Goal: Task Accomplishment & Management: Use online tool/utility

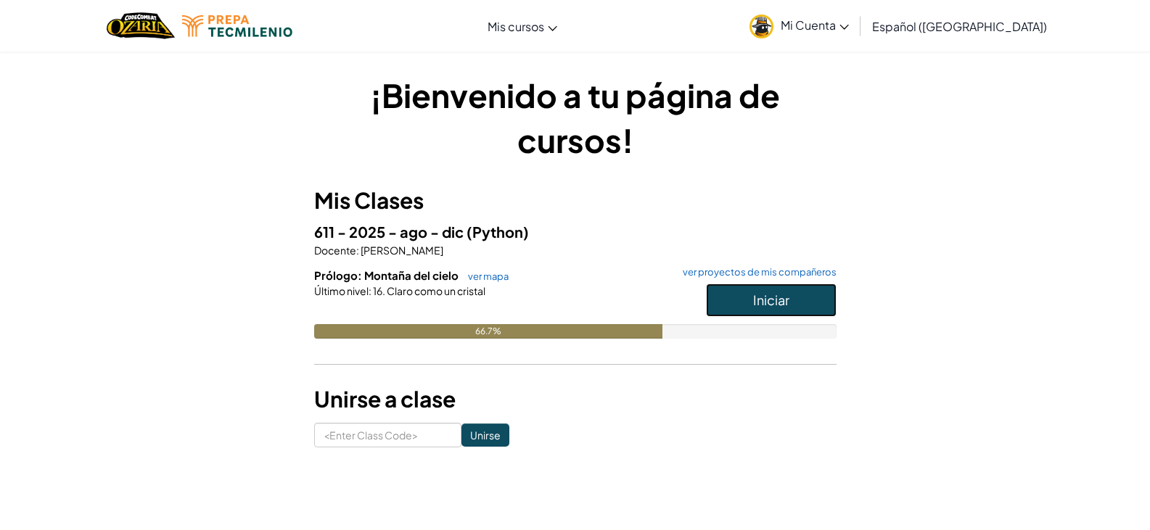
click at [770, 308] on button "Iniciar" at bounding box center [771, 300] width 131 height 33
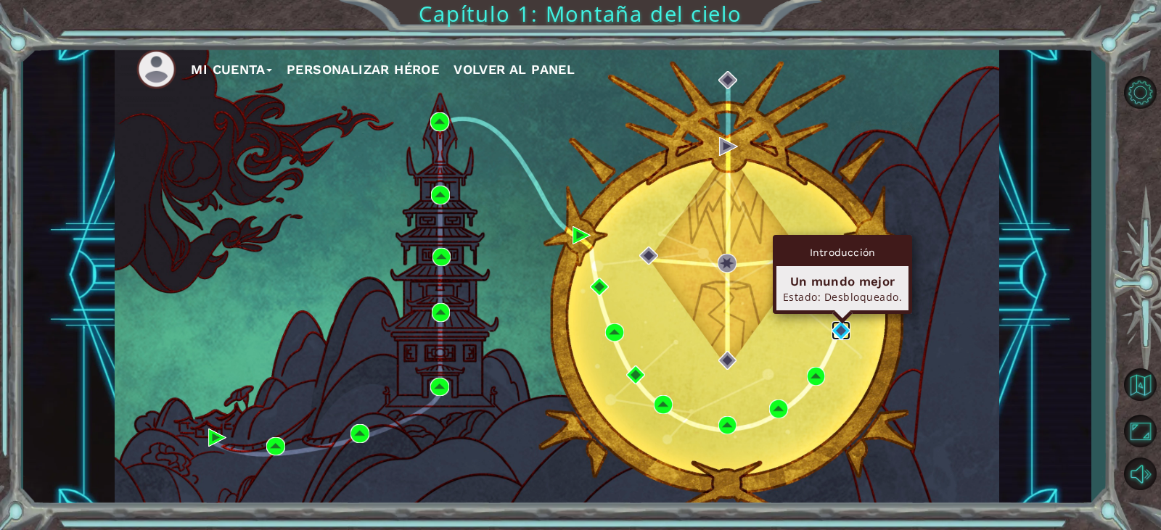
click at [841, 337] on img at bounding box center [840, 330] width 19 height 19
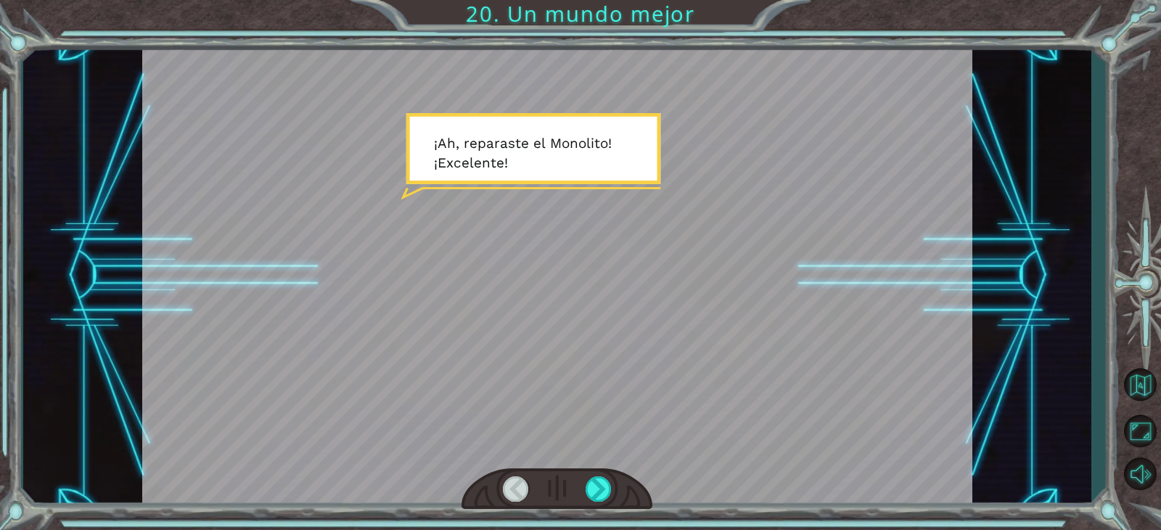
drag, startPoint x: 603, startPoint y: 493, endPoint x: 594, endPoint y: 443, distance: 51.5
click at [604, 476] on div at bounding box center [556, 490] width 191 height 42
click at [596, 481] on div at bounding box center [598, 489] width 26 height 25
click at [601, 493] on div at bounding box center [598, 489] width 26 height 25
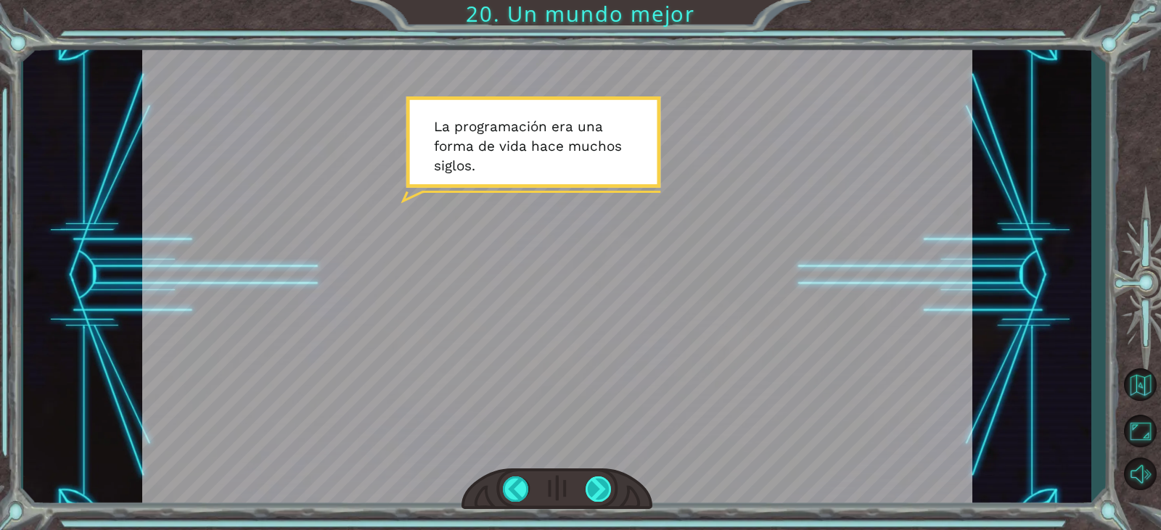
click at [599, 494] on div at bounding box center [598, 489] width 26 height 25
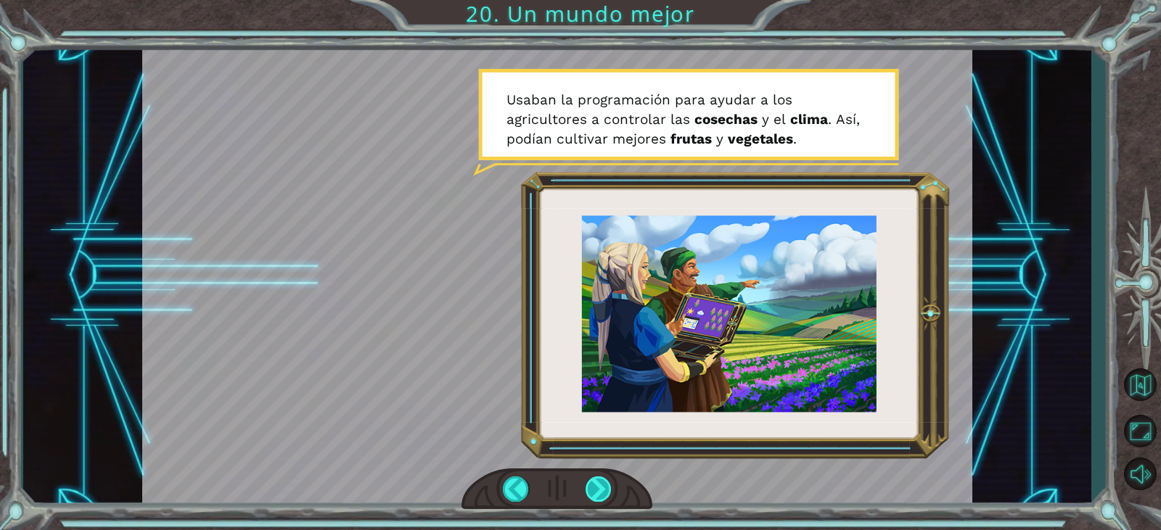
click at [602, 496] on div at bounding box center [598, 489] width 26 height 25
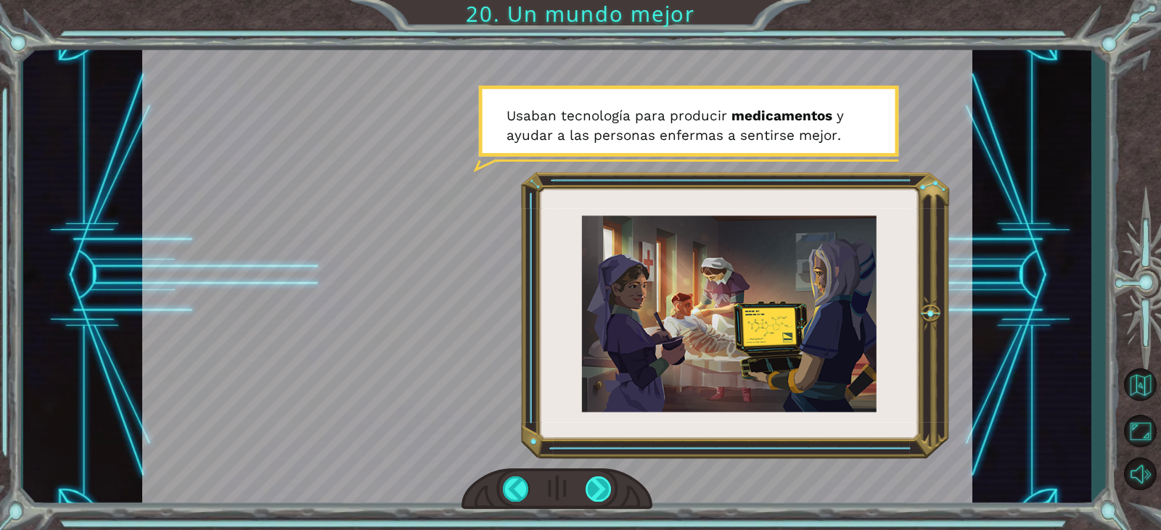
click at [607, 488] on div at bounding box center [598, 489] width 26 height 25
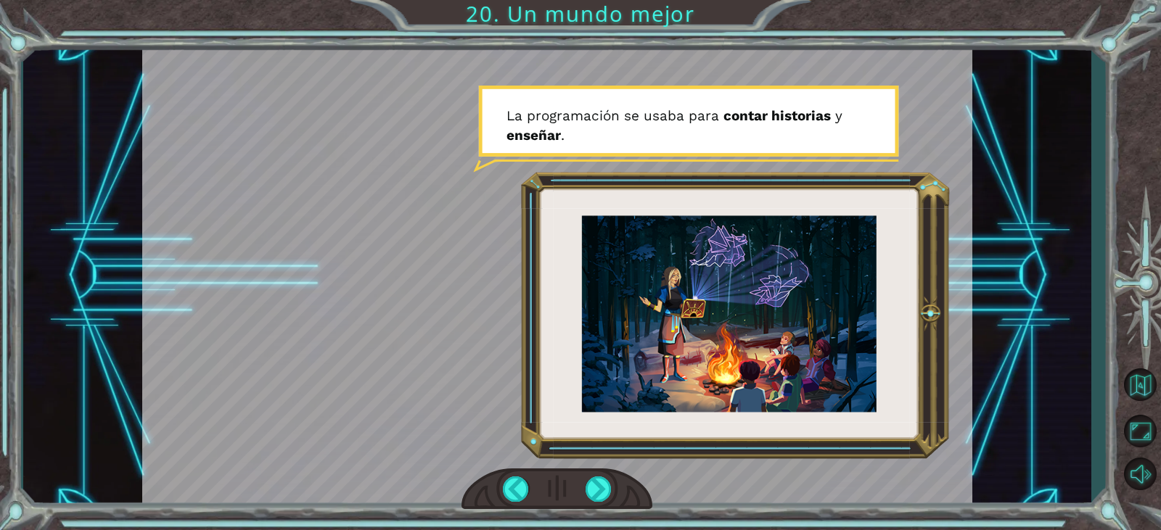
click at [610, 470] on div at bounding box center [556, 490] width 191 height 42
click at [605, 493] on div at bounding box center [598, 489] width 26 height 25
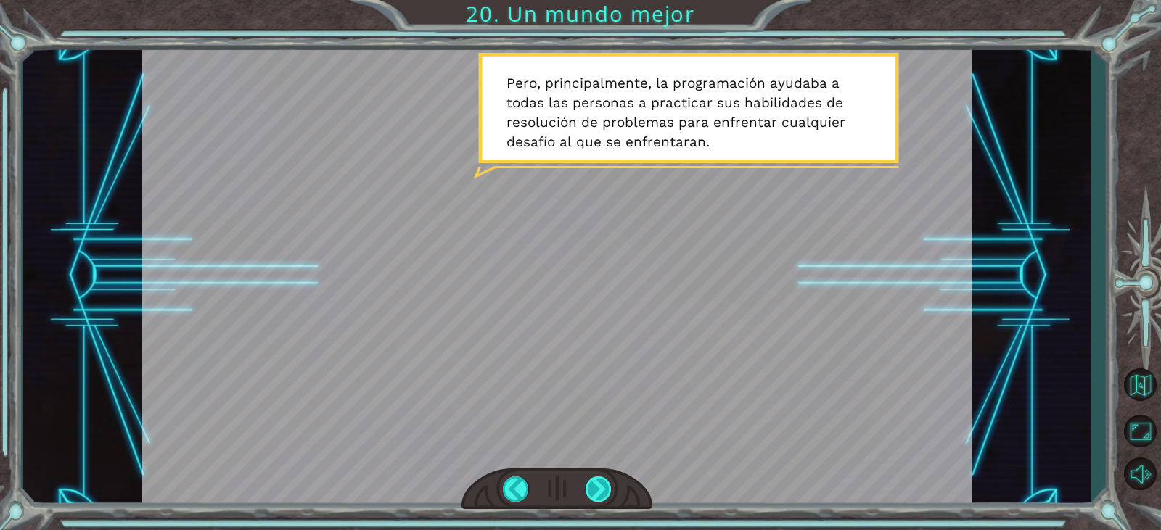
click at [599, 490] on div at bounding box center [598, 489] width 26 height 25
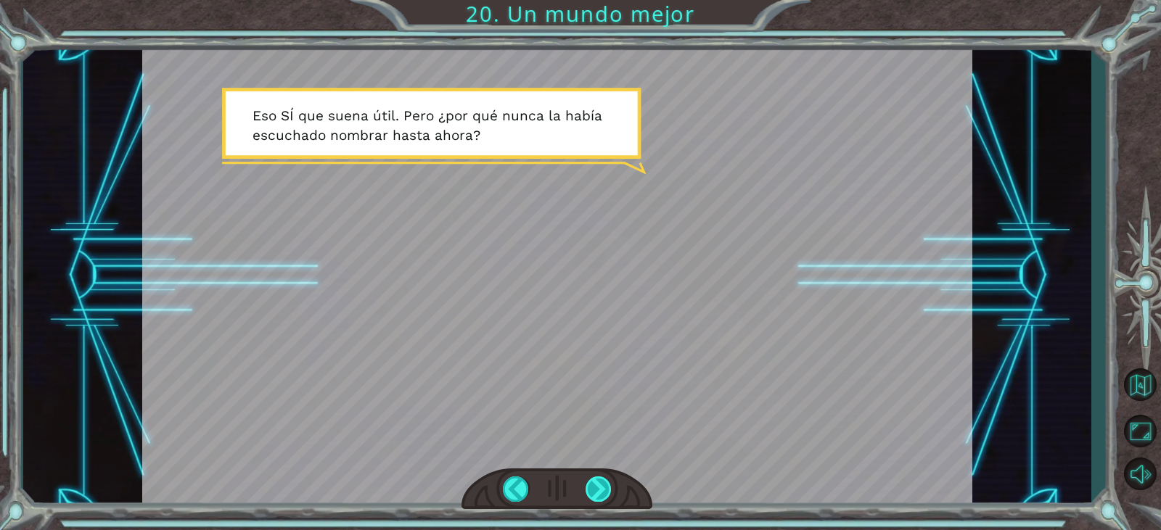
click at [599, 487] on div at bounding box center [598, 489] width 26 height 25
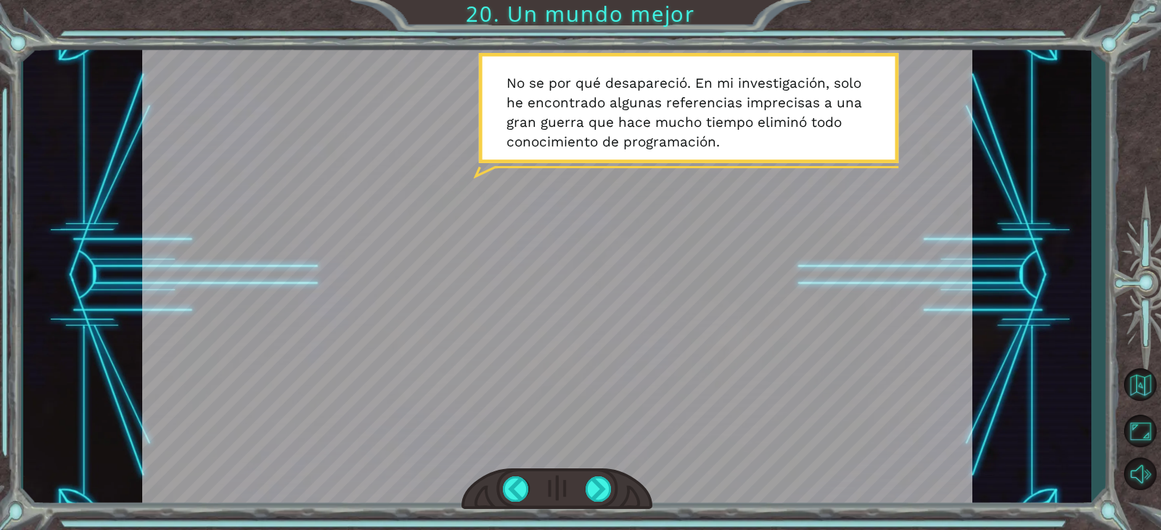
click at [614, 482] on div at bounding box center [556, 490] width 191 height 42
click at [609, 490] on div at bounding box center [598, 489] width 26 height 25
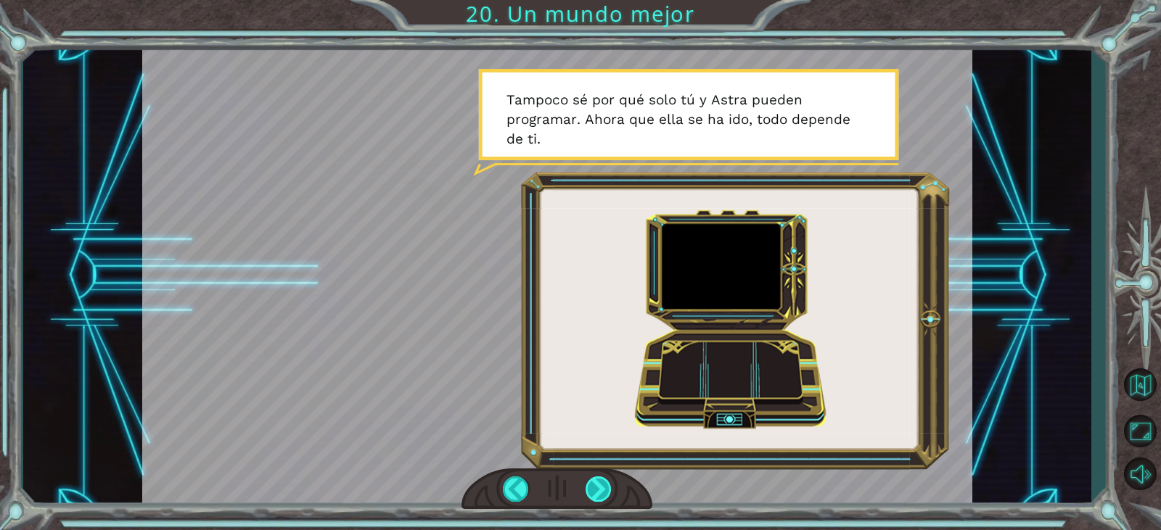
click at [599, 486] on div at bounding box center [598, 489] width 26 height 25
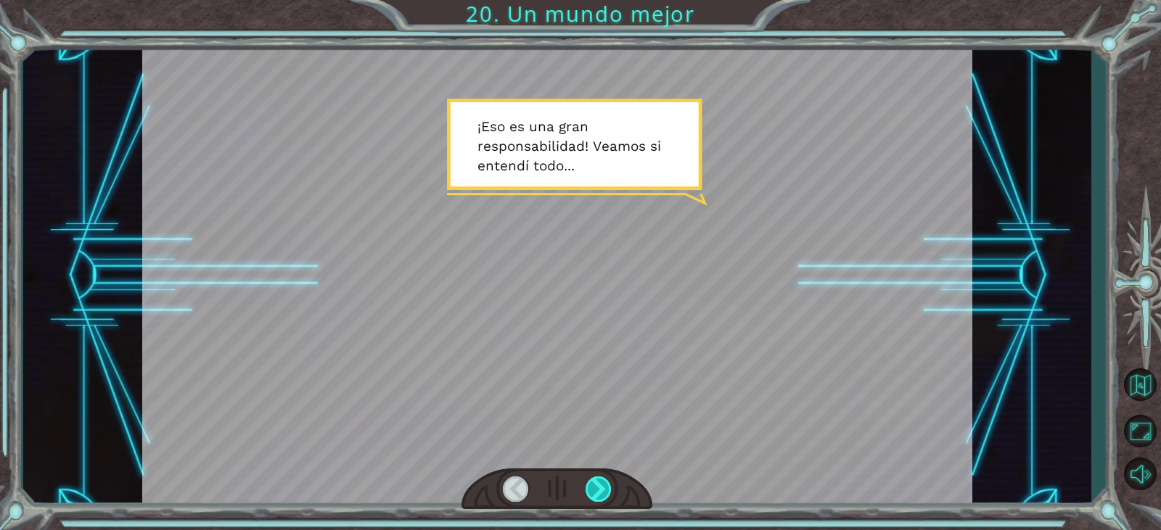
click at [598, 485] on div at bounding box center [598, 489] width 26 height 25
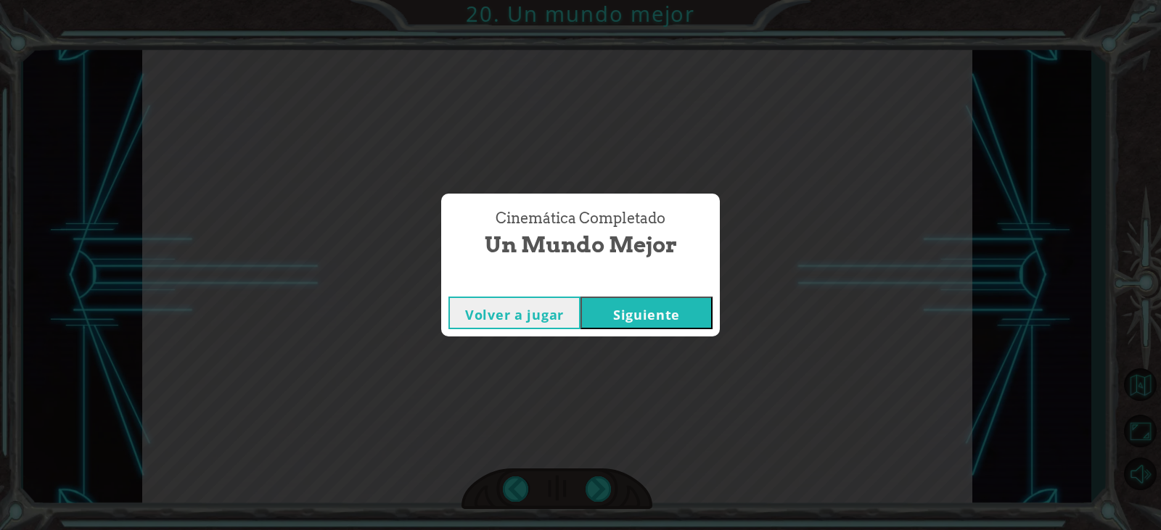
click at [662, 311] on button "Siguiente" at bounding box center [646, 313] width 132 height 33
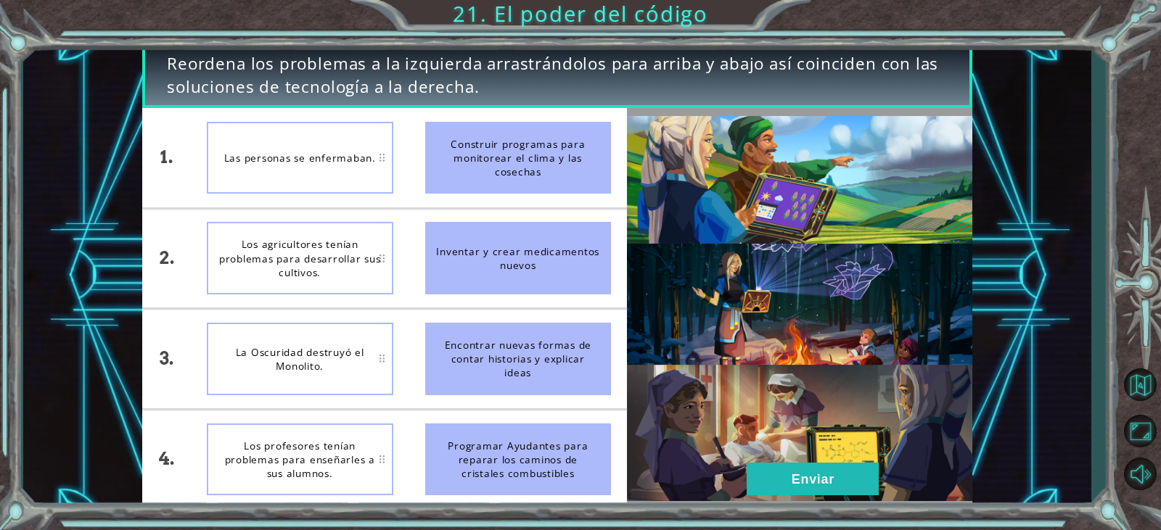
drag, startPoint x: 548, startPoint y: 169, endPoint x: 372, endPoint y: 175, distance: 176.4
click at [383, 223] on div "1. 2. 3. 4. Las personas se enfermaban. Los agricultores tenían problemas para …" at bounding box center [384, 308] width 485 height 401
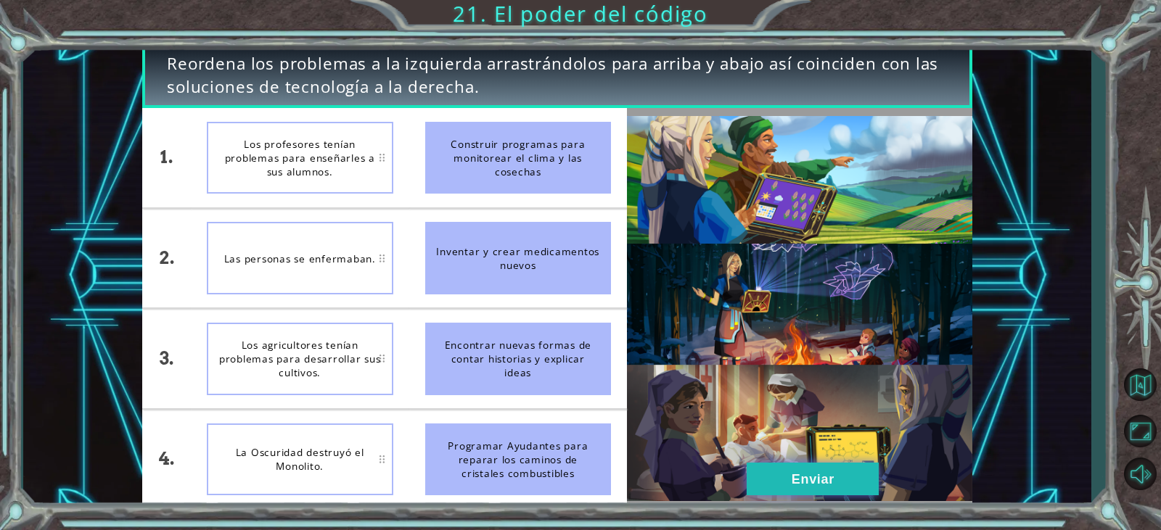
click at [860, 480] on button "Enviar" at bounding box center [813, 479] width 132 height 33
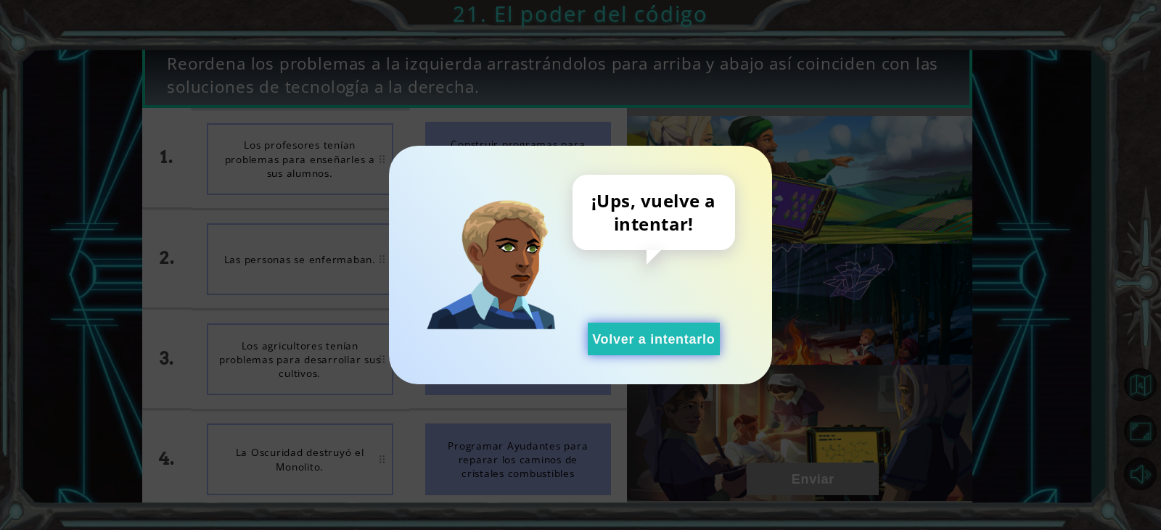
click at [619, 325] on button "Volver a intentarlo" at bounding box center [654, 339] width 132 height 33
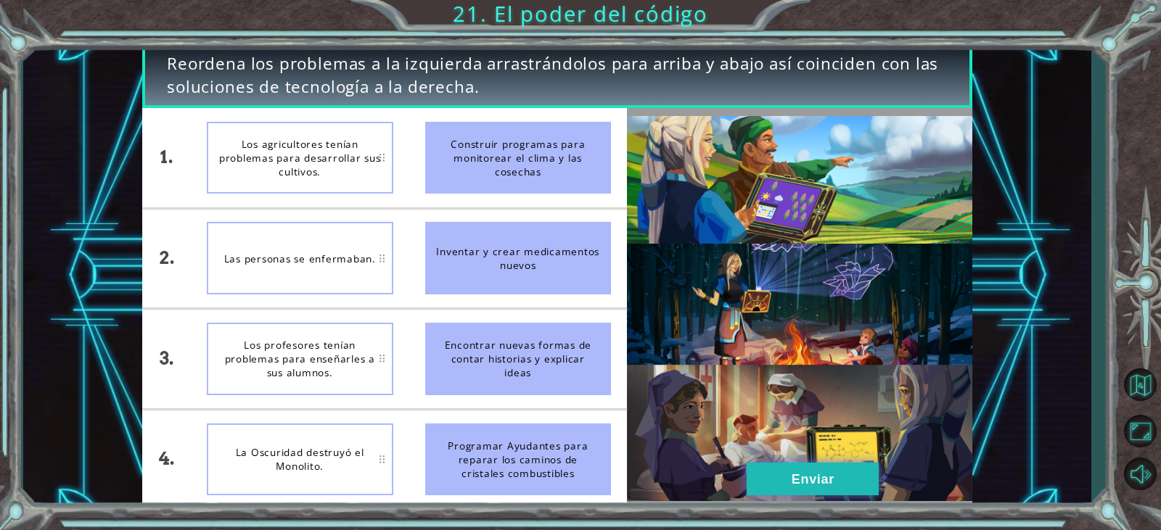
click at [781, 474] on button "Enviar" at bounding box center [813, 479] width 132 height 33
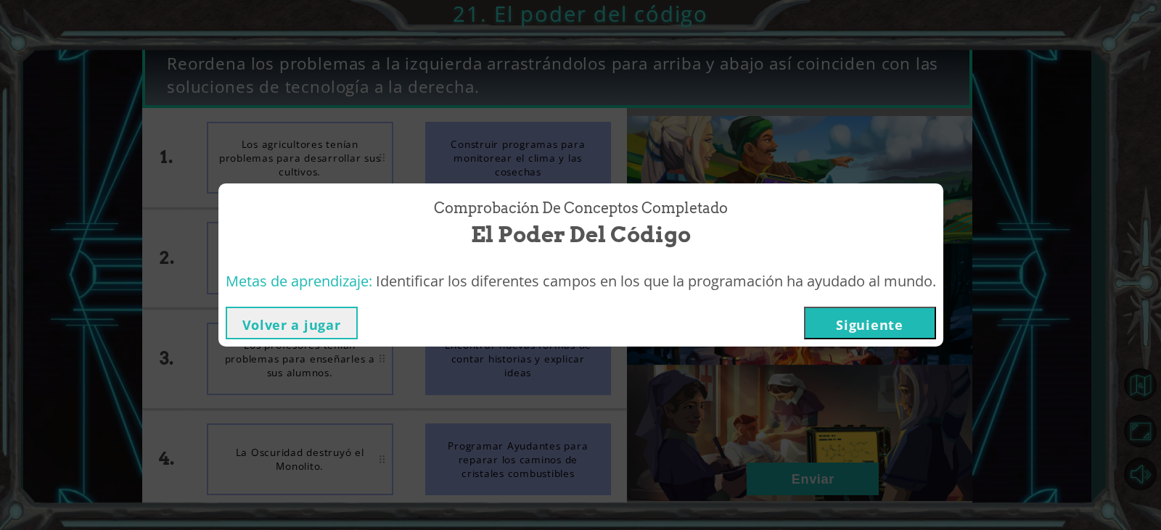
click at [842, 324] on button "Siguiente" at bounding box center [870, 323] width 132 height 33
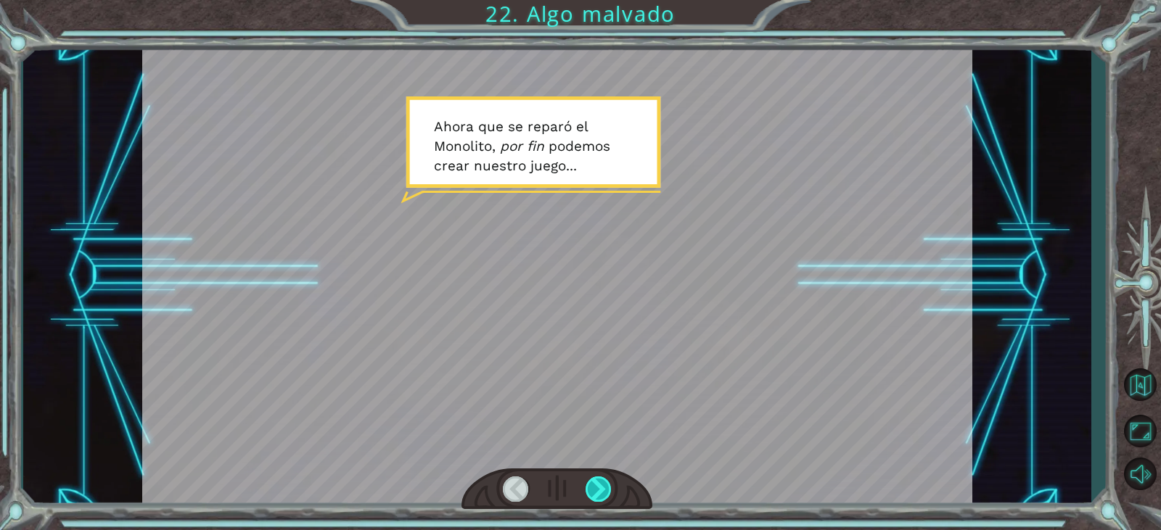
click at [605, 485] on div at bounding box center [598, 489] width 26 height 25
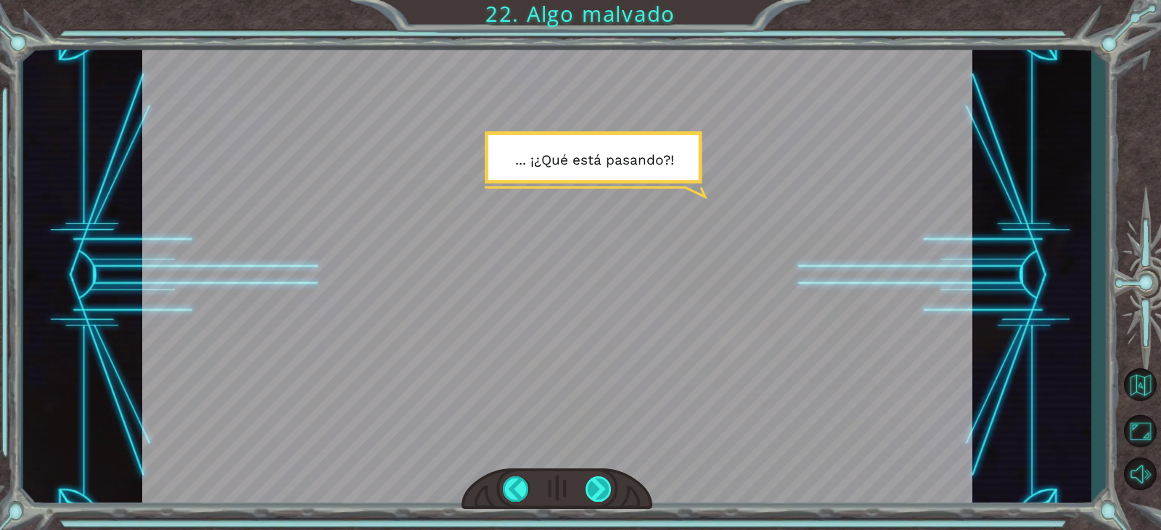
click at [599, 488] on div at bounding box center [598, 489] width 26 height 25
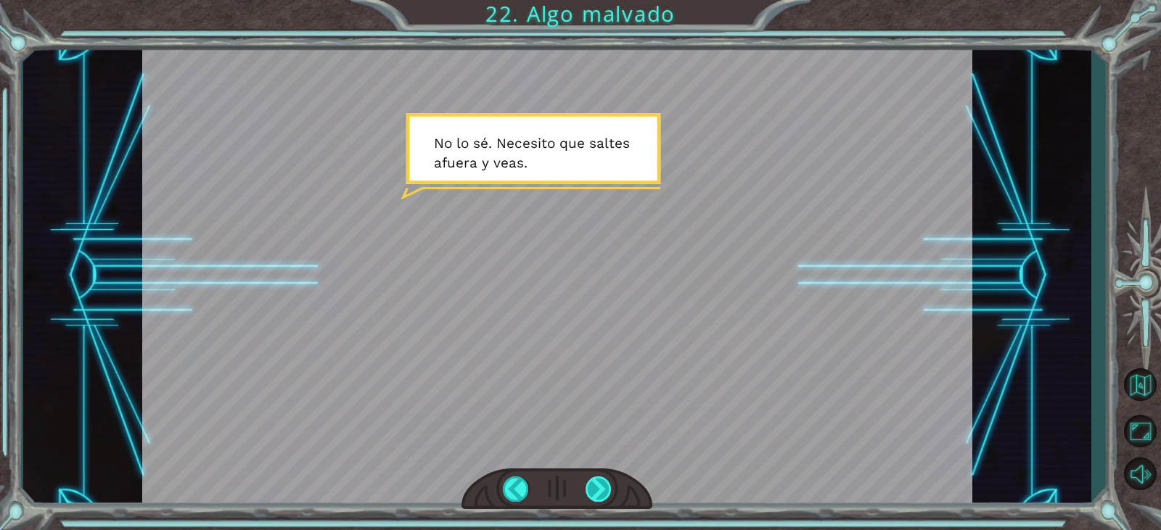
click at [599, 490] on div at bounding box center [598, 489] width 26 height 25
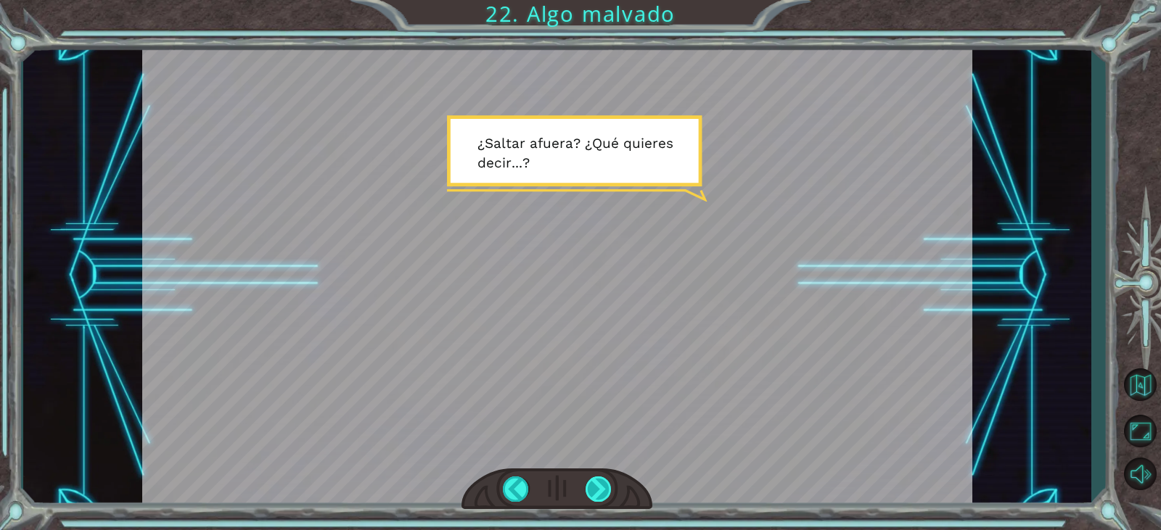
click at [594, 486] on div at bounding box center [598, 489] width 26 height 25
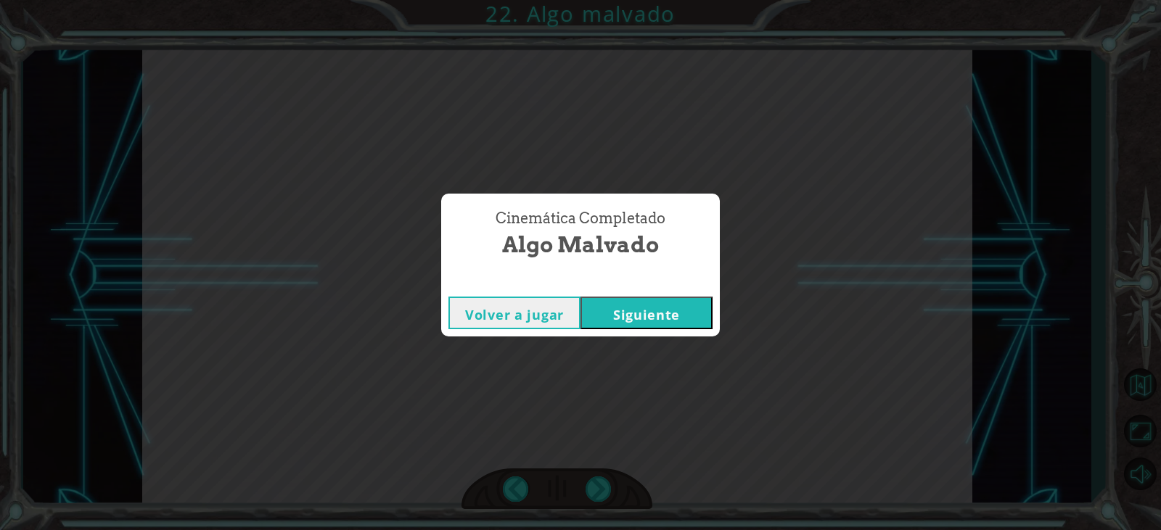
click at [657, 311] on button "Siguiente" at bounding box center [646, 313] width 132 height 33
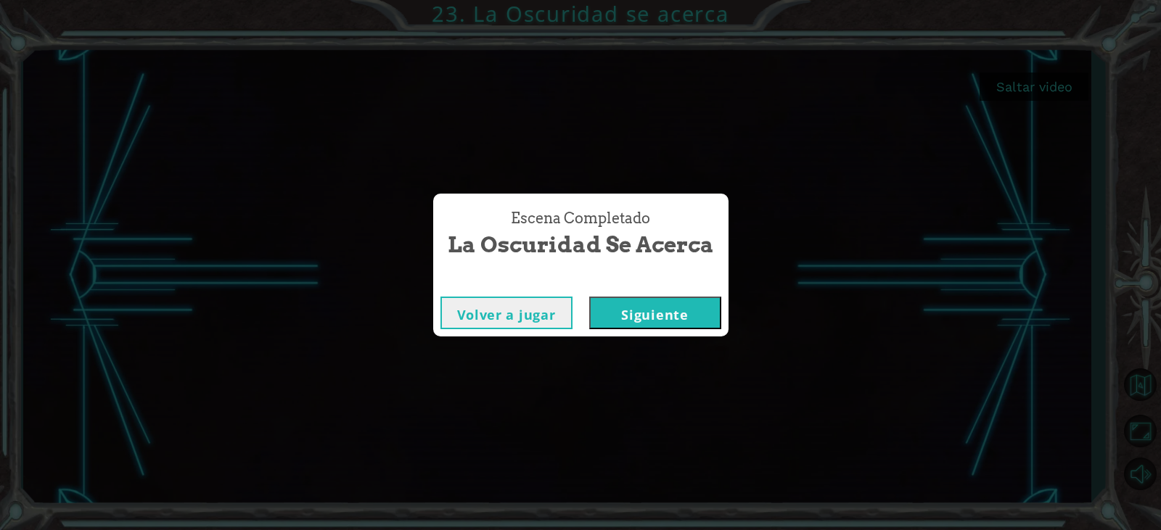
click at [702, 312] on button "Siguiente" at bounding box center [655, 313] width 132 height 33
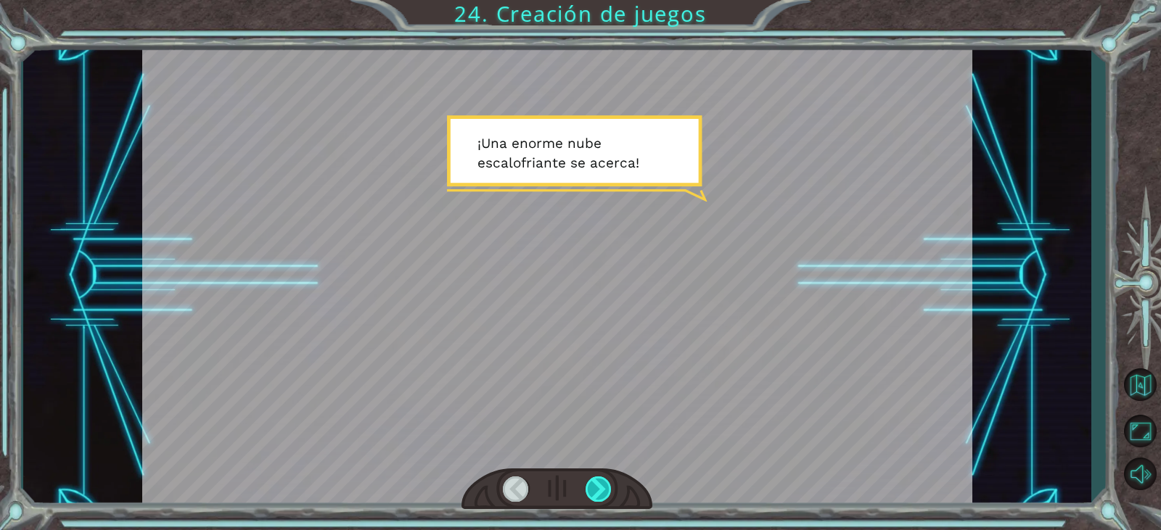
click at [596, 495] on div at bounding box center [598, 489] width 26 height 25
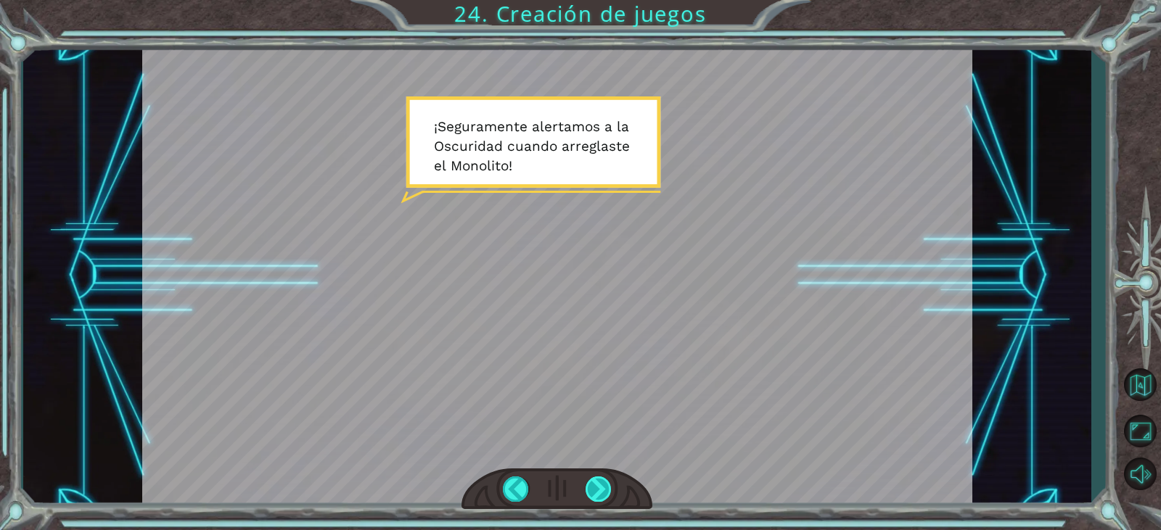
click at [605, 485] on div at bounding box center [598, 489] width 26 height 25
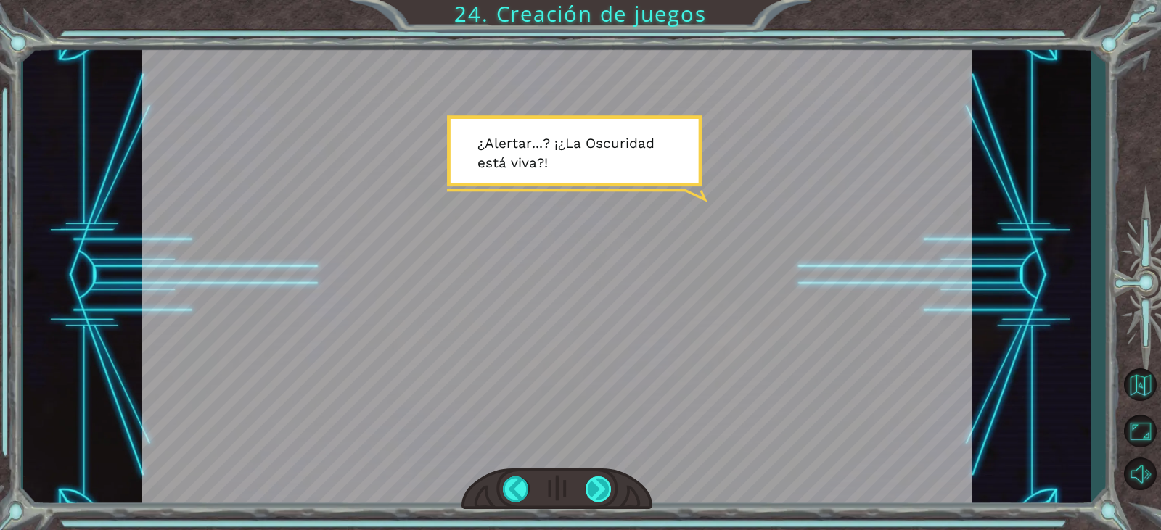
click at [603, 496] on div at bounding box center [598, 489] width 26 height 25
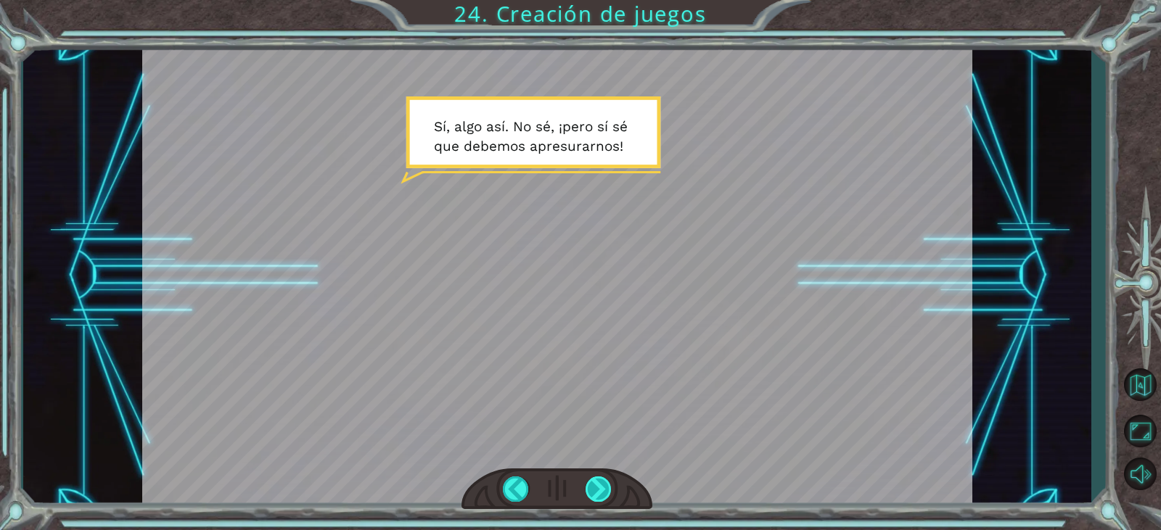
drag, startPoint x: 607, startPoint y: 477, endPoint x: 604, endPoint y: 485, distance: 8.5
click at [606, 491] on div at bounding box center [598, 489] width 26 height 25
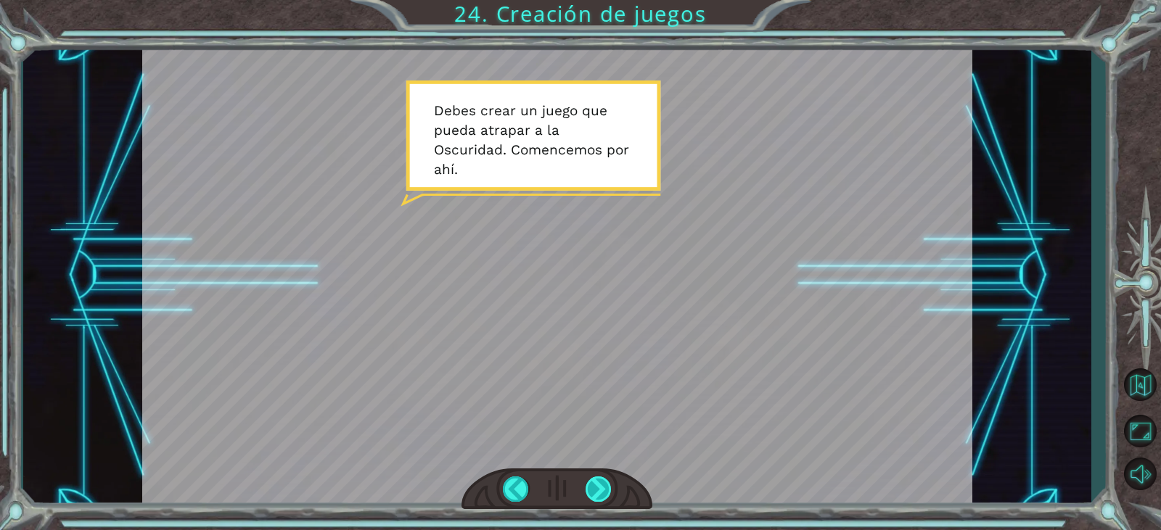
drag, startPoint x: 604, startPoint y: 484, endPoint x: 587, endPoint y: 454, distance: 34.5
click at [604, 485] on div at bounding box center [598, 489] width 26 height 25
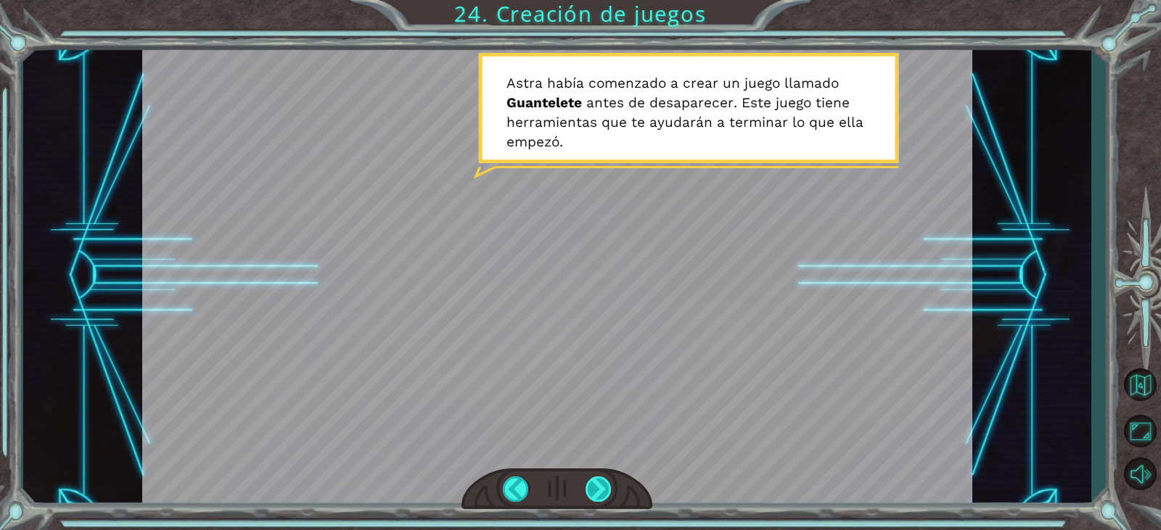
click at [593, 490] on div at bounding box center [598, 489] width 26 height 25
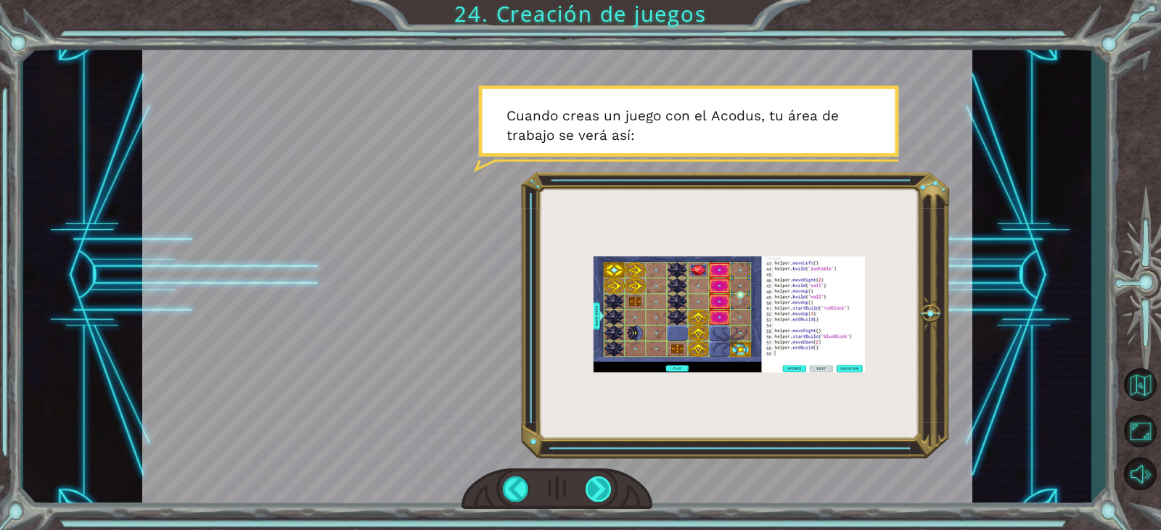
click at [601, 488] on div at bounding box center [598, 489] width 26 height 25
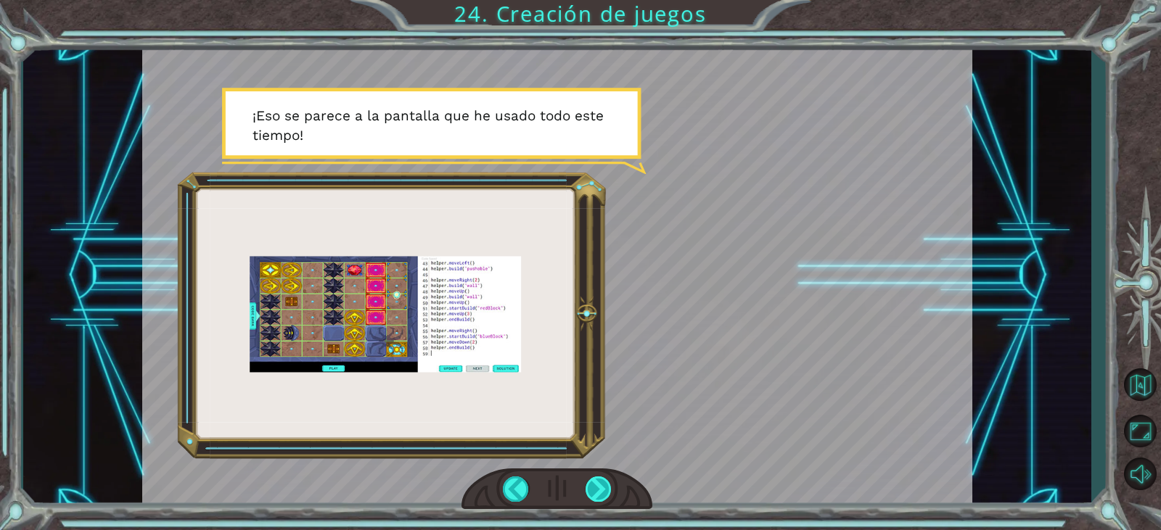
click at [595, 484] on div at bounding box center [598, 489] width 26 height 25
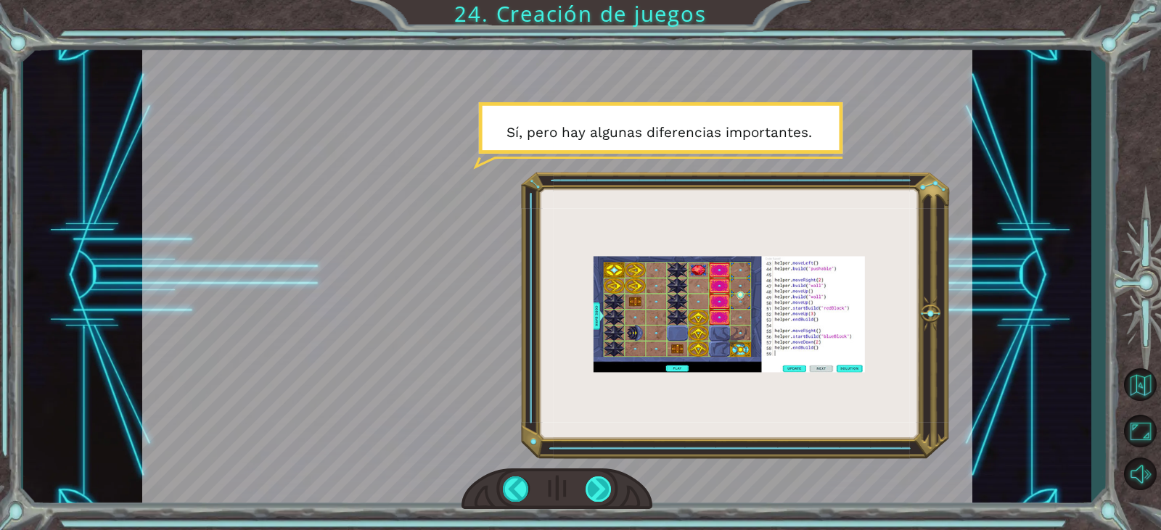
click at [611, 490] on div at bounding box center [598, 489] width 26 height 25
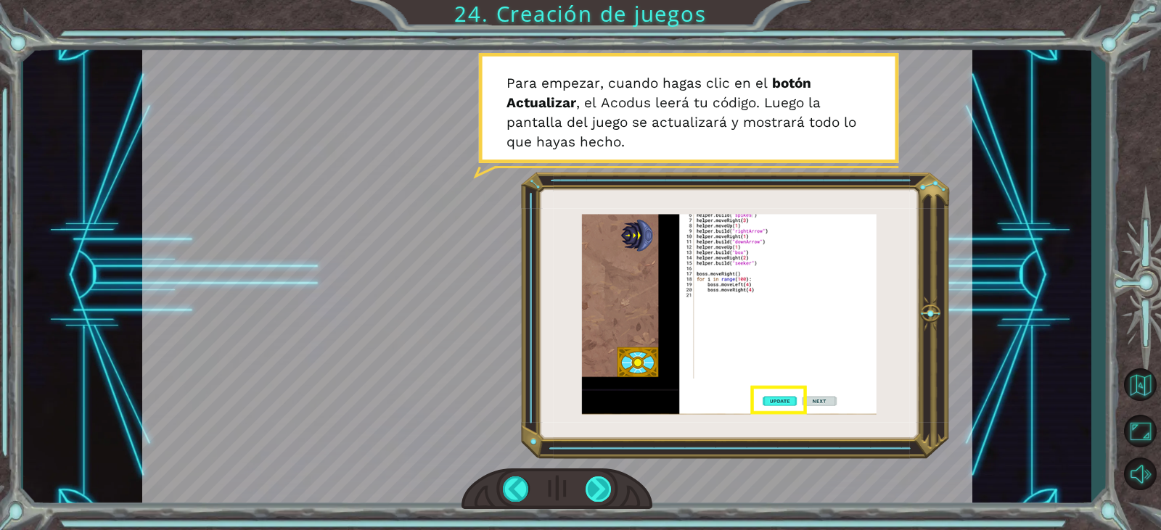
click at [606, 479] on div at bounding box center [598, 489] width 26 height 25
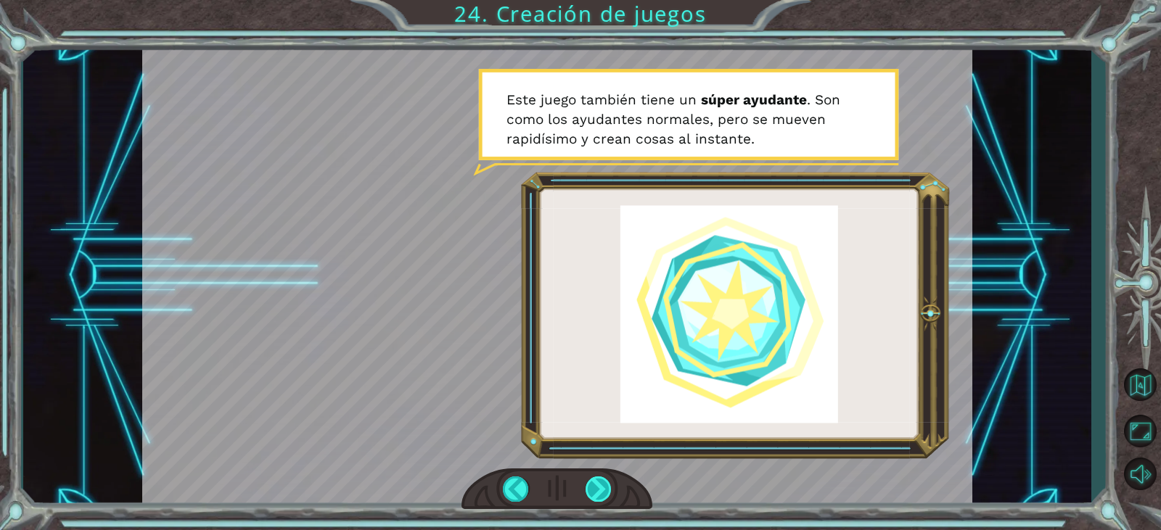
click at [611, 484] on div at bounding box center [598, 489] width 26 height 25
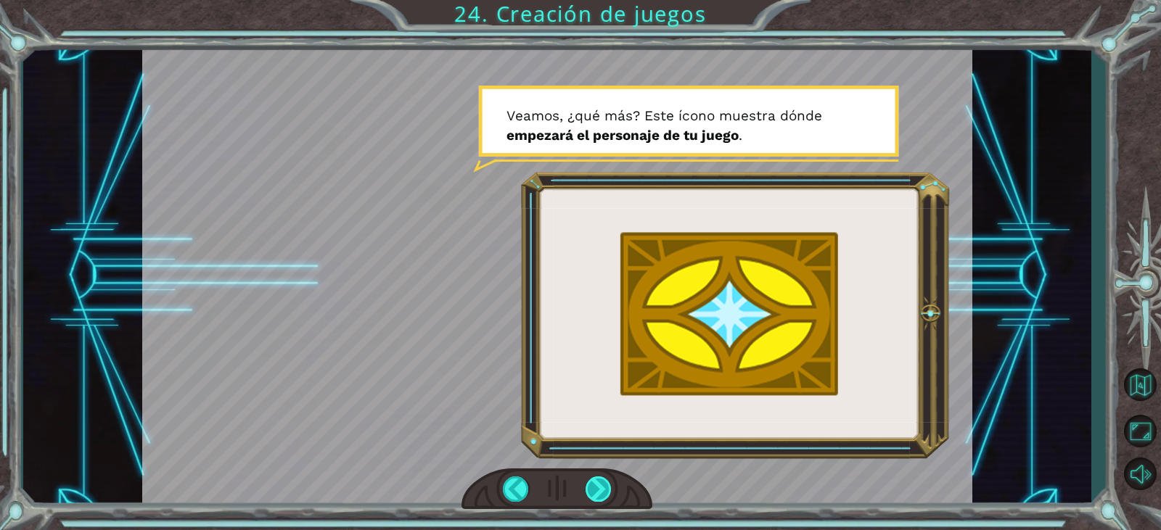
click at [598, 493] on div at bounding box center [598, 489] width 26 height 25
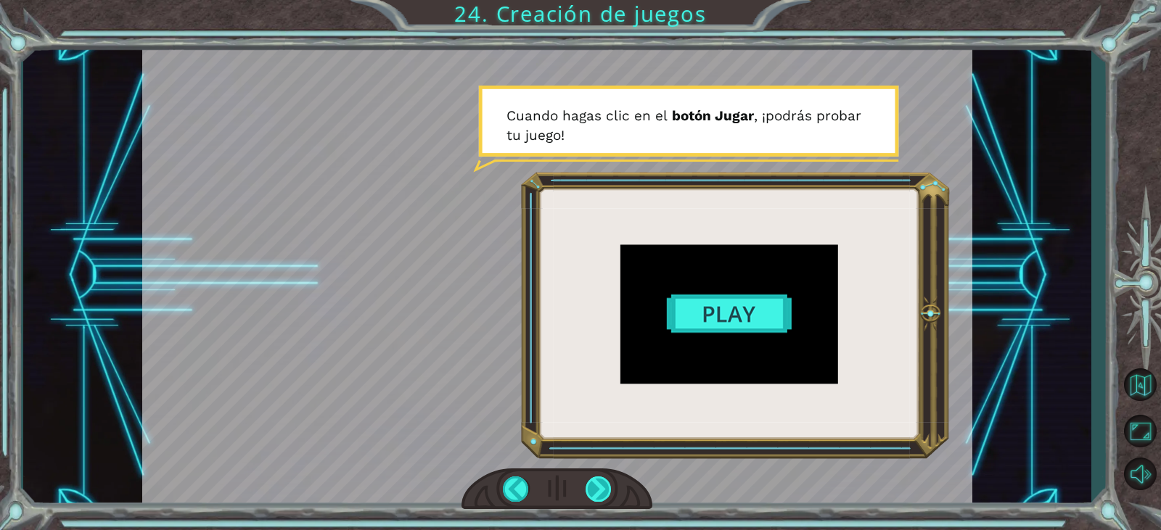
drag, startPoint x: 595, startPoint y: 480, endPoint x: 597, endPoint y: 489, distance: 9.0
click at [597, 489] on div at bounding box center [598, 489] width 26 height 25
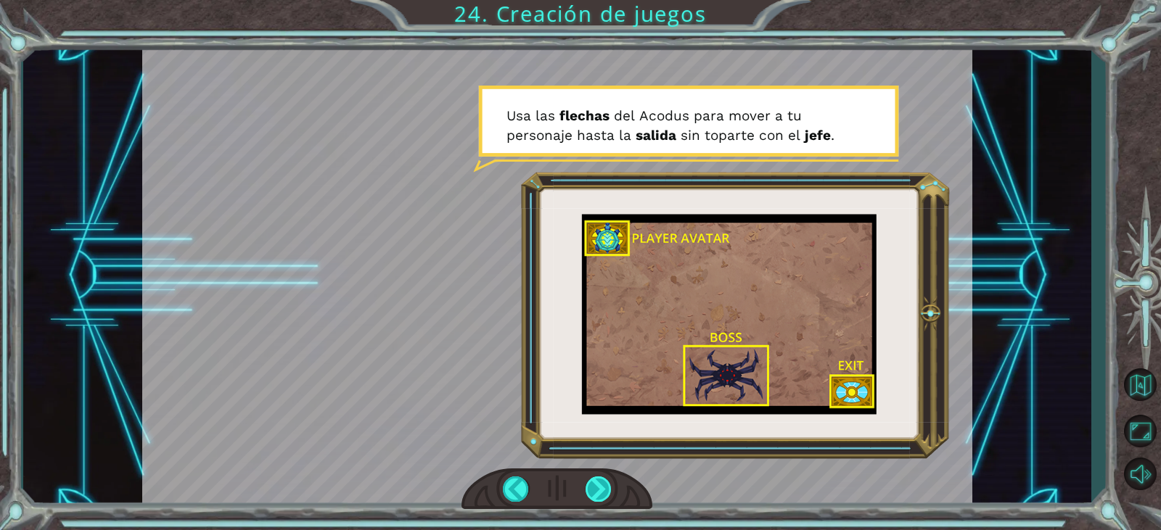
click at [602, 482] on div at bounding box center [598, 489] width 26 height 25
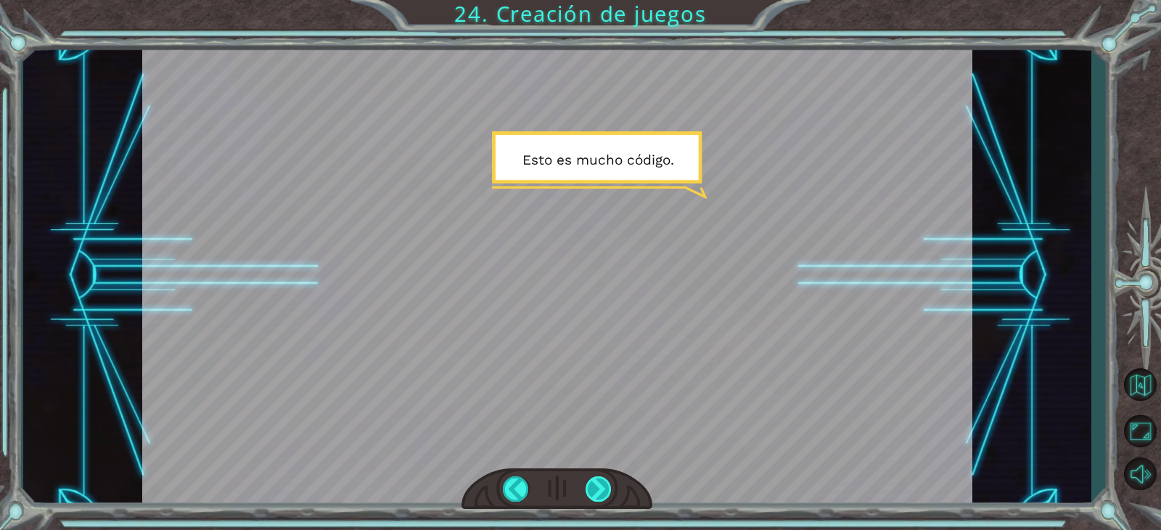
click at [595, 481] on div at bounding box center [598, 489] width 26 height 25
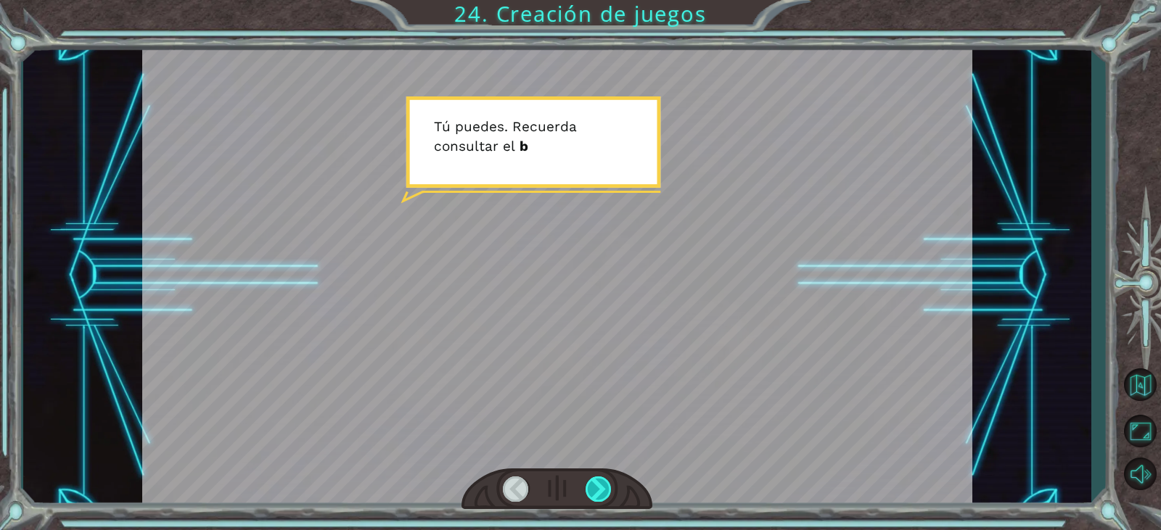
click at [599, 485] on div at bounding box center [598, 489] width 26 height 25
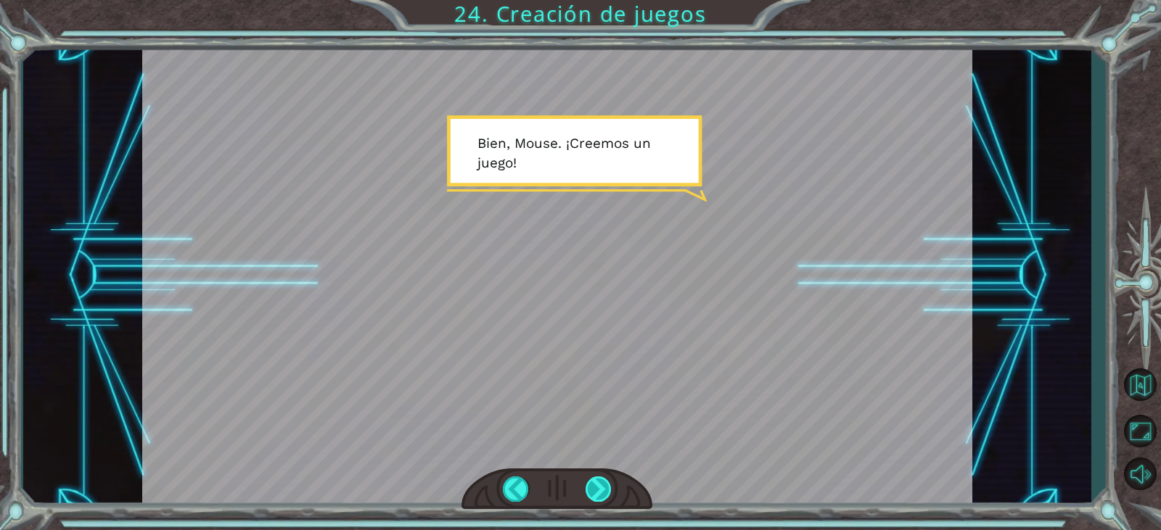
click at [601, 481] on div at bounding box center [598, 489] width 26 height 25
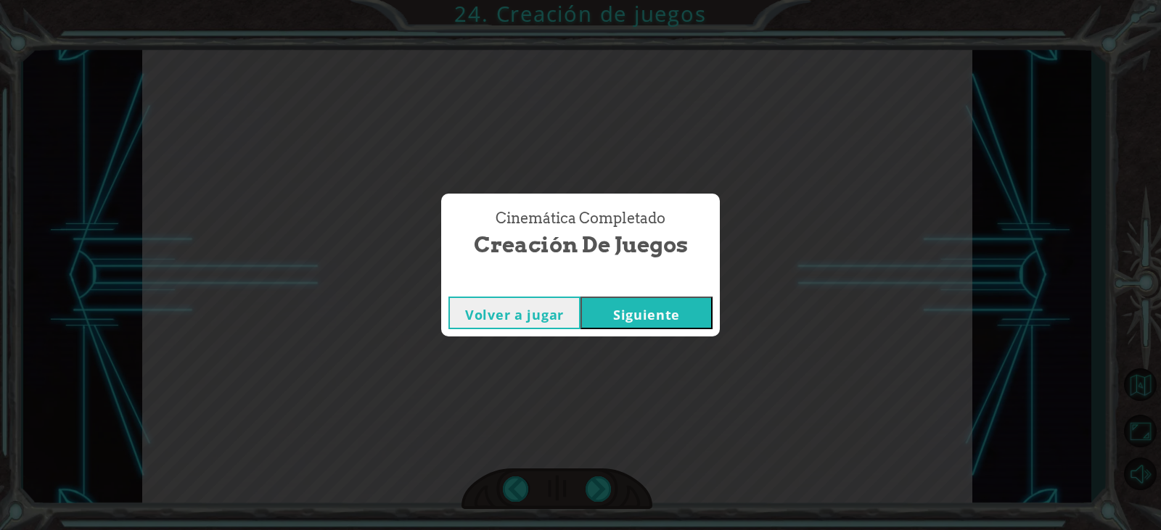
click at [630, 309] on button "Siguiente" at bounding box center [646, 313] width 132 height 33
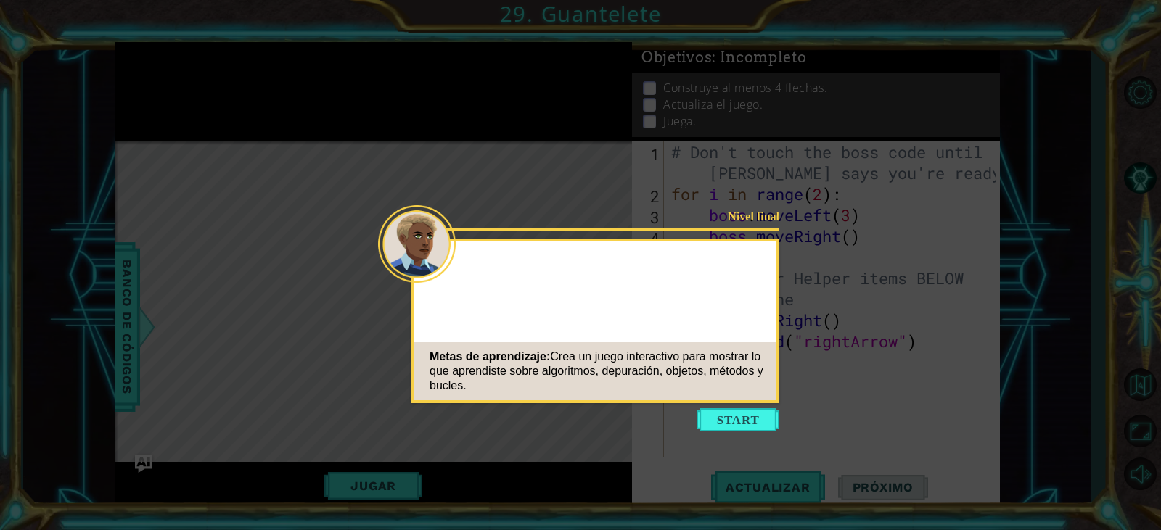
click at [740, 417] on button "Start" at bounding box center [737, 419] width 83 height 23
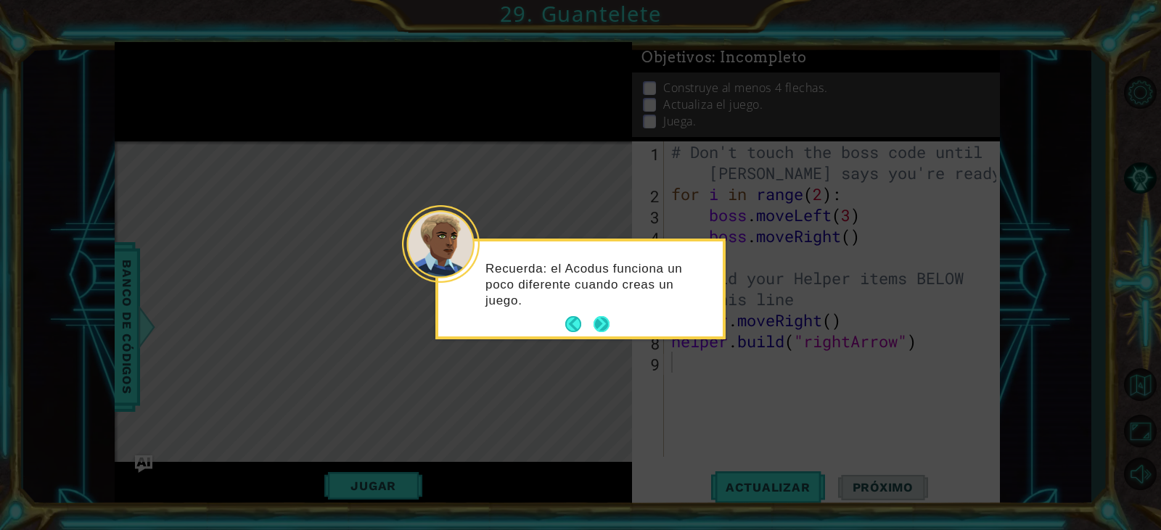
click at [609, 322] on button "Next" at bounding box center [601, 324] width 21 height 21
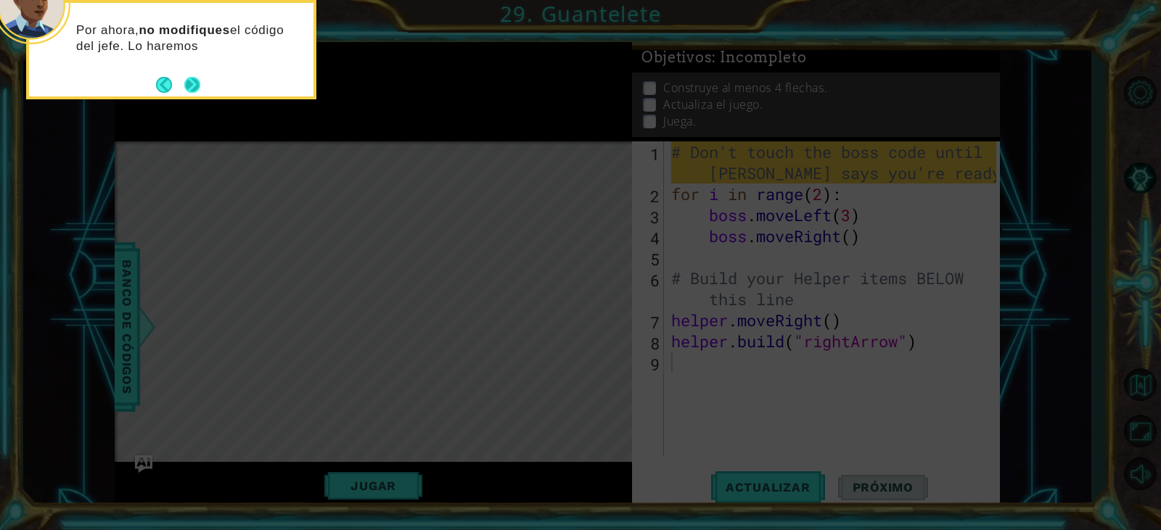
click at [204, 87] on div "Por ahora, no modifiques el código del jefe. Lo haremos" at bounding box center [171, 49] width 290 height 99
click at [195, 89] on button "Next" at bounding box center [192, 84] width 19 height 19
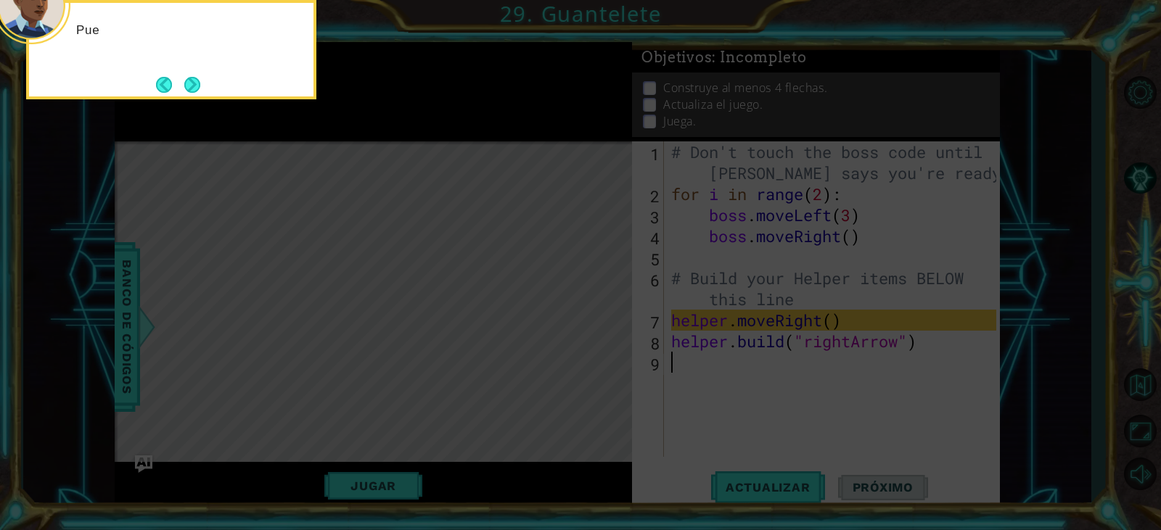
click at [195, 89] on button "Next" at bounding box center [192, 84] width 25 height 25
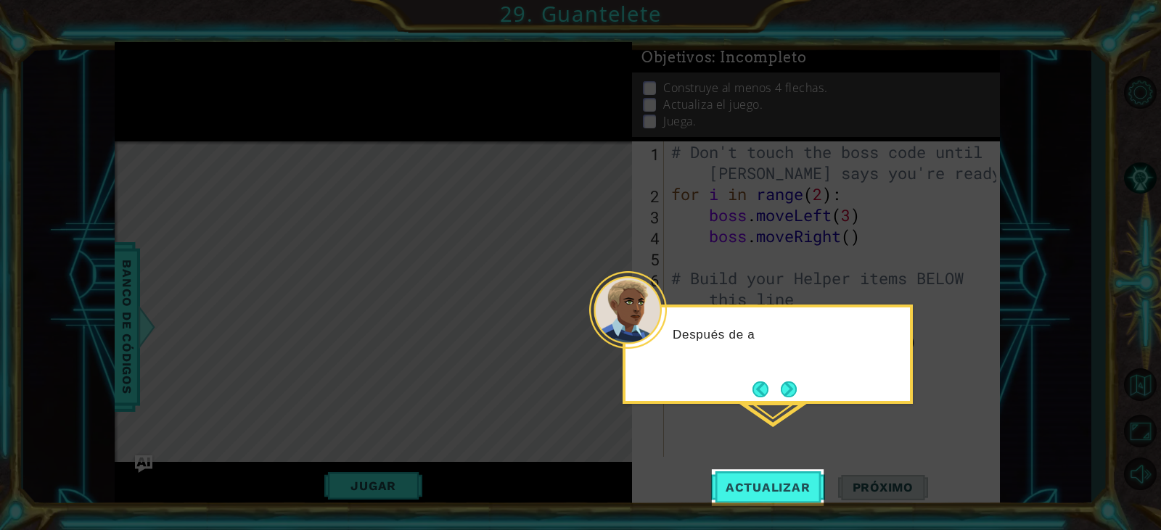
drag, startPoint x: 195, startPoint y: 89, endPoint x: 324, endPoint y: 345, distance: 286.5
click at [292, 274] on icon at bounding box center [580, 265] width 1161 height 530
click at [786, 483] on span "Actualizar" at bounding box center [768, 487] width 114 height 15
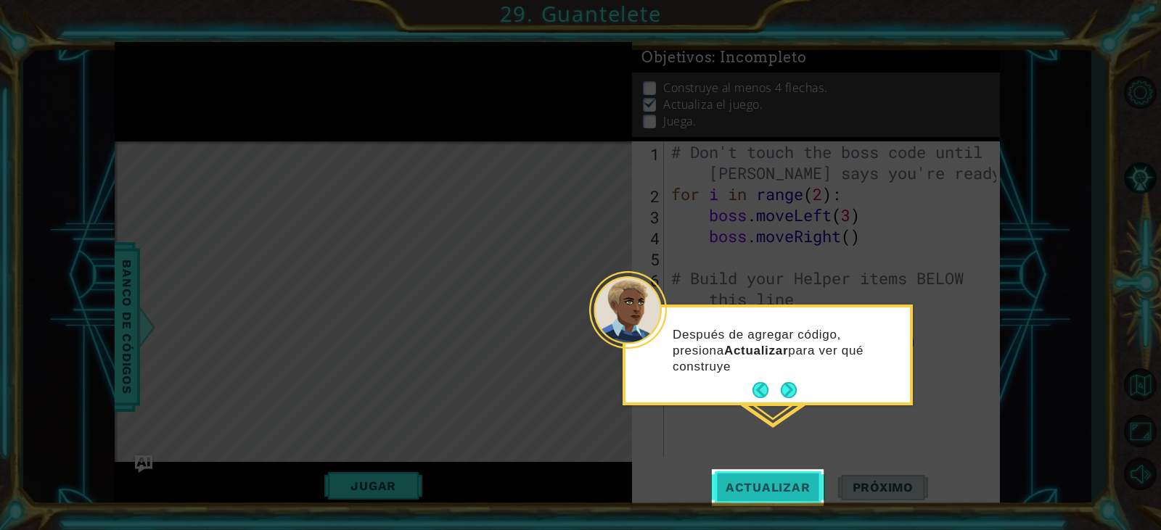
scroll to position [7, 0]
click at [760, 485] on span "Actualizar" at bounding box center [768, 487] width 114 height 15
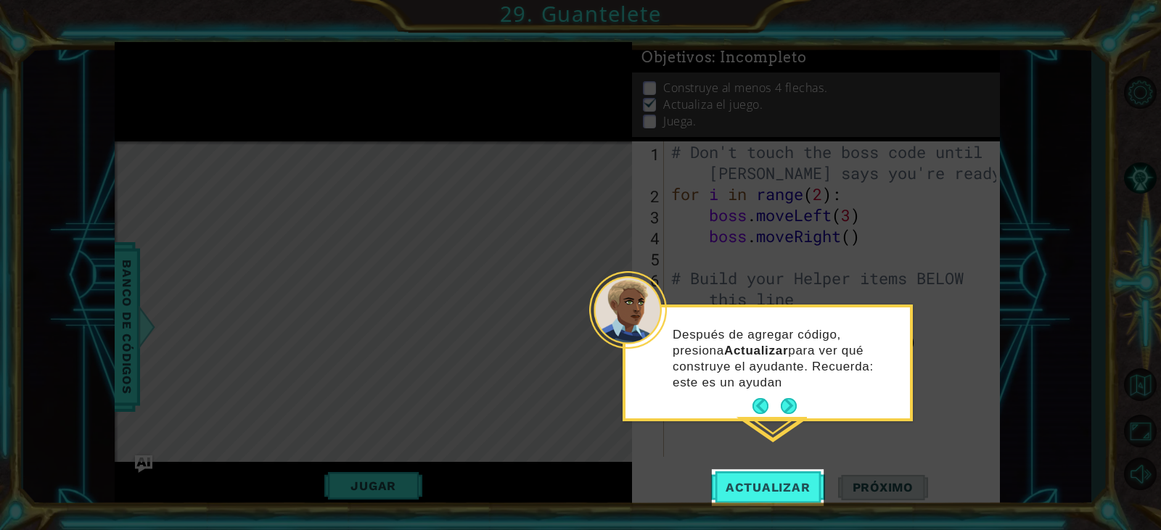
drag, startPoint x: 761, startPoint y: 481, endPoint x: 765, endPoint y: 458, distance: 23.6
click at [763, 479] on button "Actualizar" at bounding box center [768, 487] width 114 height 37
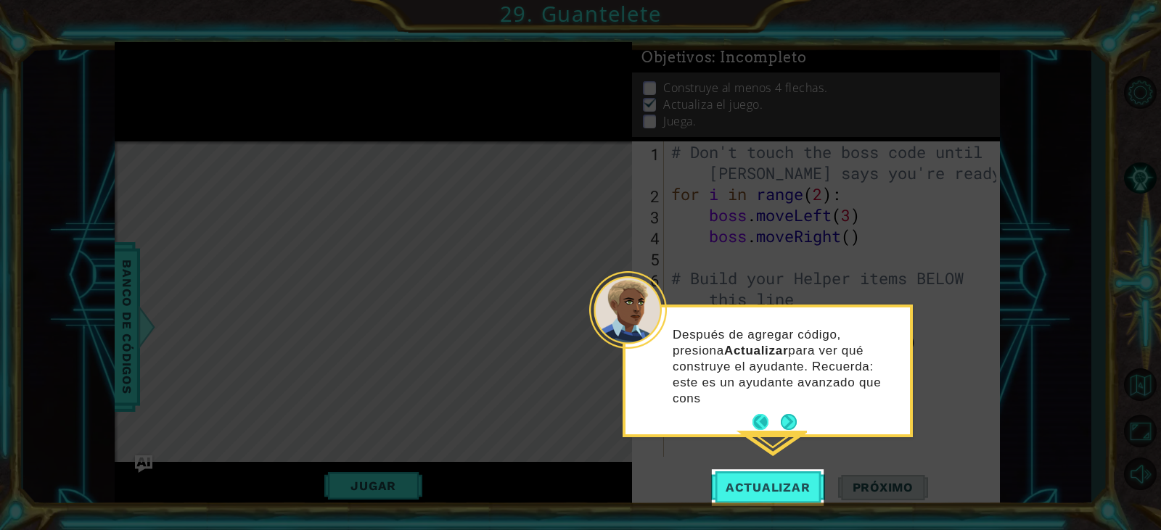
click at [774, 414] on button "Back" at bounding box center [766, 422] width 28 height 16
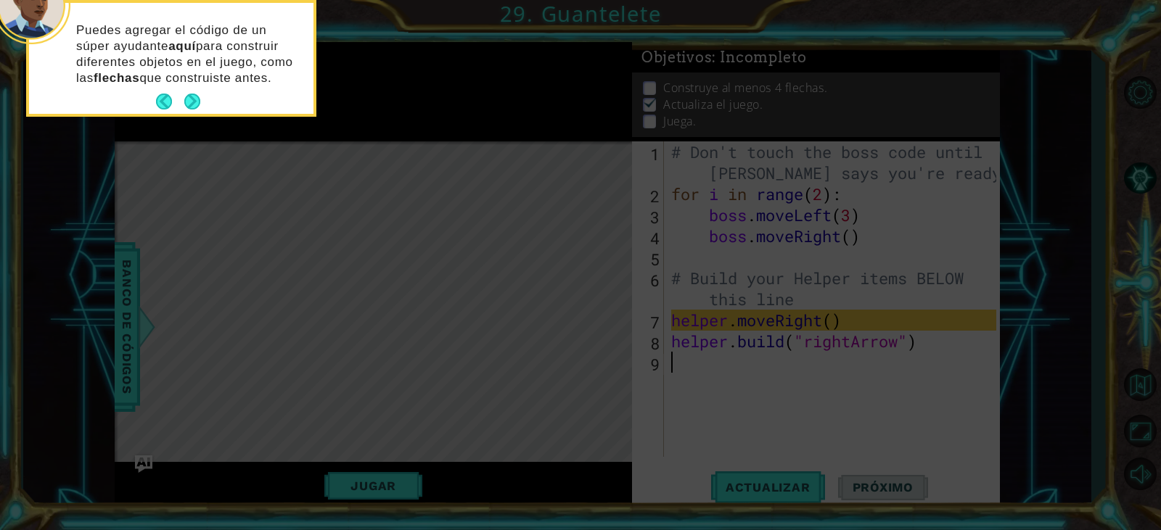
click at [194, 86] on div "Puedes agregar el código de un súper ayudante aquí para construir diferentes ob…" at bounding box center [171, 61] width 284 height 105
click at [199, 100] on button "Next" at bounding box center [192, 102] width 26 height 26
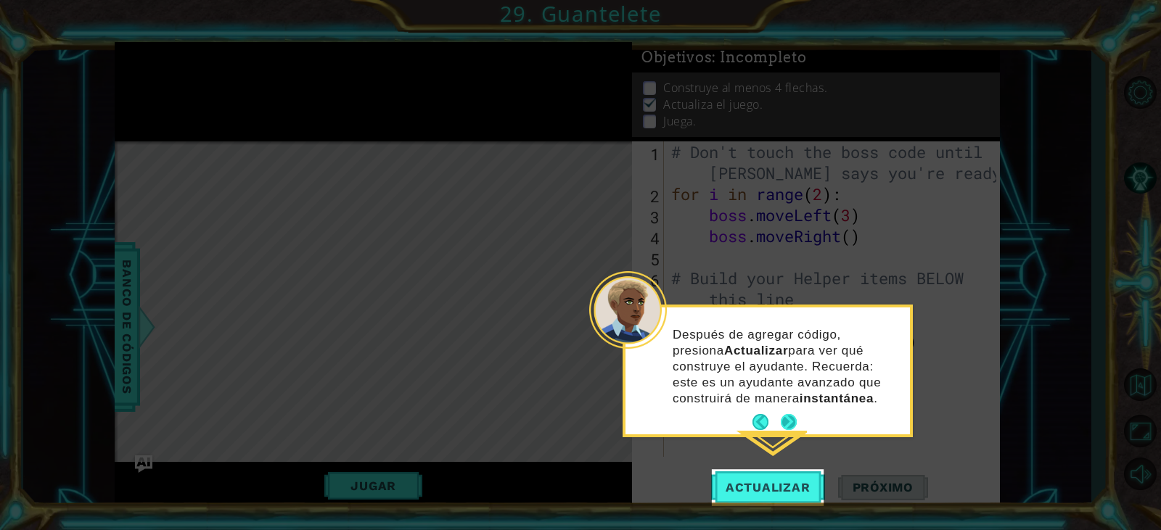
click at [780, 422] on button "Next" at bounding box center [788, 422] width 17 height 17
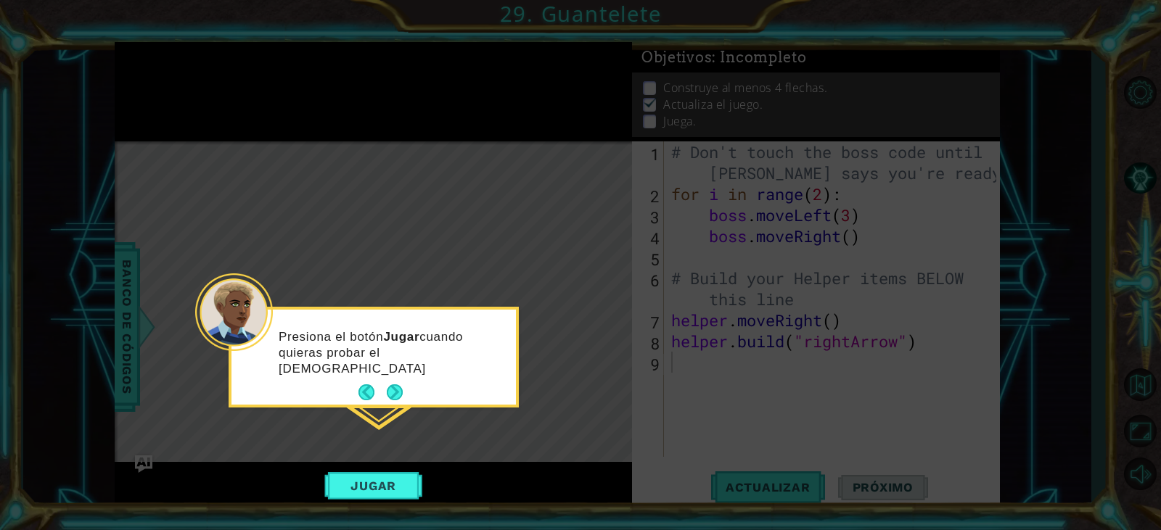
click at [393, 392] on button "Next" at bounding box center [394, 392] width 27 height 27
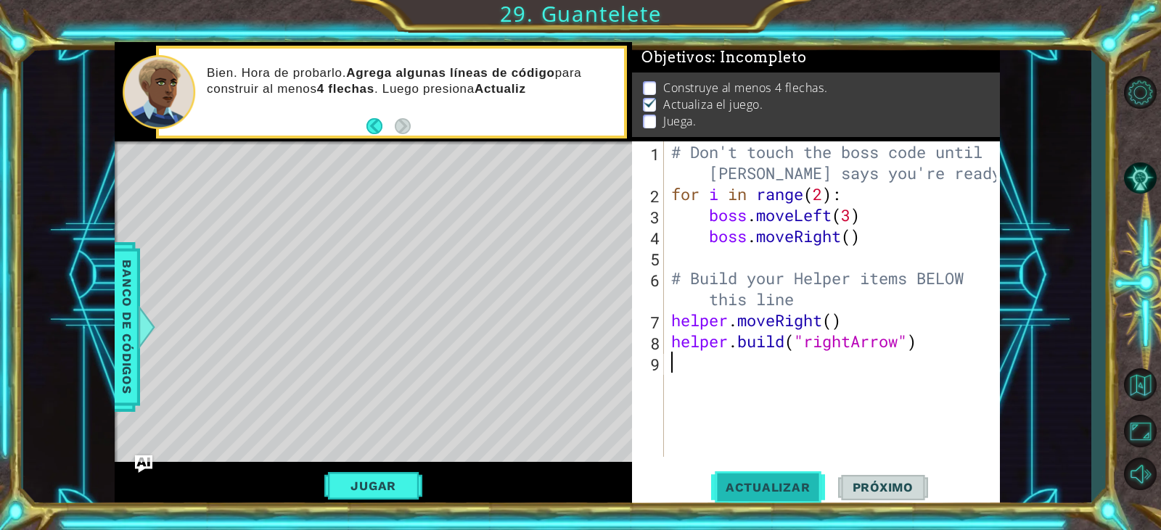
click at [763, 488] on span "Actualizar" at bounding box center [768, 487] width 114 height 15
drag, startPoint x: 790, startPoint y: 490, endPoint x: 795, endPoint y: 505, distance: 15.4
click at [791, 494] on span "Actualizar" at bounding box center [768, 487] width 114 height 15
click at [888, 491] on span "Próximo" at bounding box center [883, 487] width 90 height 15
click at [867, 493] on span "Próximo" at bounding box center [883, 487] width 90 height 15
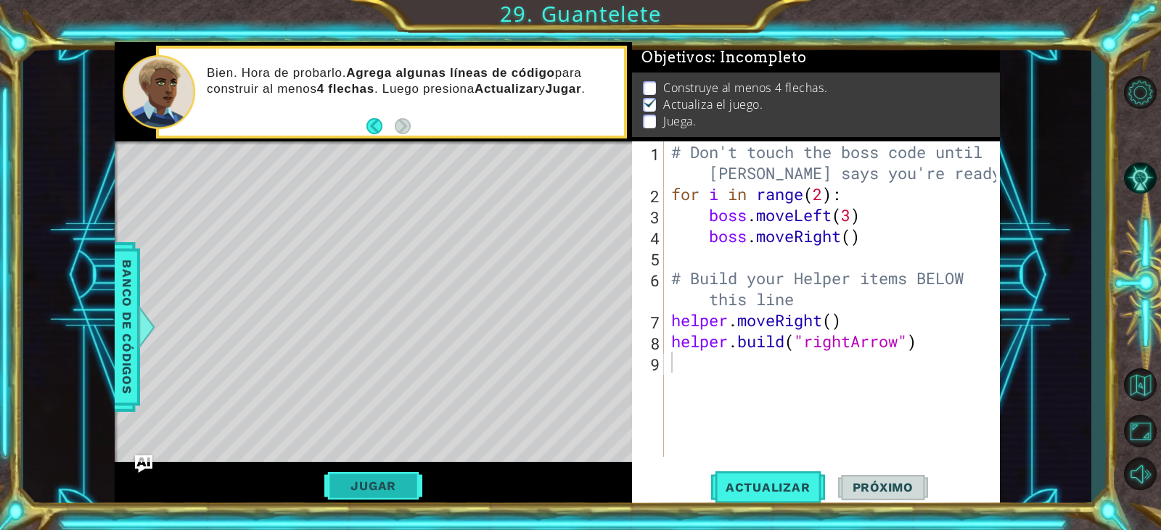
click at [390, 479] on button "Jugar" at bounding box center [373, 486] width 98 height 28
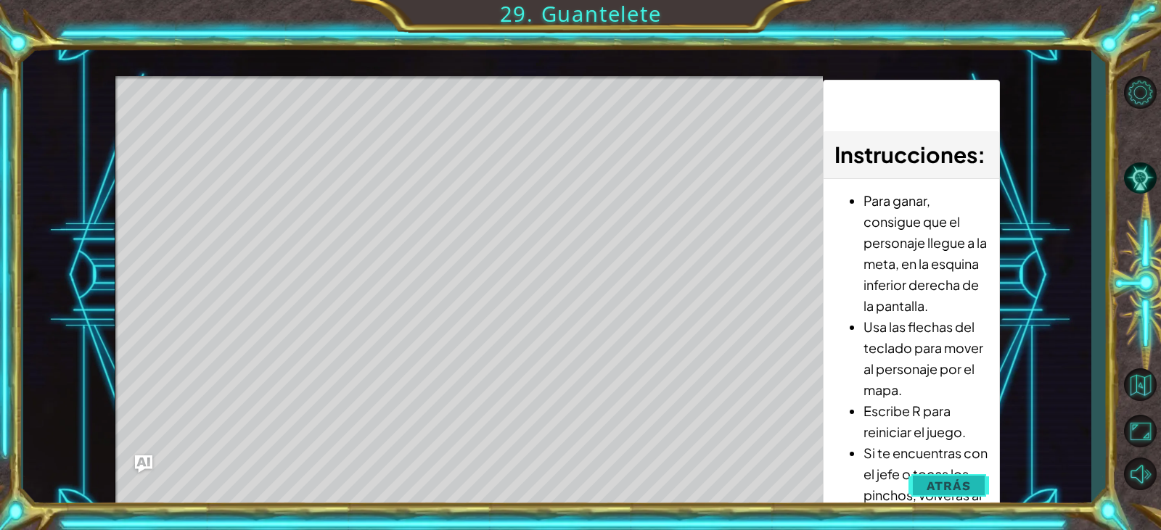
click at [933, 491] on span "Atrás" at bounding box center [948, 486] width 44 height 15
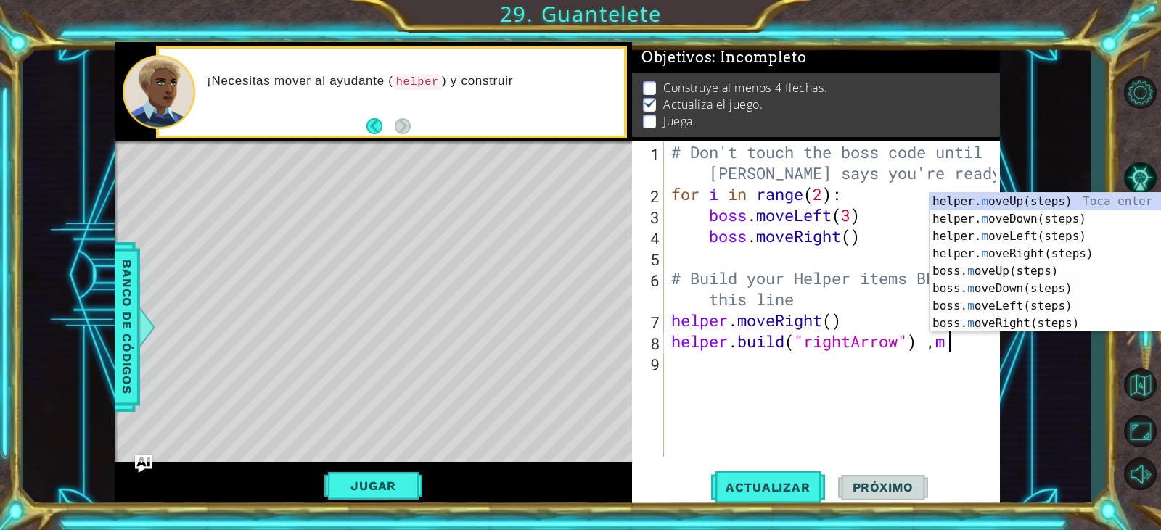
scroll to position [0, 12]
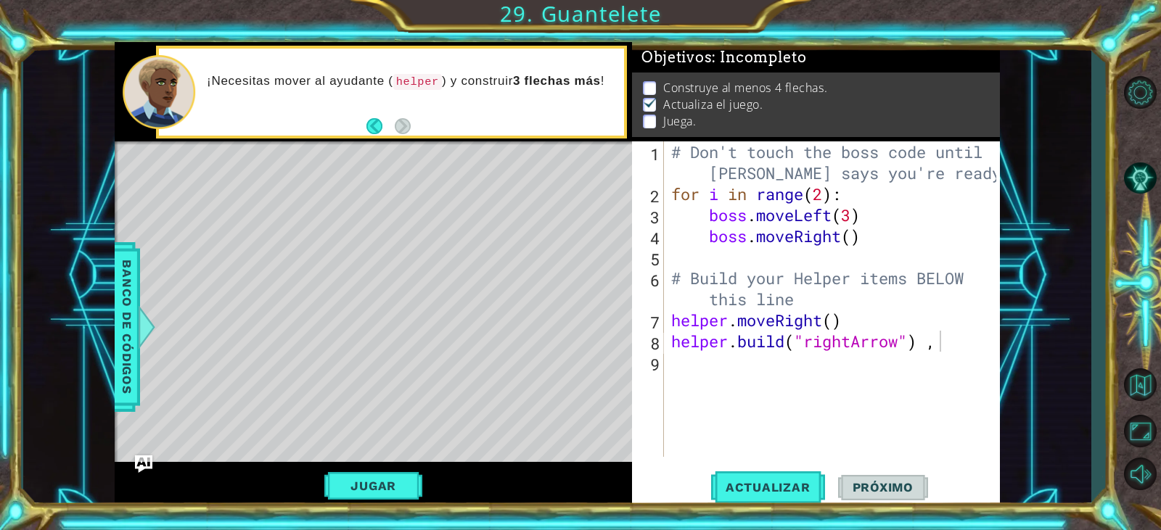
click at [666, 373] on div "[DOMAIN_NAME]("rightArrow") , 1 2 3 4 5 6 7 8 9 # Don't touch the boss code unt…" at bounding box center [813, 299] width 363 height 316
drag, startPoint x: 677, startPoint y: 309, endPoint x: 676, endPoint y: 369, distance: 59.5
click at [677, 342] on div "# Don't touch the boss code until [PERSON_NAME] says you're ready! for i in ran…" at bounding box center [835, 330] width 334 height 379
type textarea "helper.moveRight() [DOMAIN_NAME]("rightArrow") ,"
click at [676, 369] on div "# Don't touch the boss code until [PERSON_NAME] says you're ready! for i in ran…" at bounding box center [835, 330] width 334 height 379
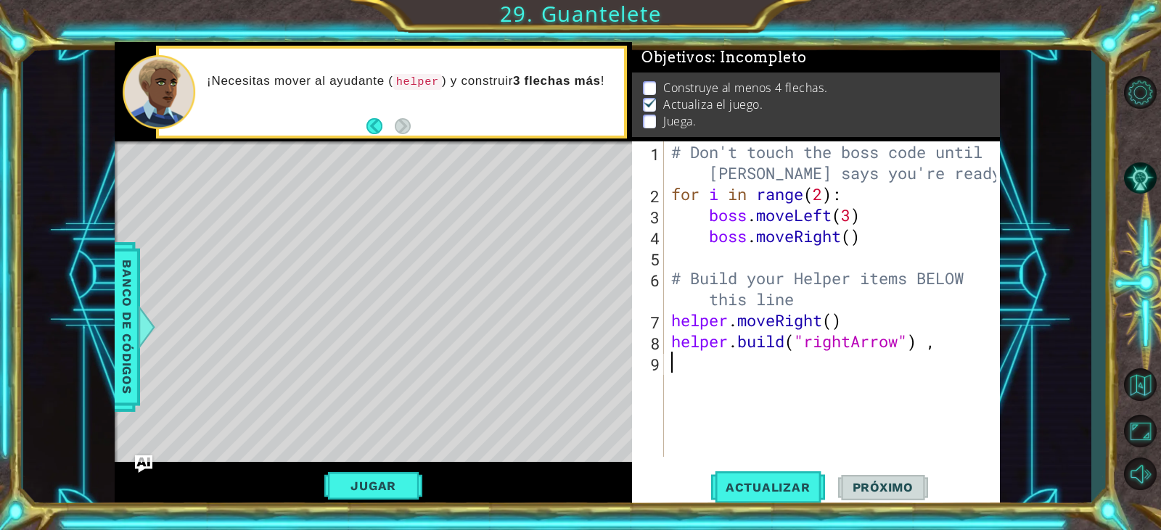
scroll to position [0, 0]
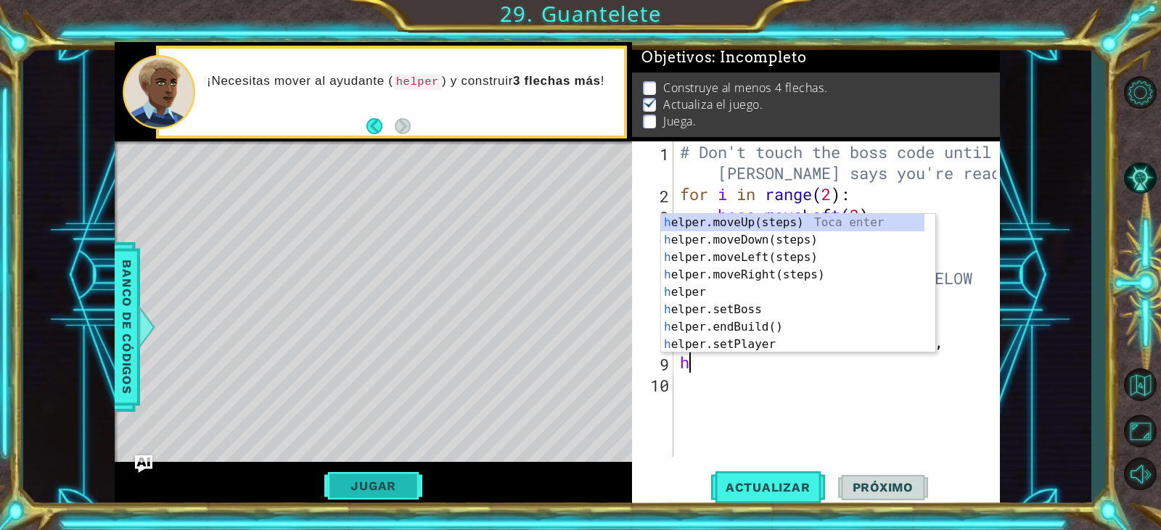
type textarea "h"
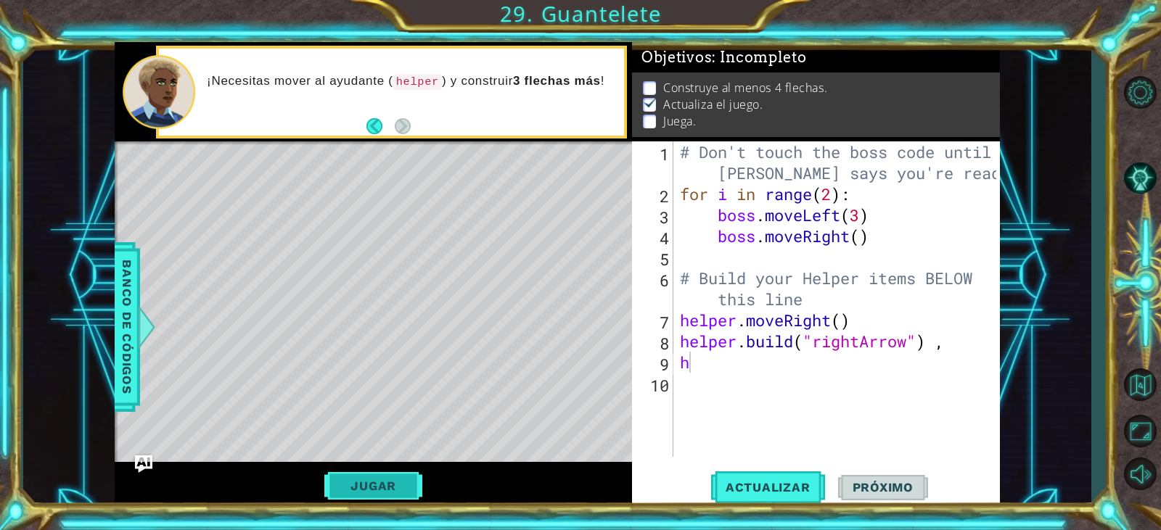
click at [363, 475] on button "Jugar" at bounding box center [373, 486] width 98 height 28
click at [393, 477] on button "Jugar" at bounding box center [373, 486] width 98 height 28
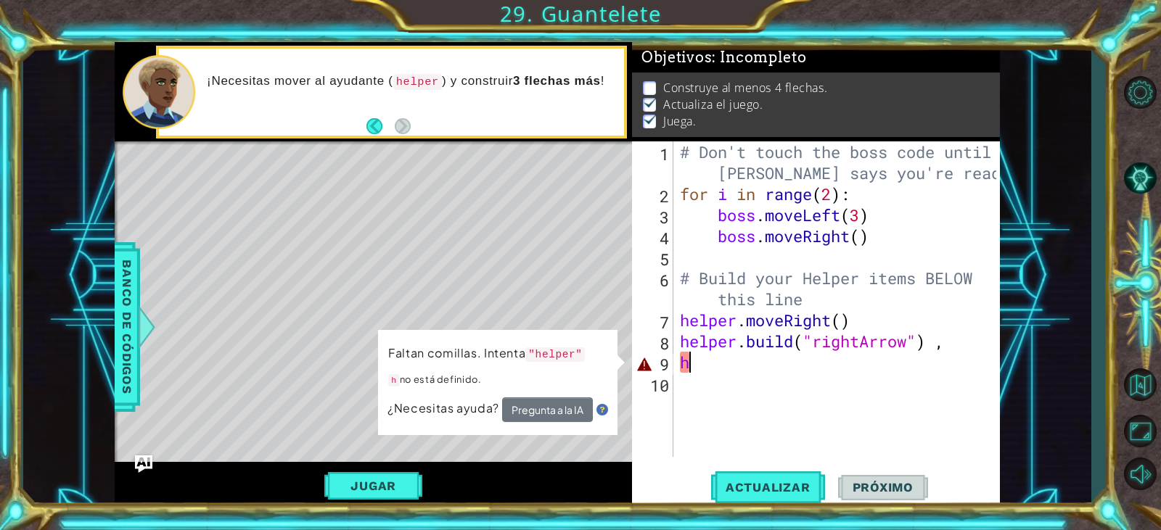
click at [710, 369] on div "# Don't touch the boss code until [PERSON_NAME] says you're ready! for i in ran…" at bounding box center [840, 330] width 326 height 379
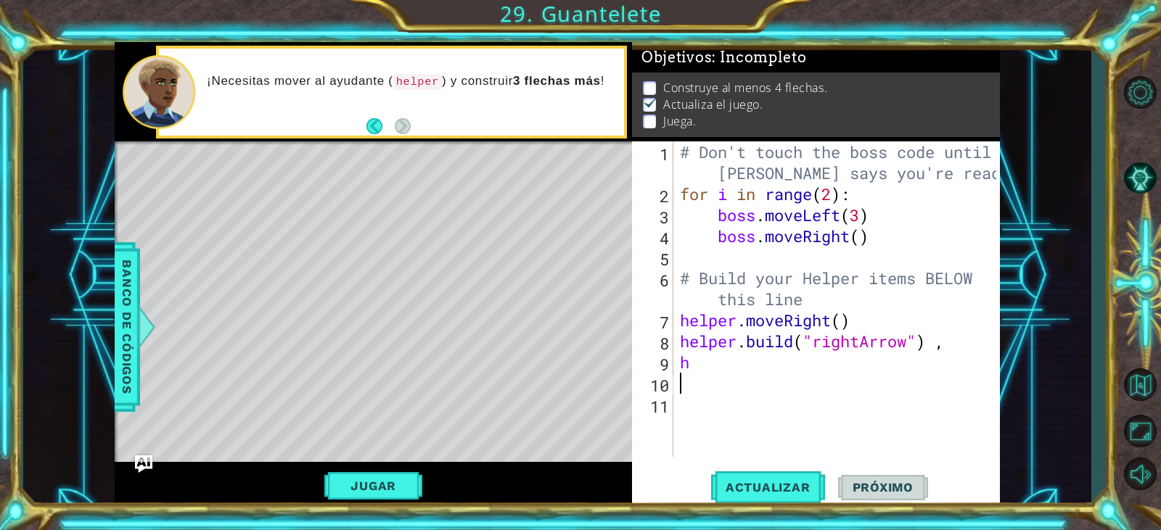
type textarea "h"
drag, startPoint x: 340, startPoint y: 477, endPoint x: 333, endPoint y: 483, distance: 9.2
click at [338, 480] on button "Jugar" at bounding box center [373, 486] width 98 height 28
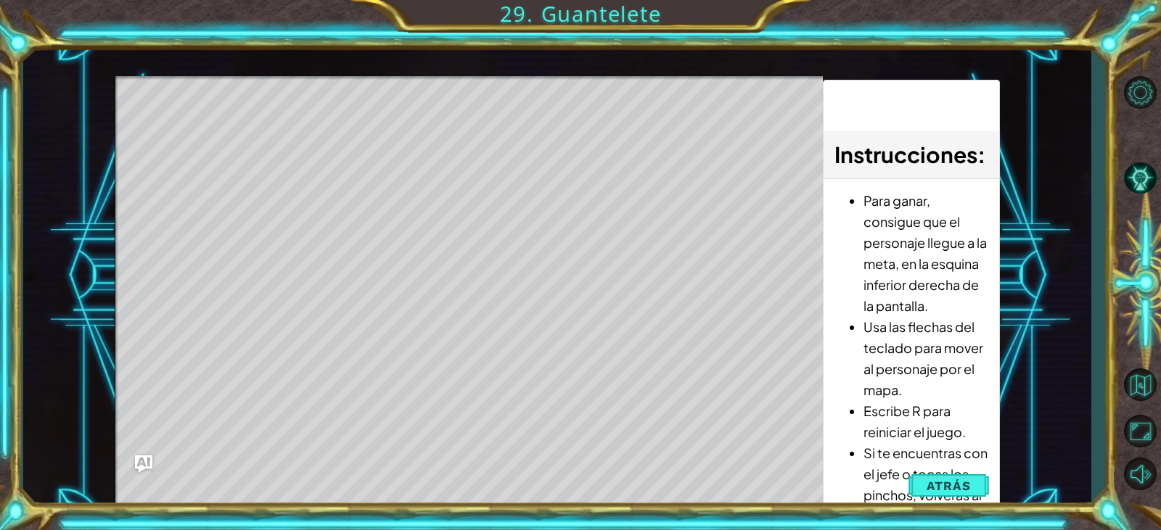
drag, startPoint x: 955, startPoint y: 481, endPoint x: 959, endPoint y: 471, distance: 11.1
click at [955, 480] on span "Atrás" at bounding box center [948, 486] width 44 height 15
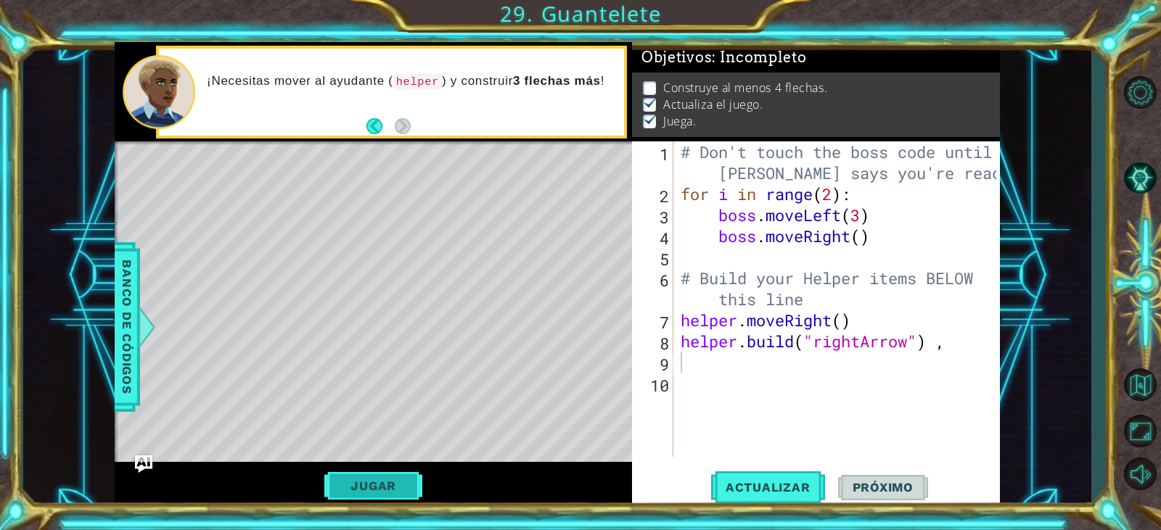
drag, startPoint x: 367, startPoint y: 490, endPoint x: 361, endPoint y: 504, distance: 14.6
click at [368, 489] on button "Jugar" at bounding box center [373, 486] width 98 height 28
click at [390, 492] on button "Jugar" at bounding box center [373, 486] width 98 height 28
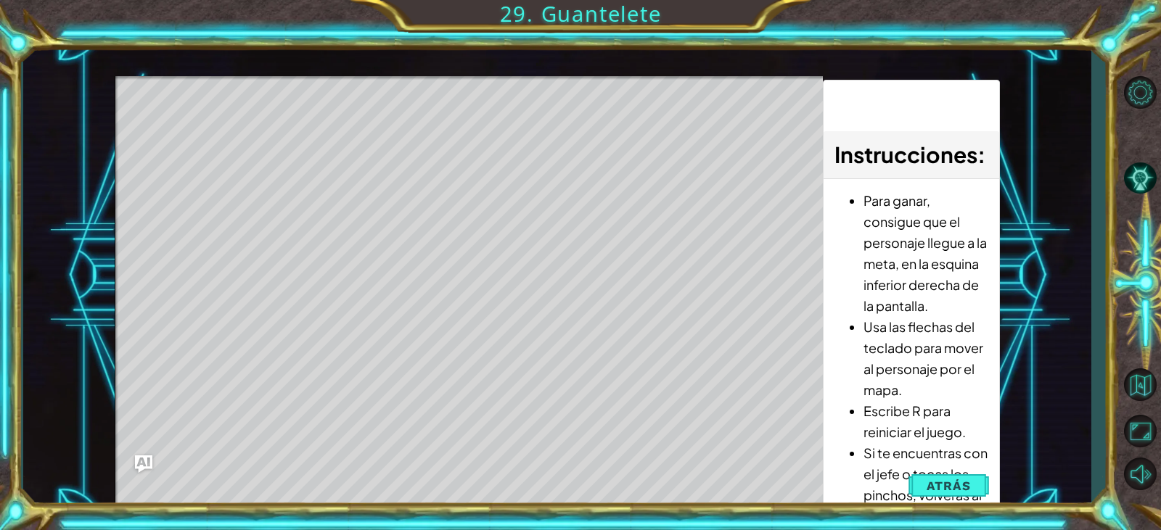
click at [963, 483] on span "Atrás" at bounding box center [948, 486] width 44 height 15
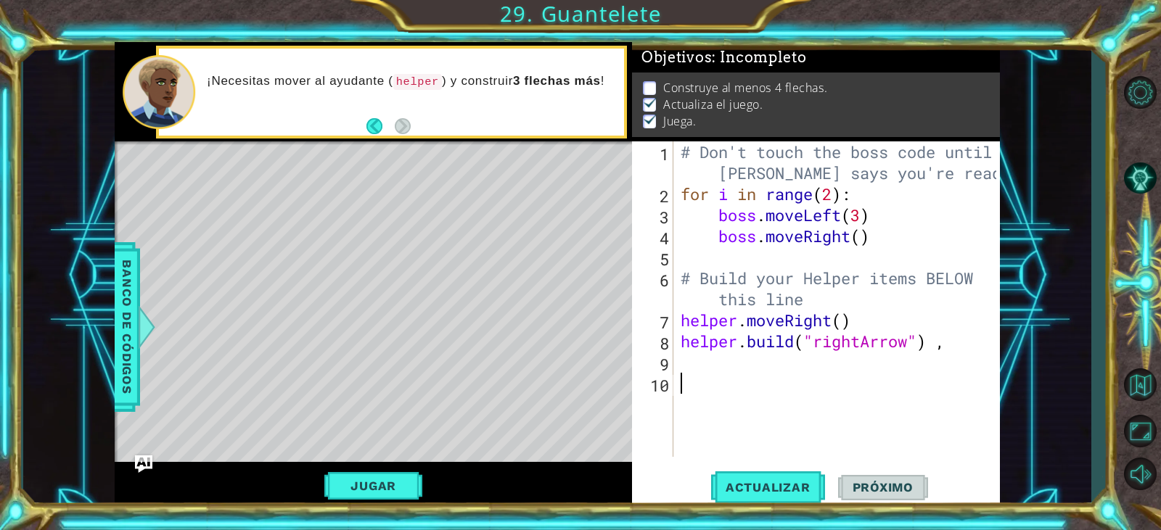
click at [686, 375] on div "# Don't touch the boss code until [PERSON_NAME] says you're ready! for i in ran…" at bounding box center [840, 330] width 325 height 379
click at [686, 359] on div "# Don't touch the boss code until [PERSON_NAME] says you're ready! for i in ran…" at bounding box center [840, 330] width 325 height 379
type textarea "h"
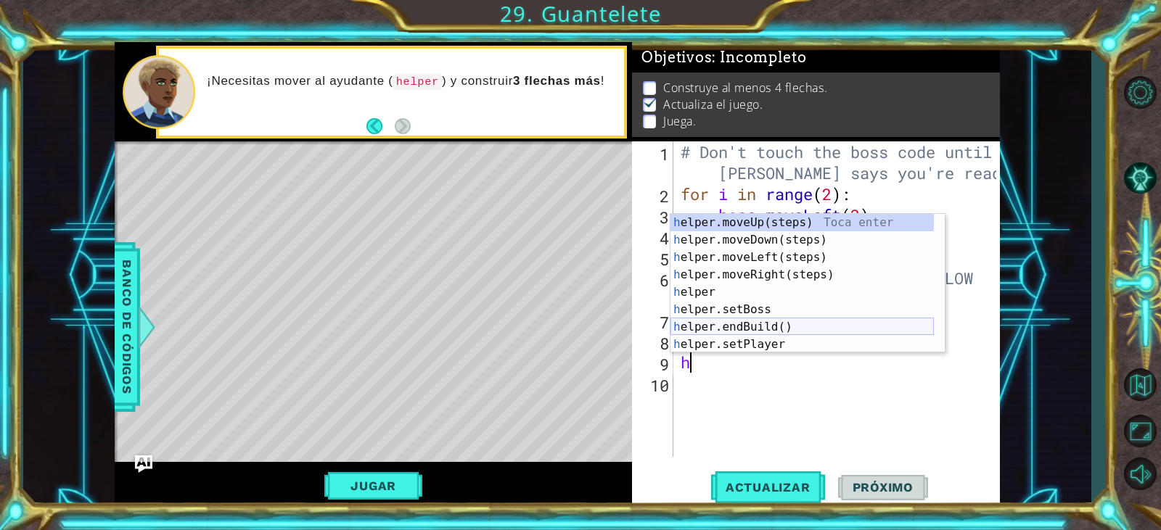
click at [747, 332] on div "h elper.moveUp(steps) Toca enter h elper.moveDown(steps) Toca enter h elper.mov…" at bounding box center [801, 301] width 263 height 174
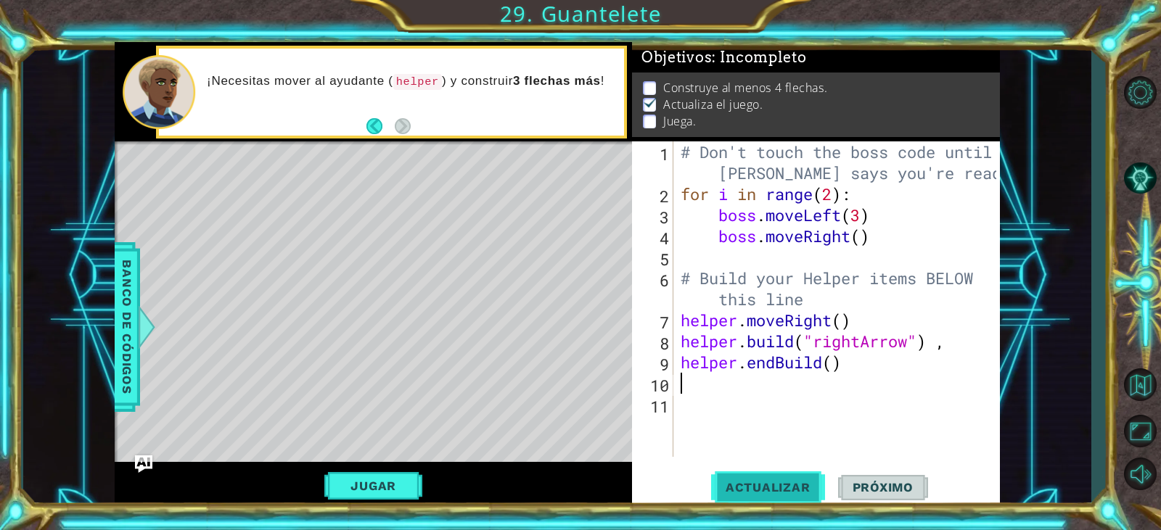
click at [789, 490] on span "Actualizar" at bounding box center [768, 487] width 114 height 15
drag, startPoint x: 282, startPoint y: 181, endPoint x: 292, endPoint y: 201, distance: 22.1
click at [285, 192] on div "Level Map" at bounding box center [450, 354] width 670 height 427
click at [760, 372] on div "# Don't touch the boss code until [PERSON_NAME] says you're ready! for i in ran…" at bounding box center [840, 330] width 325 height 379
click at [845, 370] on div "# Don't touch the boss code until [PERSON_NAME] says you're ready! for i in ran…" at bounding box center [840, 330] width 325 height 379
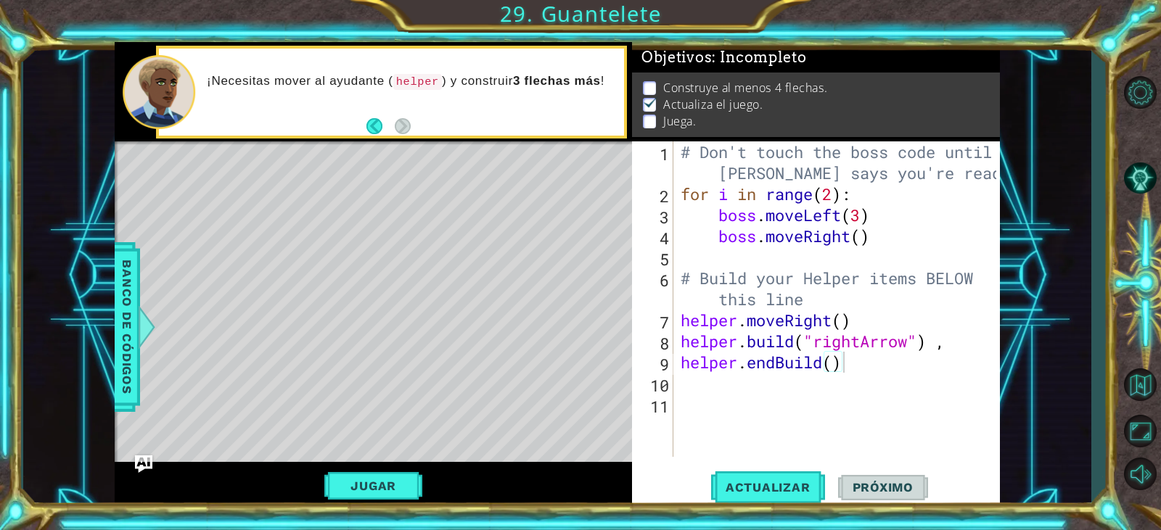
click at [310, 181] on div "Level Map" at bounding box center [450, 354] width 670 height 427
drag, startPoint x: 350, startPoint y: 197, endPoint x: 281, endPoint y: 214, distance: 70.9
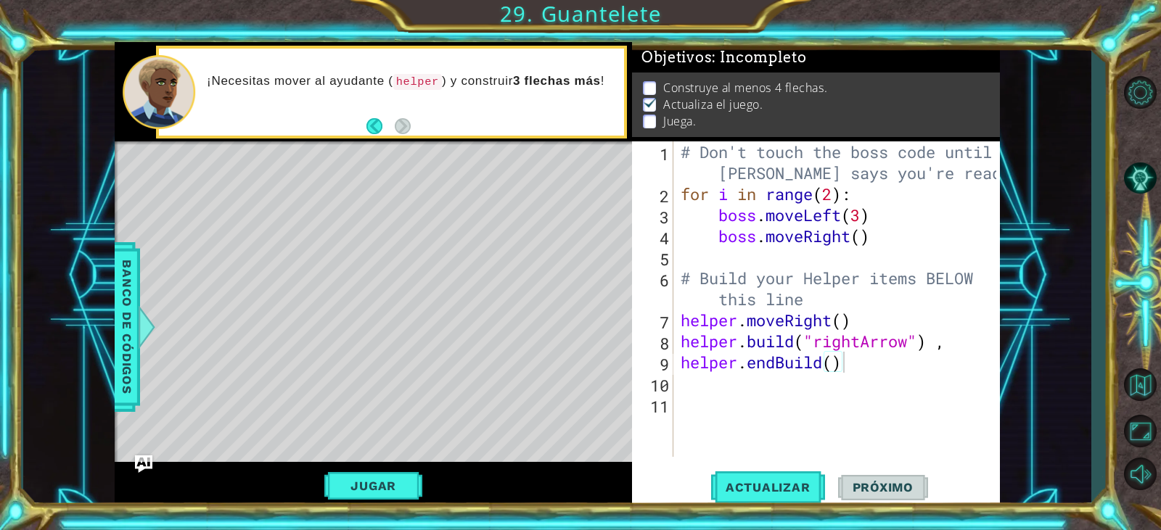
click at [334, 207] on div "Level Map" at bounding box center [450, 354] width 670 height 427
drag, startPoint x: 281, startPoint y: 214, endPoint x: 292, endPoint y: 201, distance: 17.0
click at [281, 213] on div "Level Map" at bounding box center [450, 354] width 670 height 427
click at [292, 200] on div "Level Map" at bounding box center [450, 354] width 670 height 427
click at [266, 159] on div "Level Map" at bounding box center [450, 354] width 670 height 427
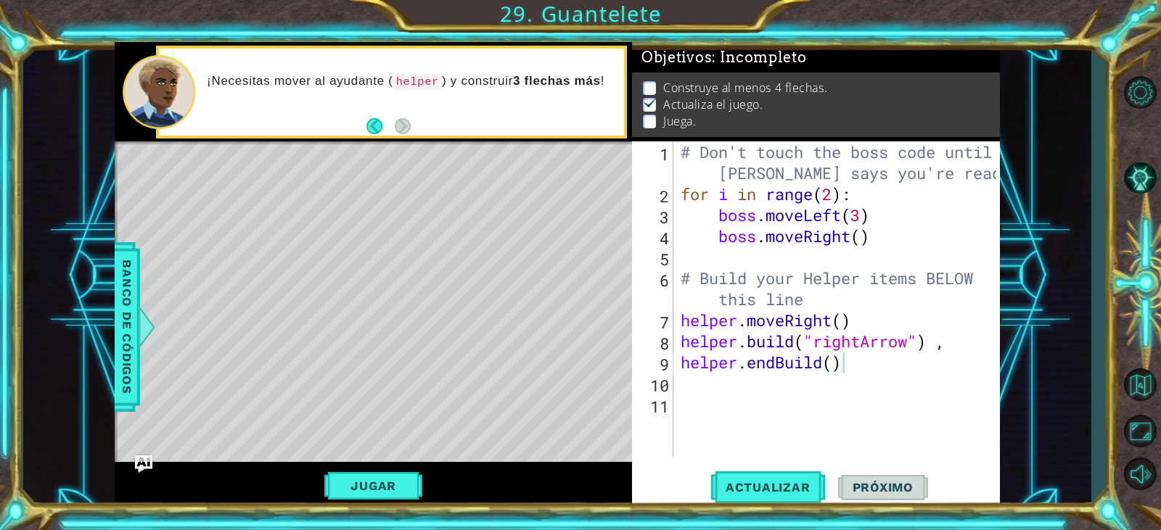
click at [266, 159] on div "Level Map" at bounding box center [450, 354] width 670 height 427
drag, startPoint x: 299, startPoint y: 159, endPoint x: 840, endPoint y: 442, distance: 610.7
click at [839, 442] on div "1 ההההההההההההההההההההההההההההההההההההההההההההההההההההההההההההההההההההההההההההה…" at bounding box center [557, 275] width 884 height 467
drag, startPoint x: 684, startPoint y: 364, endPoint x: 683, endPoint y: 390, distance: 25.4
click at [683, 386] on div "# Don't touch the boss code until [PERSON_NAME] says you're ready! for i in ran…" at bounding box center [840, 330] width 325 height 379
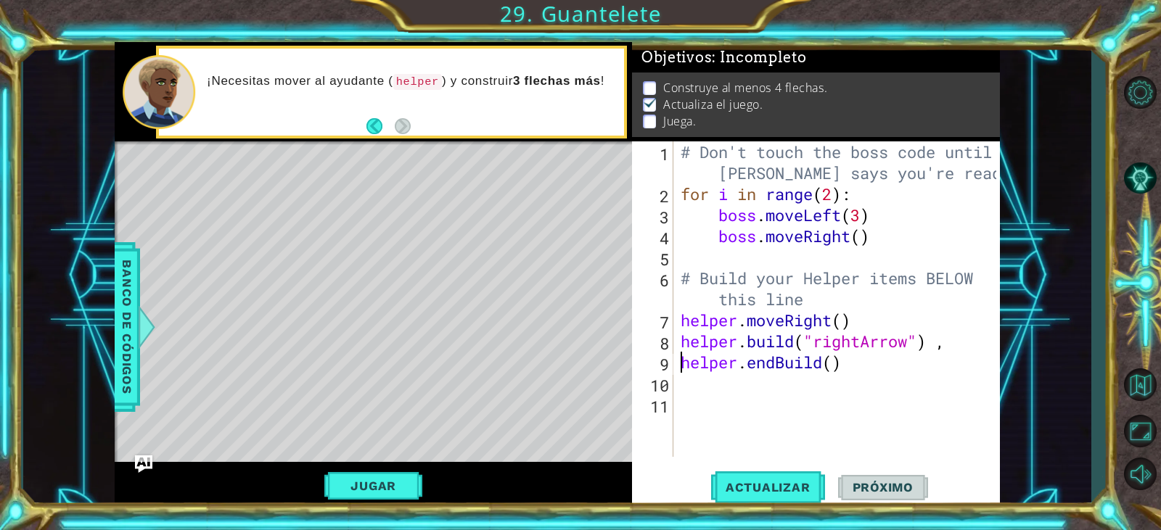
type textarea "helper.endBuild()"
click at [683, 390] on div "# Don't touch the boss code until [PERSON_NAME] says you're ready! for i in ran…" at bounding box center [837, 299] width 318 height 316
click at [686, 386] on div "# Don't touch the boss code until [PERSON_NAME] says you're ready! for i in ran…" at bounding box center [840, 330] width 325 height 379
type textarea "h"
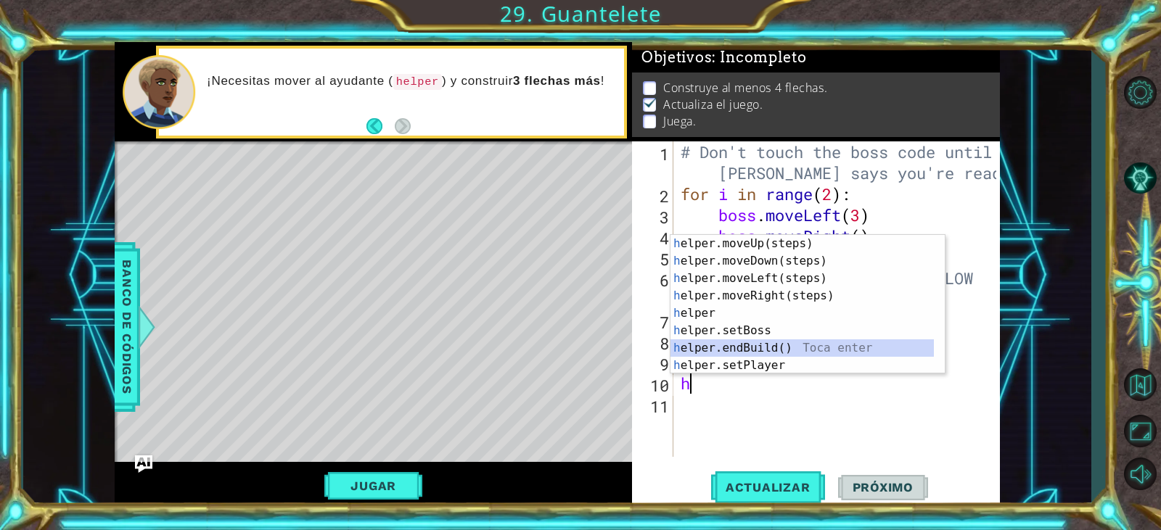
click at [767, 353] on div "h elper.moveUp(steps) Toca enter h elper.moveDown(steps) Toca enter h elper.mov…" at bounding box center [801, 322] width 263 height 174
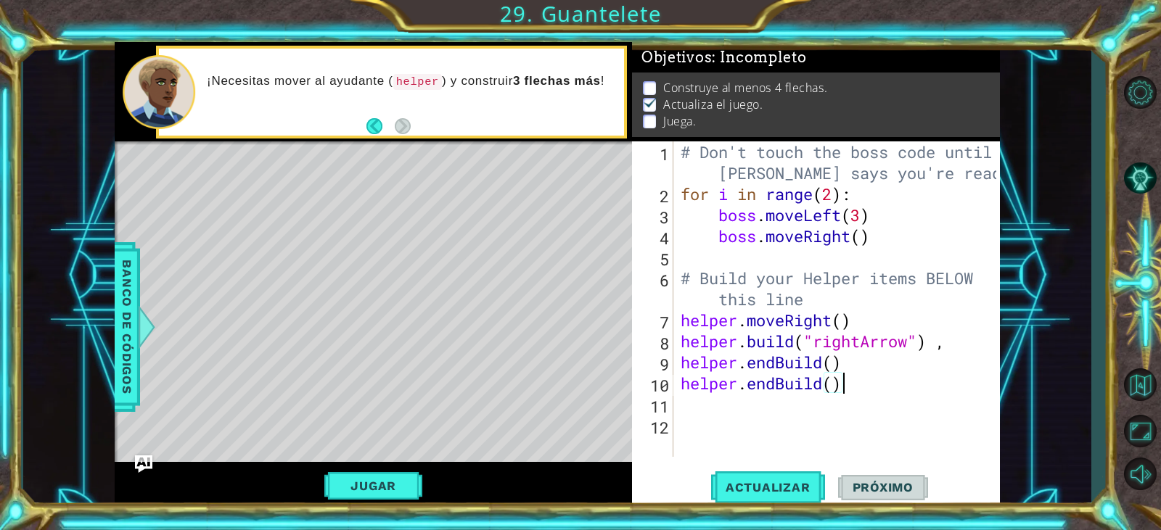
click at [855, 383] on div "# Don't touch the boss code until [PERSON_NAME] says you're ready! for i in ran…" at bounding box center [840, 330] width 325 height 379
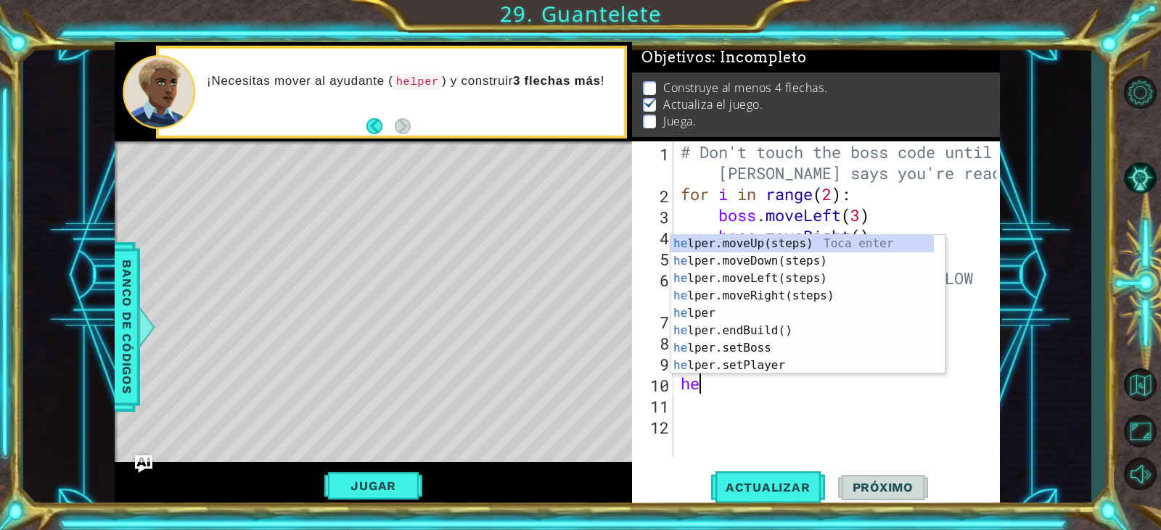
type textarea "h"
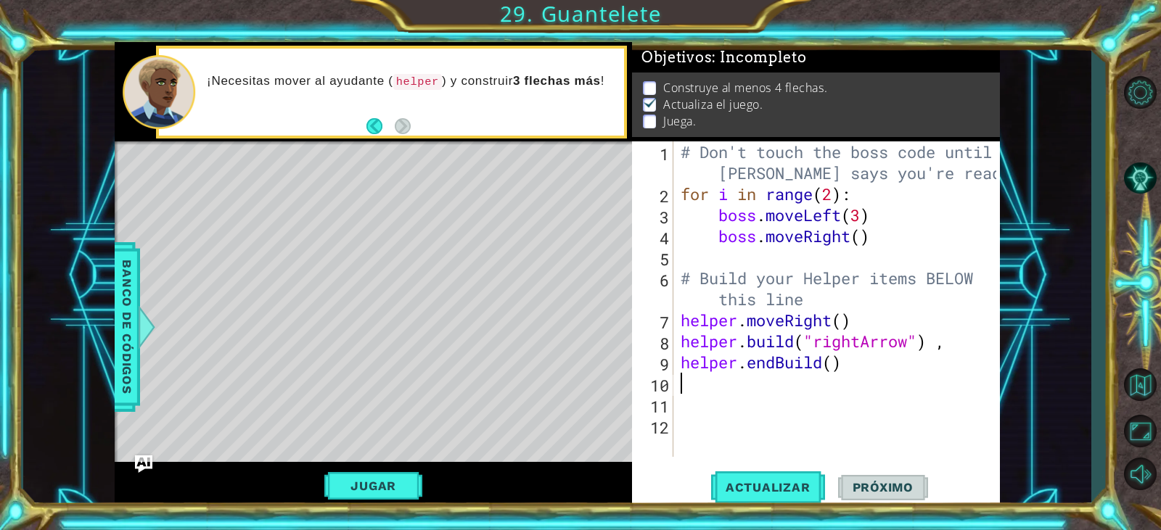
click at [694, 389] on div "# Don't touch the boss code until [PERSON_NAME] says you're ready! for i in ran…" at bounding box center [840, 330] width 325 height 379
type textarea "h"
click at [788, 417] on div "# Don't touch the boss code until [PERSON_NAME] says you're ready! for i in ran…" at bounding box center [840, 330] width 325 height 379
click at [830, 362] on div "# Don't touch the boss code until [PERSON_NAME] says you're ready! for i in ran…" at bounding box center [840, 330] width 325 height 379
click at [693, 389] on div "# Don't touch the boss code until [PERSON_NAME] says you're ready! for i in ran…" at bounding box center [840, 330] width 325 height 379
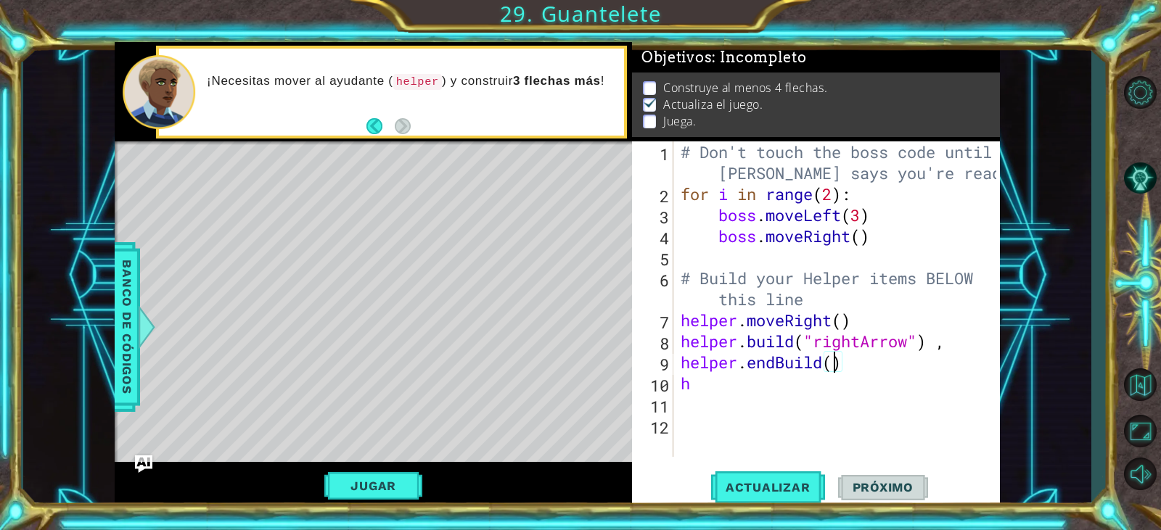
type textarea "h"
click at [770, 496] on button "Actualizar" at bounding box center [768, 487] width 114 height 37
click at [375, 477] on button "Jugar" at bounding box center [373, 486] width 98 height 28
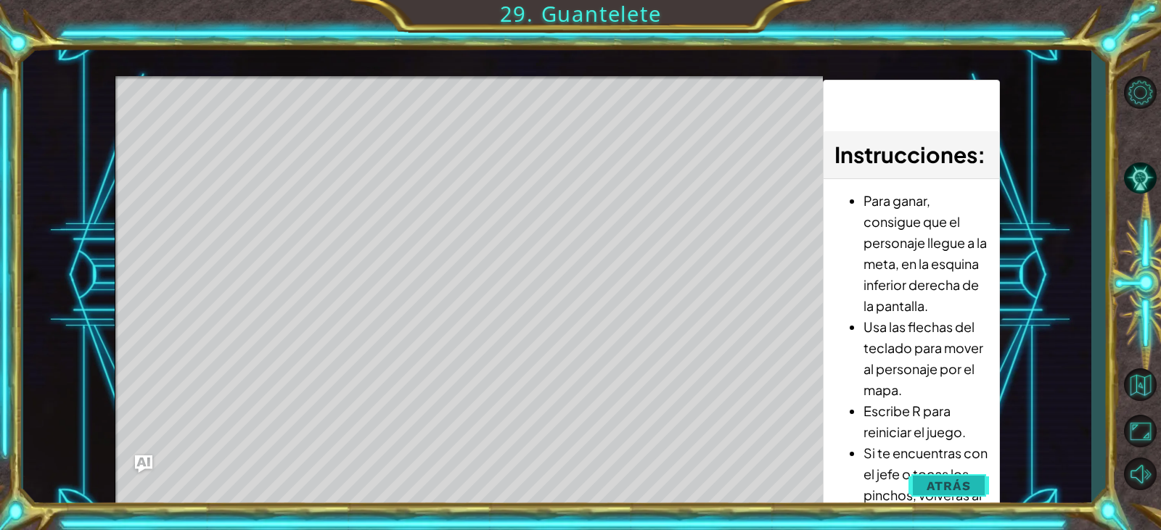
click at [954, 477] on button "Atrás" at bounding box center [948, 486] width 81 height 29
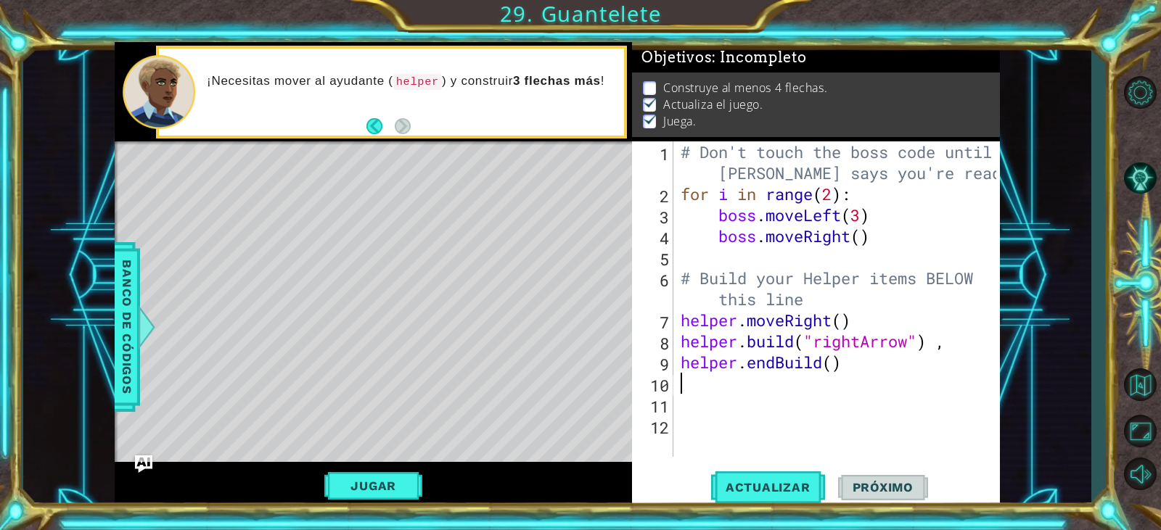
click at [858, 372] on div "# Don't touch the boss code until [PERSON_NAME] says you're ready! for i in ran…" at bounding box center [840, 330] width 325 height 379
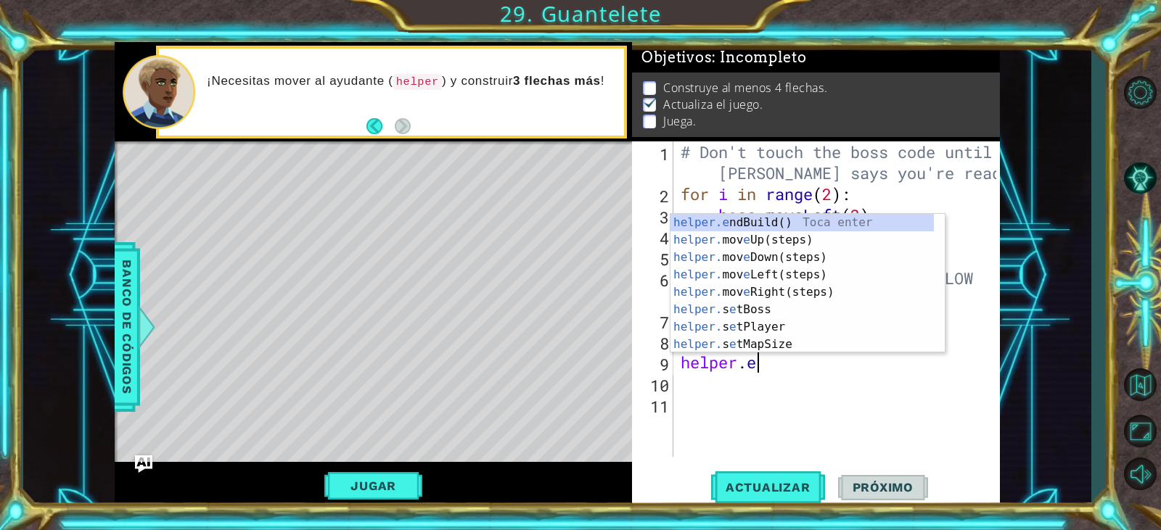
type textarea "h"
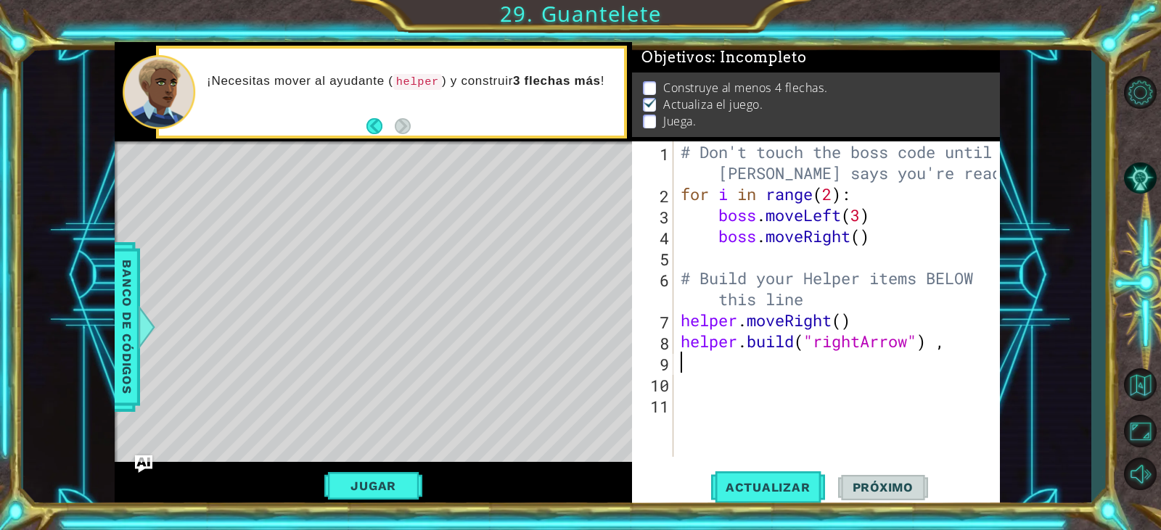
type textarea "h"
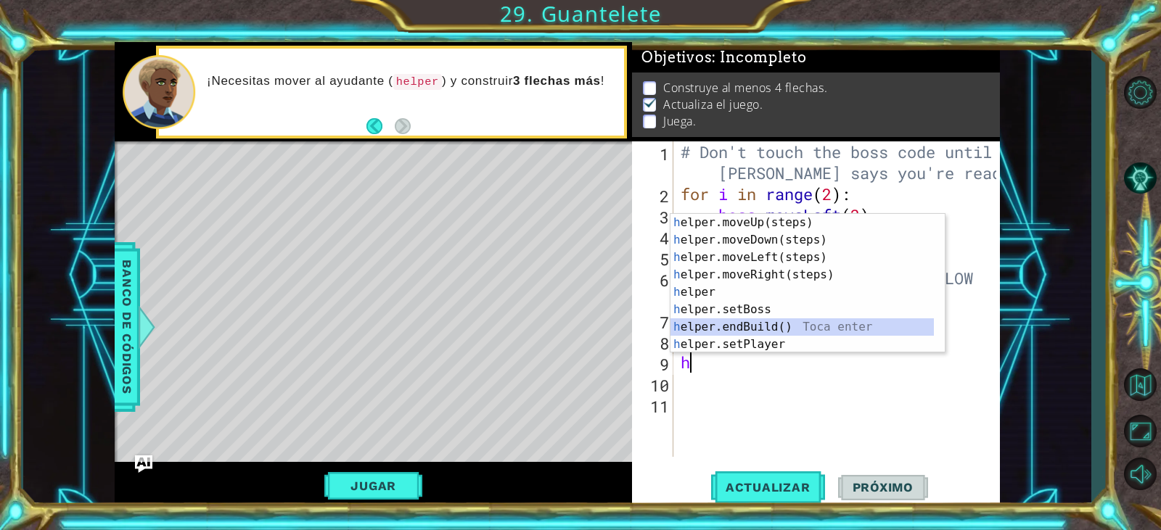
click at [751, 329] on div "h elper.moveUp(steps) Toca enter h elper.moveDown(steps) Toca enter h elper.mov…" at bounding box center [801, 301] width 263 height 174
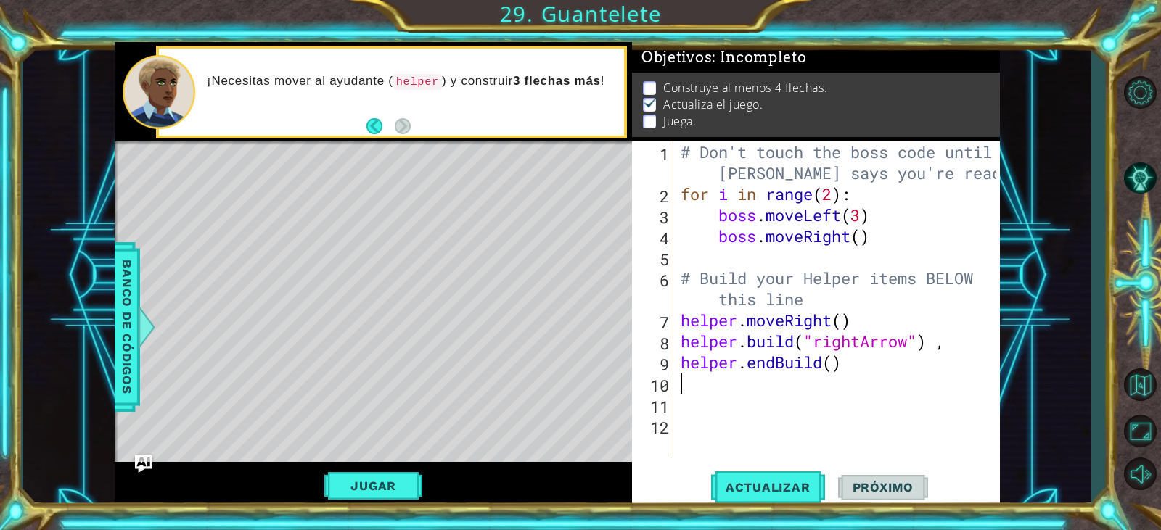
click at [692, 391] on div "# Don't touch the boss code until [PERSON_NAME] says you're ready! for i in ran…" at bounding box center [840, 330] width 325 height 379
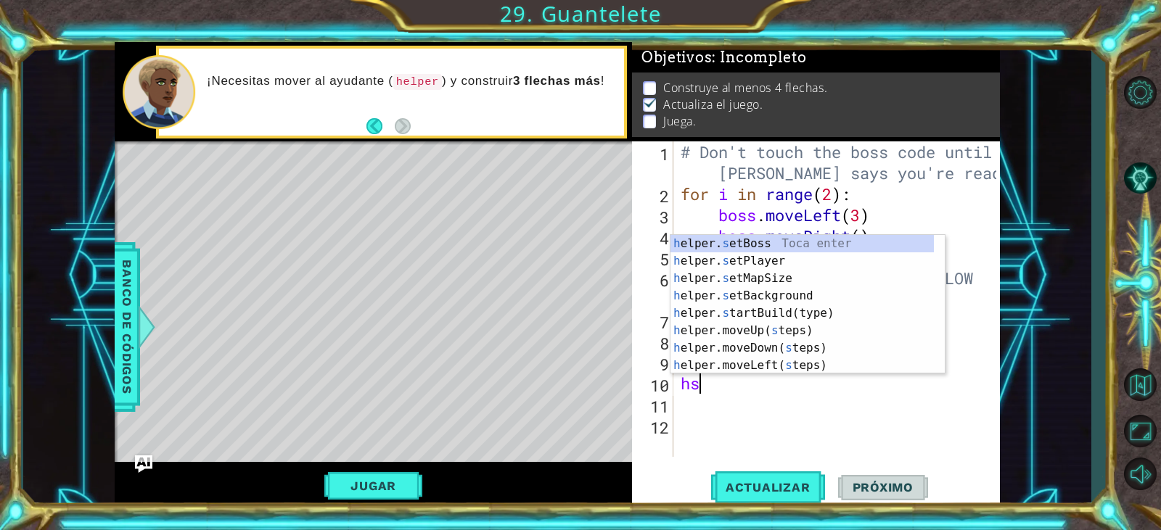
type textarea "hss"
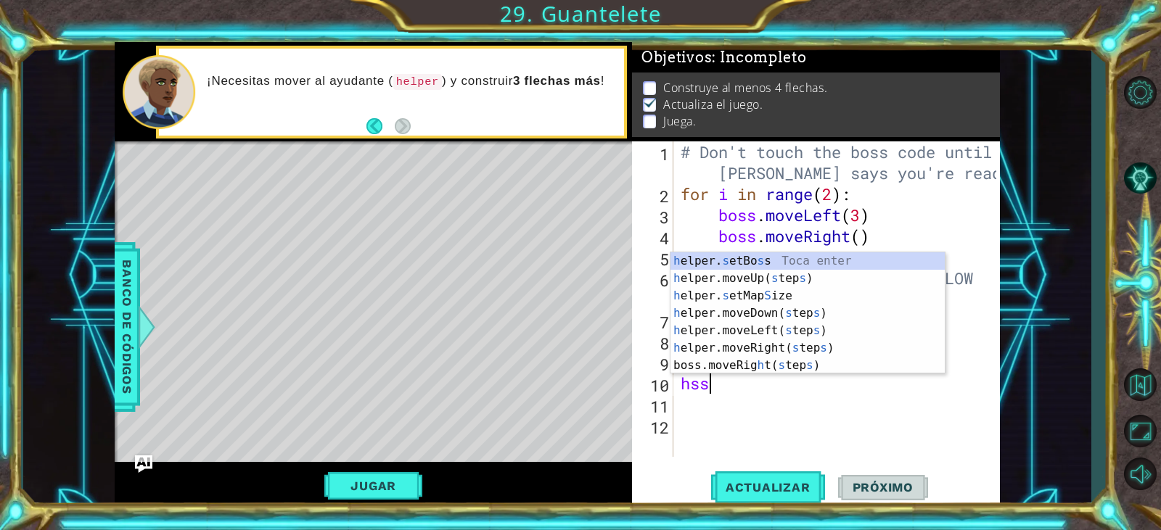
scroll to position [0, 1]
click at [735, 318] on div "h elper. s etBo s s Toca enter h elper.moveUp( s tep s ) Toca enter h elper. s …" at bounding box center [807, 330] width 274 height 157
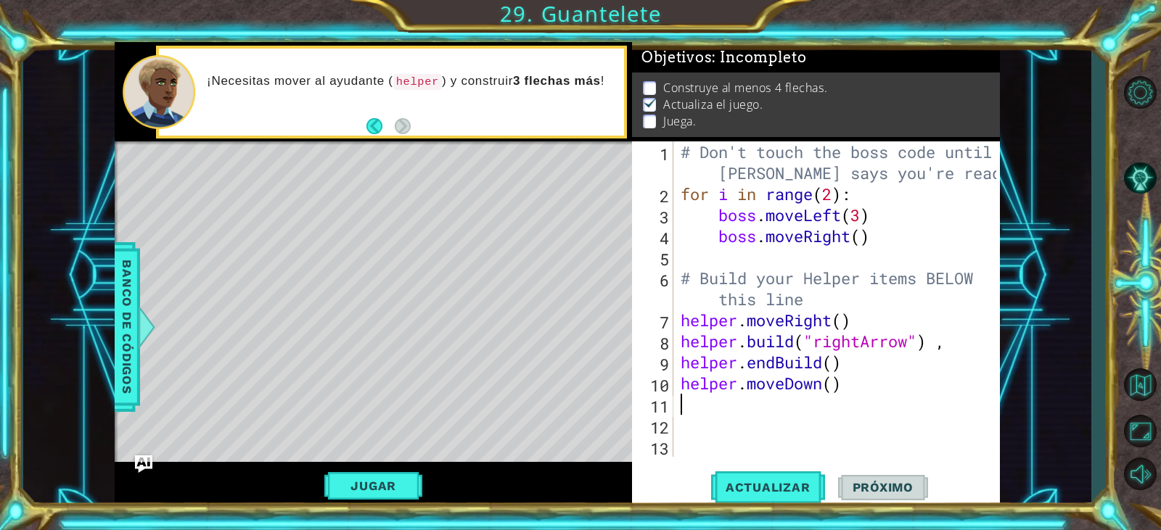
scroll to position [0, 0]
click at [398, 478] on button "Jugar" at bounding box center [373, 486] width 98 height 28
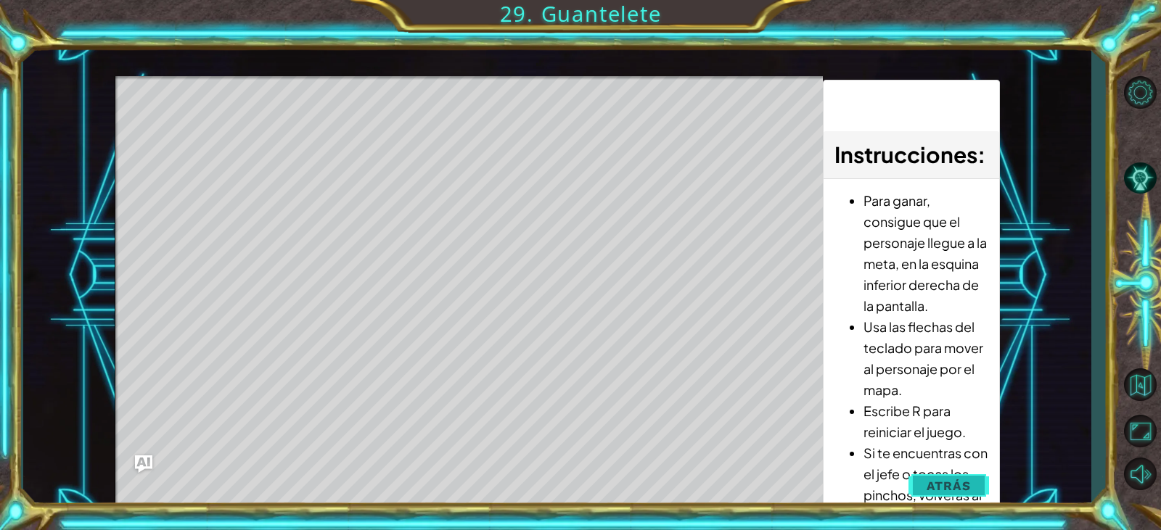
click at [958, 485] on span "Atrás" at bounding box center [948, 486] width 44 height 15
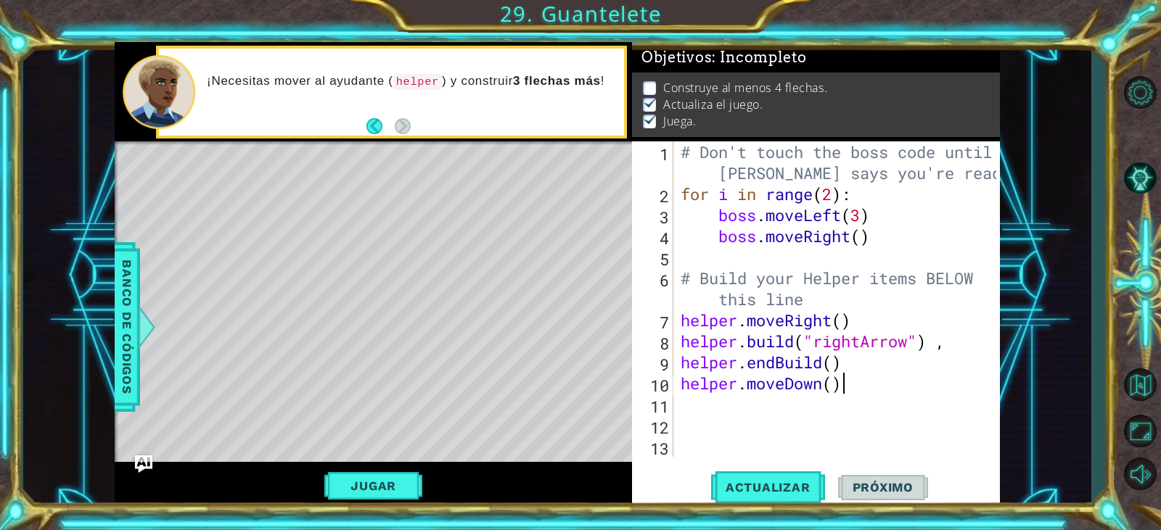
click at [859, 383] on div "# Don't touch the boss code until [PERSON_NAME] says you're ready! for i in ran…" at bounding box center [840, 330] width 325 height 379
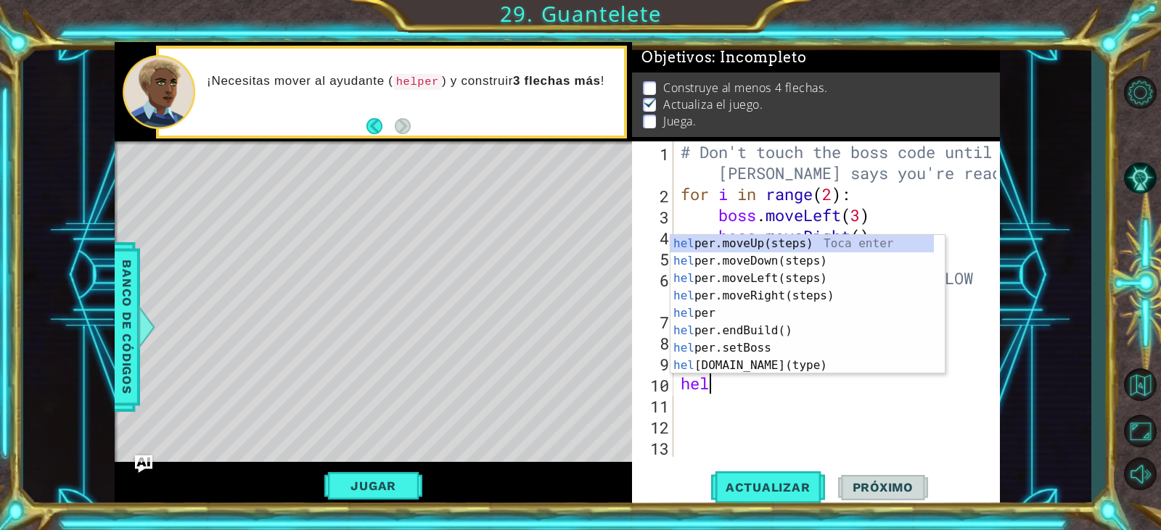
type textarea "h"
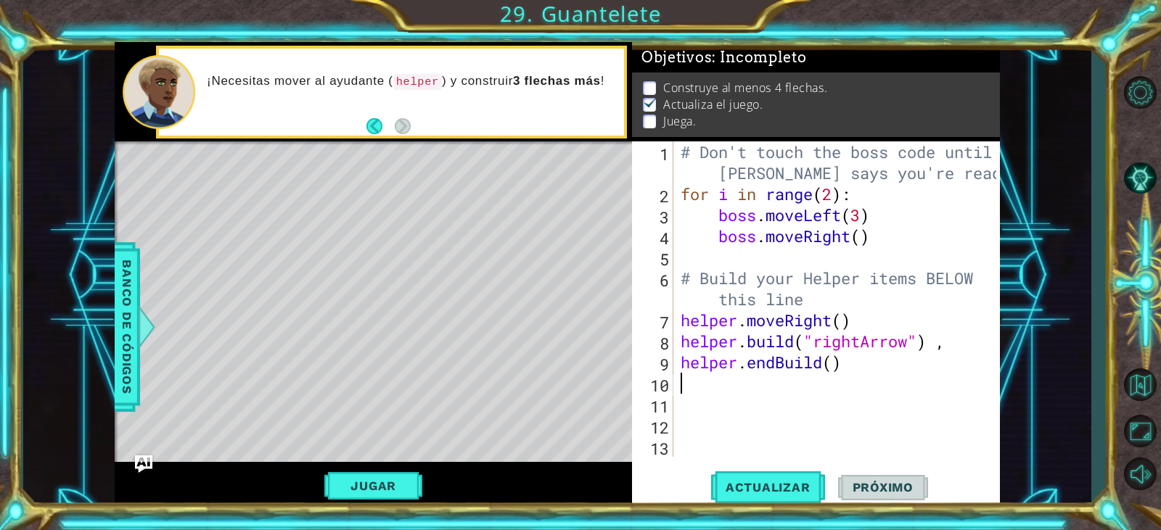
type textarea "h"
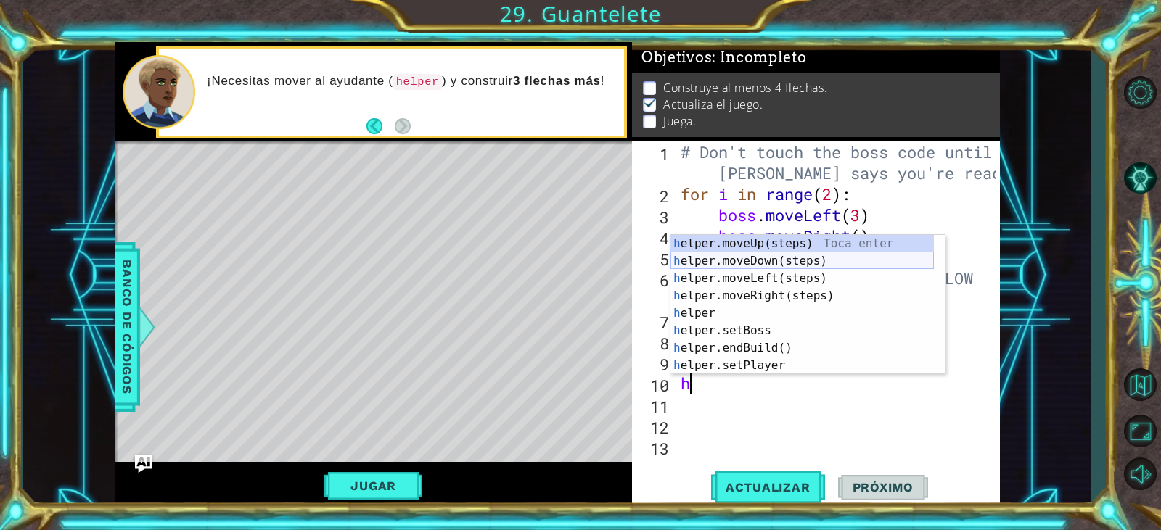
click at [725, 263] on div "h elper.moveUp(steps) Toca enter h elper.moveDown(steps) Toca enter h elper.mov…" at bounding box center [801, 322] width 263 height 174
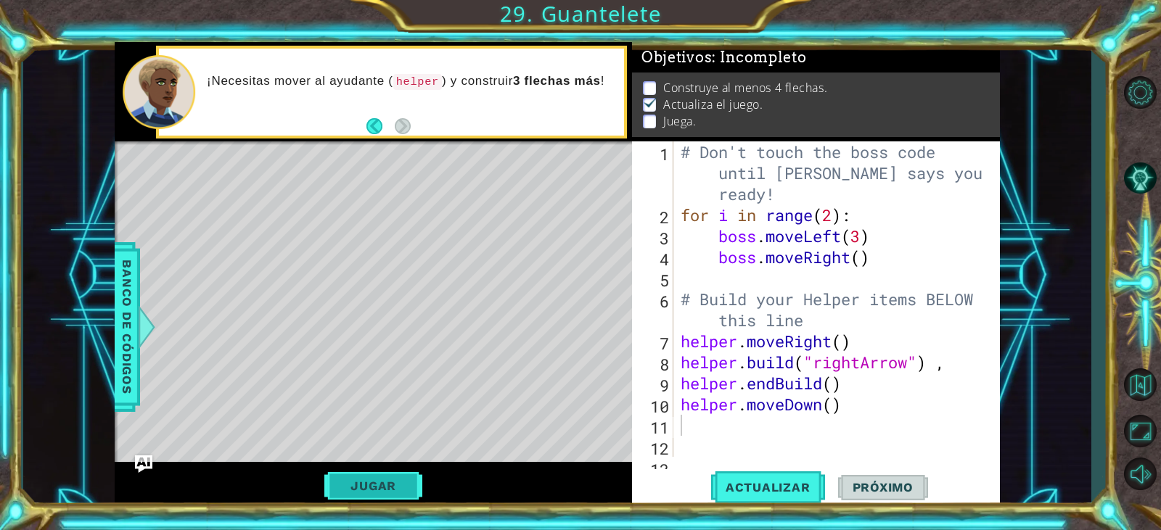
click at [404, 472] on button "Jugar" at bounding box center [373, 486] width 98 height 28
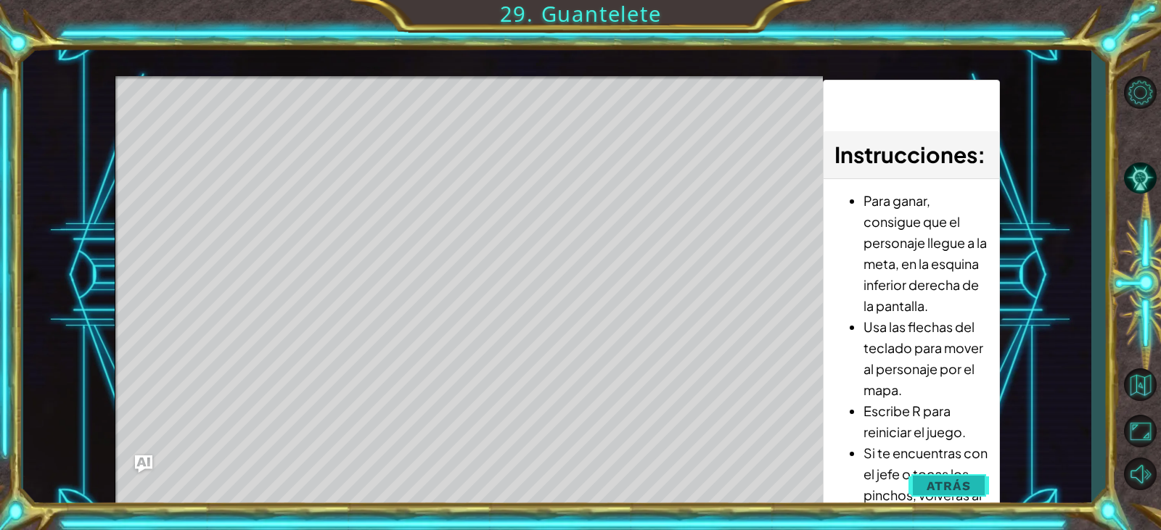
click at [946, 482] on span "Atrás" at bounding box center [948, 486] width 44 height 15
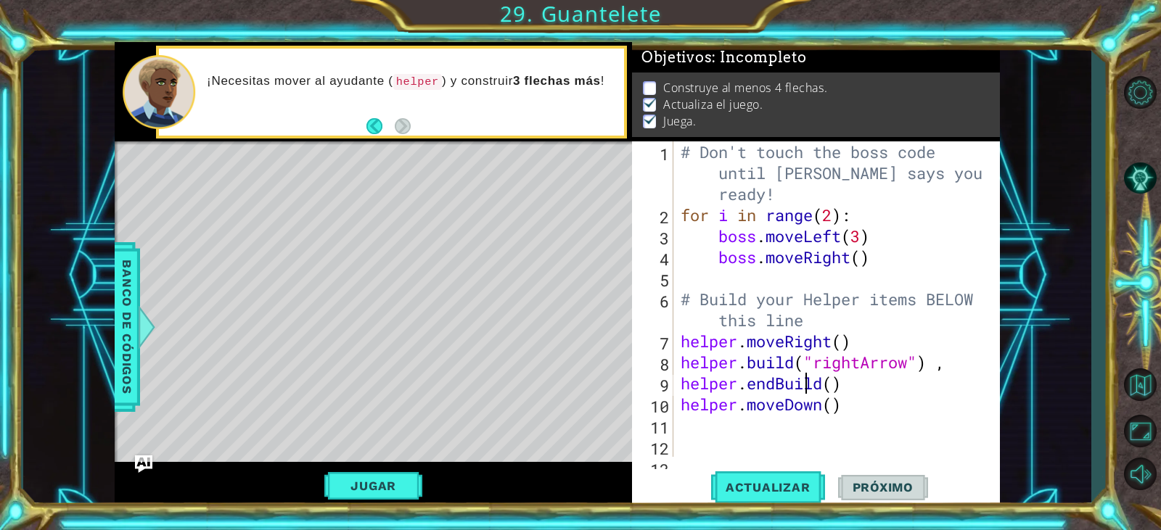
drag, startPoint x: 807, startPoint y: 383, endPoint x: 820, endPoint y: 410, distance: 29.9
click at [807, 389] on div "# Don't touch the boss code until [PERSON_NAME] says you're ready! for i in ran…" at bounding box center [835, 341] width 314 height 400
click at [845, 390] on div "# Don't touch the boss code until [PERSON_NAME] says you're ready! for i in ran…" at bounding box center [835, 341] width 314 height 400
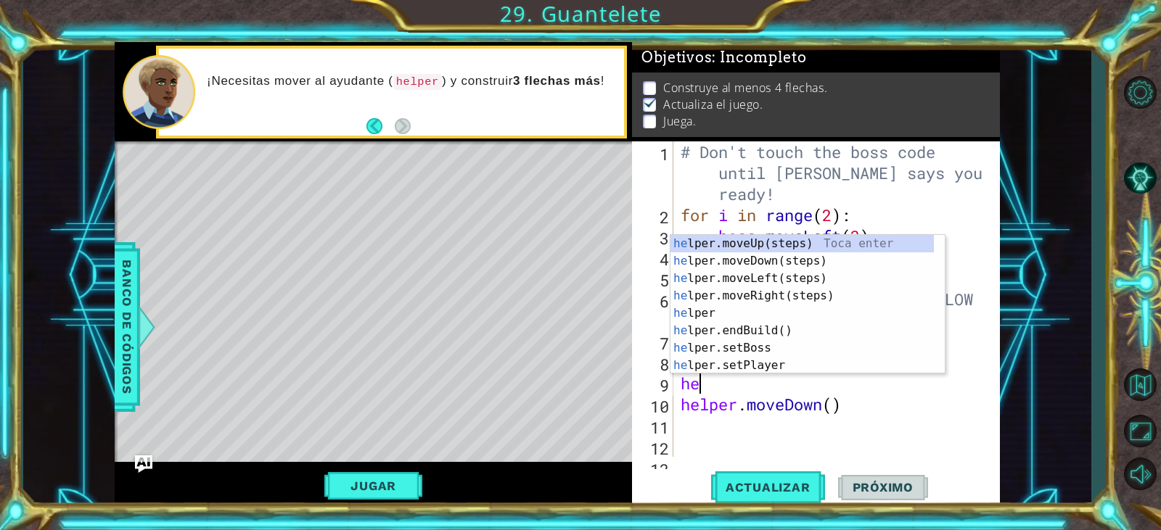
type textarea "h"
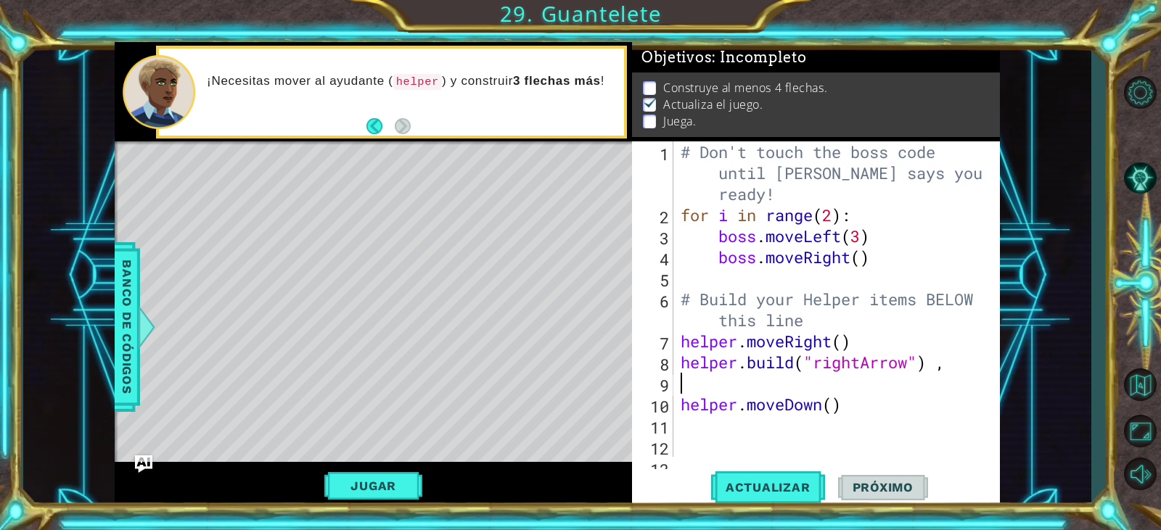
click at [855, 406] on div "# Don't touch the boss code until [PERSON_NAME] says you're ready! for i in ran…" at bounding box center [835, 341] width 314 height 400
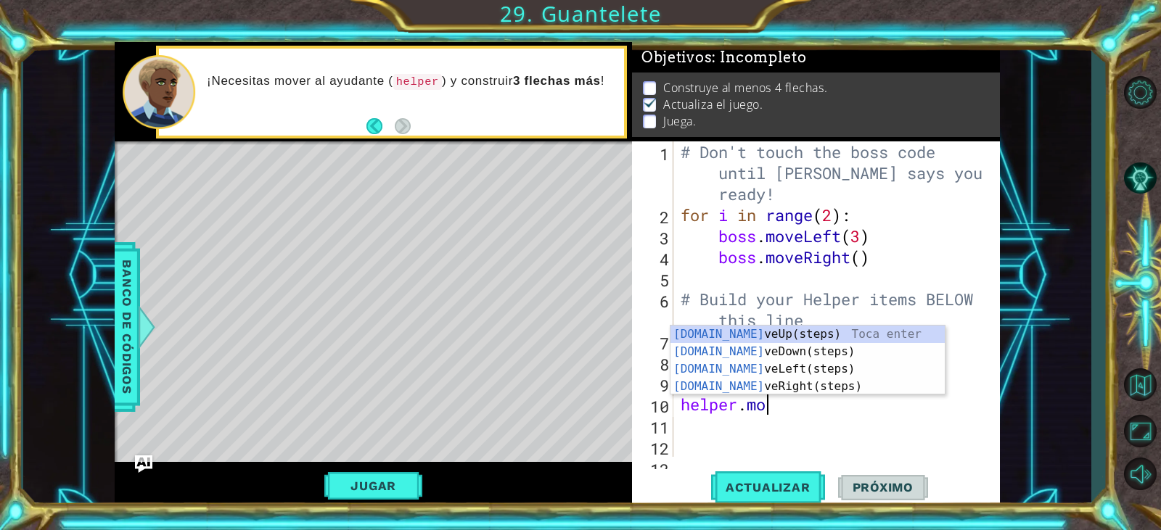
type textarea "h"
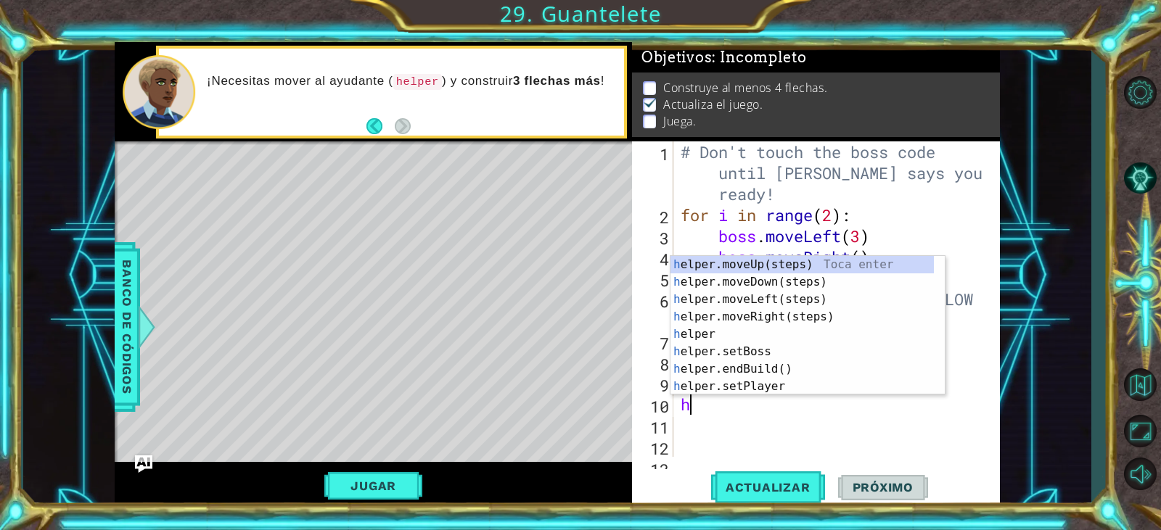
type textarea "[DOMAIN_NAME]("rightArrow")"
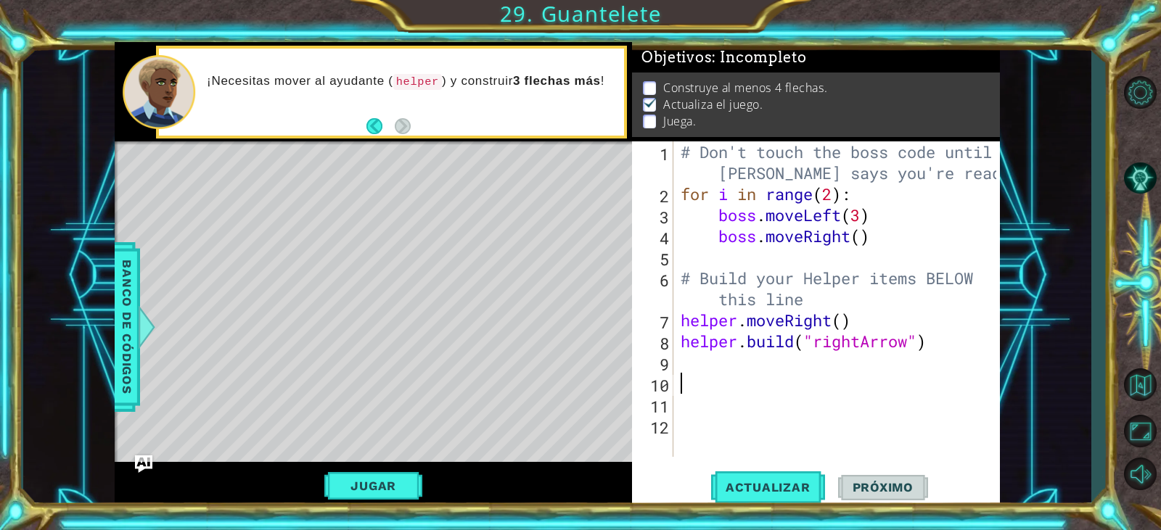
click at [683, 376] on div "# Don't touch the boss code until [PERSON_NAME] says you're ready! for i in ran…" at bounding box center [840, 330] width 325 height 379
click at [685, 366] on div "# Don't touch the boss code until [PERSON_NAME] says you're ready! for i in ran…" at bounding box center [840, 330] width 325 height 379
type textarea "h"
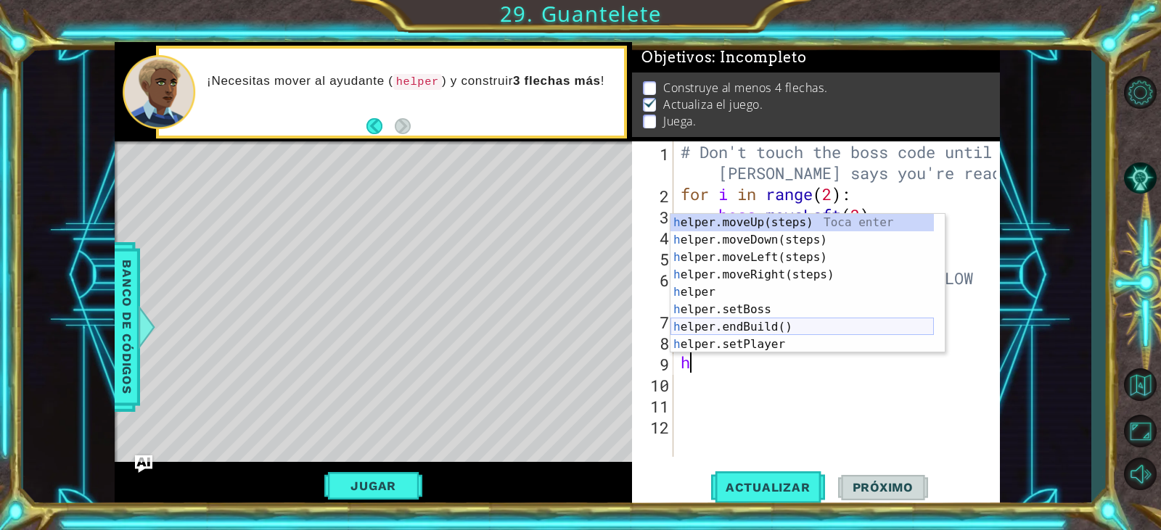
click at [737, 325] on div "h elper.moveUp(steps) Toca enter h elper.moveDown(steps) Toca enter h elper.mov…" at bounding box center [801, 301] width 263 height 174
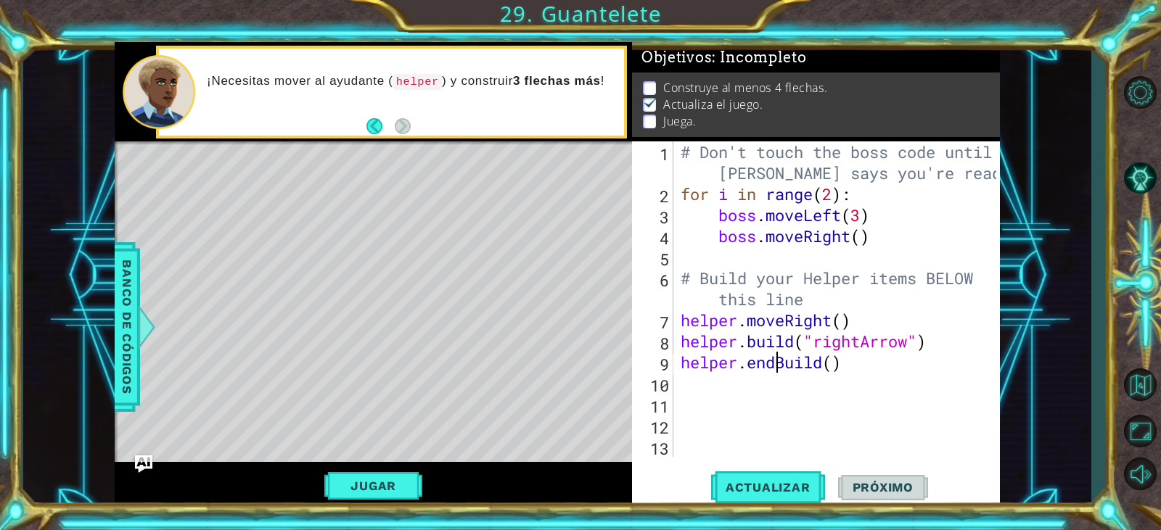
click at [781, 362] on div "# Don't touch the boss code until [PERSON_NAME] says you're ready! for i in ran…" at bounding box center [840, 330] width 325 height 379
click at [758, 361] on div "# Don't touch the boss code until [PERSON_NAME] says you're ready! for i in ran…" at bounding box center [840, 330] width 325 height 379
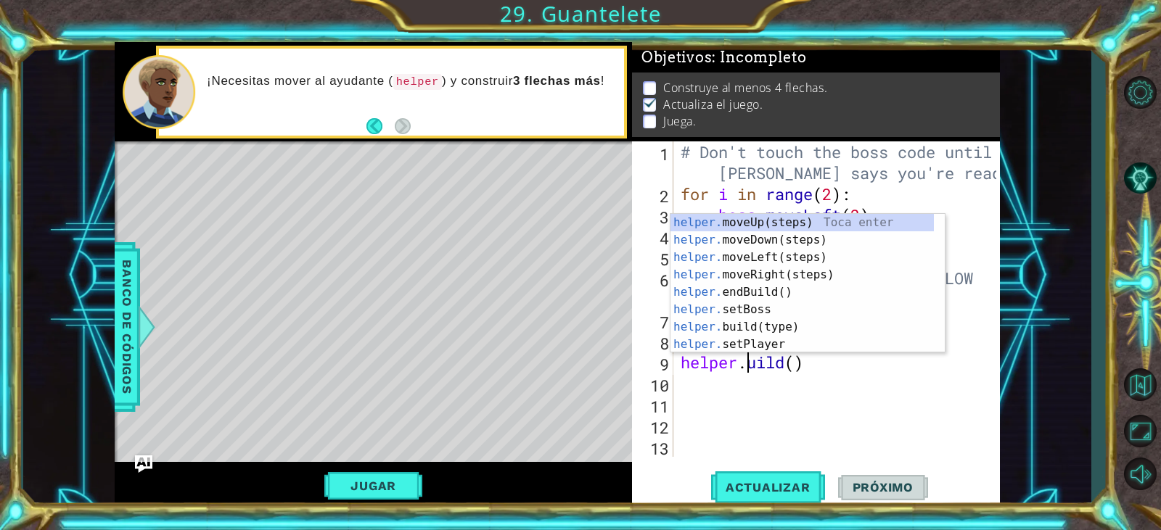
scroll to position [0, 4]
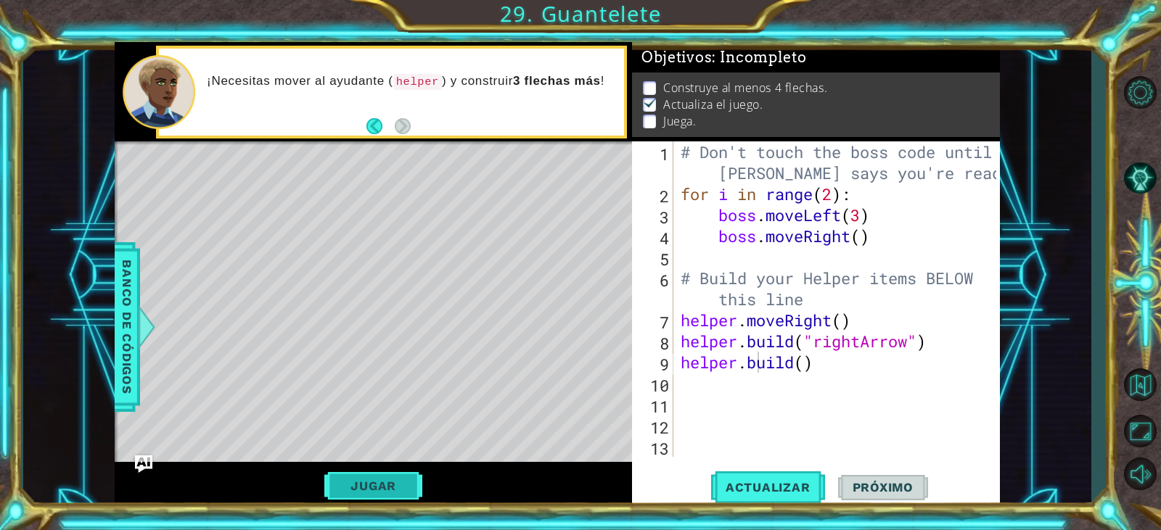
click at [385, 493] on button "Jugar" at bounding box center [373, 486] width 98 height 28
drag, startPoint x: 270, startPoint y: 173, endPoint x: 291, endPoint y: 179, distance: 21.8
click at [278, 178] on div "Level Map" at bounding box center [450, 354] width 670 height 427
click at [295, 179] on div "Level Map" at bounding box center [450, 354] width 670 height 427
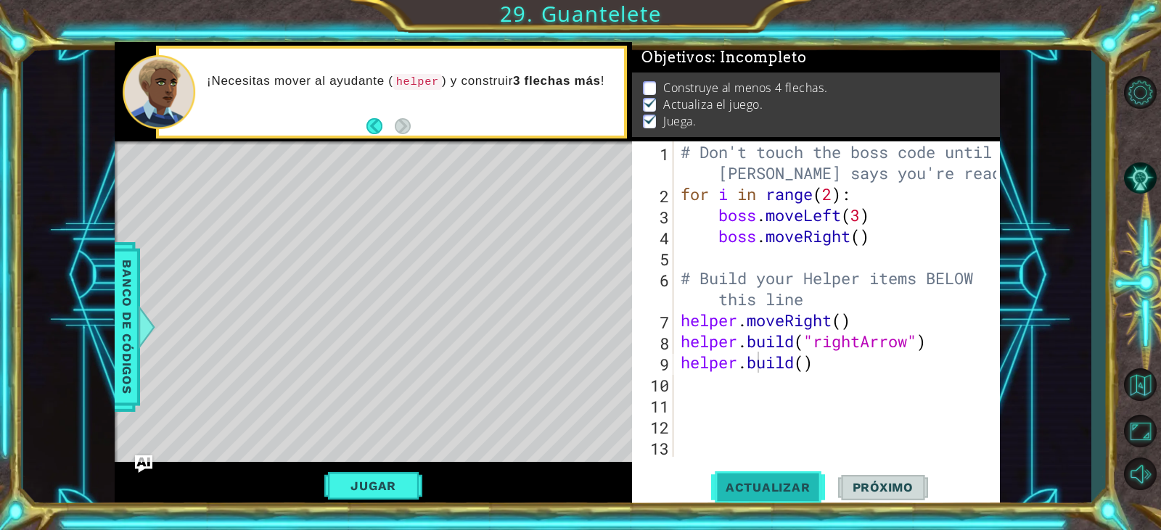
click at [752, 500] on button "Actualizar" at bounding box center [768, 487] width 114 height 37
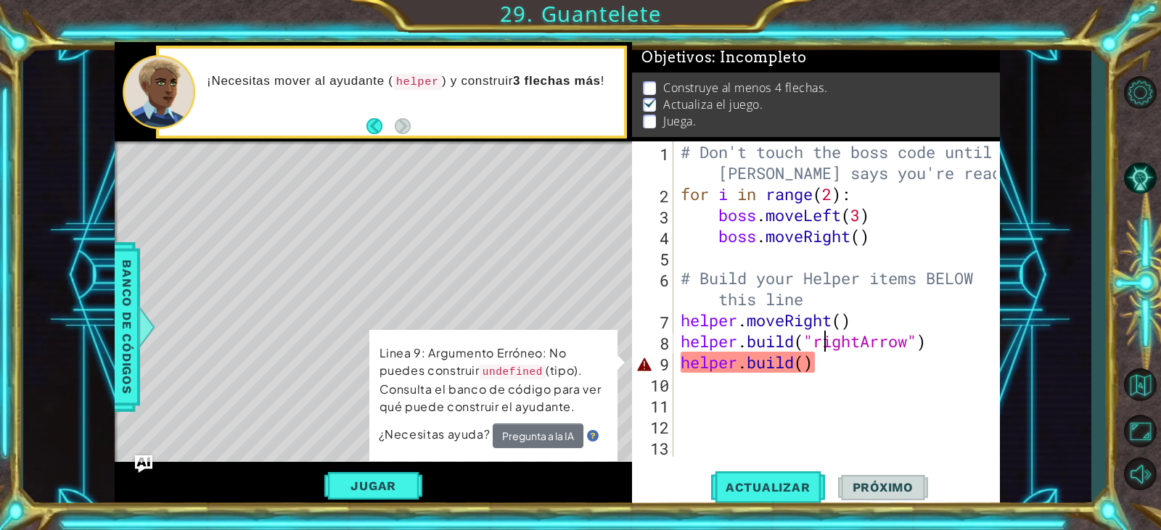
click at [826, 350] on div "# Don't touch the boss code until [PERSON_NAME] says you're ready! for i in ran…" at bounding box center [840, 330] width 325 height 379
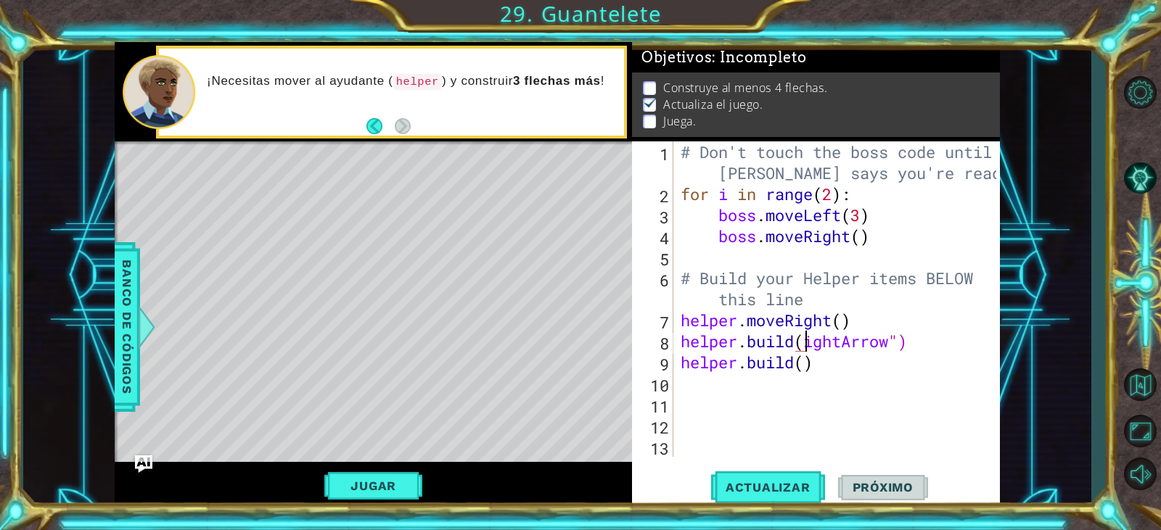
type textarea "helper.builightArrow")"
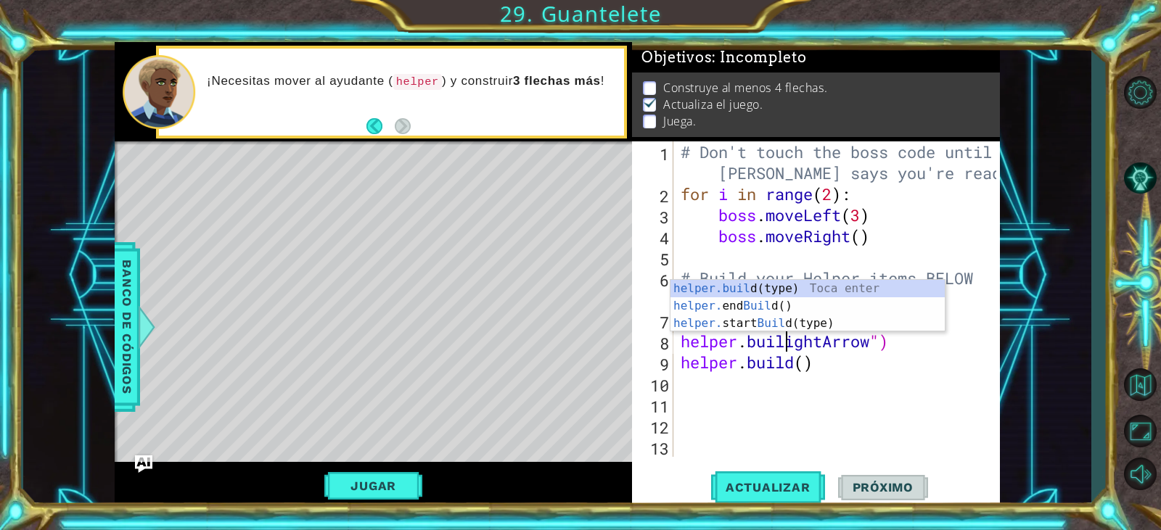
click at [839, 377] on div "# Don't touch the boss code until [PERSON_NAME] says you're ready! for i in ran…" at bounding box center [840, 330] width 325 height 379
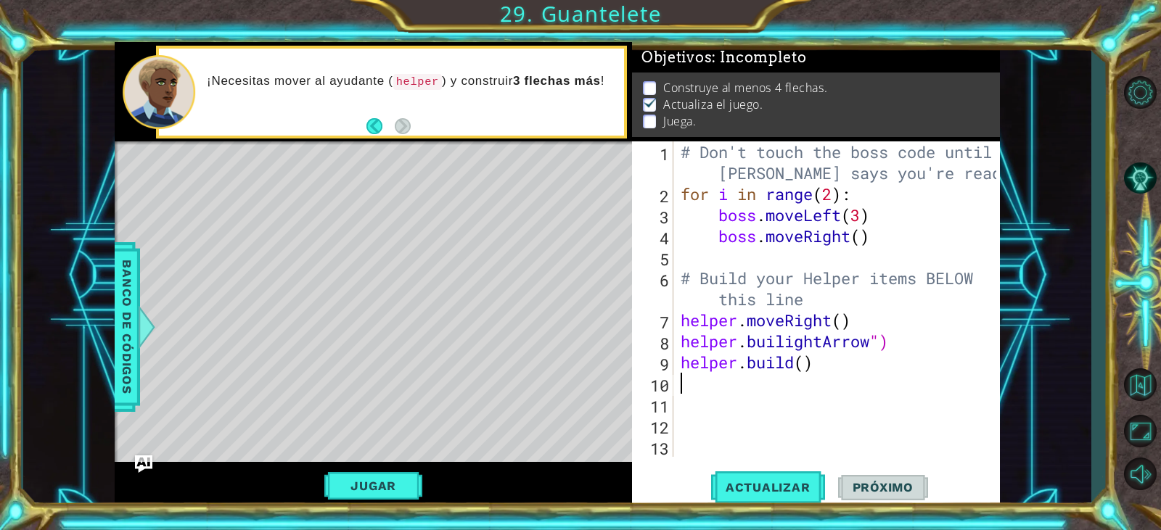
scroll to position [0, 0]
click at [838, 378] on div "# Don't touch the boss code until [PERSON_NAME] says you're ready! for i in ran…" at bounding box center [840, 330] width 325 height 379
click at [827, 359] on div "# Don't touch the boss code until [PERSON_NAME] says you're ready! for i in ran…" at bounding box center [840, 330] width 325 height 379
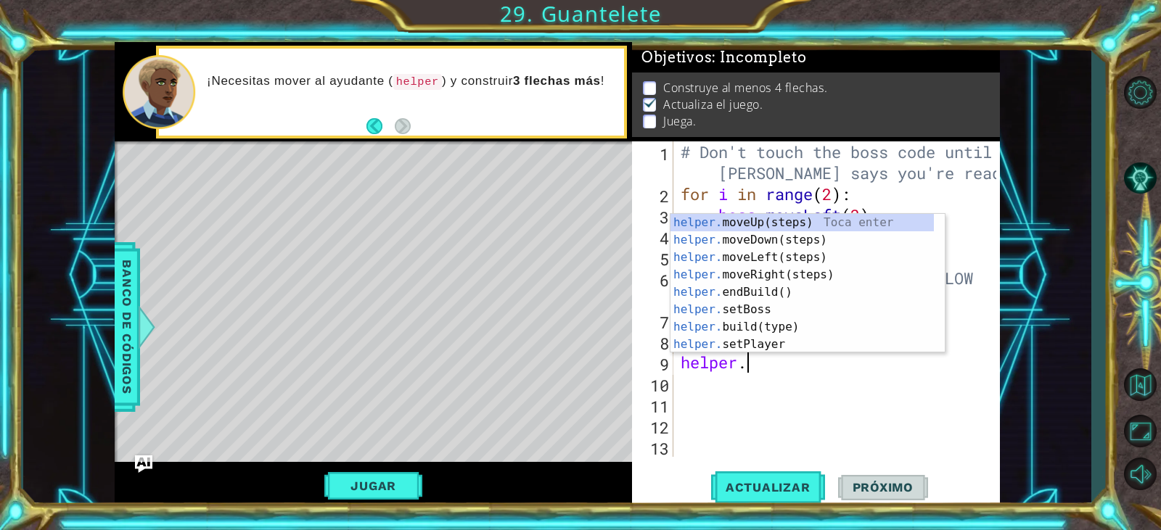
type textarea "h"
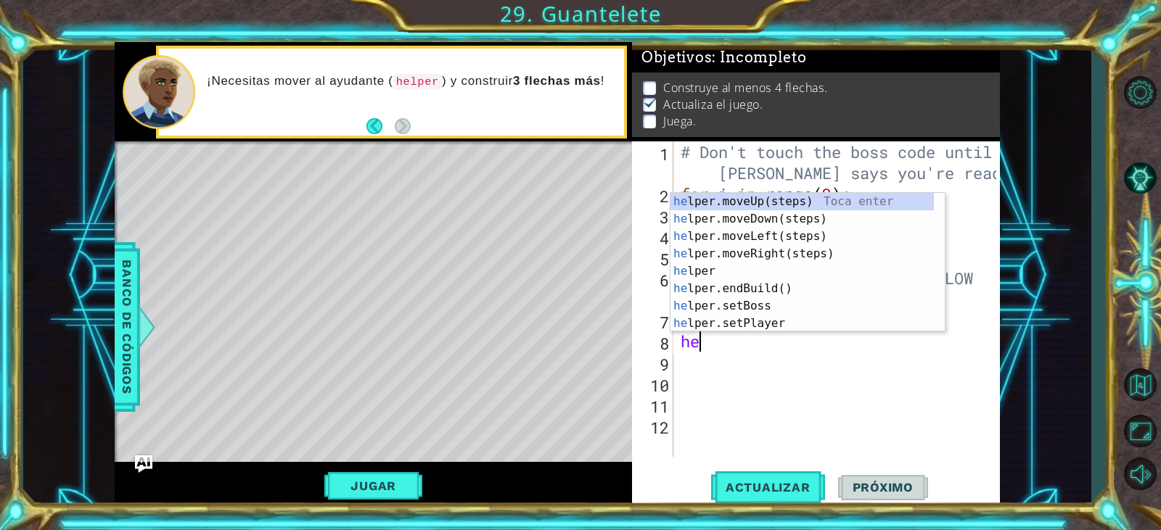
type textarea "h"
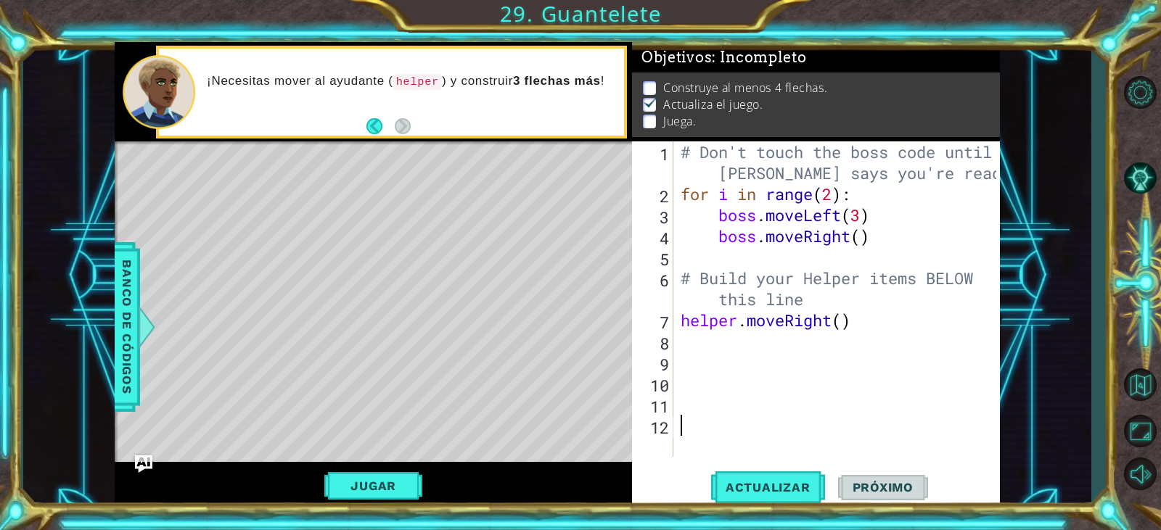
click at [744, 439] on div "# Don't touch the boss code until [PERSON_NAME] says you're ready! for i in ran…" at bounding box center [840, 330] width 325 height 379
click at [689, 348] on div "# Don't touch the boss code until [PERSON_NAME] says you're ready! for i in ran…" at bounding box center [840, 330] width 325 height 379
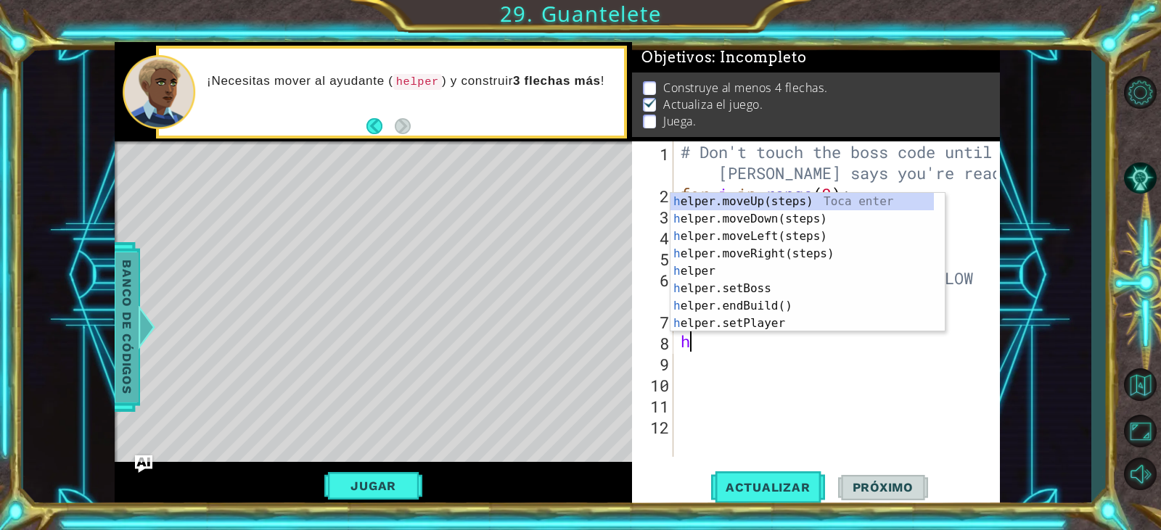
type textarea "h"
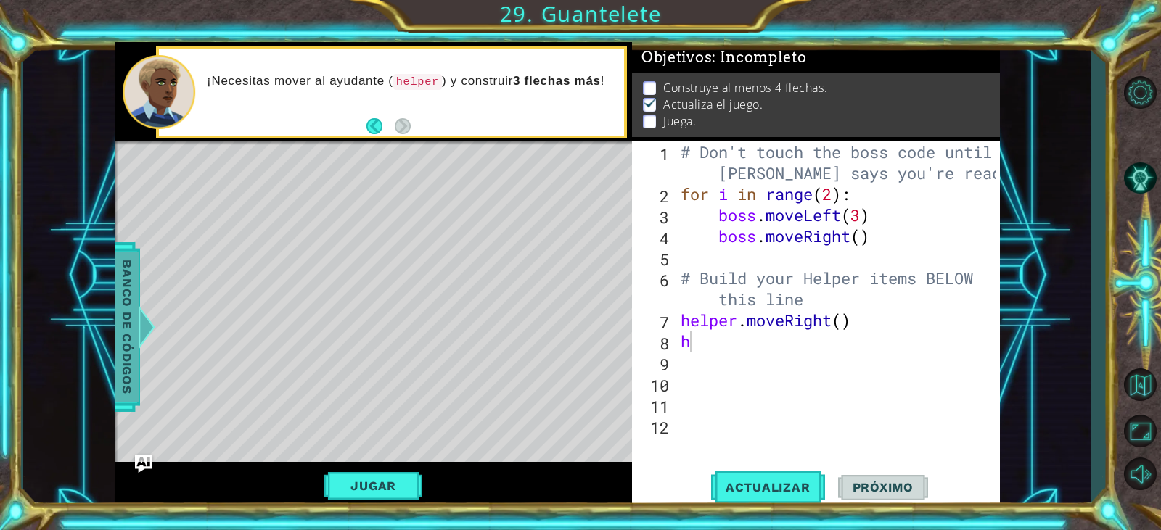
click at [128, 334] on span "Banco de códigos" at bounding box center [126, 327] width 23 height 150
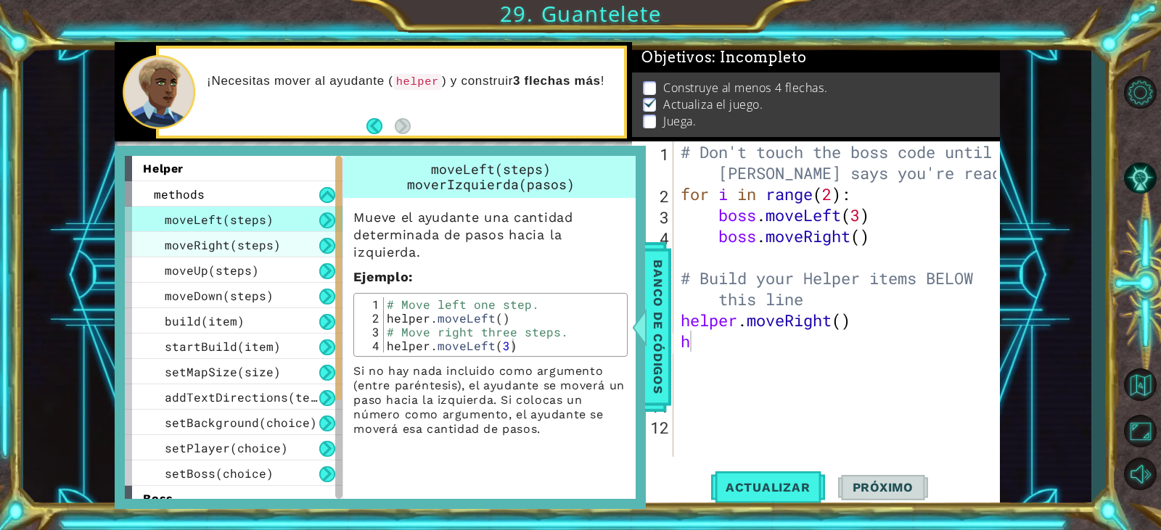
click at [242, 243] on span "moveRight(steps)" at bounding box center [223, 244] width 116 height 15
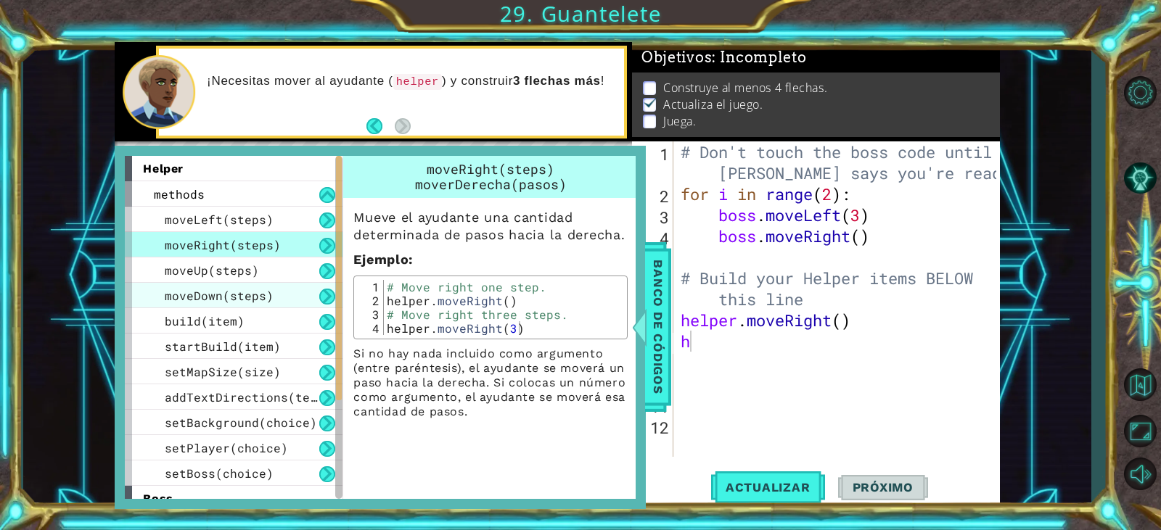
click at [252, 286] on div "moveDown(steps)" at bounding box center [234, 295] width 218 height 25
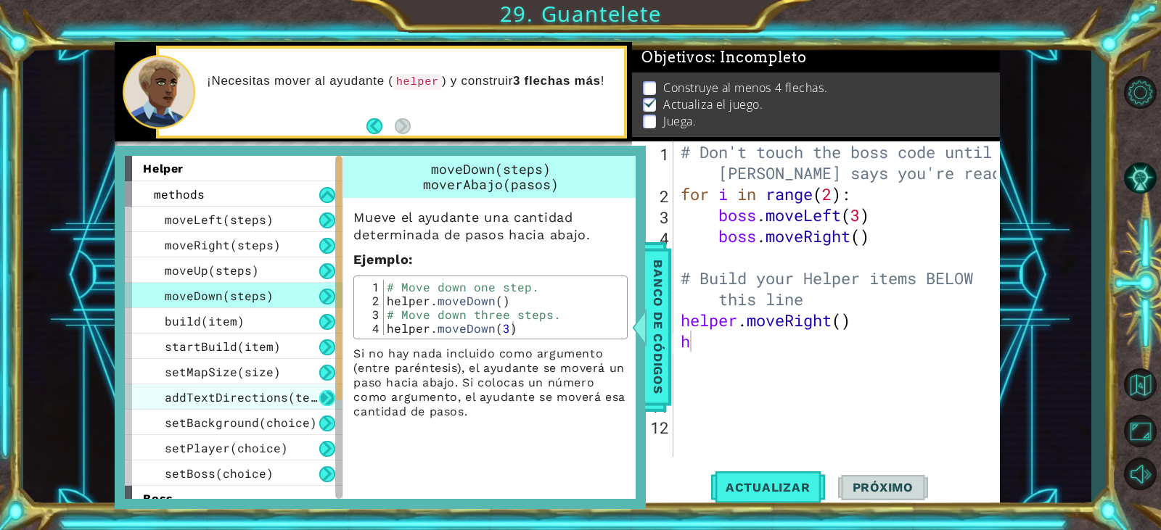
click at [329, 401] on button at bounding box center [327, 398] width 16 height 16
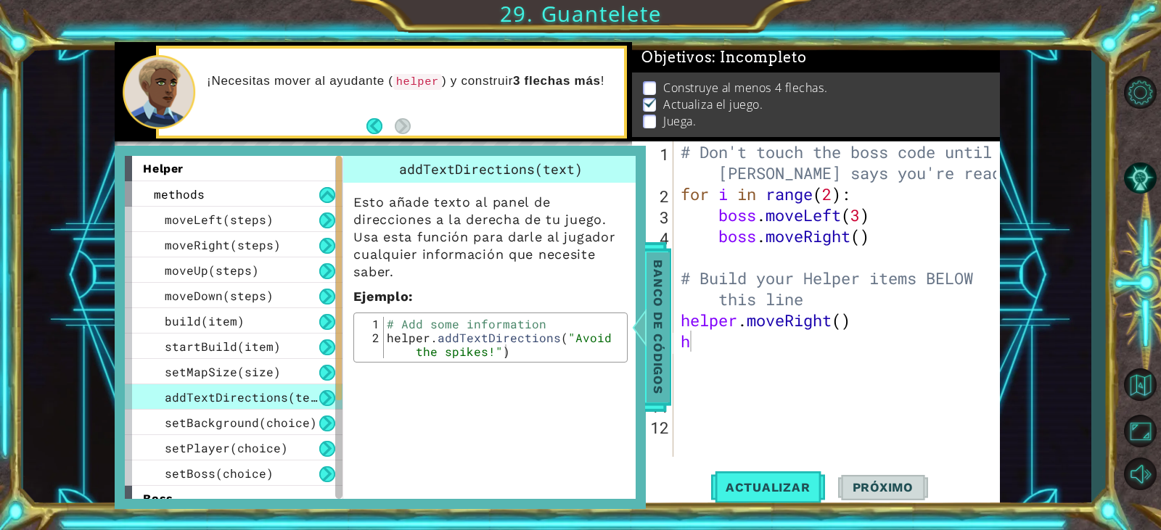
click at [650, 326] on span "Banco de códigos" at bounding box center [657, 327] width 23 height 150
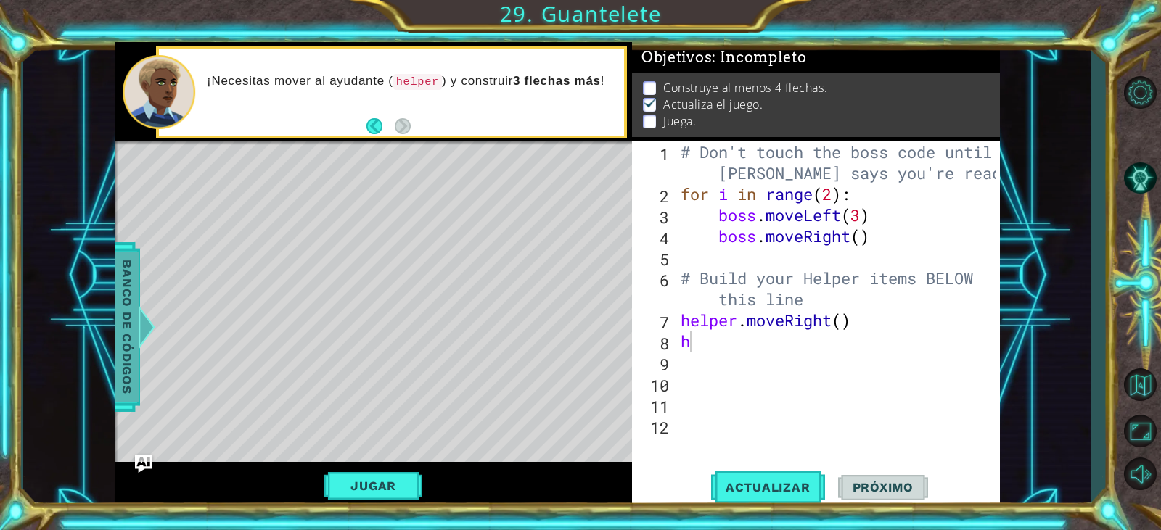
click at [118, 350] on span "Banco de códigos" at bounding box center [126, 327] width 23 height 150
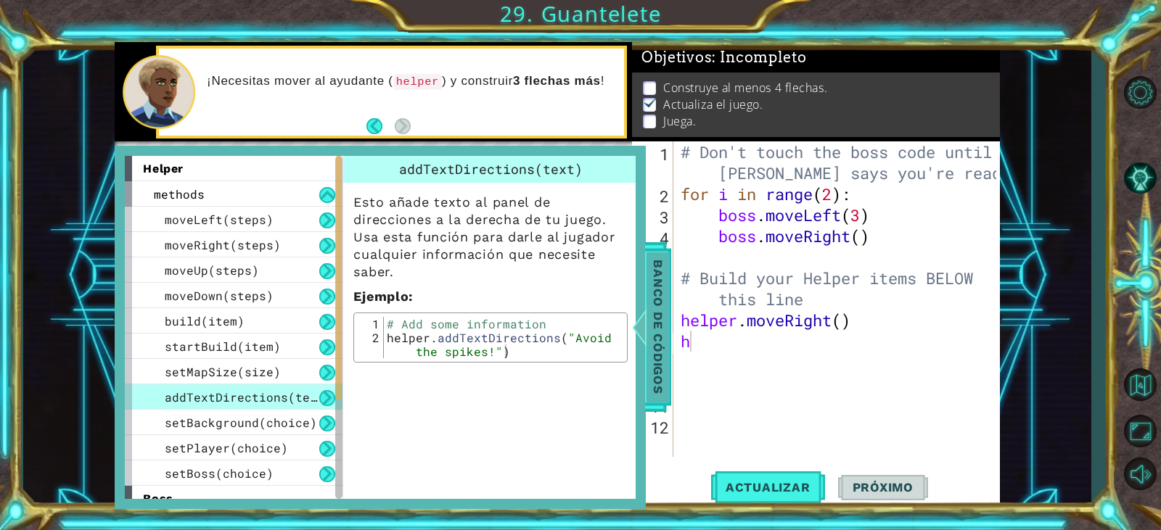
click at [663, 308] on span "Banco de códigos" at bounding box center [657, 327] width 23 height 150
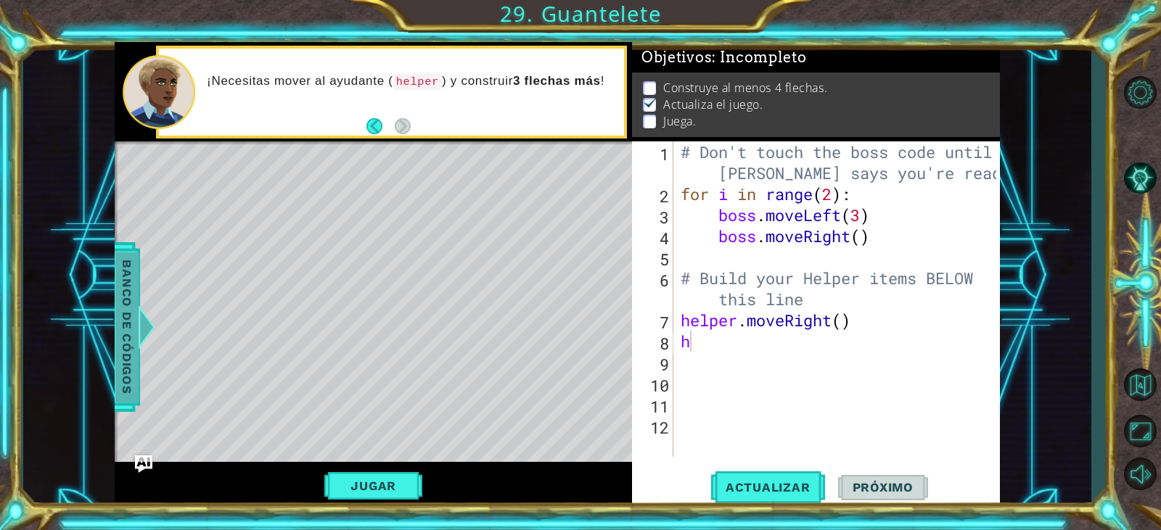
click at [144, 334] on div at bounding box center [147, 327] width 18 height 44
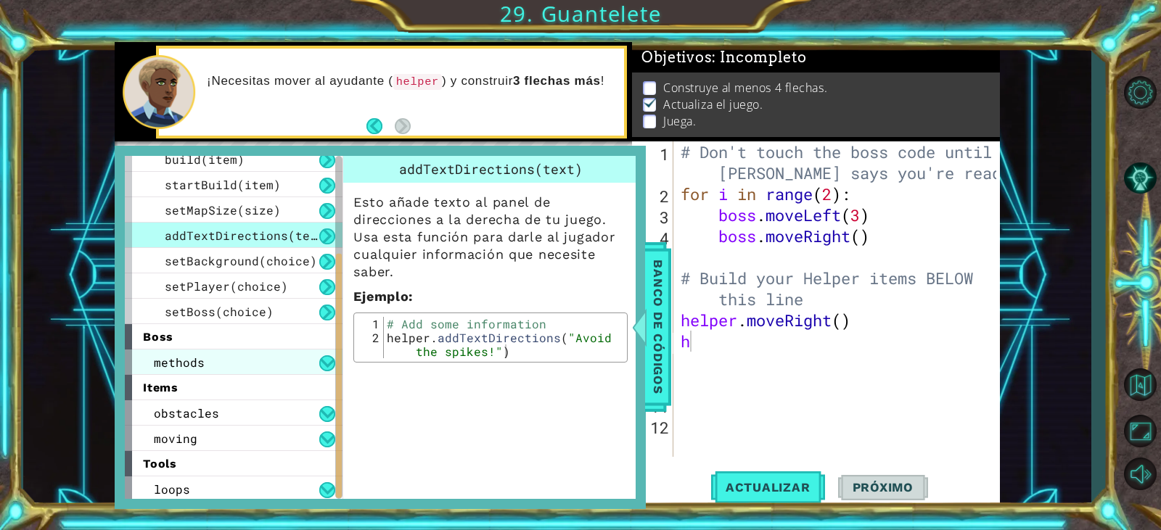
scroll to position [165, 0]
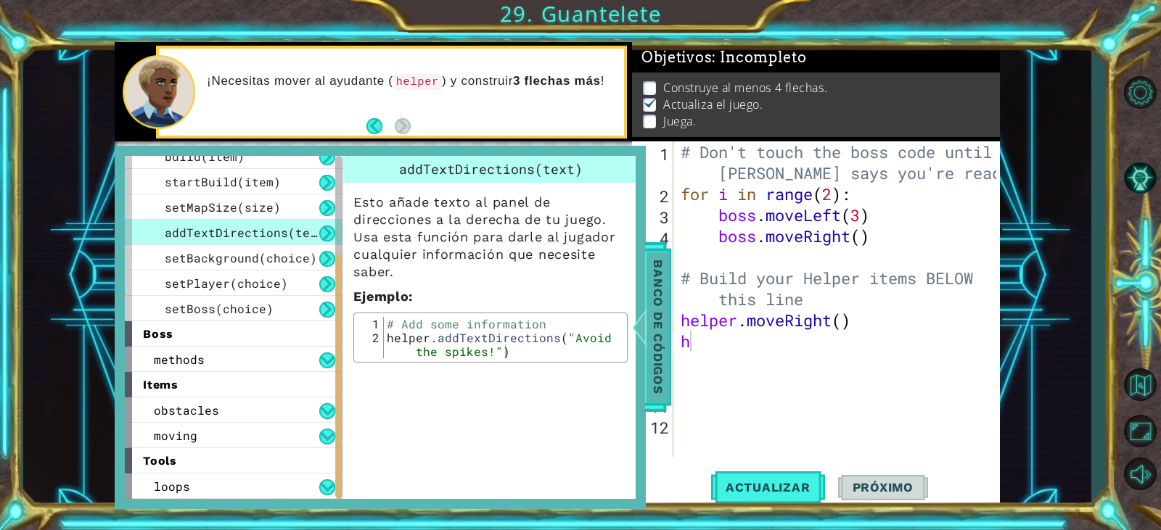
click at [649, 262] on span "Banco de códigos" at bounding box center [657, 327] width 23 height 150
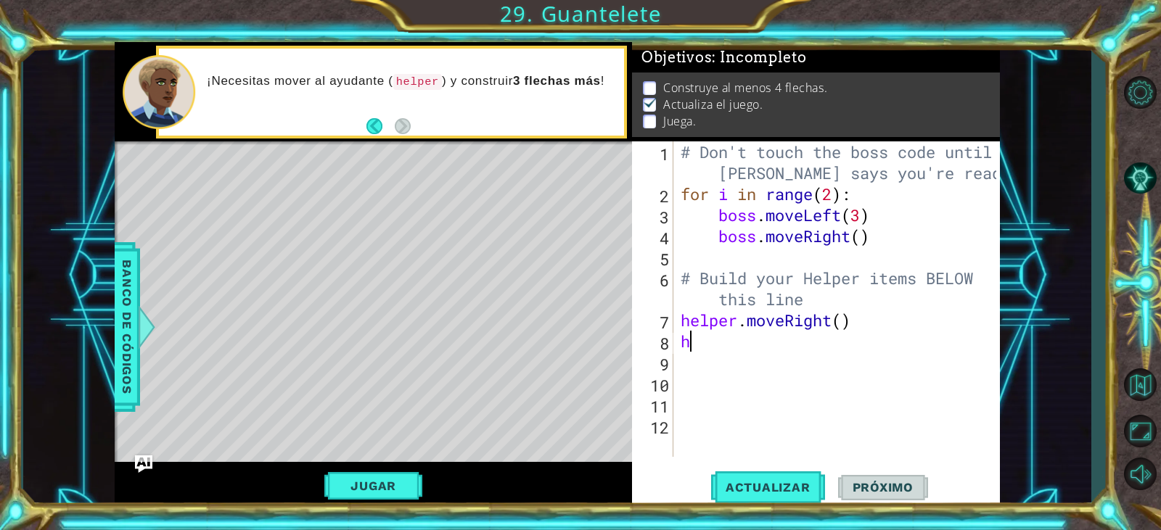
click at [716, 352] on div "# Don't touch the boss code until [PERSON_NAME] says you're ready! for i in ran…" at bounding box center [840, 330] width 325 height 379
type textarea "h"
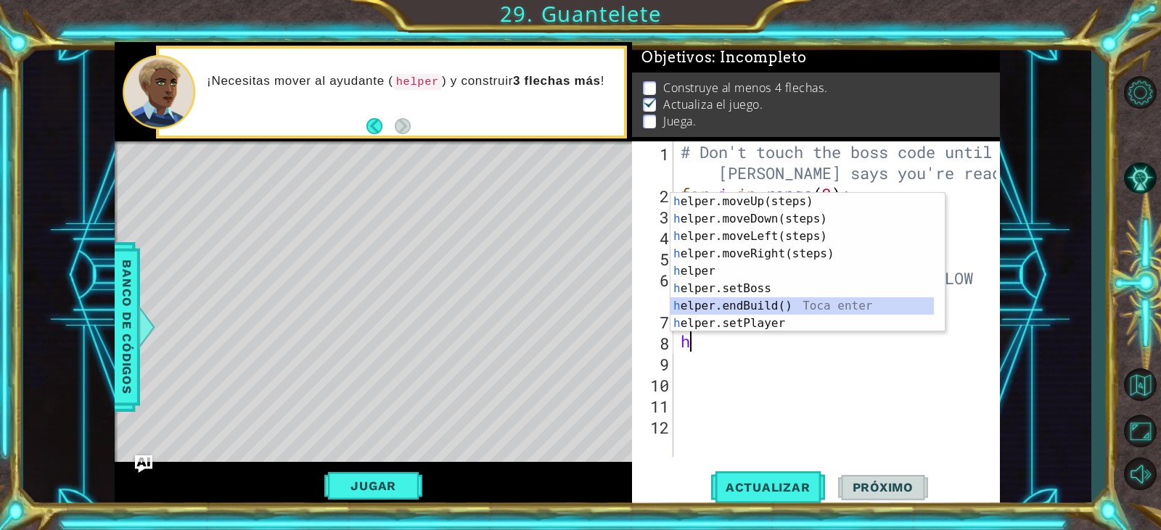
click at [749, 306] on div "h elper.moveUp(steps) Toca enter h elper.moveDown(steps) Toca enter h elper.mov…" at bounding box center [801, 280] width 263 height 174
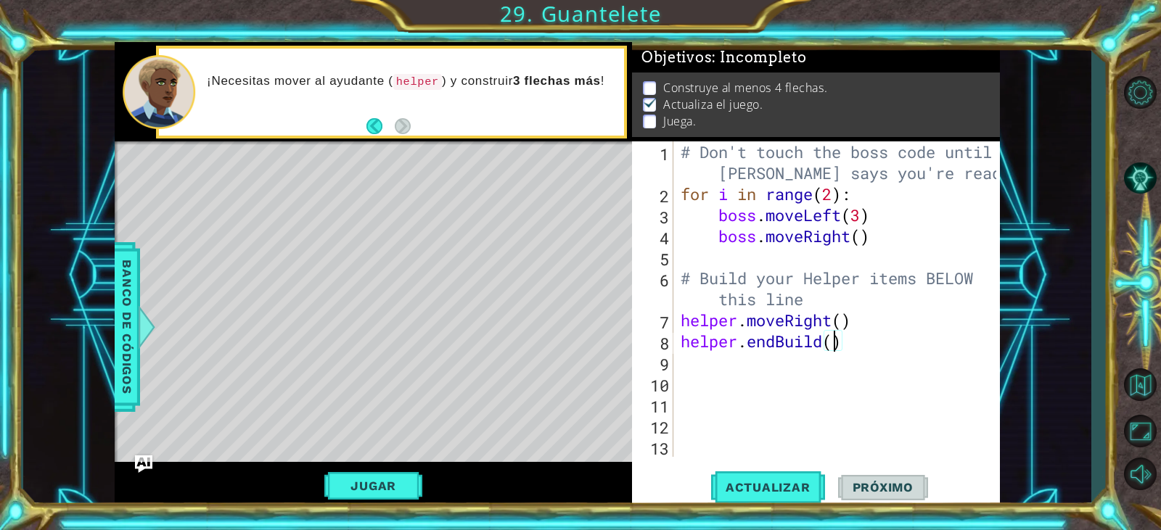
click at [836, 345] on div "# Don't touch the boss code until [PERSON_NAME] says you're ready! for i in ran…" at bounding box center [840, 330] width 325 height 379
type textarea "helper.endBuild()"
click at [837, 350] on div "# Don't touch the boss code until [PERSON_NAME] says you're ready! for i in ran…" at bounding box center [840, 330] width 325 height 379
click at [690, 372] on div "# Don't touch the boss code until [PERSON_NAME] says you're ready! for i in ran…" at bounding box center [840, 330] width 325 height 379
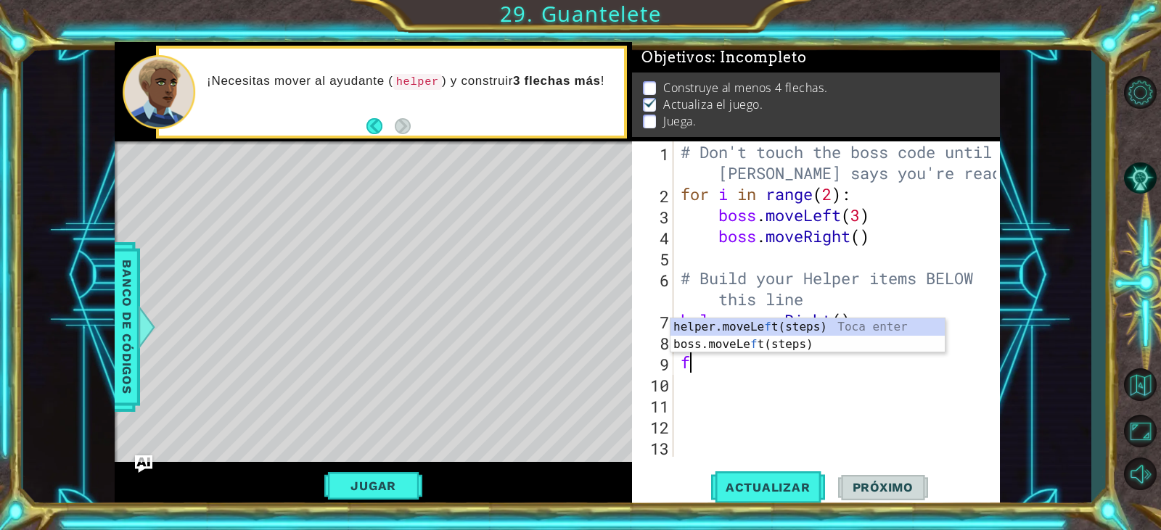
type textarea "fo"
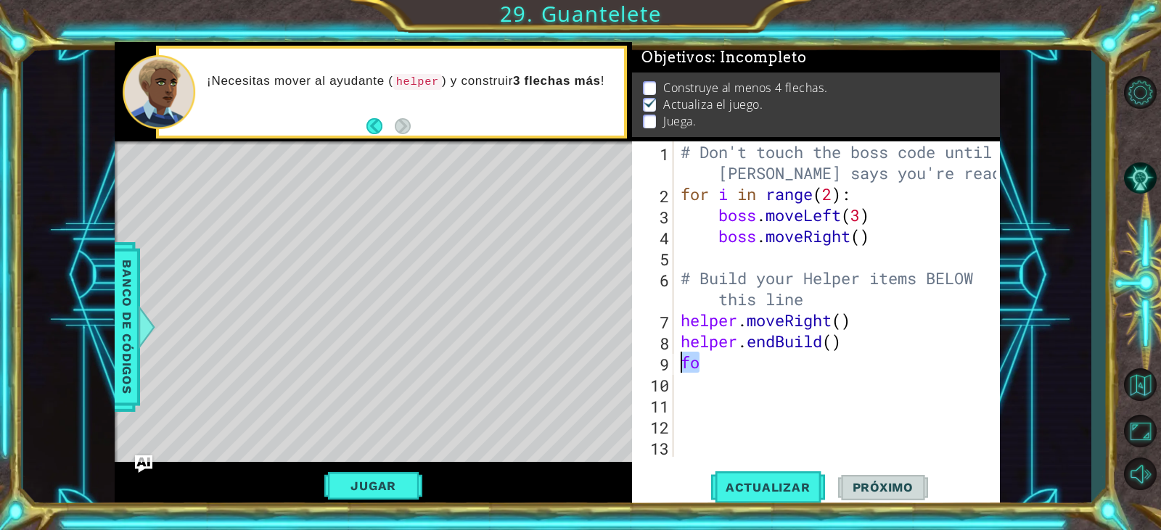
drag, startPoint x: 738, startPoint y: 353, endPoint x: 667, endPoint y: 366, distance: 72.4
click at [672, 365] on div "fo 1 2 3 4 5 6 7 8 9 10 11 12 13 # Don't touch the boss code until [PERSON_NAME…" at bounding box center [813, 299] width 363 height 316
drag, startPoint x: 843, startPoint y: 197, endPoint x: 679, endPoint y: 193, distance: 164.0
click at [679, 193] on div "# Don't touch the boss code until [PERSON_NAME] says you're ready! for i in ran…" at bounding box center [840, 330] width 325 height 379
click at [692, 191] on div "# Don't touch the boss code until [PERSON_NAME] says you're ready! for i in ran…" at bounding box center [837, 299] width 318 height 316
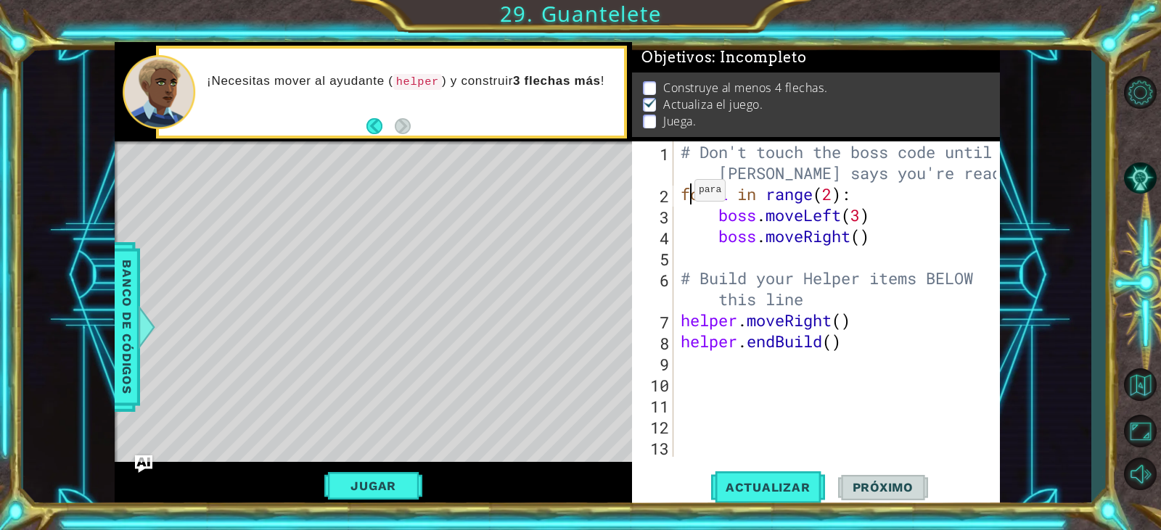
click at [682, 194] on div "# Don't touch the boss code until [PERSON_NAME] says you're ready! for i in ran…" at bounding box center [840, 330] width 325 height 379
drag, startPoint x: 682, startPoint y: 194, endPoint x: 860, endPoint y: 198, distance: 178.5
click at [860, 198] on div "# Don't touch the boss code until [PERSON_NAME] says you're ready! for i in ran…" at bounding box center [840, 330] width 325 height 379
click at [778, 352] on div "# Don't touch the boss code until [PERSON_NAME] says you're ready! for i in ran…" at bounding box center [840, 330] width 325 height 379
type textarea "helper.endBuild()"
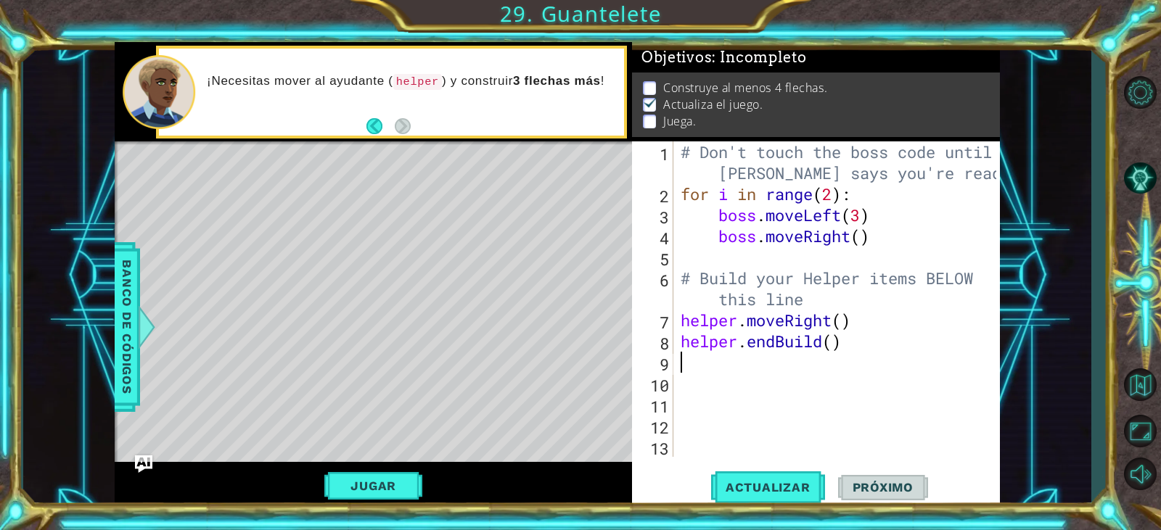
click at [779, 364] on div "# Don't touch the boss code until [PERSON_NAME] says you're ready! for i in ran…" at bounding box center [840, 330] width 325 height 379
paste textarea "for i in range(2):"
type textarea "for i in range(4):"
click at [876, 390] on div "# Don't touch the boss code until [PERSON_NAME] says you're ready! for i in ran…" at bounding box center [840, 330] width 325 height 379
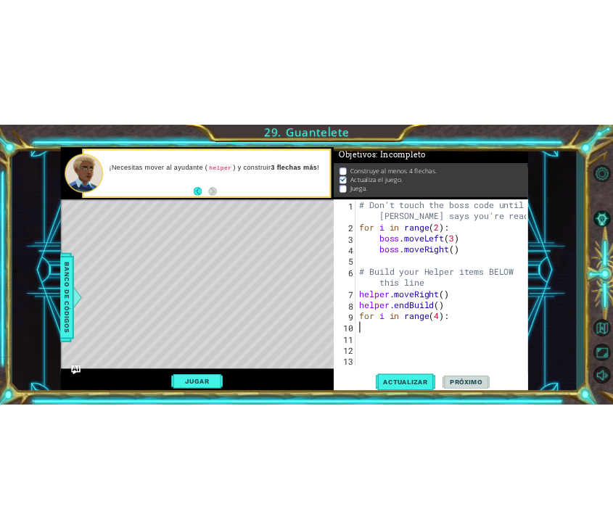
scroll to position [0, 0]
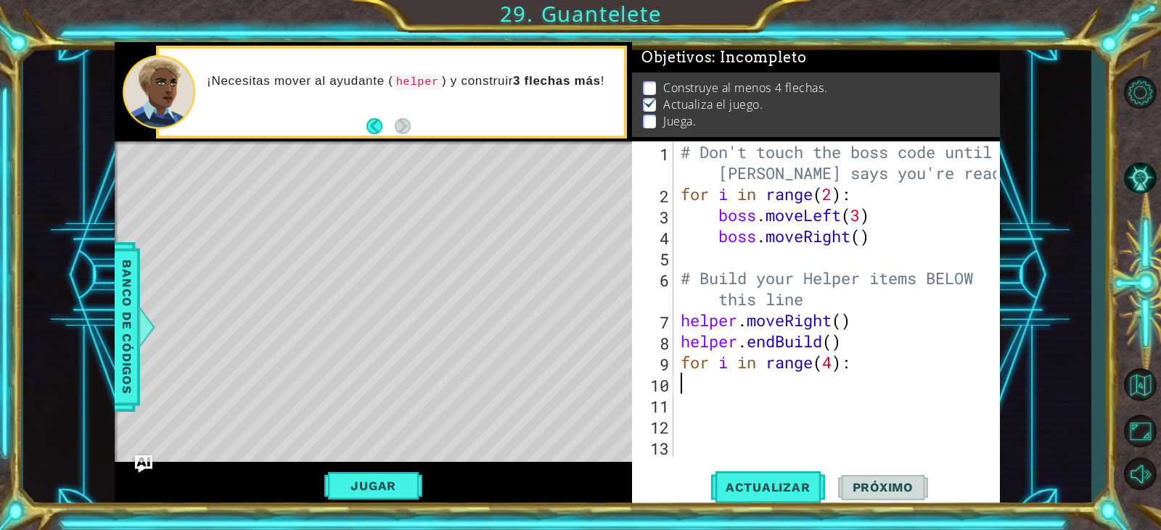
drag, startPoint x: 895, startPoint y: 340, endPoint x: 896, endPoint y: 375, distance: 35.6
click at [895, 359] on div "# Don't touch the boss code until [PERSON_NAME] says you're ready! for i in ran…" at bounding box center [840, 330] width 325 height 379
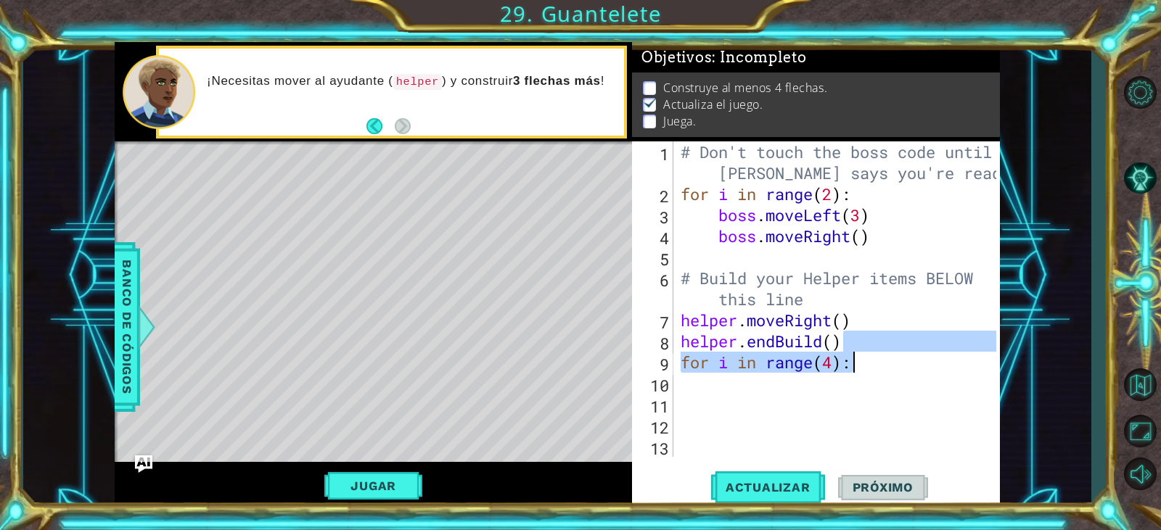
click at [896, 367] on div "# Don't touch the boss code until [PERSON_NAME] says you're ready! for i in ran…" at bounding box center [837, 299] width 318 height 316
type textarea "for i in range(4):"
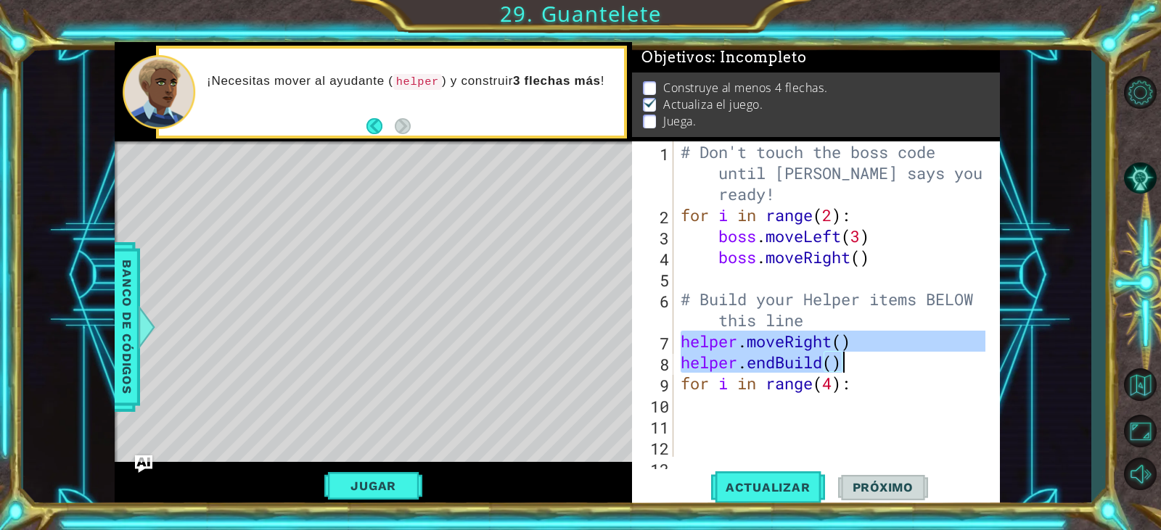
drag, startPoint x: 681, startPoint y: 340, endPoint x: 852, endPoint y: 367, distance: 174.1
click at [852, 367] on div "# Don't touch the boss code until [PERSON_NAME] says you're ready! for i in ran…" at bounding box center [835, 341] width 314 height 400
type textarea "helper.moveRight() helper.endBuild()"
drag, startPoint x: 802, startPoint y: 390, endPoint x: 801, endPoint y: 406, distance: 16.0
drag, startPoint x: 801, startPoint y: 406, endPoint x: 757, endPoint y: 403, distance: 44.4
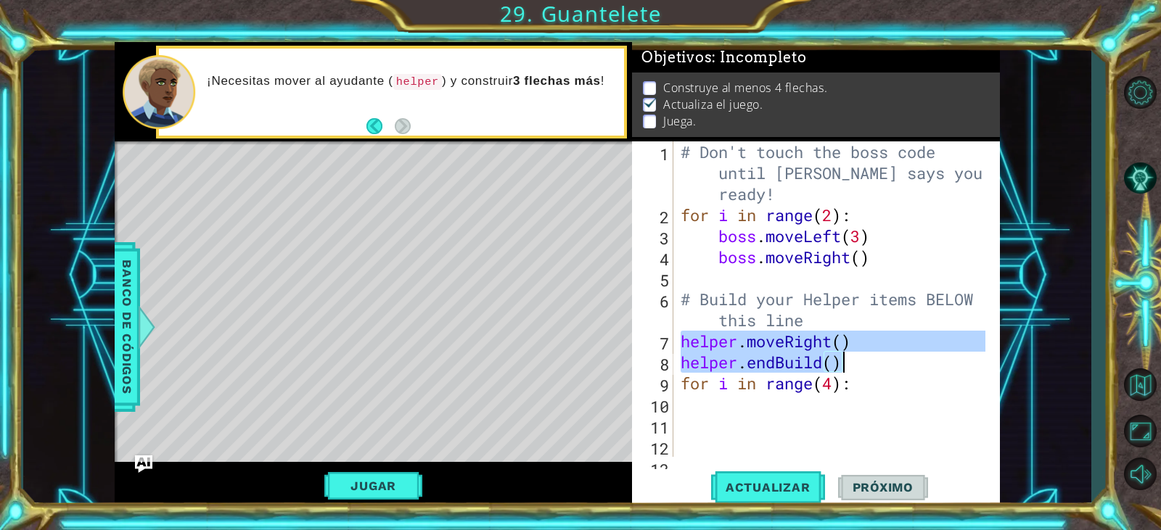
click at [755, 403] on div "# Don't touch the boss code until [PERSON_NAME] says you're ready! for i in ran…" at bounding box center [835, 341] width 314 height 400
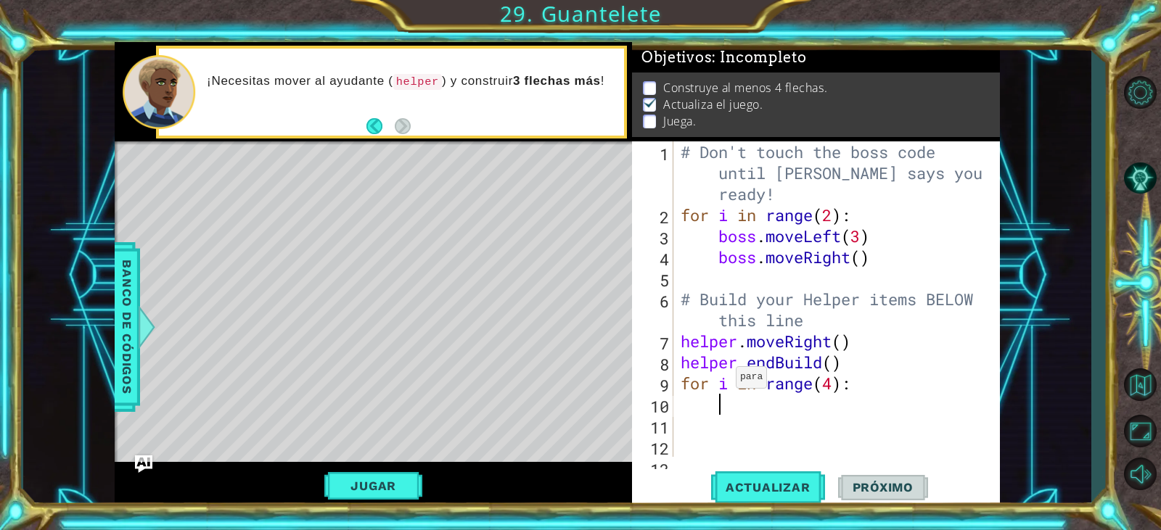
type textarea "for i in range(4):"
drag, startPoint x: 723, startPoint y: 381, endPoint x: 747, endPoint y: 417, distance: 43.1
click at [747, 417] on div "# Don't touch the boss code until [PERSON_NAME] says you're ready! for i in ran…" at bounding box center [835, 341] width 314 height 400
click at [749, 405] on div "# Don't touch the boss code until [PERSON_NAME] says you're ready! for i in ran…" at bounding box center [835, 341] width 314 height 400
paste textarea "helper.endBuild()"
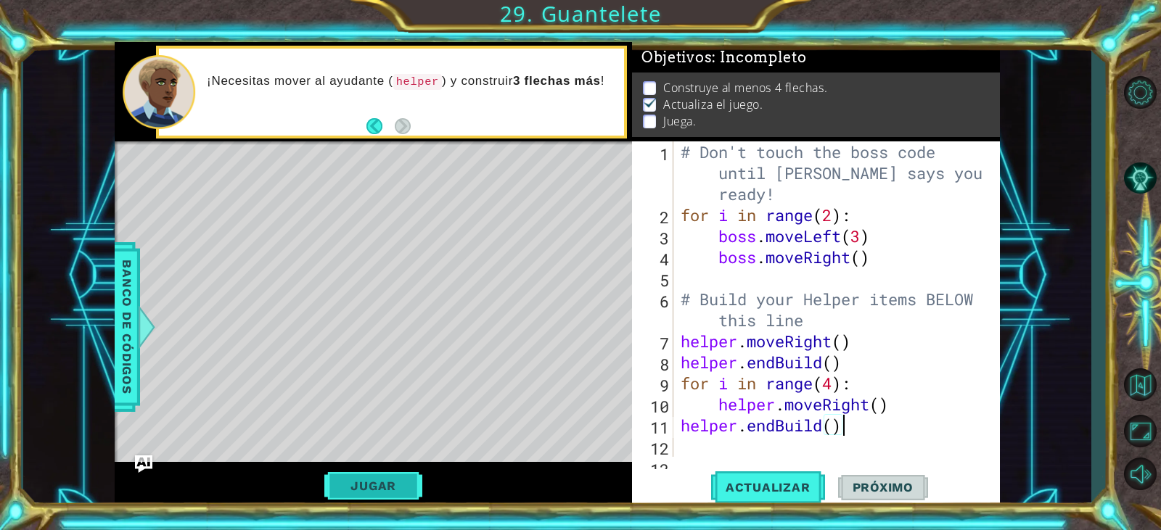
click at [396, 477] on button "Jugar" at bounding box center [373, 486] width 98 height 28
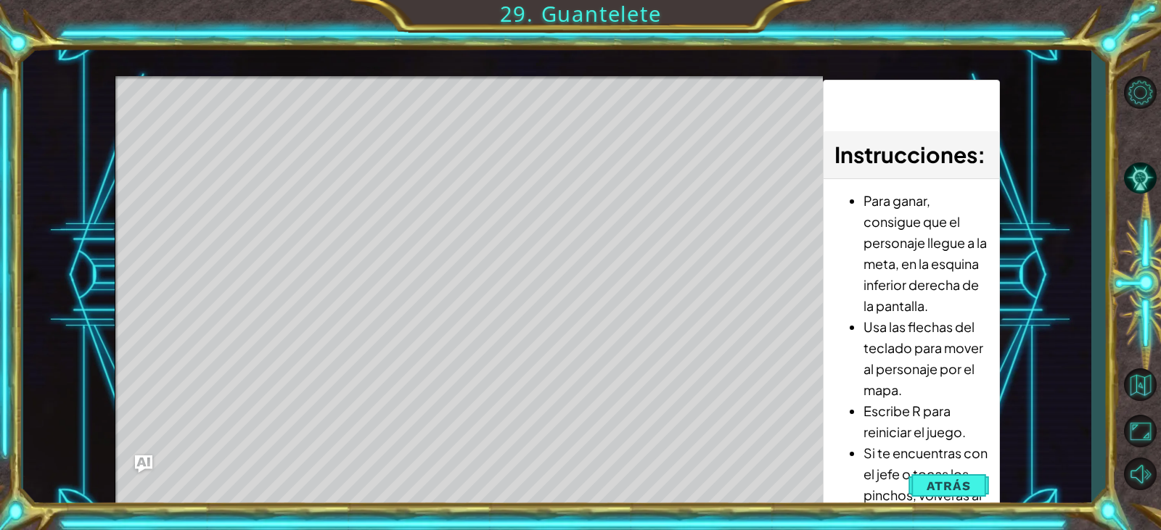
click at [960, 482] on span "Atrás" at bounding box center [948, 486] width 44 height 15
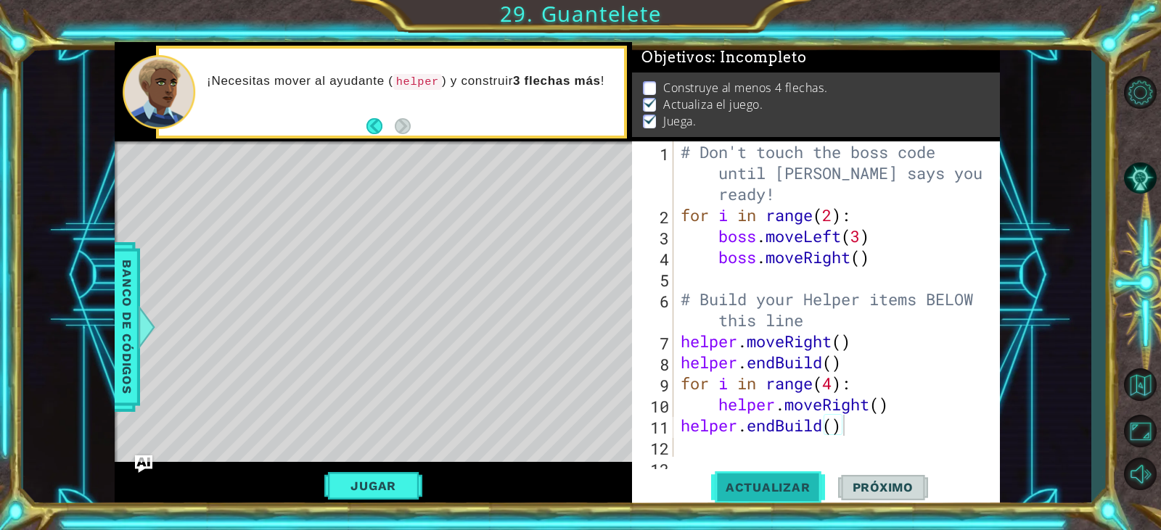
click at [792, 480] on button "Actualizar" at bounding box center [768, 487] width 114 height 37
click at [368, 475] on button "Jugar" at bounding box center [373, 486] width 98 height 28
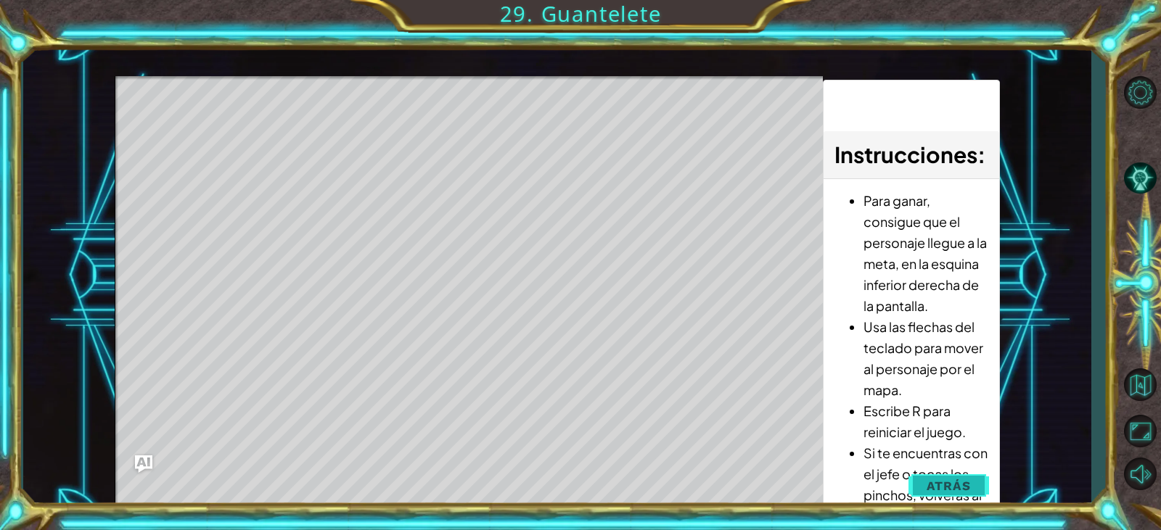
click at [925, 481] on button "Atrás" at bounding box center [948, 486] width 81 height 29
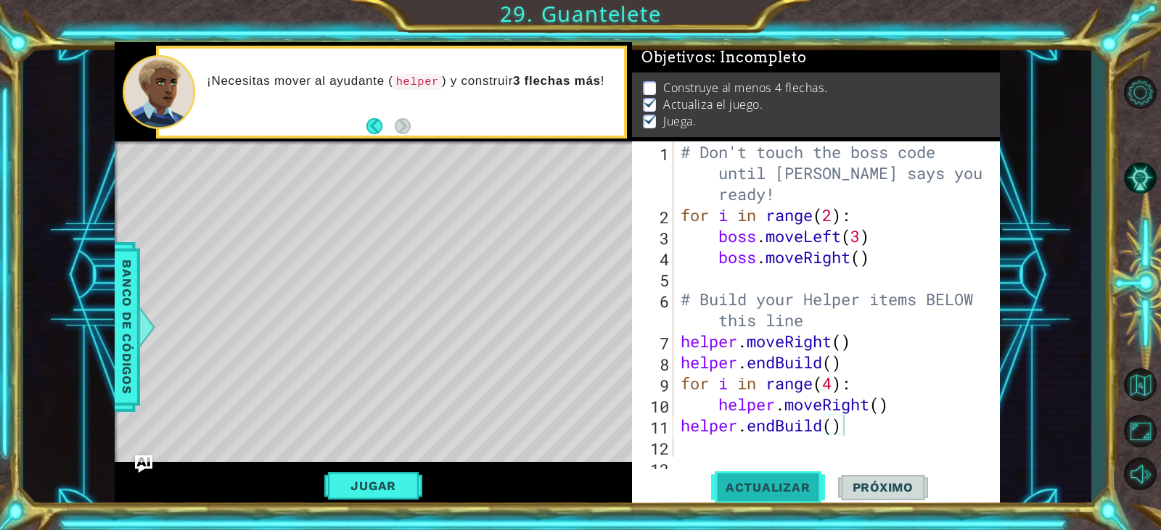
click at [795, 488] on span "Actualizar" at bounding box center [768, 487] width 114 height 15
click at [884, 485] on span "Próximo" at bounding box center [883, 487] width 90 height 15
click at [763, 499] on button "Actualizar" at bounding box center [768, 487] width 114 height 37
click at [763, 490] on span "Actualizar" at bounding box center [768, 487] width 114 height 15
drag, startPoint x: 385, startPoint y: 477, endPoint x: 391, endPoint y: 468, distance: 10.9
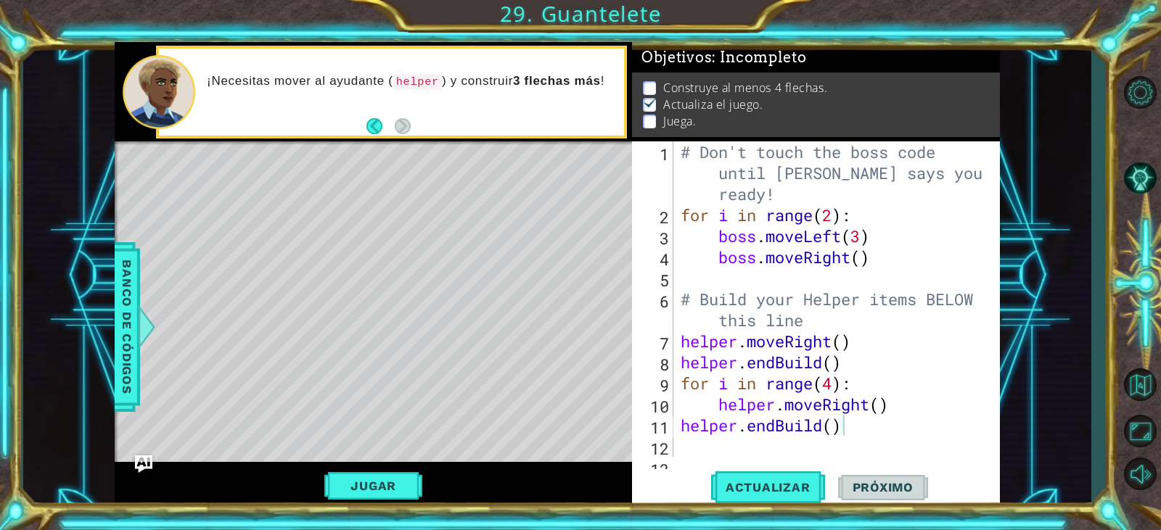
click at [384, 477] on button "Jugar" at bounding box center [373, 486] width 98 height 28
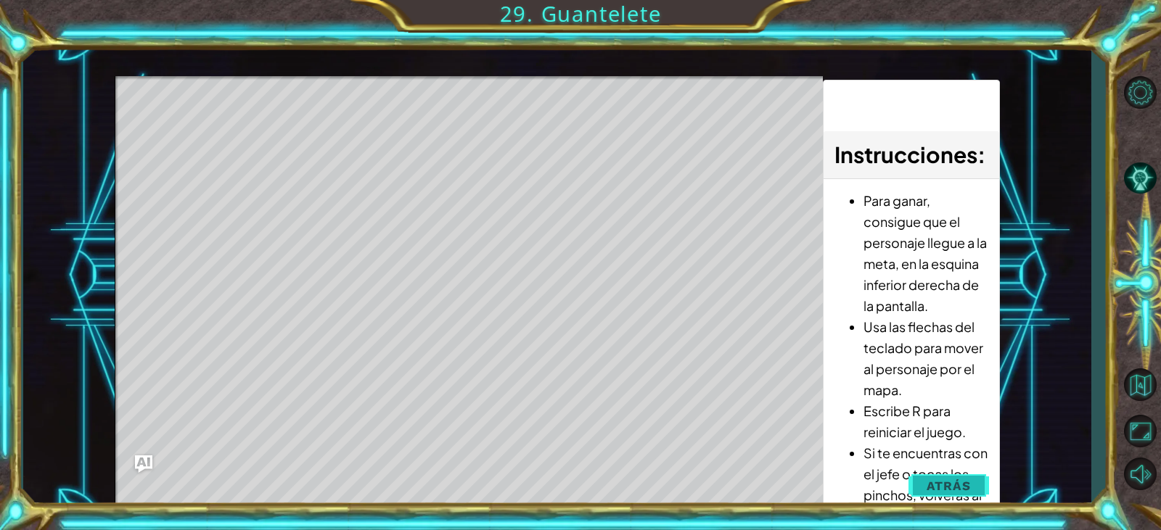
click at [960, 486] on span "Atrás" at bounding box center [948, 486] width 44 height 15
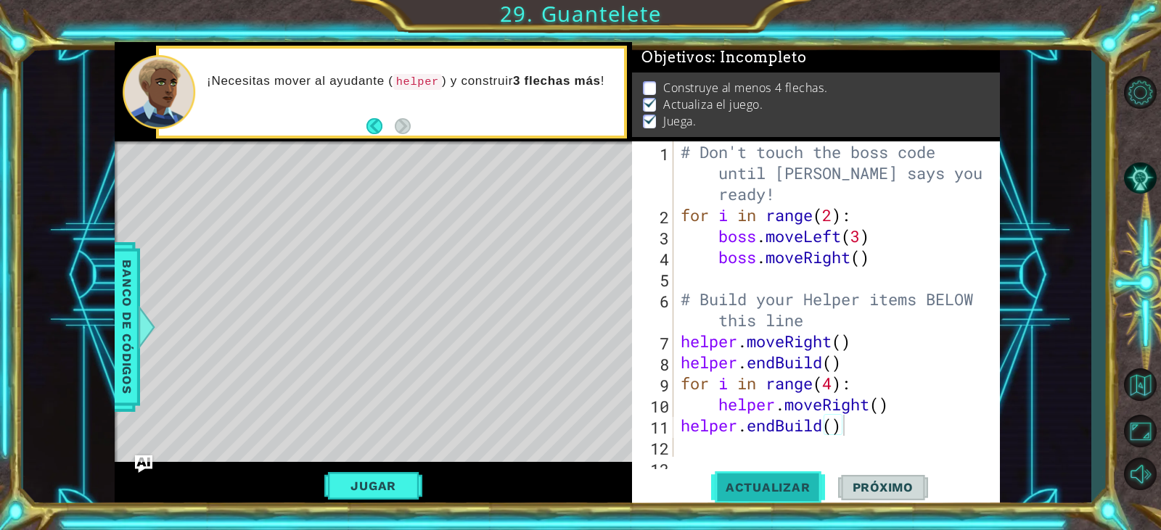
click at [803, 486] on span "Actualizar" at bounding box center [768, 487] width 114 height 15
click at [802, 480] on span "Actualizar" at bounding box center [768, 487] width 114 height 15
click at [797, 475] on button "Actualizar" at bounding box center [768, 487] width 114 height 37
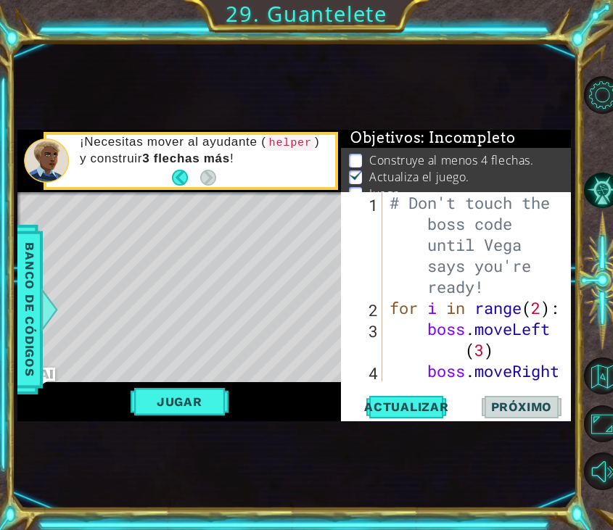
click at [244, 268] on div "Level Map" at bounding box center [352, 405] width 670 height 427
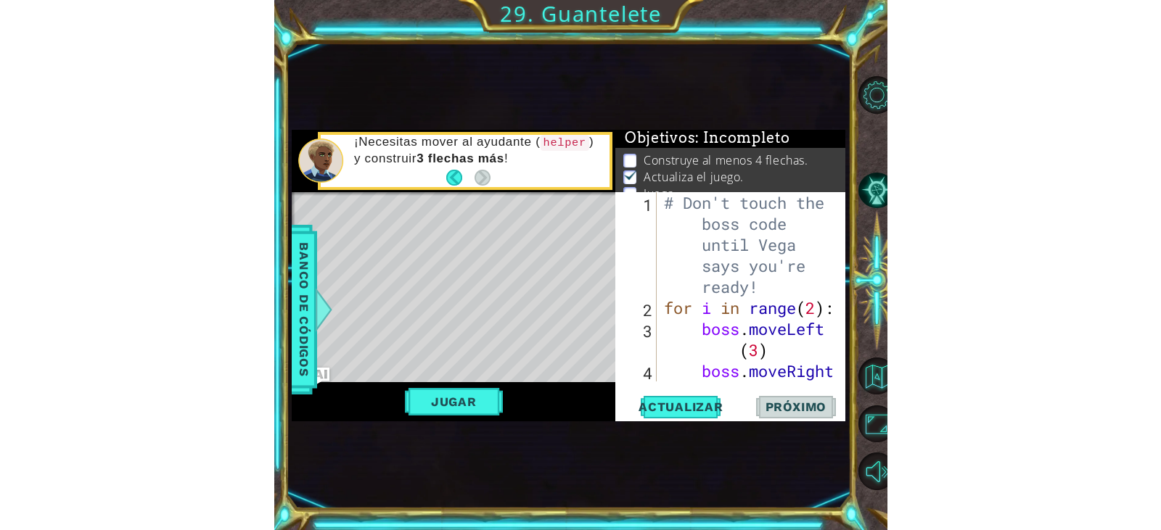
scroll to position [7, 0]
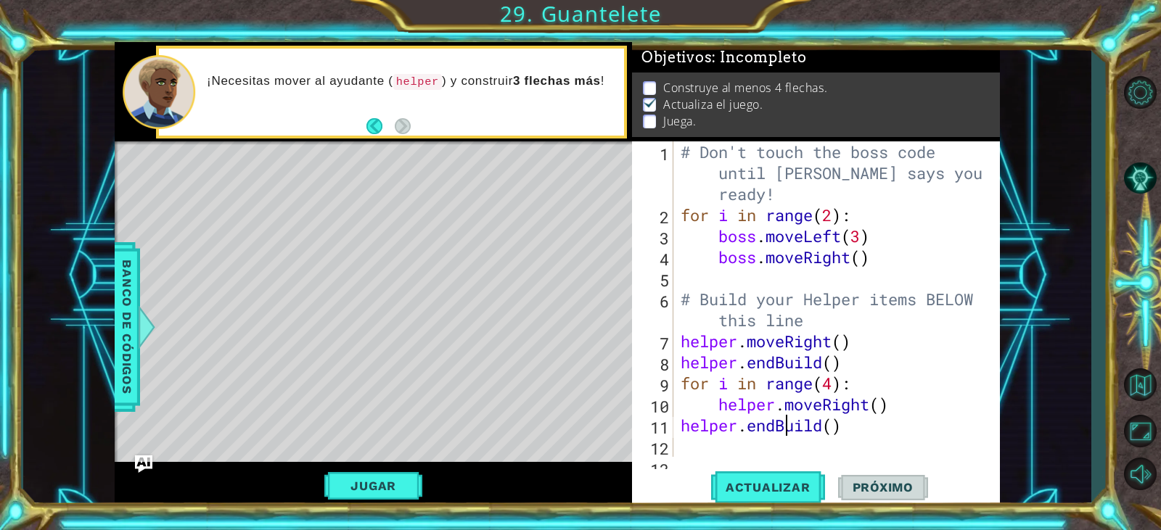
click at [784, 424] on div "# Don't touch the boss code until [PERSON_NAME] says you're ready! for i in ran…" at bounding box center [835, 341] width 314 height 400
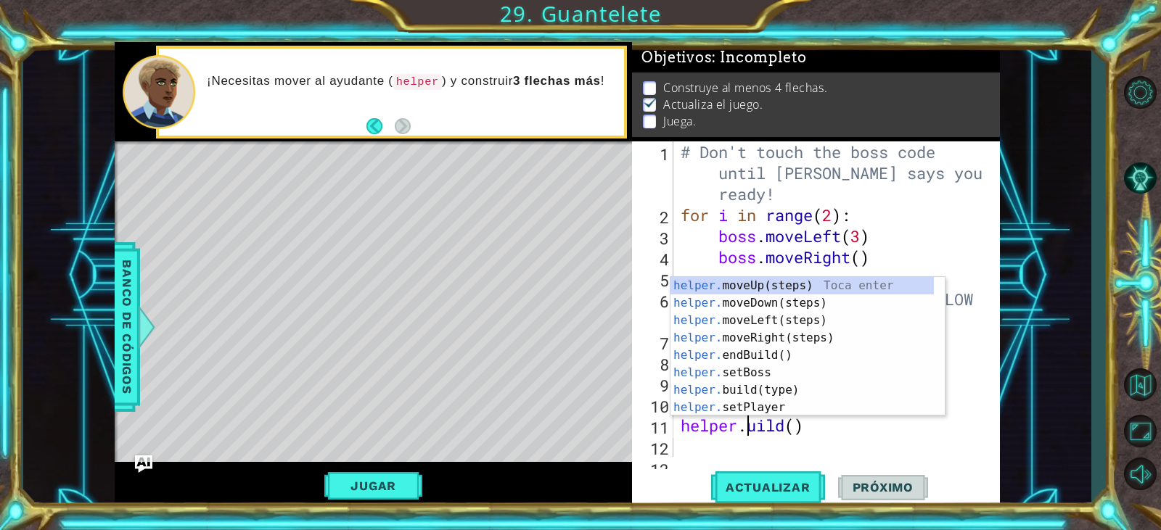
type textarea "[DOMAIN_NAME]()"
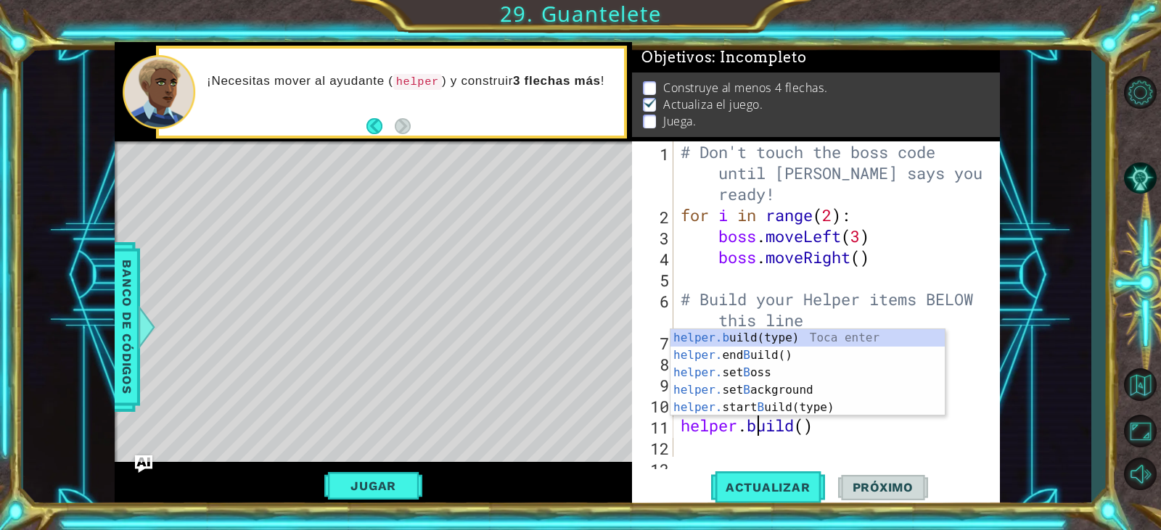
scroll to position [0, 4]
click at [879, 451] on div "# Don't touch the boss code until [PERSON_NAME] says you're ready! for i in ran…" at bounding box center [835, 341] width 314 height 400
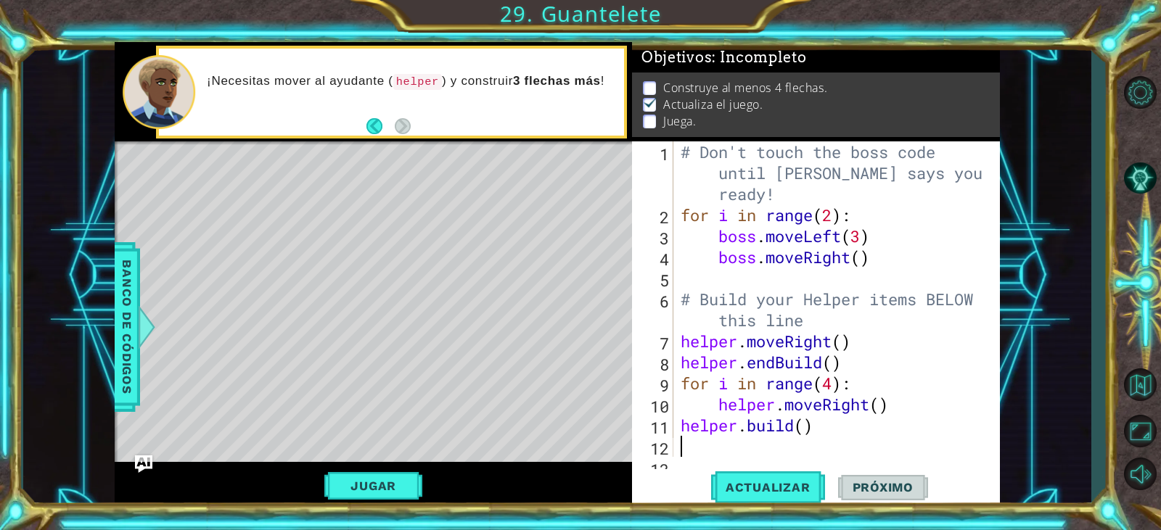
scroll to position [0, 0]
click at [785, 363] on div "# Don't touch the boss code until [PERSON_NAME] says you're ready! for i in ran…" at bounding box center [835, 341] width 314 height 400
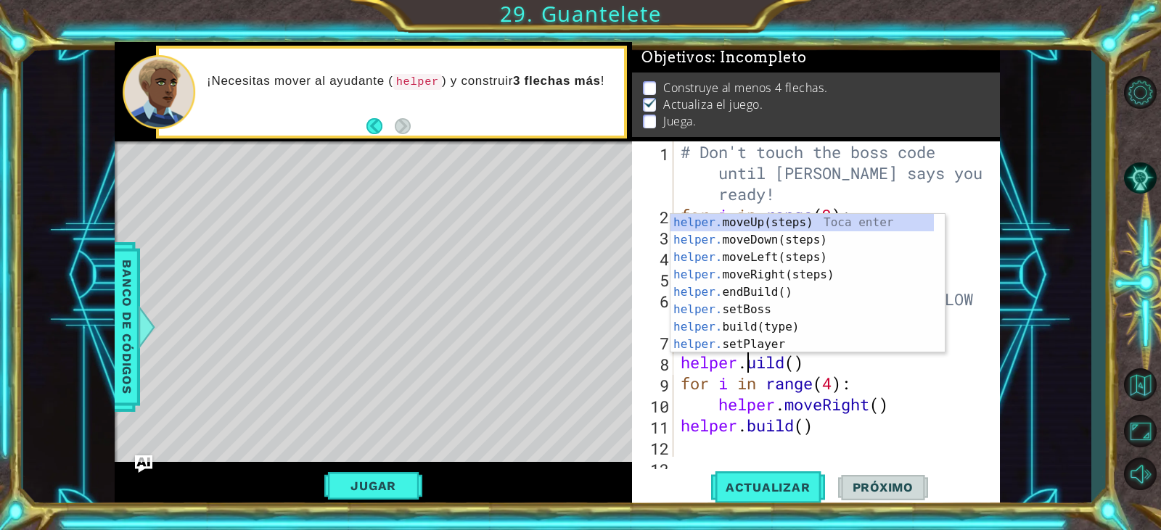
scroll to position [0, 4]
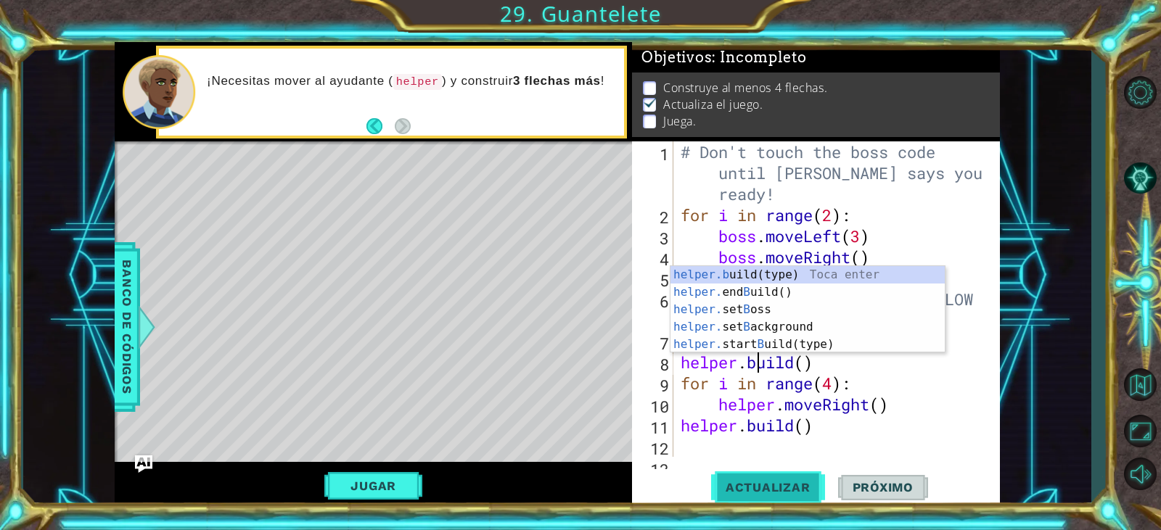
type textarea "[DOMAIN_NAME]()"
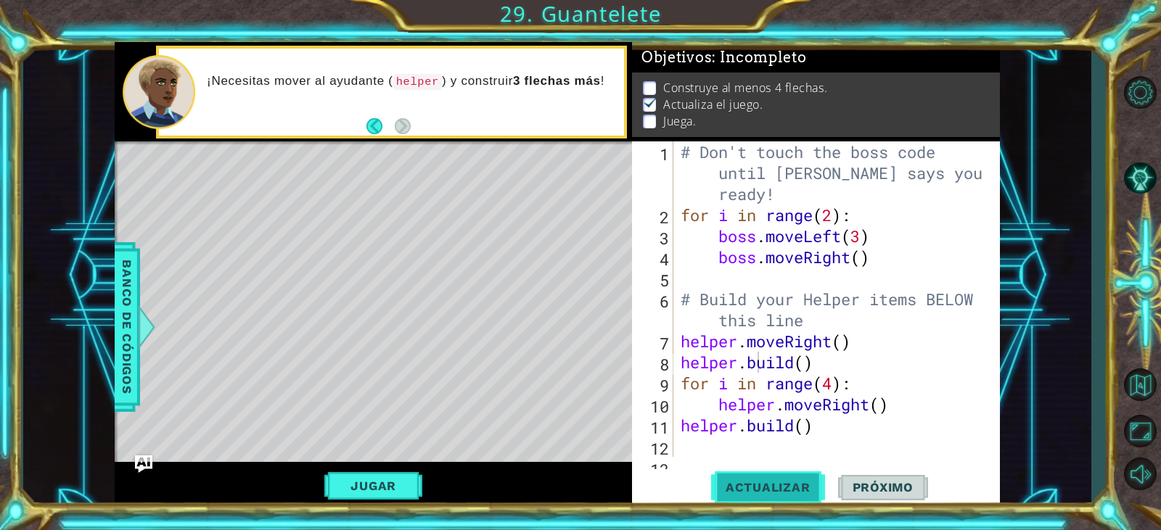
click at [763, 488] on span "Actualizar" at bounding box center [768, 487] width 114 height 15
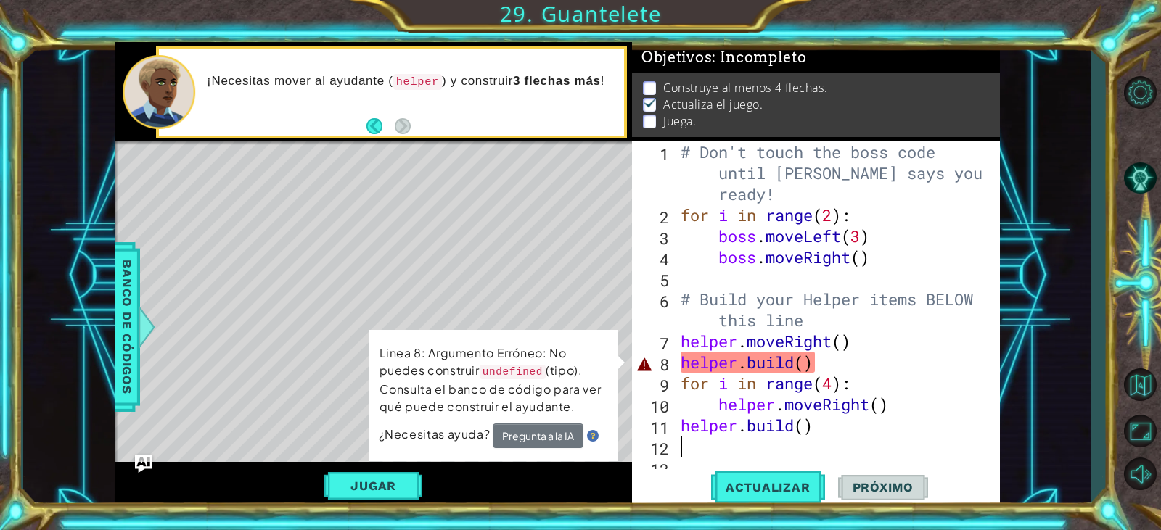
click at [734, 448] on div "# Don't touch the boss code until [PERSON_NAME] says you're ready! for i in ran…" at bounding box center [835, 341] width 314 height 400
click at [746, 366] on div "# Don't touch the boss code until [PERSON_NAME] says you're ready! for i in ran…" at bounding box center [835, 341] width 314 height 400
drag, startPoint x: 784, startPoint y: 481, endPoint x: 815, endPoint y: 473, distance: 32.9
click at [808, 478] on button "Actualizar" at bounding box center [768, 487] width 114 height 37
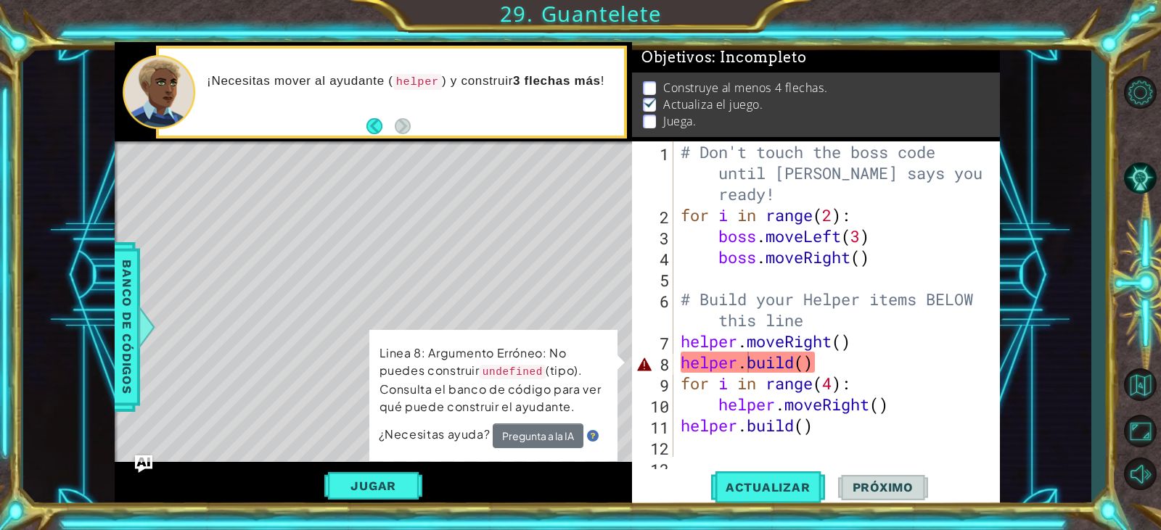
click at [807, 364] on div "# Don't touch the boss code until [PERSON_NAME] says you're ready! for i in ran…" at bounding box center [835, 341] width 314 height 400
click at [807, 365] on div "# Don't touch the boss code until [PERSON_NAME] says you're ready! for i in ran…" at bounding box center [835, 341] width 314 height 400
click at [805, 366] on div "# Don't touch the boss code until [PERSON_NAME] says you're ready! for i in ran…" at bounding box center [835, 341] width 314 height 400
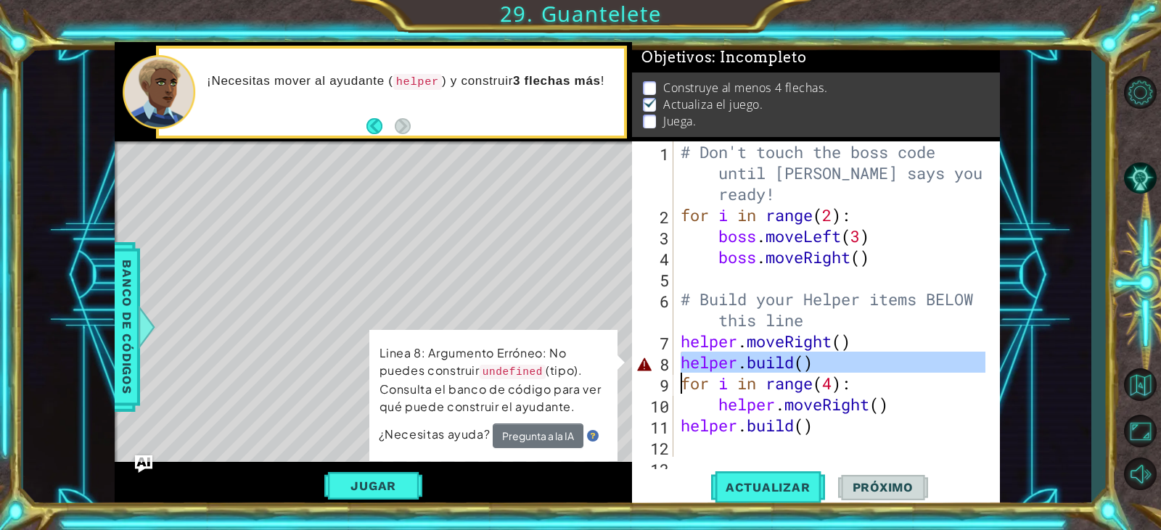
type textarea "for i in range(4):"
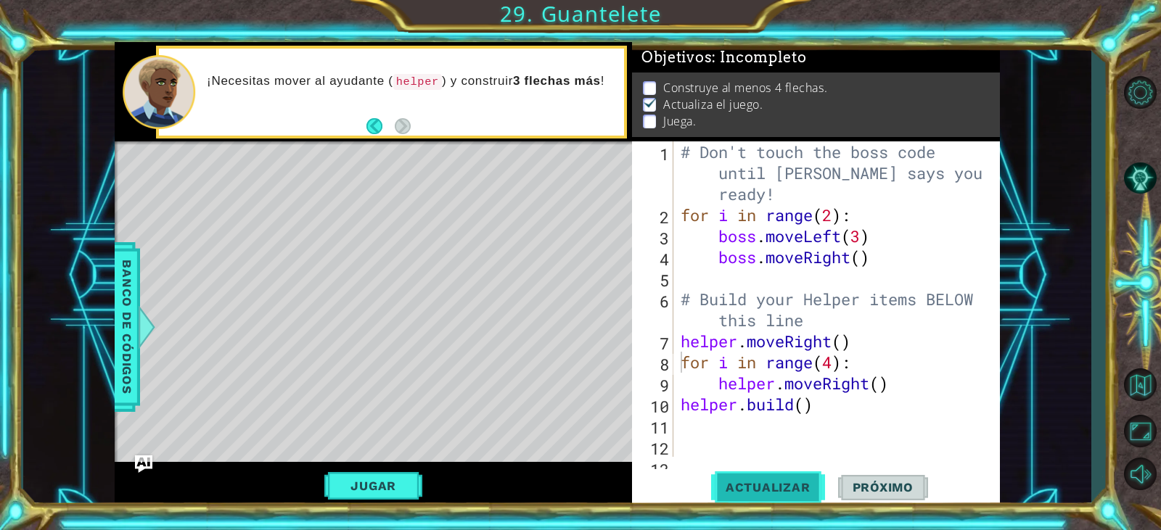
drag, startPoint x: 765, startPoint y: 482, endPoint x: 769, endPoint y: 472, distance: 10.8
click at [768, 475] on button "Actualizar" at bounding box center [768, 487] width 114 height 37
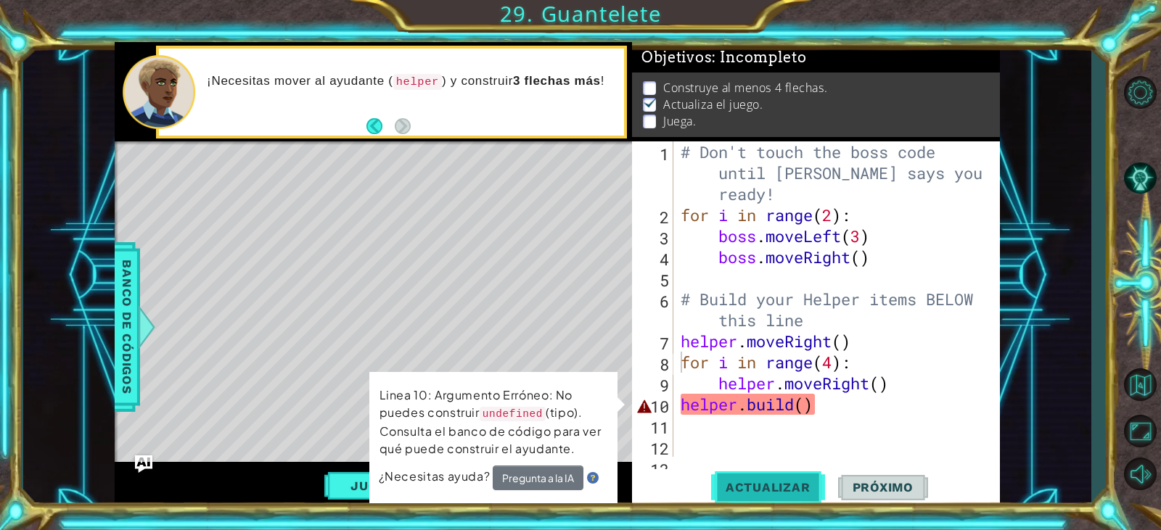
click at [767, 481] on span "Actualizar" at bounding box center [768, 487] width 114 height 15
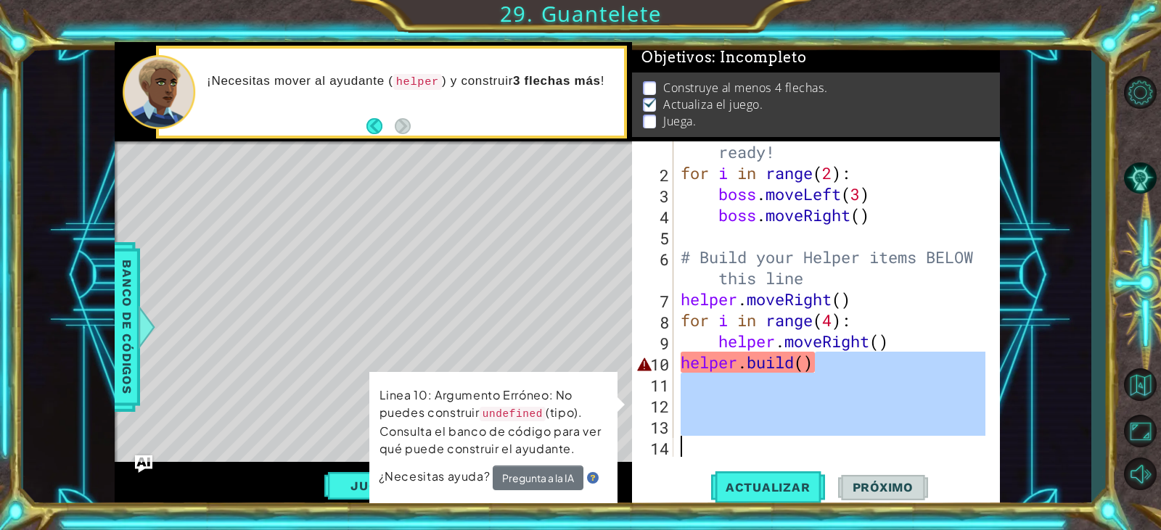
scroll to position [42, 0]
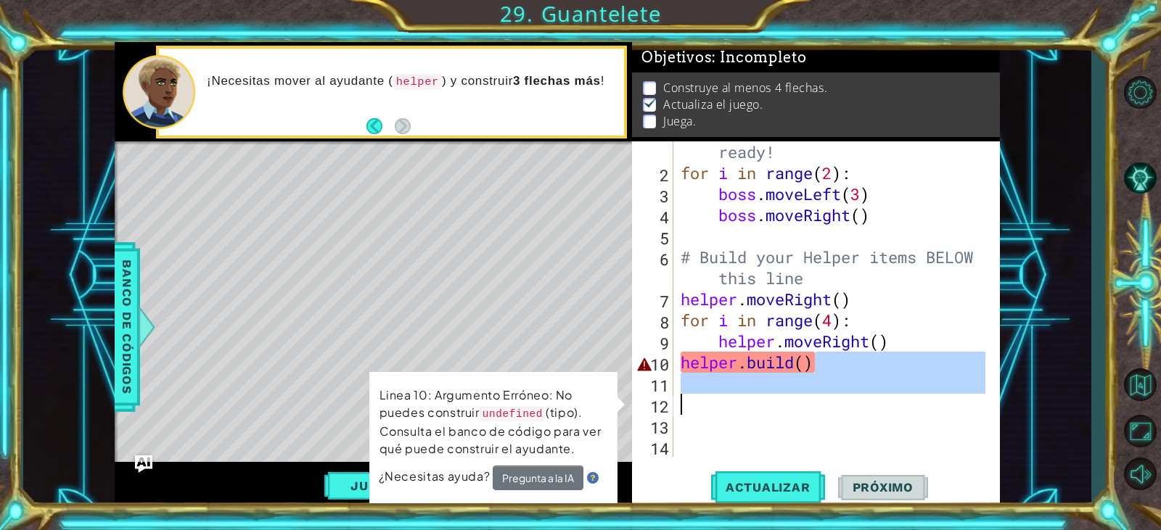
drag, startPoint x: 837, startPoint y: 403, endPoint x: 747, endPoint y: 409, distance: 90.2
click at [747, 408] on div "# Don't touch the boss code until [PERSON_NAME] says you're ready! for i in ran…" at bounding box center [835, 299] width 314 height 400
click at [746, 430] on div "# Don't touch the boss code until [PERSON_NAME] says you're ready! for i in ran…" at bounding box center [835, 299] width 314 height 400
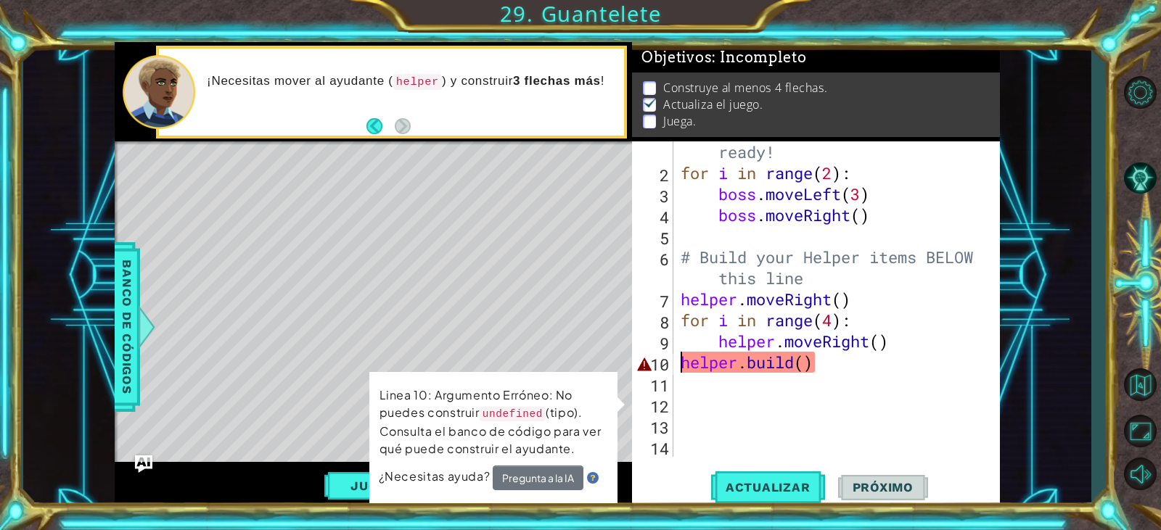
click at [681, 366] on div "# Don't touch the boss code until [PERSON_NAME] says you're ready! for i in ran…" at bounding box center [835, 299] width 314 height 400
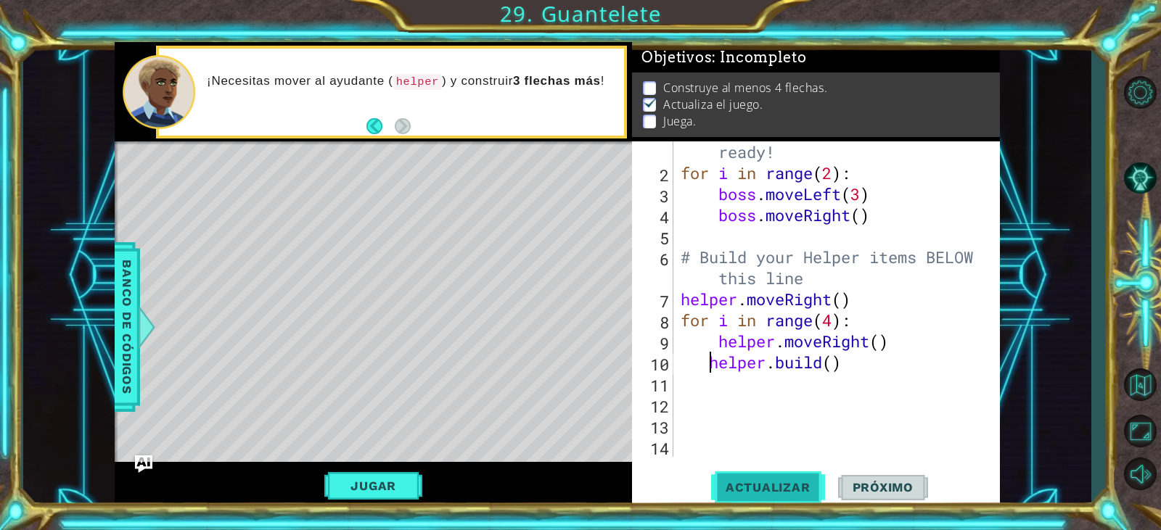
type textarea "[DOMAIN_NAME]()"
click at [758, 473] on button "Actualizar" at bounding box center [768, 487] width 114 height 37
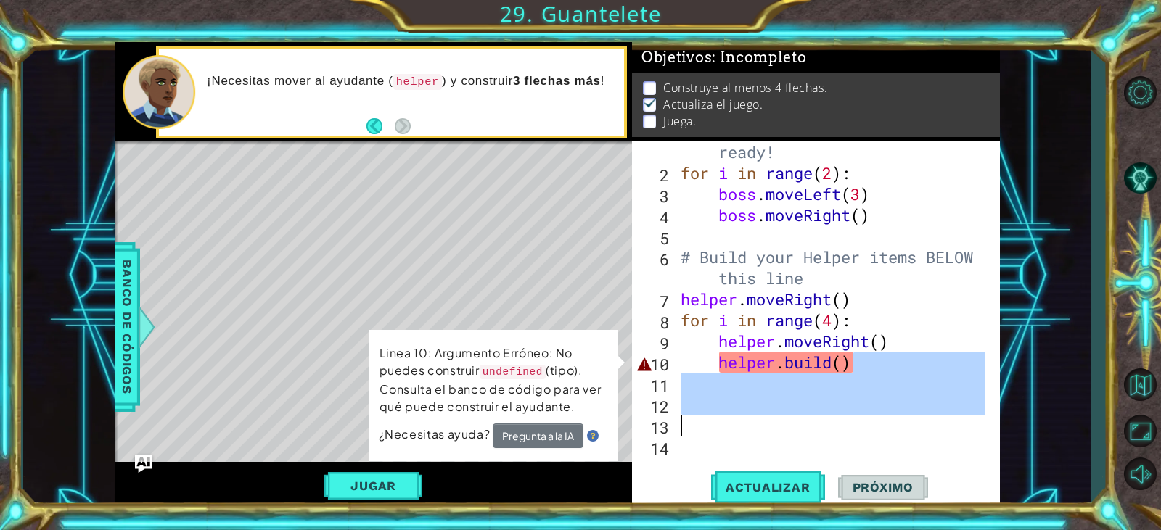
drag, startPoint x: 862, startPoint y: 360, endPoint x: 703, endPoint y: 421, distance: 170.2
click at [701, 437] on div "# Don't touch the boss code until [PERSON_NAME] says you're ready! for i in ran…" at bounding box center [835, 299] width 314 height 400
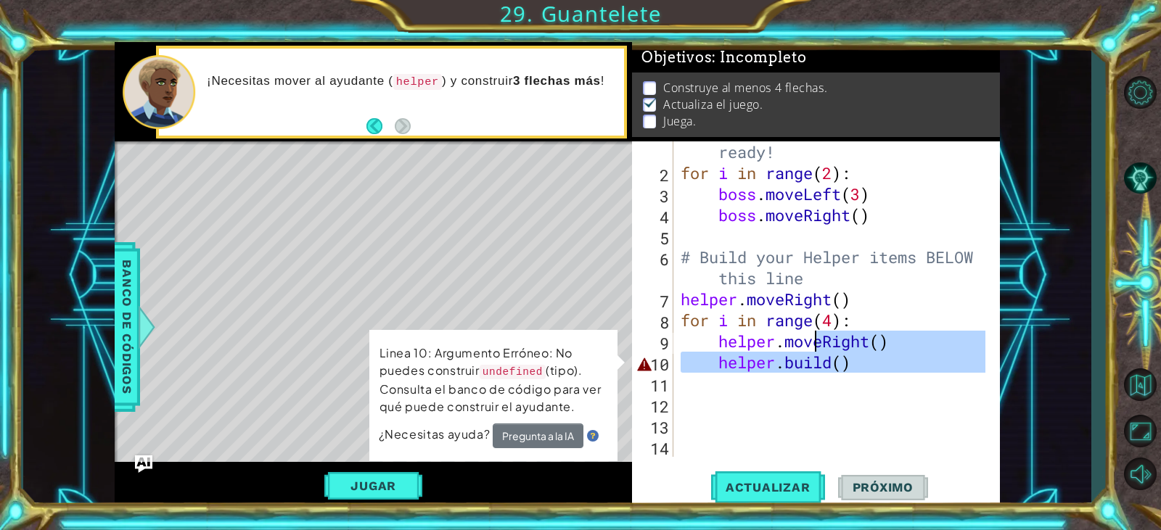
drag, startPoint x: 718, startPoint y: 374, endPoint x: 873, endPoint y: 346, distance: 157.7
click at [871, 345] on div "# Don't touch the boss code until [PERSON_NAME] says you're ready! for i in ran…" at bounding box center [835, 299] width 314 height 400
click at [896, 343] on div "# Don't touch the boss code until [PERSON_NAME] says you're ready! for i in ran…" at bounding box center [831, 299] width 307 height 316
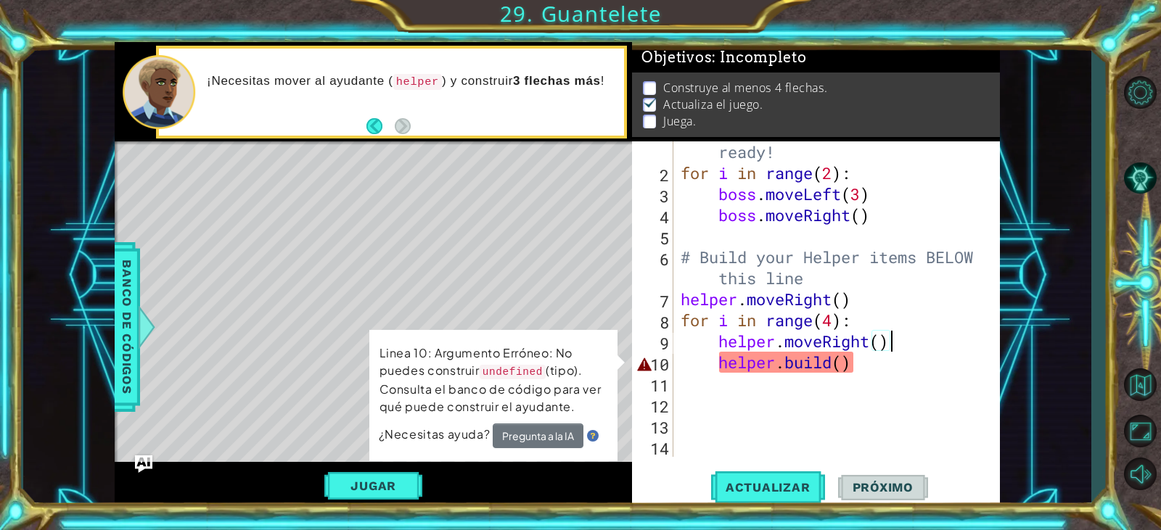
click at [897, 341] on div "# Don't touch the boss code until [PERSON_NAME] says you're ready! for i in ran…" at bounding box center [835, 299] width 314 height 400
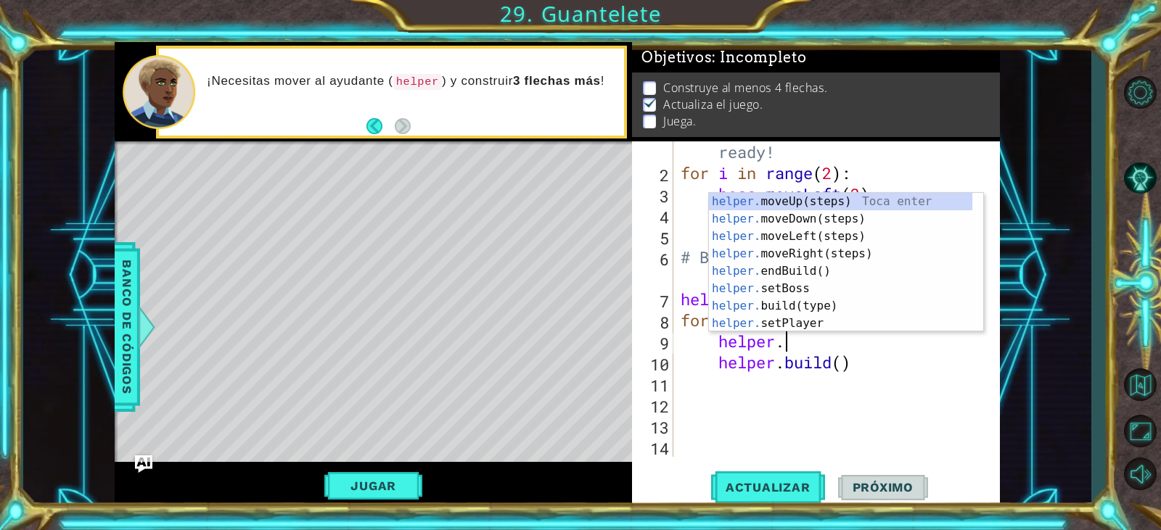
type textarea "h"
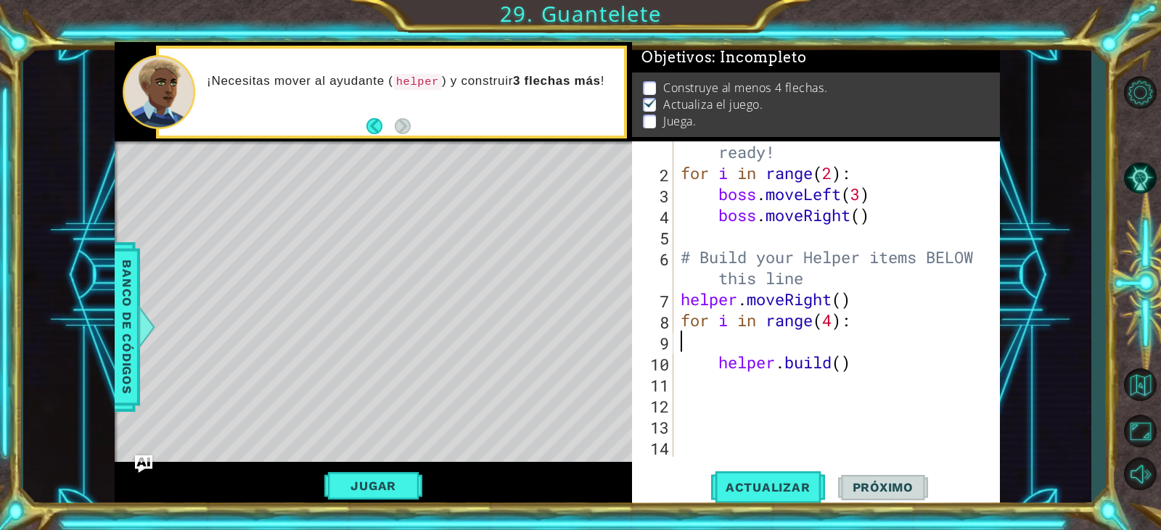
scroll to position [21, 0]
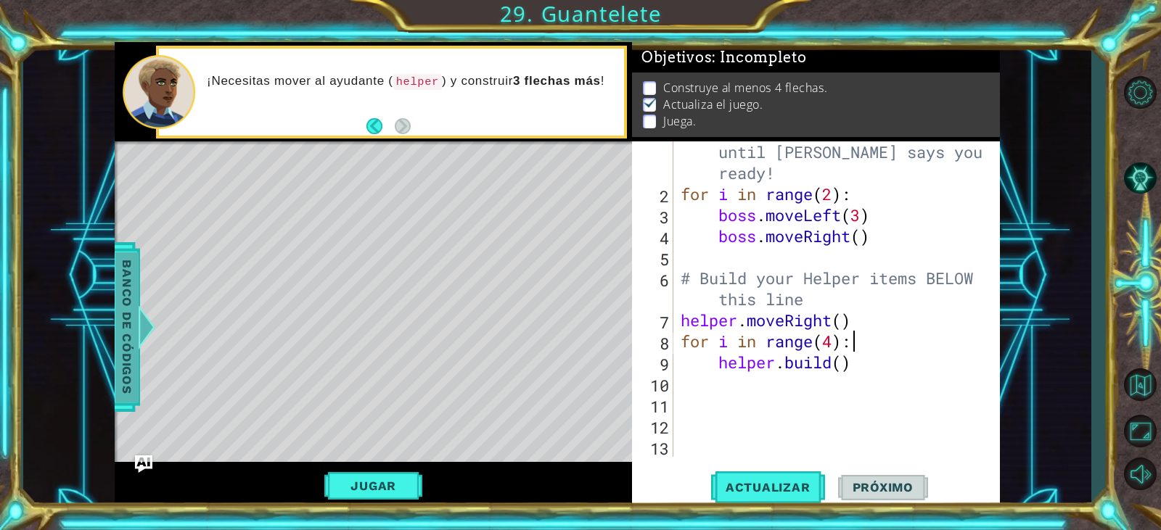
click at [124, 334] on span "Banco de códigos" at bounding box center [126, 327] width 23 height 150
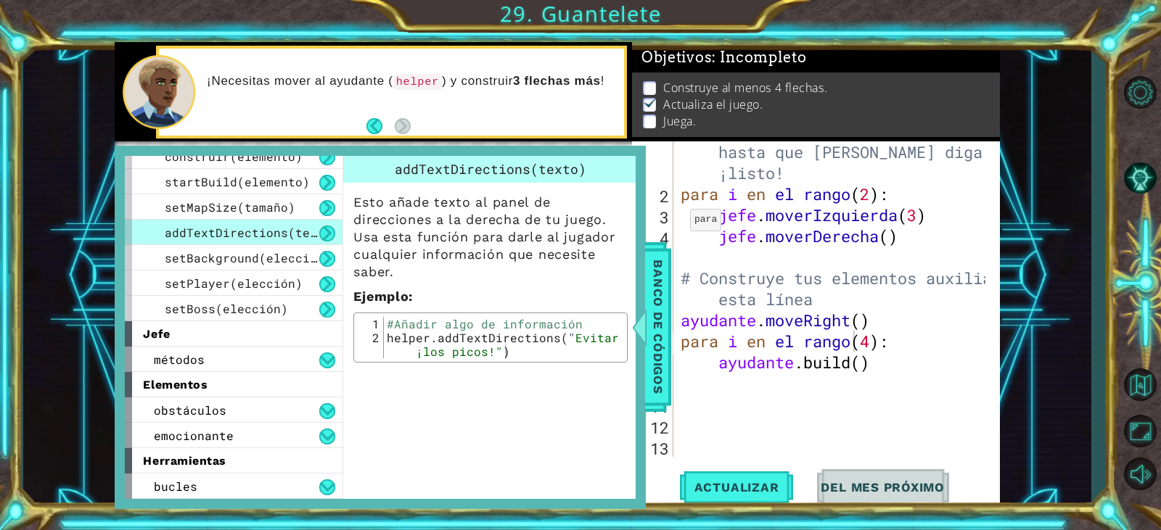
click at [564, 429] on div "addTextDirections(texto) Esto añade texto al panel de direcciones a la derecha …" at bounding box center [491, 327] width 299 height 343
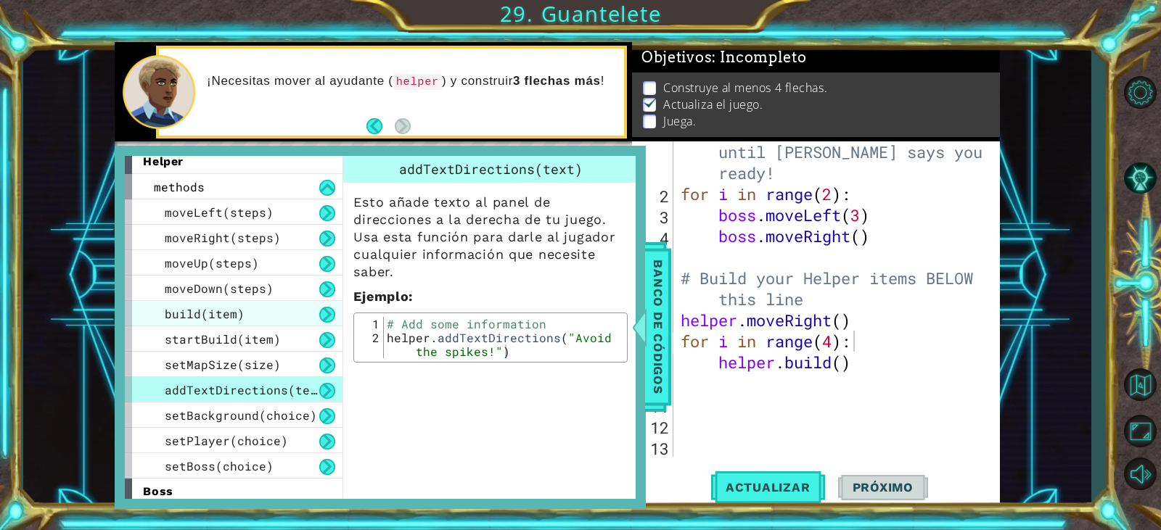
scroll to position [0, 0]
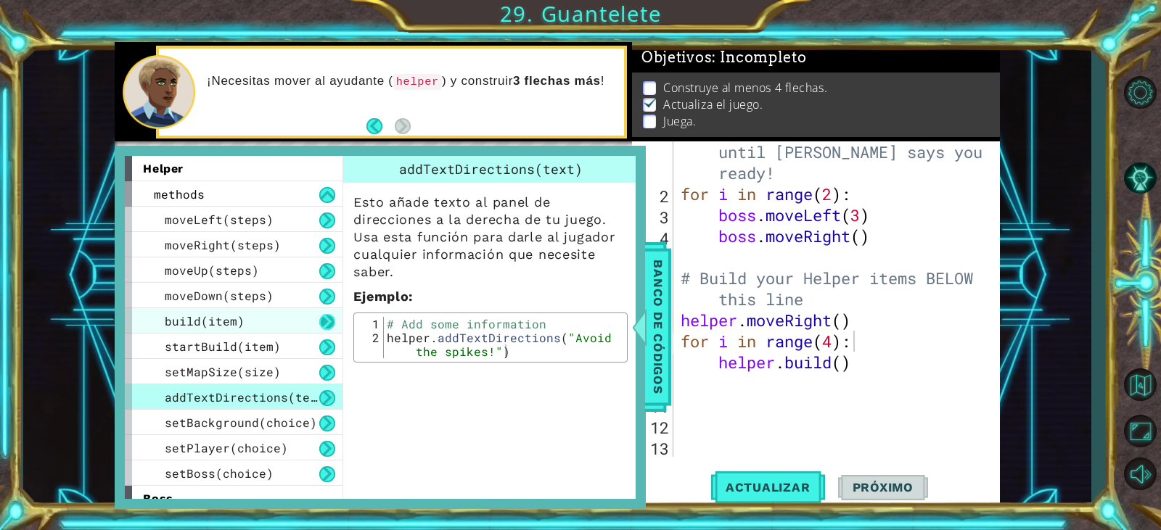
click at [330, 317] on button at bounding box center [327, 322] width 16 height 16
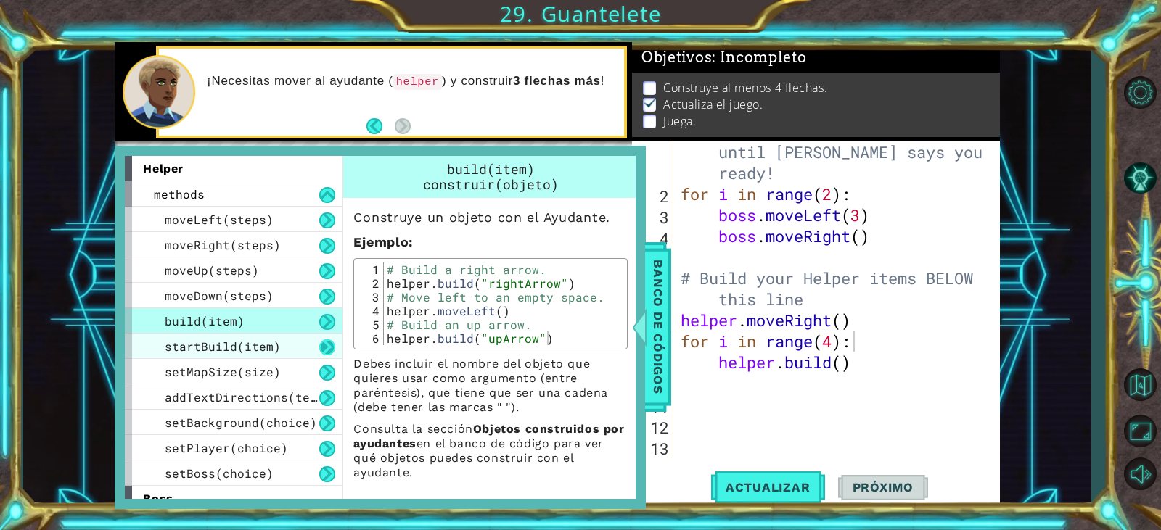
click at [327, 343] on button at bounding box center [327, 348] width 16 height 16
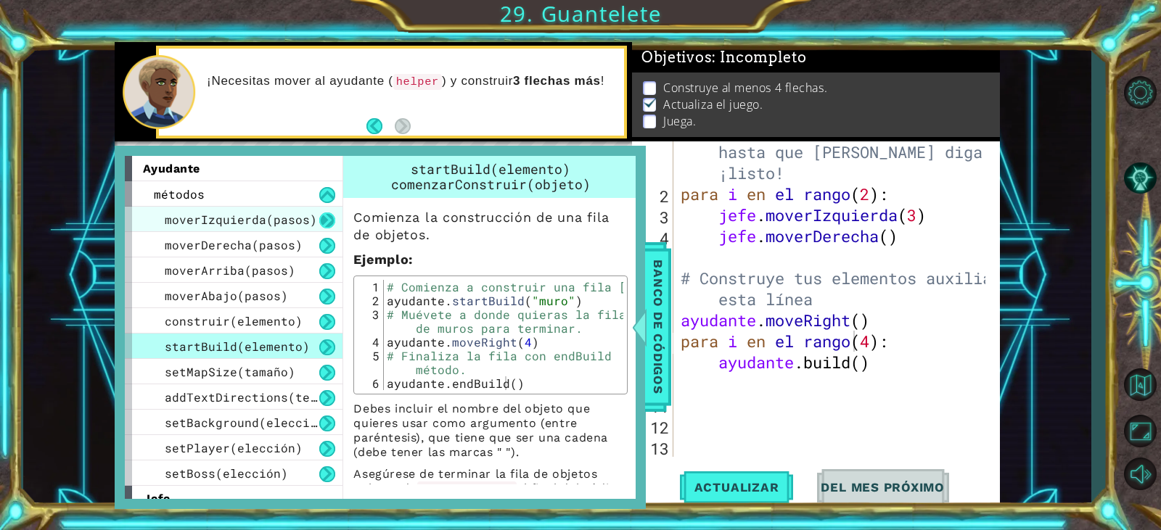
click at [324, 222] on button at bounding box center [327, 221] width 16 height 16
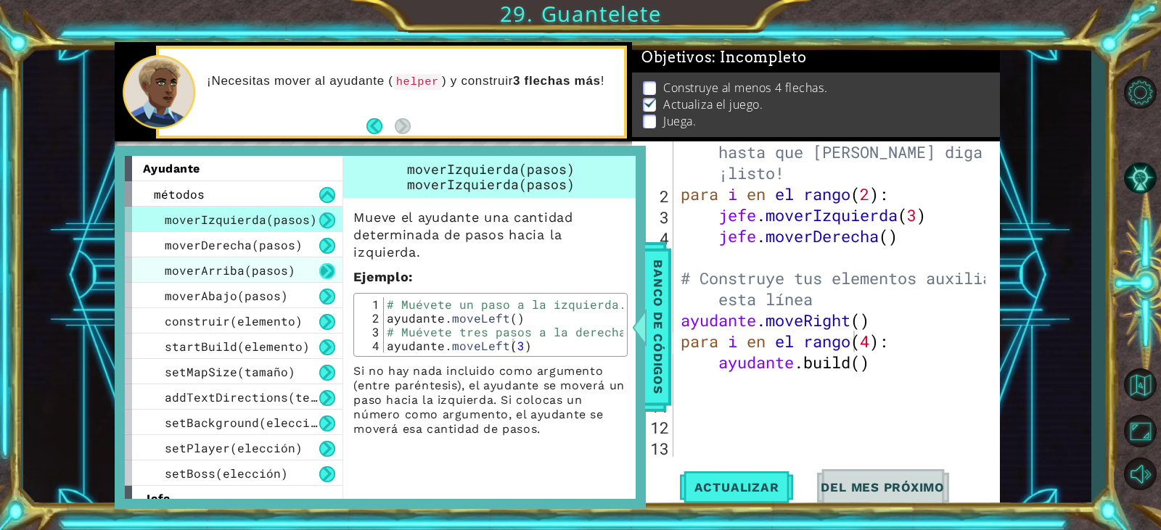
click at [326, 274] on button at bounding box center [327, 271] width 16 height 16
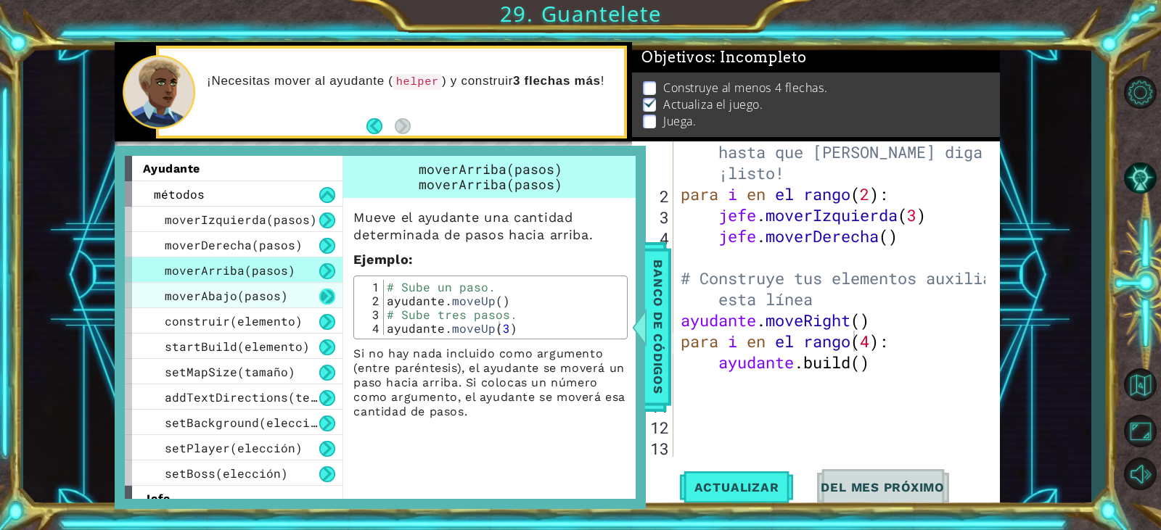
click at [319, 297] on button at bounding box center [327, 297] width 16 height 16
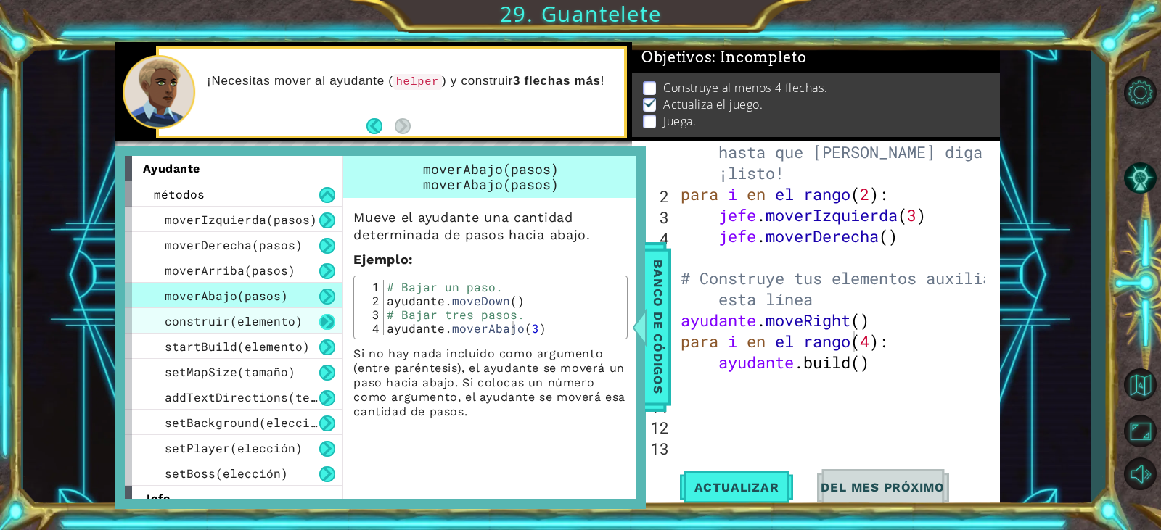
click at [321, 330] on button at bounding box center [327, 322] width 16 height 16
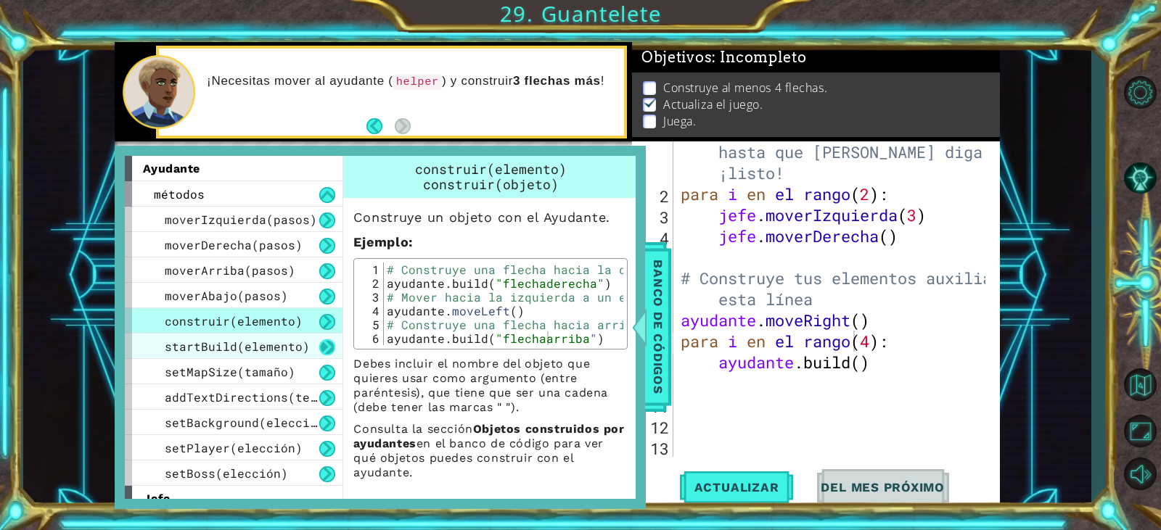
click at [332, 351] on button at bounding box center [327, 348] width 16 height 16
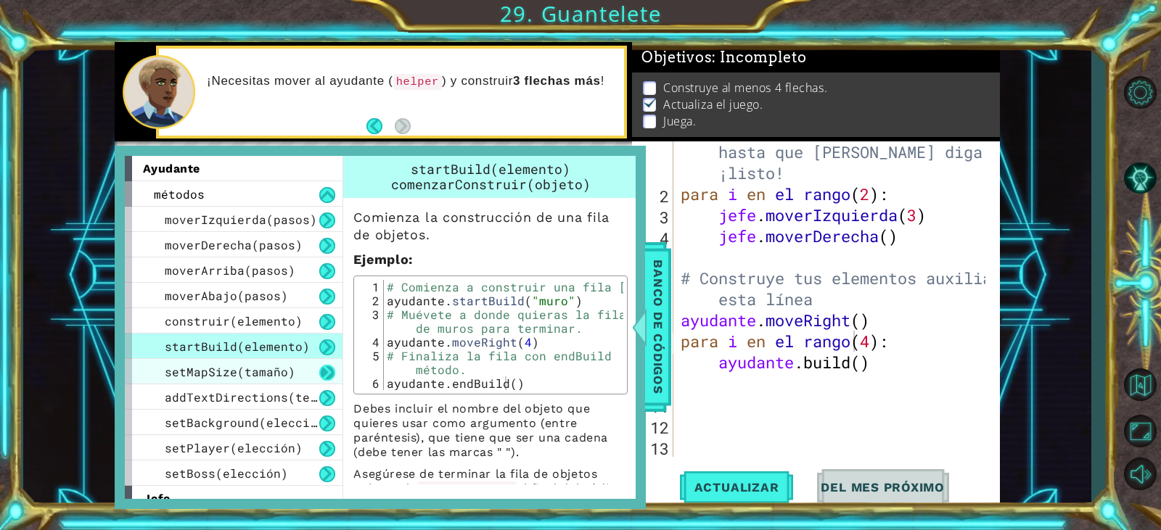
drag, startPoint x: 329, startPoint y: 361, endPoint x: 324, endPoint y: 374, distance: 14.0
click at [324, 374] on div "setMapSize(tamaño)" at bounding box center [234, 371] width 218 height 25
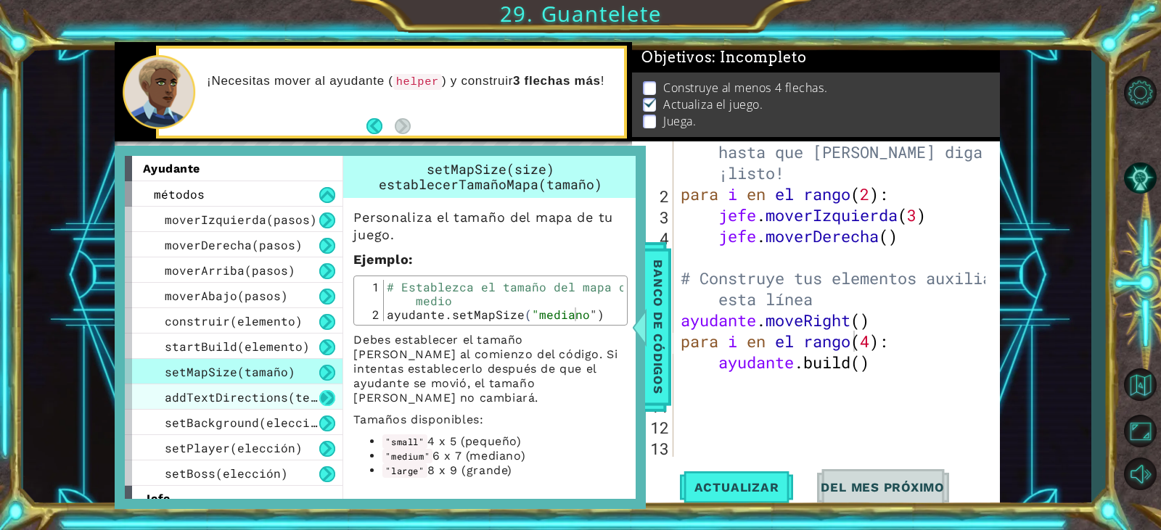
drag, startPoint x: 324, startPoint y: 386, endPoint x: 329, endPoint y: 405, distance: 19.5
click at [329, 405] on div "addTextDirections(texto)" at bounding box center [234, 397] width 218 height 25
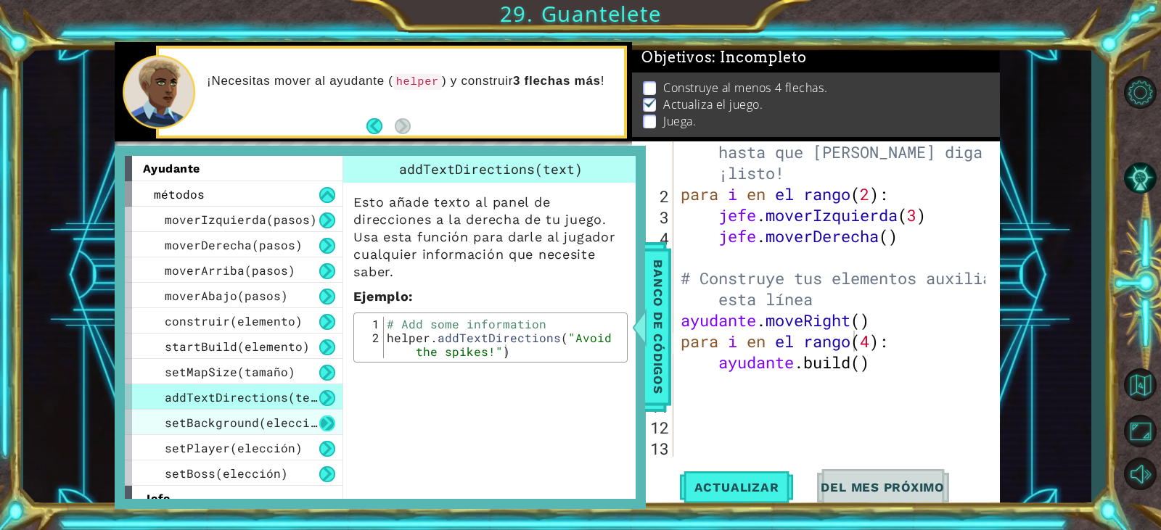
click at [330, 418] on div "moverIzquierda(pasos) moverDerecha(pasos) moverArriba(pasos) moverAbajo(pasos) …" at bounding box center [234, 346] width 218 height 279
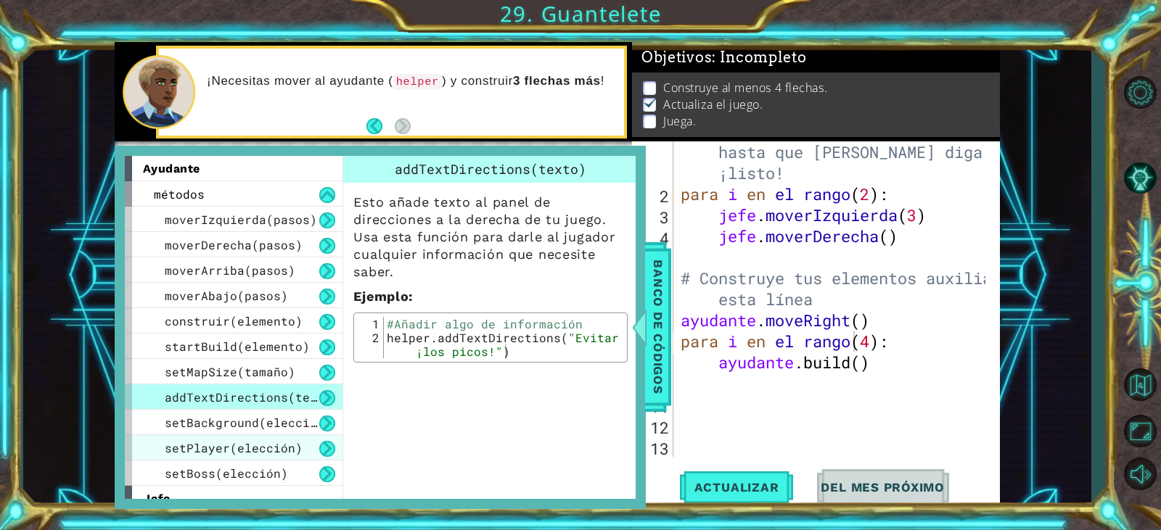
drag, startPoint x: 326, startPoint y: 430, endPoint x: 319, endPoint y: 443, distance: 15.3
click at [321, 442] on div "moverIzquierda(pasos) moverDerecha(pasos) moverArriba(pasos) moverAbajo(pasos) …" at bounding box center [234, 346] width 218 height 279
drag, startPoint x: 309, startPoint y: 477, endPoint x: 340, endPoint y: 387, distance: 94.5
click at [316, 476] on div "setBoss(elección)" at bounding box center [234, 473] width 218 height 25
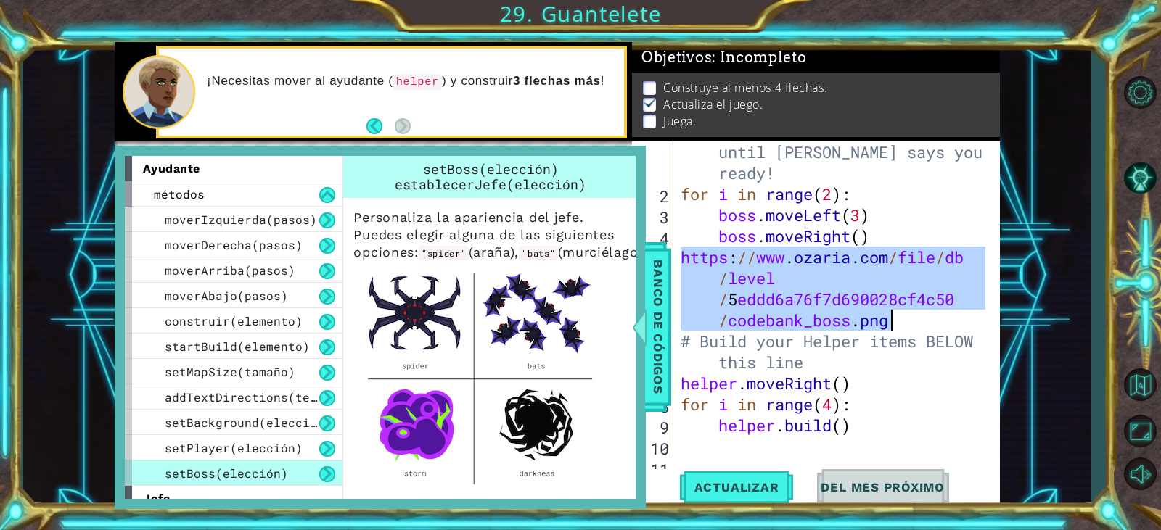
click at [744, 267] on div "# Don't touch the boss code until [PERSON_NAME] says you're ready! for i in ran…" at bounding box center [831, 299] width 307 height 316
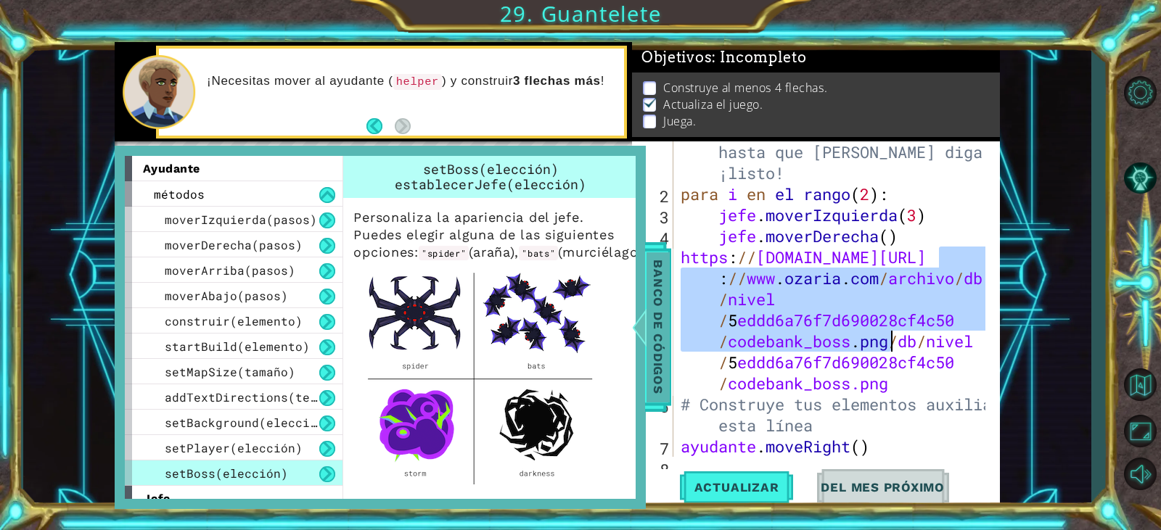
click at [664, 372] on font "Banco de códigos" at bounding box center [658, 327] width 15 height 134
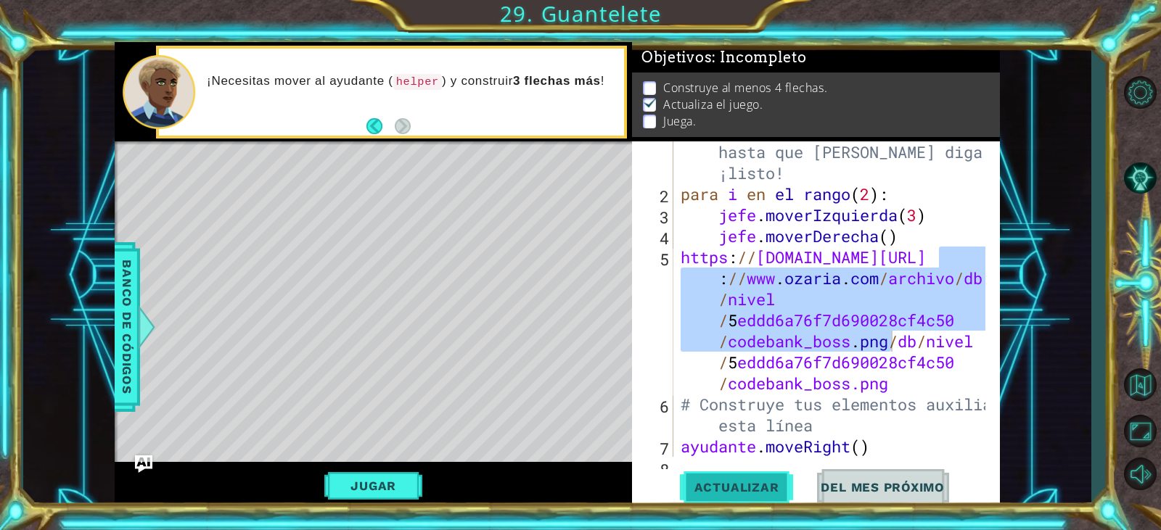
click at [732, 496] on button "Actualizar" at bounding box center [737, 487] width 114 height 37
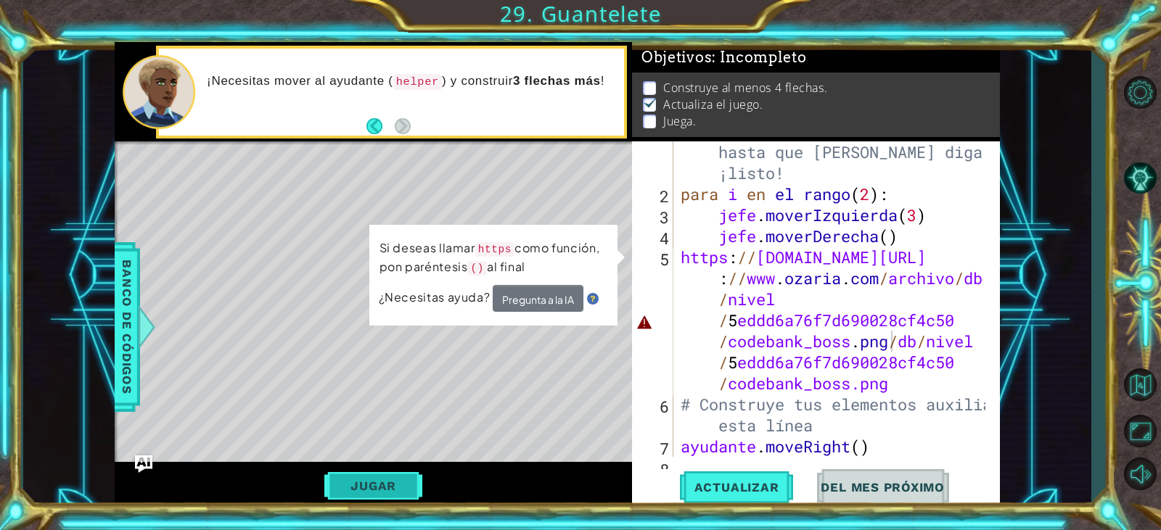
click at [402, 478] on button "Jugar" at bounding box center [373, 486] width 98 height 28
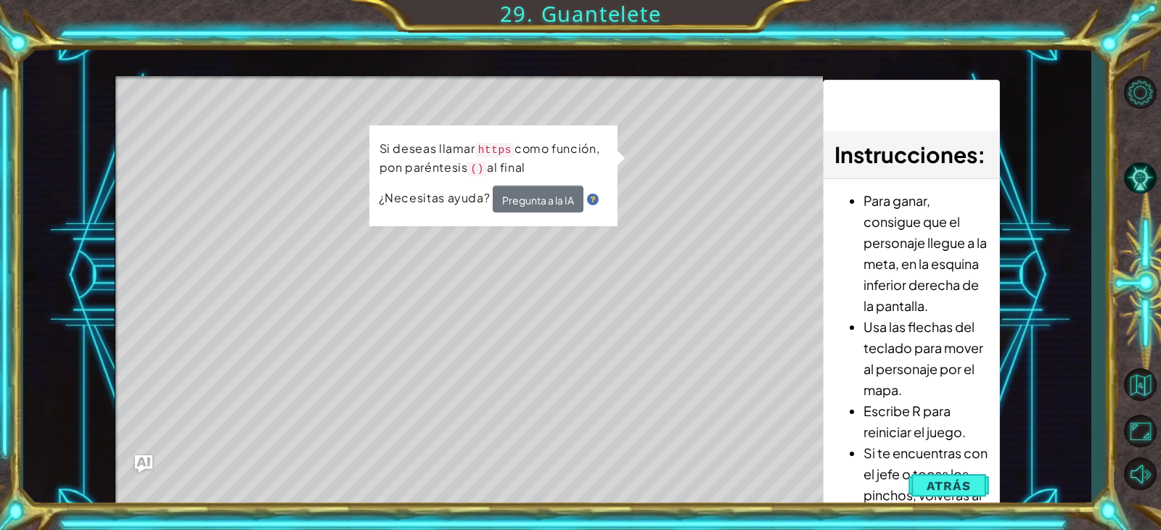
drag, startPoint x: 609, startPoint y: 403, endPoint x: 699, endPoint y: 424, distance: 91.5
click at [699, 424] on div "Mapa de niveles" at bounding box center [450, 289] width 670 height 427
click at [969, 482] on span "Atrás" at bounding box center [948, 486] width 44 height 15
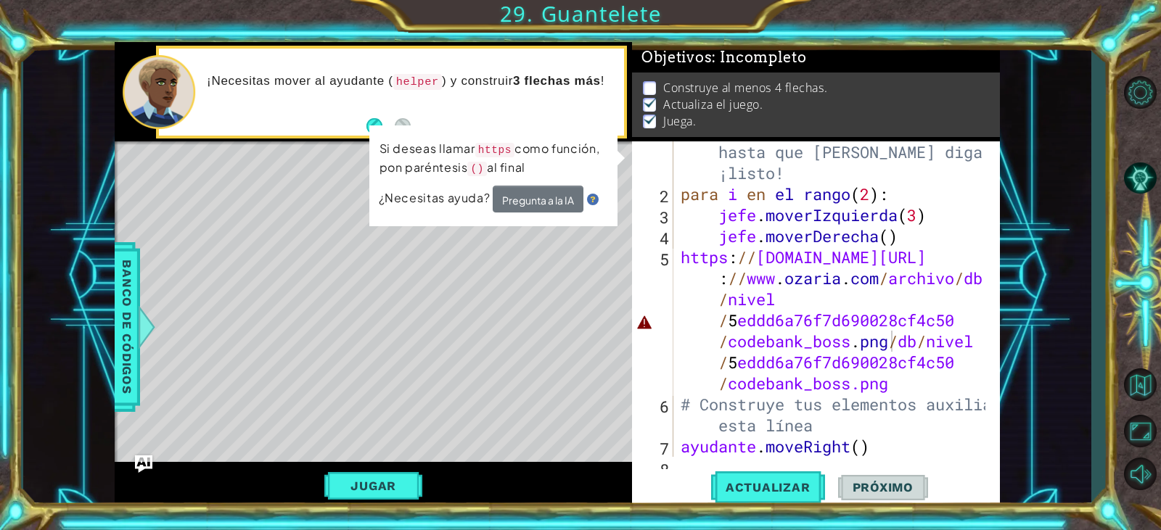
click at [931, 456] on div "# No toques el código del jefe hasta que [PERSON_NAME] diga que estás ¡listo! p…" at bounding box center [835, 320] width 314 height 400
click at [938, 441] on div "# No toques el código del jefe hasta que [PERSON_NAME] diga que estás ¡listo! p…" at bounding box center [835, 320] width 314 height 400
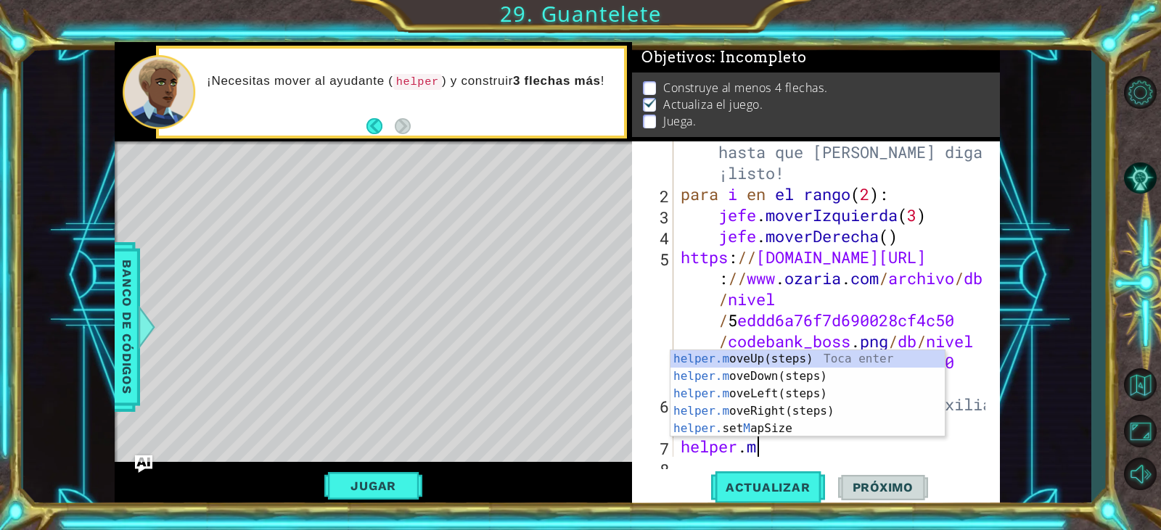
type textarea "h"
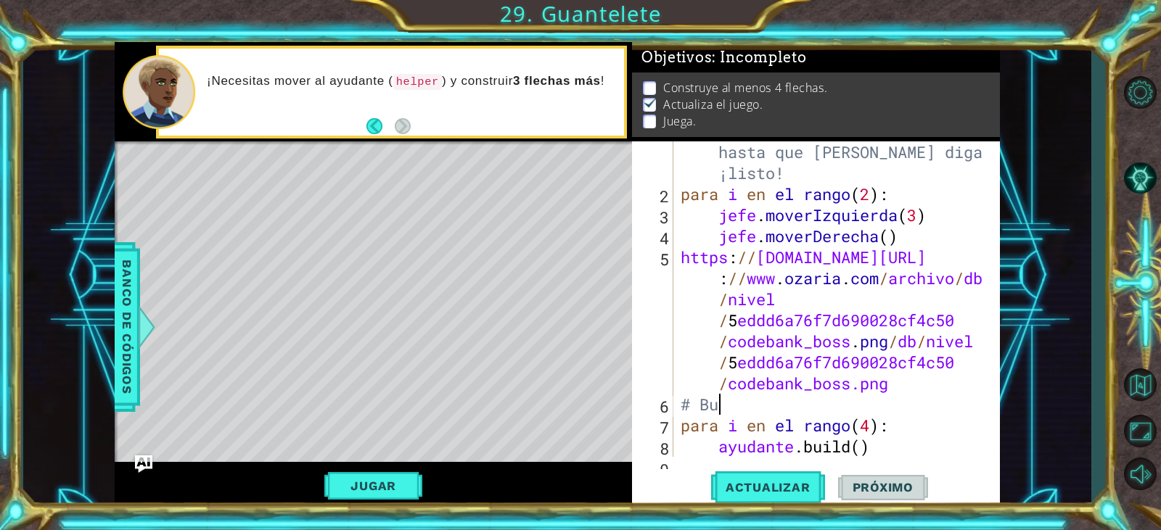
type textarea "#"
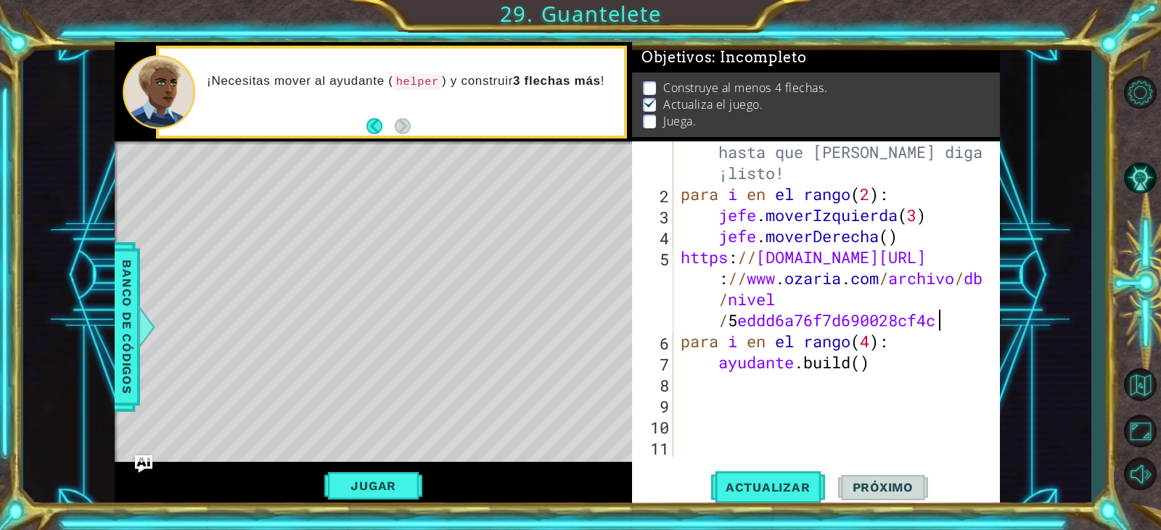
click at [934, 369] on div "# No toques el código del jefe hasta que [PERSON_NAME] diga que estás ¡listo! p…" at bounding box center [835, 320] width 314 height 400
drag, startPoint x: 908, startPoint y: 372, endPoint x: 938, endPoint y: 369, distance: 30.7
click at [917, 372] on div "# No toques el código del jefe hasta que [PERSON_NAME] diga que estás ¡listo! p…" at bounding box center [835, 320] width 314 height 400
click at [940, 368] on div "# No toques el código del jefe hasta que [PERSON_NAME] diga que estás ¡listo! p…" at bounding box center [835, 320] width 314 height 400
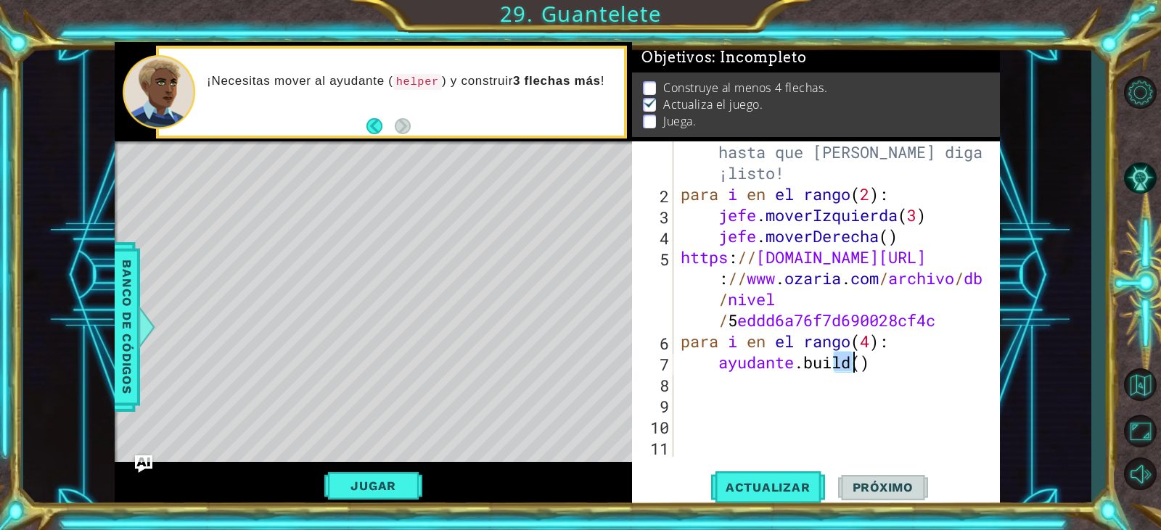
click at [947, 358] on div "# No toques el código del jefe hasta que [PERSON_NAME] diga que estás ¡listo! p…" at bounding box center [831, 299] width 307 height 316
click at [948, 356] on div "# No toques el código del jefe hasta que [PERSON_NAME] diga que estás ¡listo! p…" at bounding box center [835, 320] width 314 height 400
drag, startPoint x: 975, startPoint y: 329, endPoint x: 887, endPoint y: 329, distance: 87.8
click at [958, 282] on div "# No toques el código del jefe hasta que [PERSON_NAME] diga que estás ¡listo! p…" at bounding box center [835, 320] width 314 height 400
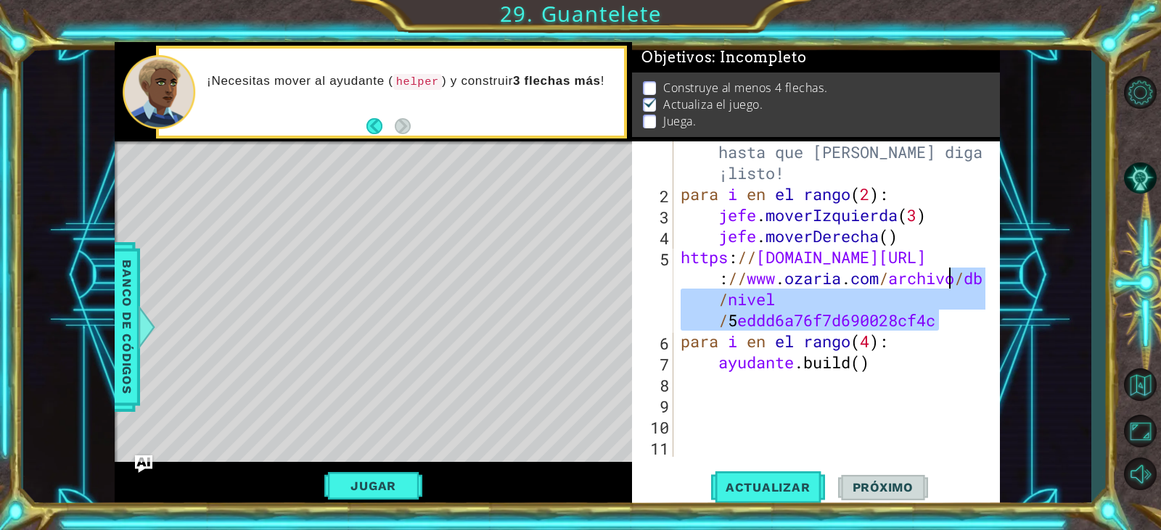
type textarea "[DOMAIN_NAME]()"
type textarea "for i in range(4):b/level/5eddd6a76f7d690028cf4c"
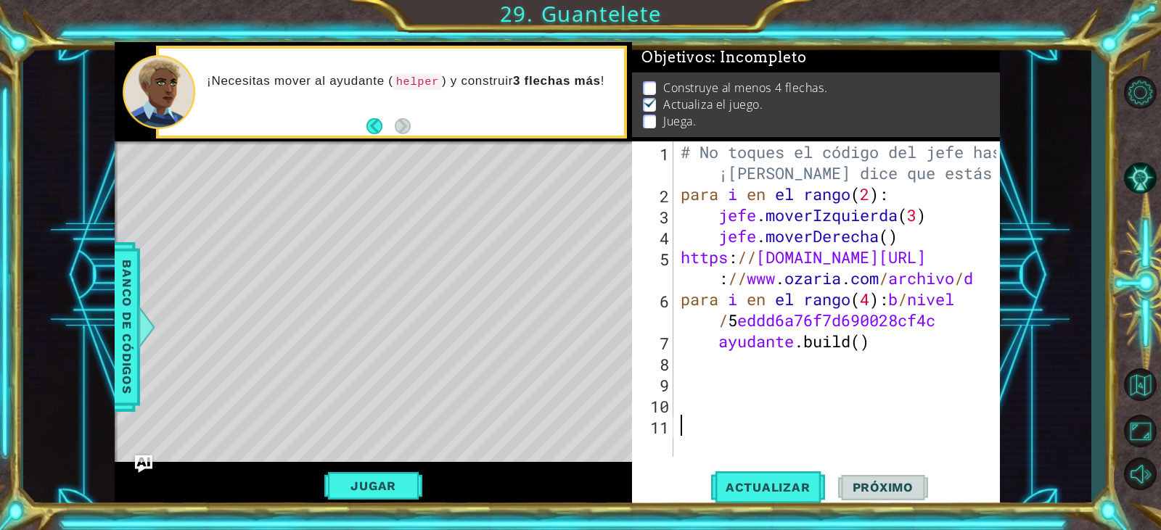
click at [948, 443] on div "# No toques el código del jefe hasta que ¡[PERSON_NAME] dice que estás listo! p…" at bounding box center [840, 330] width 325 height 379
click at [905, 351] on div "# No toques el código del jefe hasta que ¡[PERSON_NAME] dice que estás listo! p…" at bounding box center [840, 330] width 325 height 379
click at [911, 348] on div "# No toques el código del jefe hasta que ¡[PERSON_NAME] dice que estás listo! p…" at bounding box center [840, 330] width 325 height 379
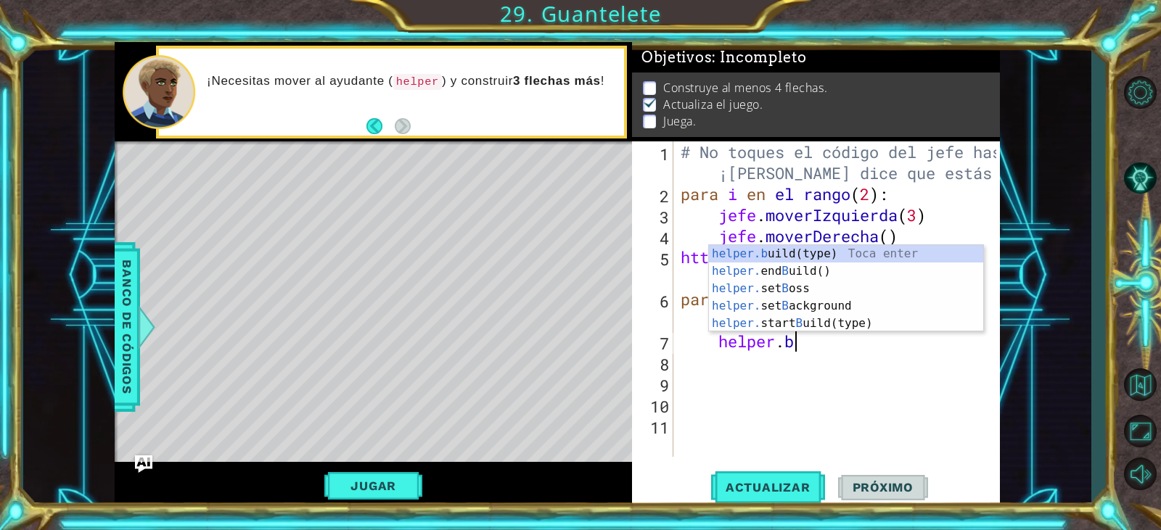
type textarea "h"
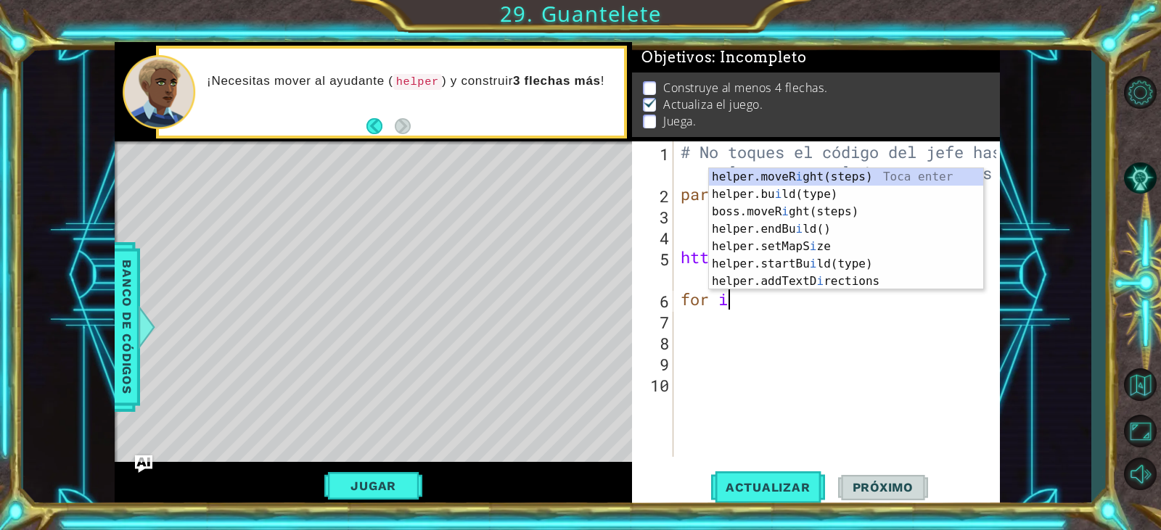
type textarea "f"
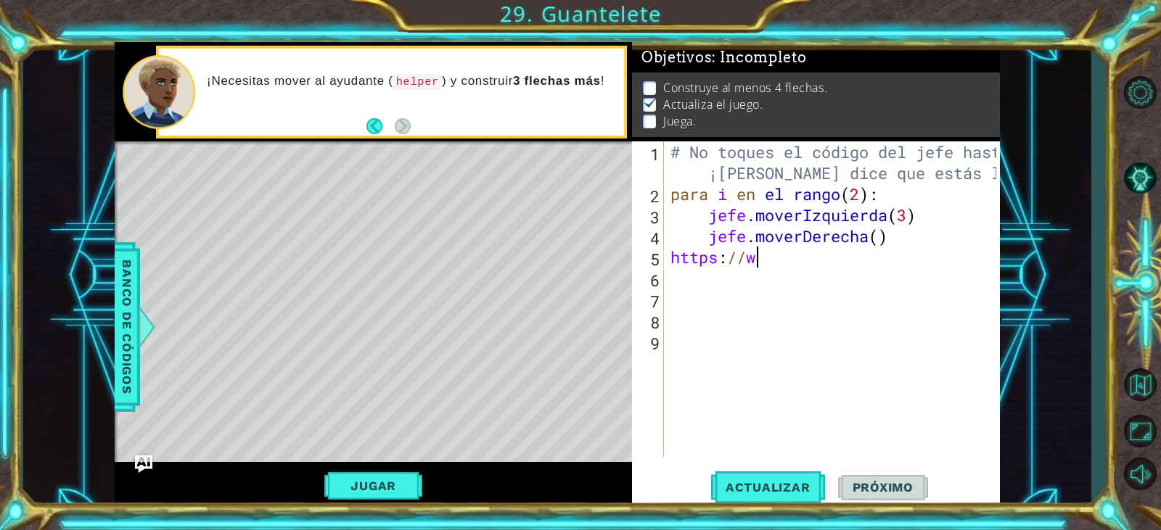
type textarea "h"
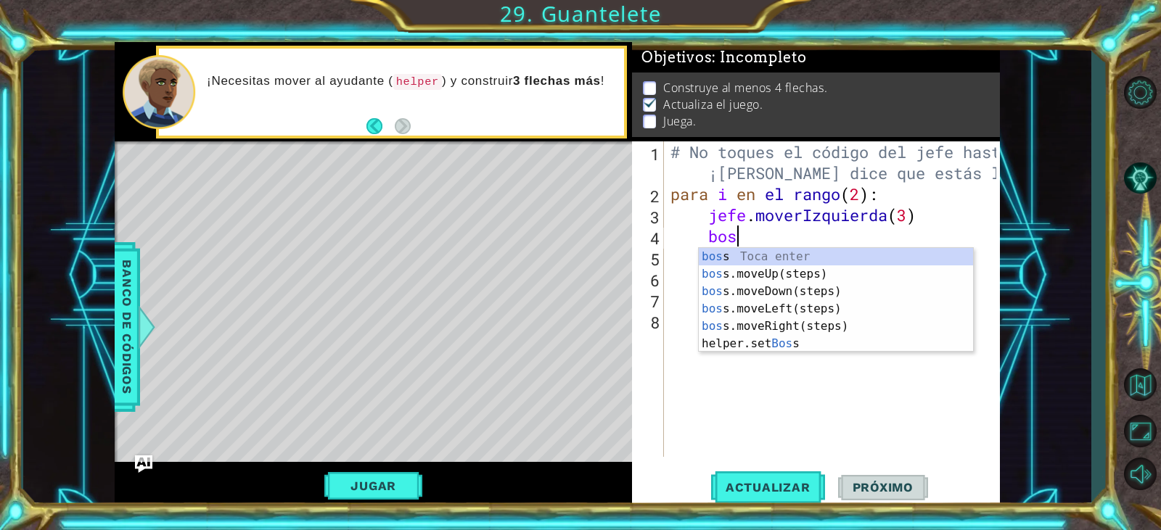
type textarea "b"
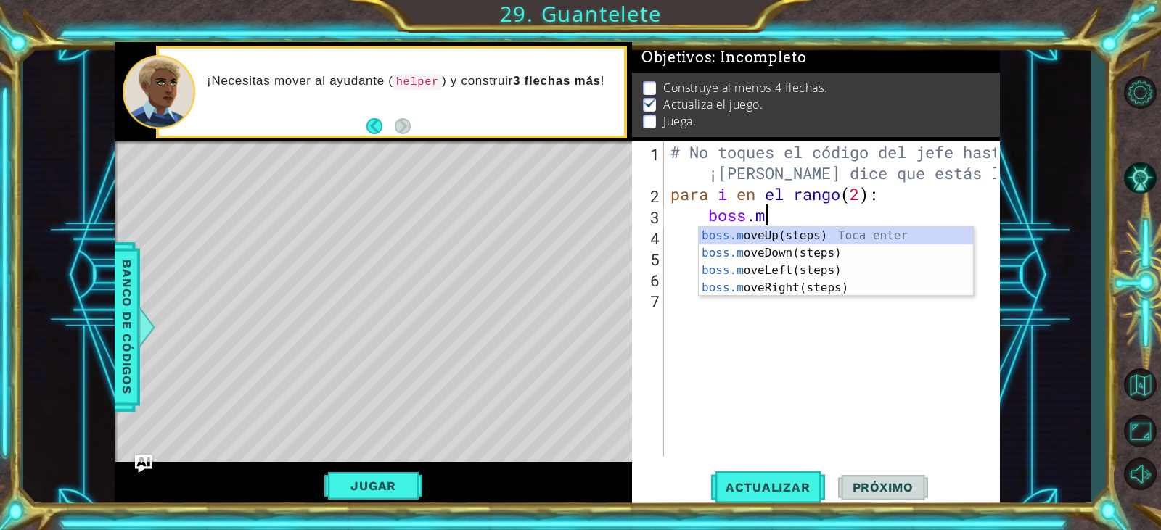
type textarea "b"
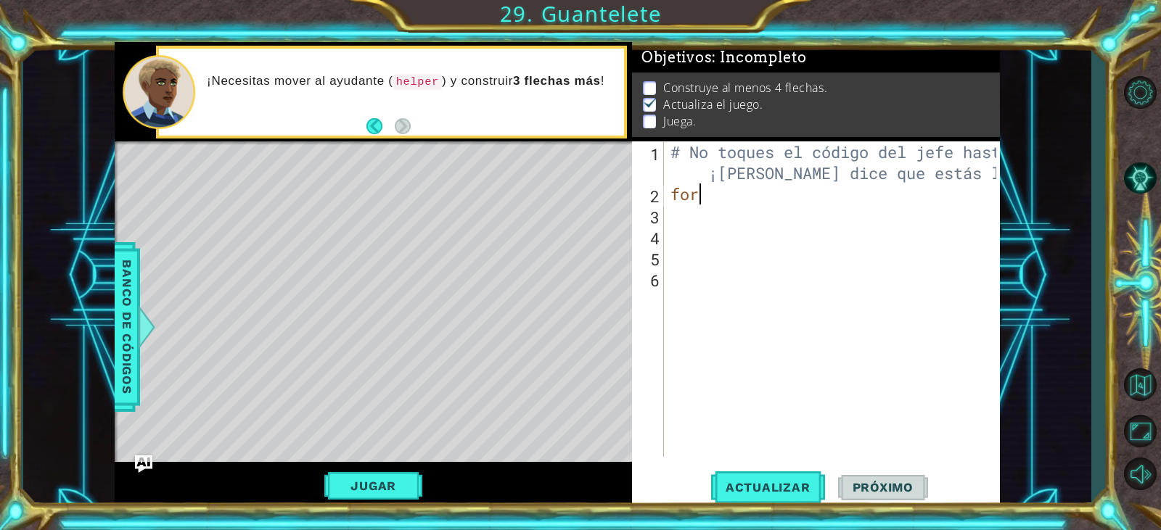
type textarea "f"
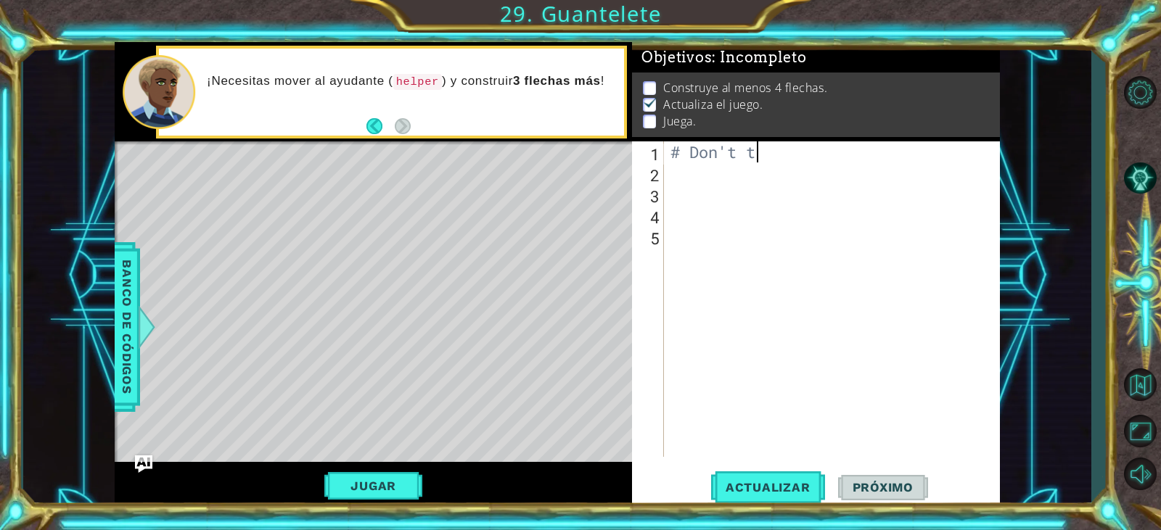
type textarea "#"
click at [136, 327] on span "Banco de códigos" at bounding box center [126, 327] width 23 height 150
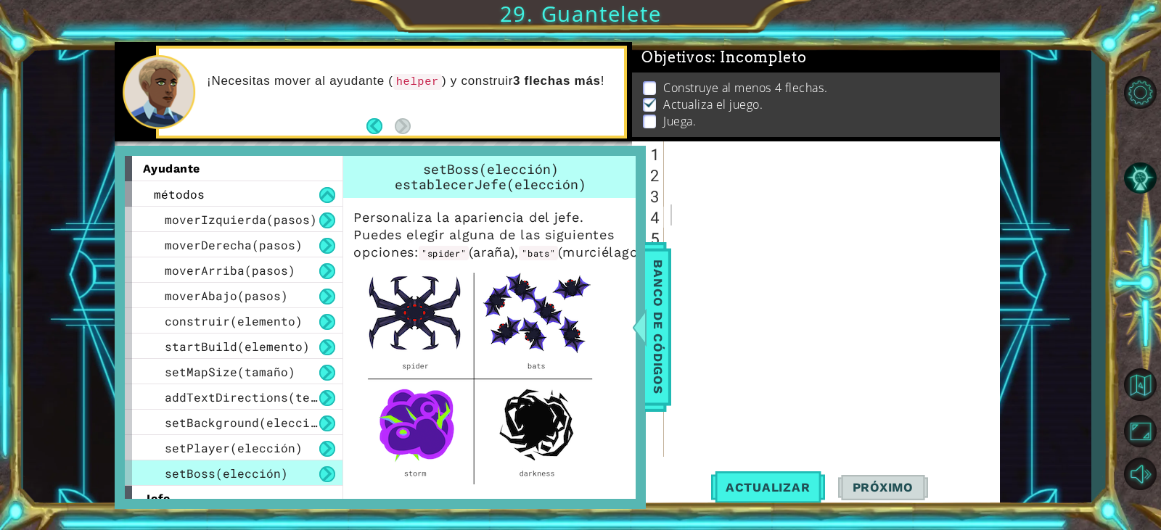
type textarea "[URL][DOMAIN_NAME]"
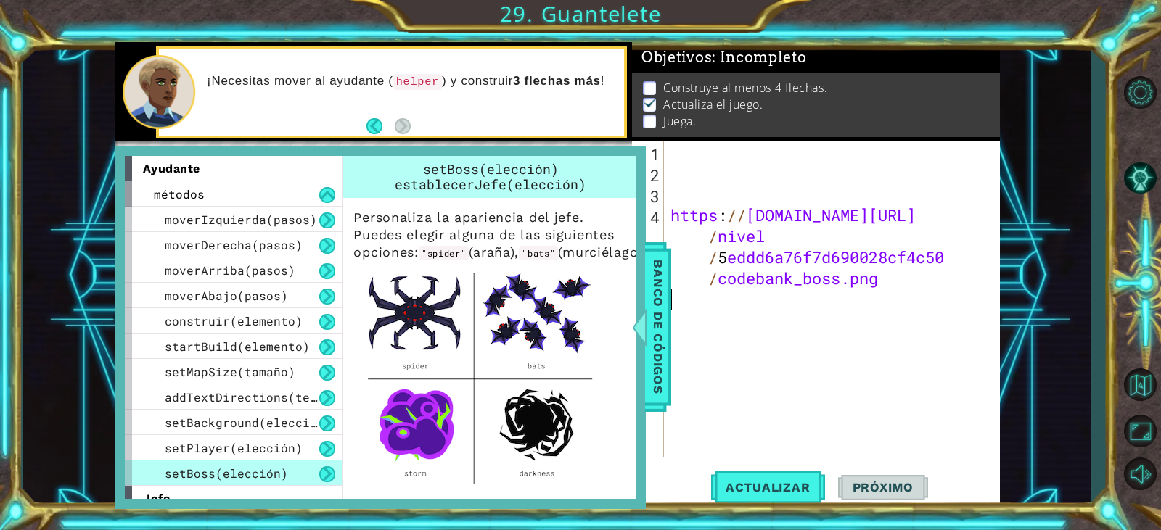
drag, startPoint x: 791, startPoint y: 307, endPoint x: 774, endPoint y: 338, distance: 35.4
click at [774, 337] on div "https : // [DOMAIN_NAME][URL] ​ ​ ​ ​ ​ ​ ​ ​ / nivel / 5 eddd6a76f7d690028cf4c…" at bounding box center [834, 320] width 335 height 358
click at [757, 492] on span "Actualizar" at bounding box center [768, 487] width 114 height 15
click at [648, 313] on div at bounding box center [639, 327] width 18 height 44
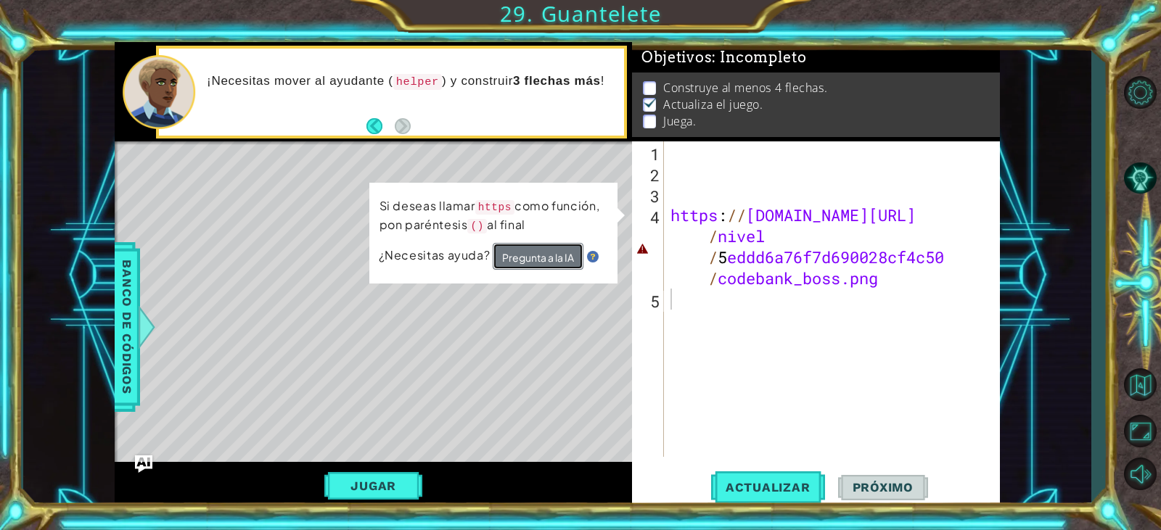
click at [568, 258] on font "Pregunta a la IA" at bounding box center [538, 257] width 72 height 15
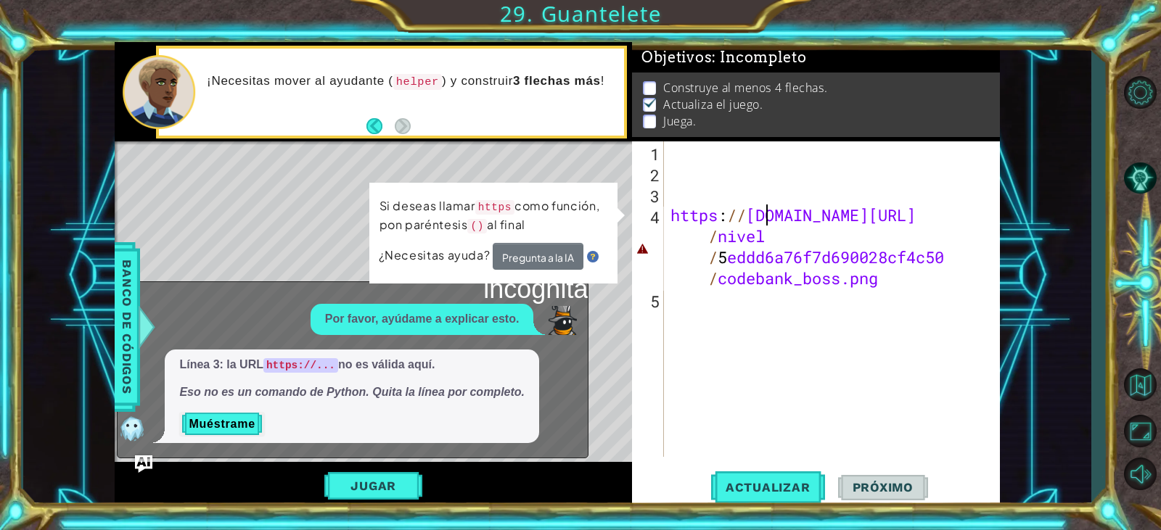
click at [769, 215] on div "https : // [DOMAIN_NAME][URL] ​ ​ ​ ​ ​ ​ ​ ​ / nivel / 5 eddd6a76f7d690028cf4c…" at bounding box center [834, 320] width 335 height 358
click at [995, 212] on div "https : // [DOMAIN_NAME][URL] ​ ​ ​ ​ ​ ​ ​ ​ / nivel / 5 eddd6a76f7d690028cf4c…" at bounding box center [834, 320] width 335 height 358
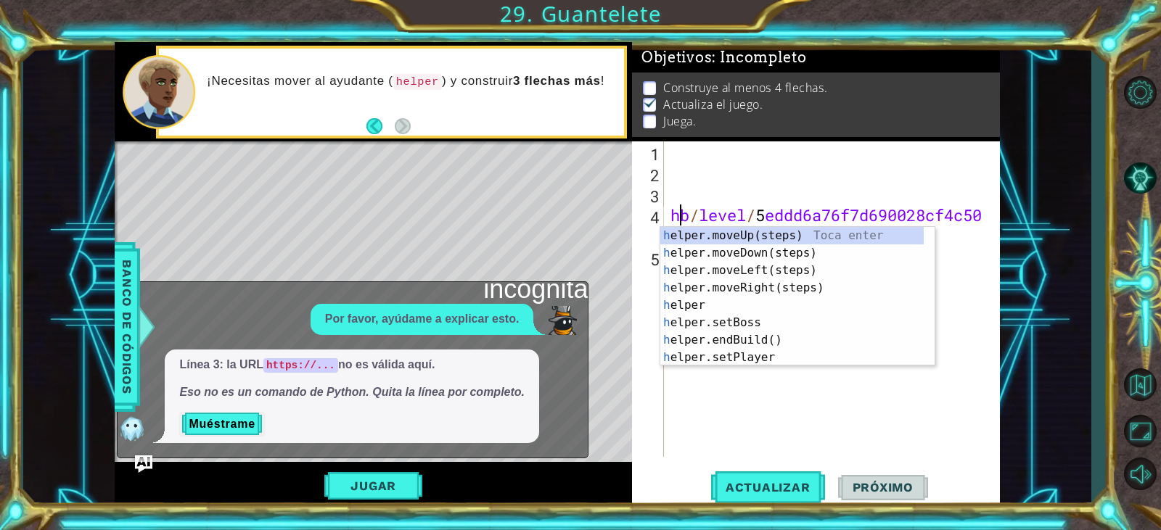
type textarea "b/level/5eddd6a76f7d690028cf4c50/codebank_boss.png"
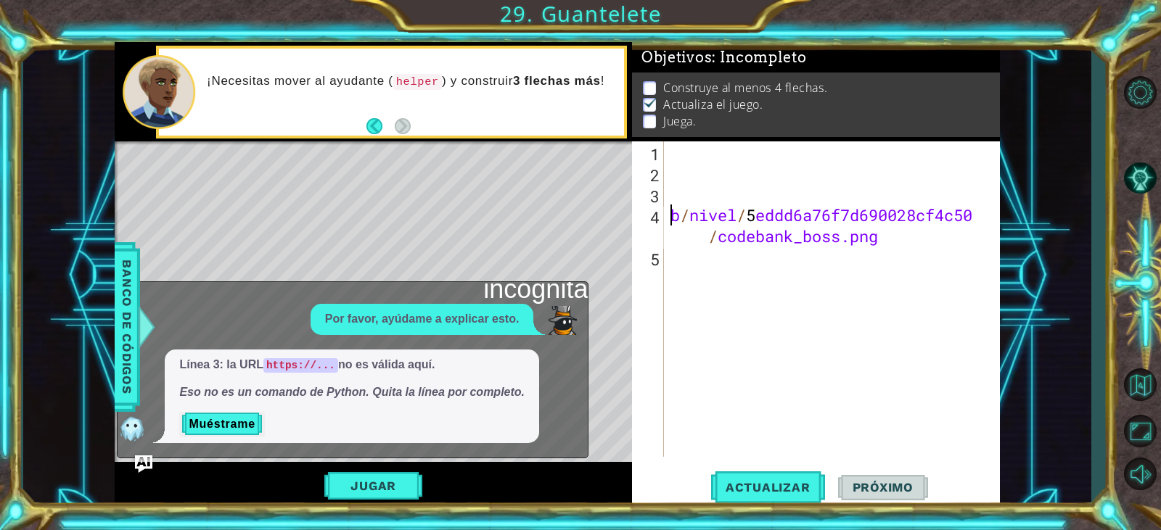
click at [911, 246] on div "b / nivel / 5 eddd6a76f7d690028cf4c50 / codebank_boss.png ​ ​" at bounding box center [834, 320] width 335 height 358
click at [916, 258] on div "b / nivel / 5 eddd6a76f7d690028cf4c50 / codebank_boss.png ​ ​" at bounding box center [834, 320] width 335 height 358
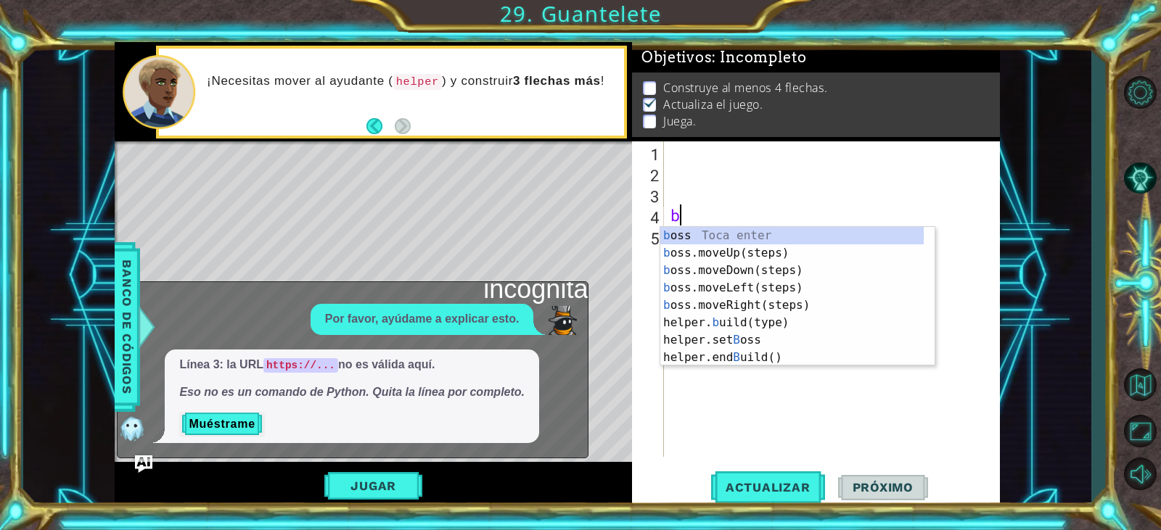
type textarea "b"
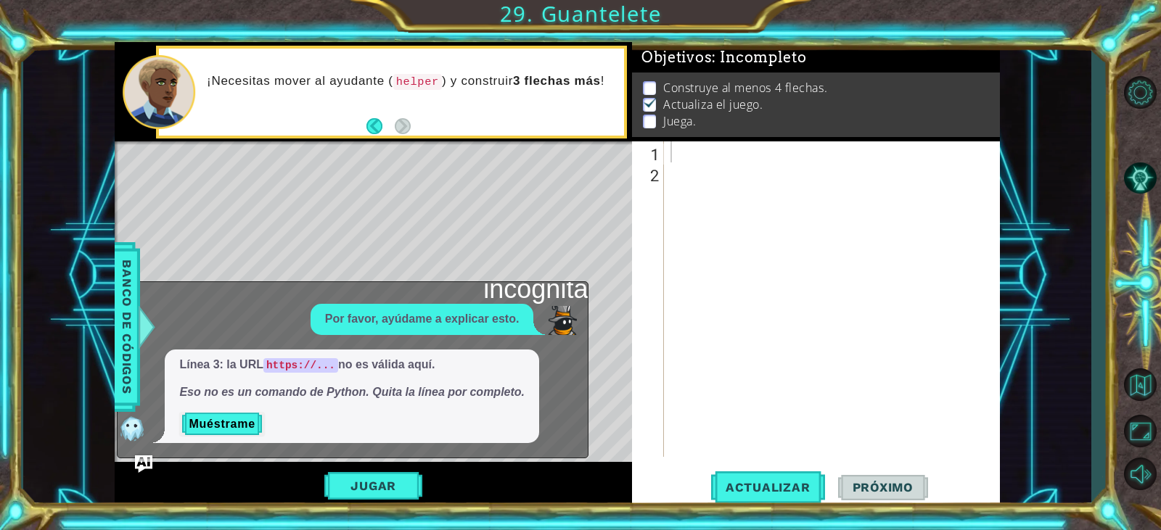
drag, startPoint x: 527, startPoint y: 128, endPoint x: 526, endPoint y: 228, distance: 100.1
click at [527, 149] on div "ayudante métodos moverIzquierda(pasos) moverDerecha(pasos) moverArriba(pasos) m…" at bounding box center [557, 275] width 884 height 467
click at [522, 256] on div "Mapa de niveles" at bounding box center [450, 354] width 670 height 427
click at [382, 483] on font "Jugar" at bounding box center [373, 486] width 46 height 15
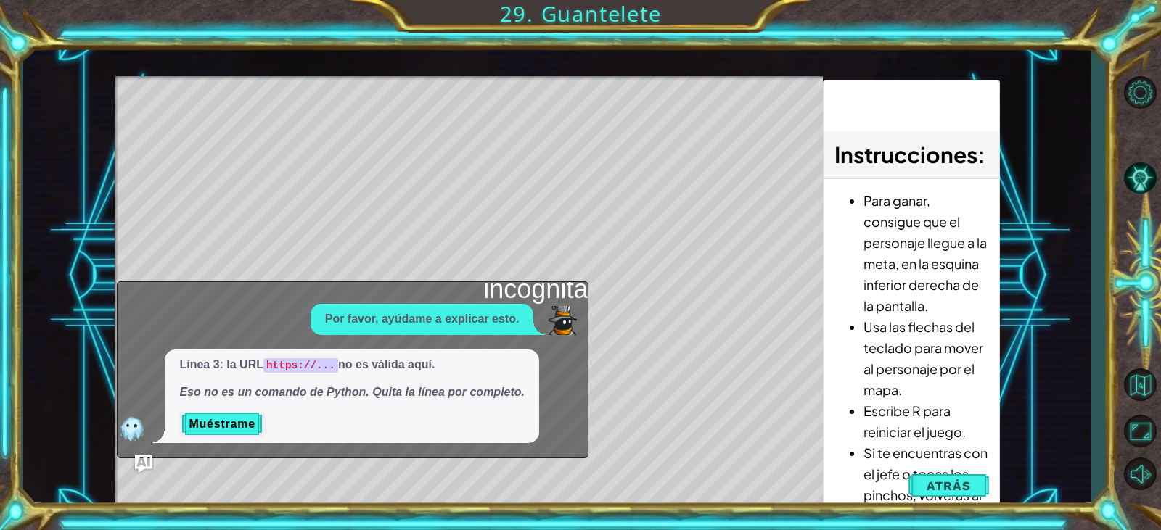
drag, startPoint x: 547, startPoint y: 471, endPoint x: 504, endPoint y: 501, distance: 53.1
click at [509, 501] on div "1 2 3 4 5 6 7 # No toques el código del jefe hasta que [PERSON_NAME] diga que e…" at bounding box center [557, 275] width 884 height 467
drag, startPoint x: 681, startPoint y: 123, endPoint x: 738, endPoint y: 263, distance: 151.0
click at [681, 130] on div "Mapa de niveles" at bounding box center [450, 289] width 670 height 427
click at [247, 424] on font "Muéstrame" at bounding box center [222, 424] width 66 height 12
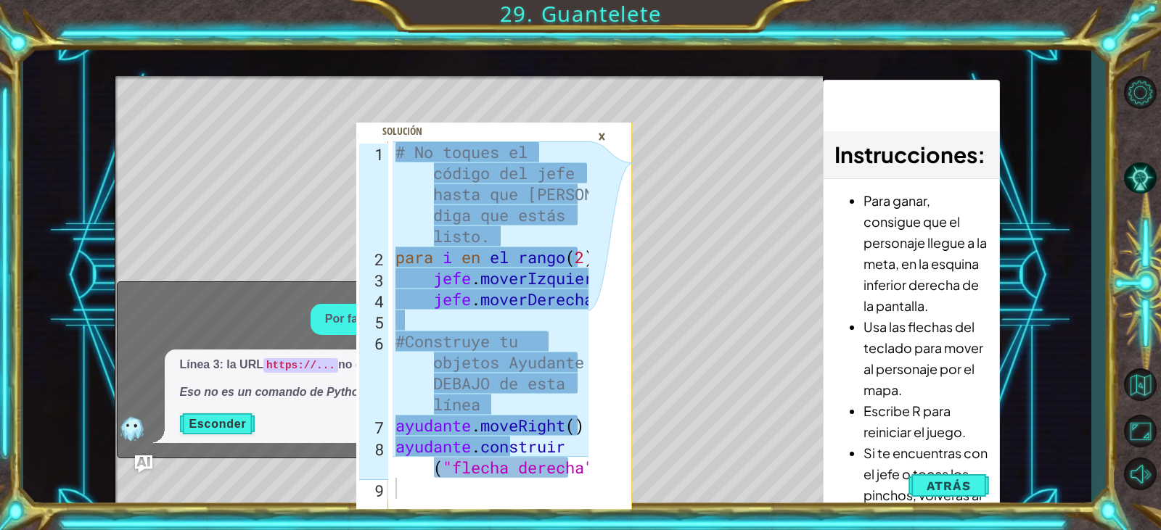
drag, startPoint x: 607, startPoint y: 131, endPoint x: 609, endPoint y: 146, distance: 15.4
click at [609, 141] on div "×" at bounding box center [602, 136] width 22 height 25
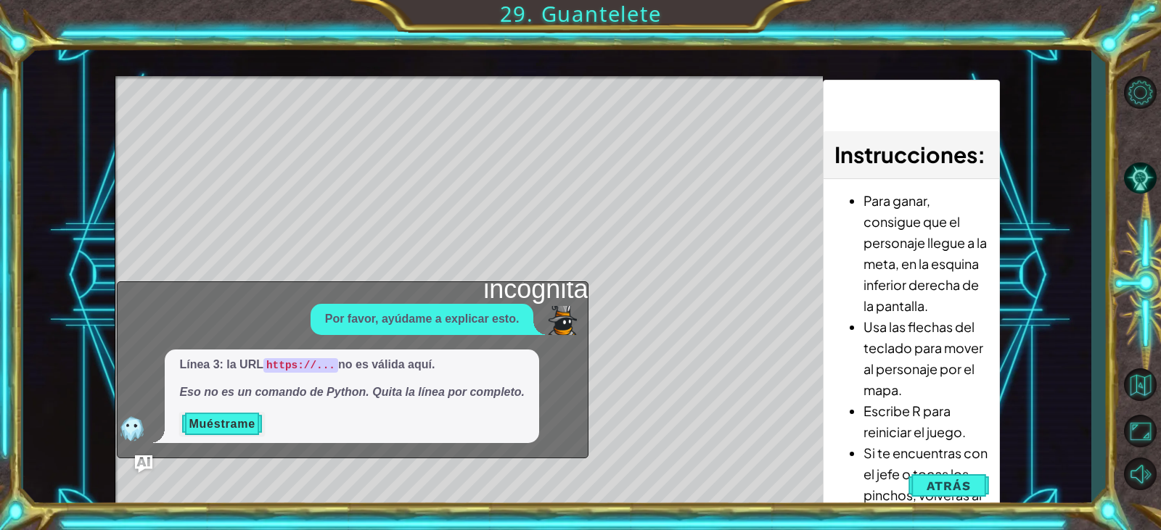
click at [403, 505] on div "1 2 3 4 5 6 7 8 9 # No toques el código del jefe hasta que [PERSON_NAME] diga q…" at bounding box center [557, 275] width 884 height 467
click at [138, 426] on img at bounding box center [132, 428] width 29 height 29
drag, startPoint x: 472, startPoint y: 178, endPoint x: 733, endPoint y: 221, distance: 264.0
click at [506, 207] on div "Mapa de niveles" at bounding box center [450, 289] width 670 height 427
click at [748, 366] on div "Mapa de niveles" at bounding box center [450, 289] width 670 height 427
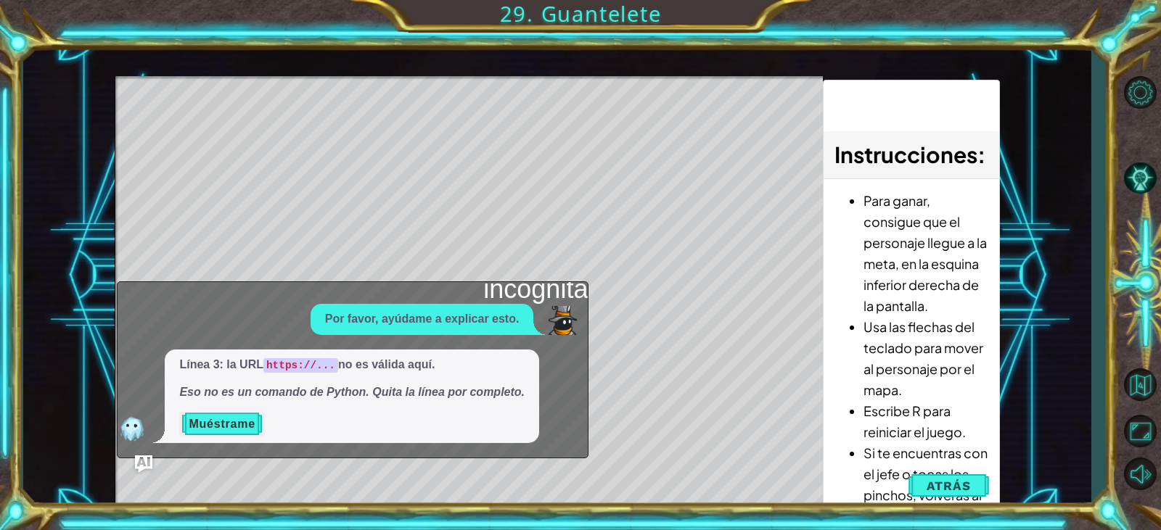
drag, startPoint x: 733, startPoint y: 410, endPoint x: 775, endPoint y: 379, distance: 52.4
click at [766, 387] on div "Mapa de niveles" at bounding box center [450, 289] width 670 height 427
click at [784, 406] on div "Mapa de niveles" at bounding box center [450, 289] width 670 height 427
drag, startPoint x: 924, startPoint y: 480, endPoint x: 844, endPoint y: 530, distance: 94.8
click at [915, 489] on button "Atrás" at bounding box center [948, 486] width 81 height 29
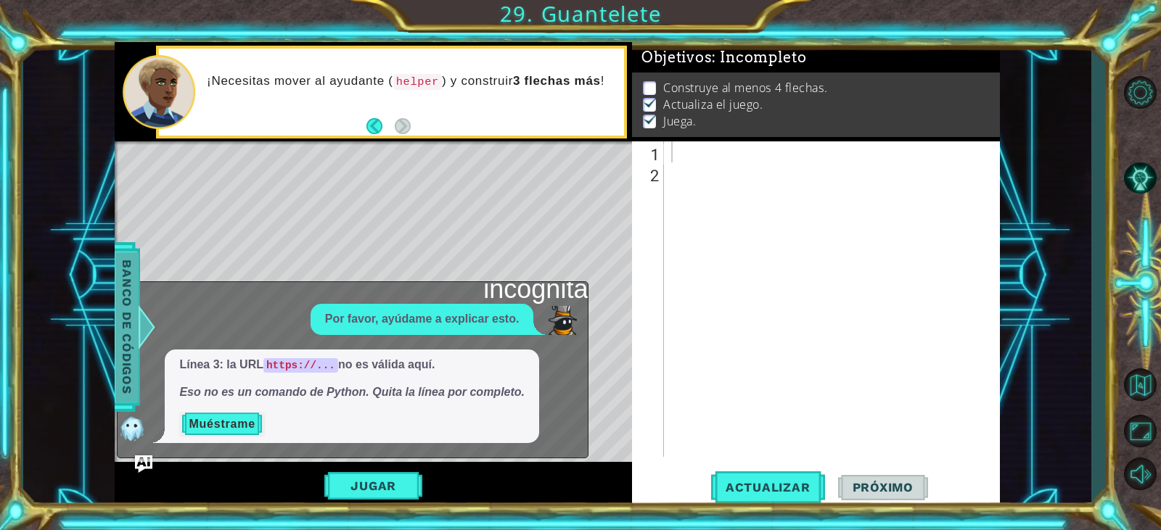
click at [126, 368] on font "Banco de códigos" at bounding box center [127, 327] width 15 height 134
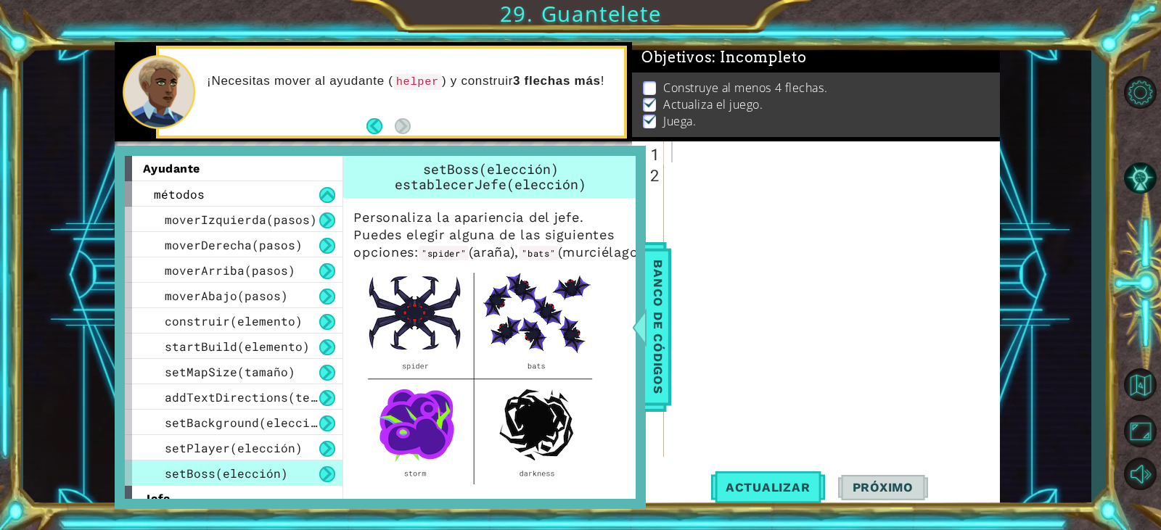
drag, startPoint x: 647, startPoint y: 303, endPoint x: 643, endPoint y: 289, distance: 13.8
click at [648, 297] on span "Banco de códigos" at bounding box center [657, 327] width 23 height 150
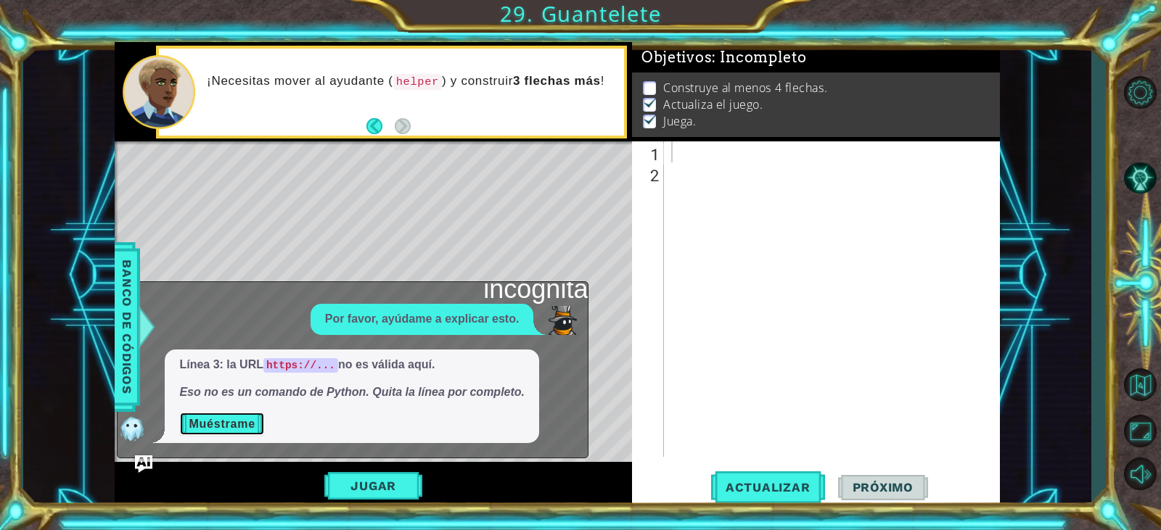
click at [219, 418] on font "Muéstrame" at bounding box center [222, 424] width 66 height 12
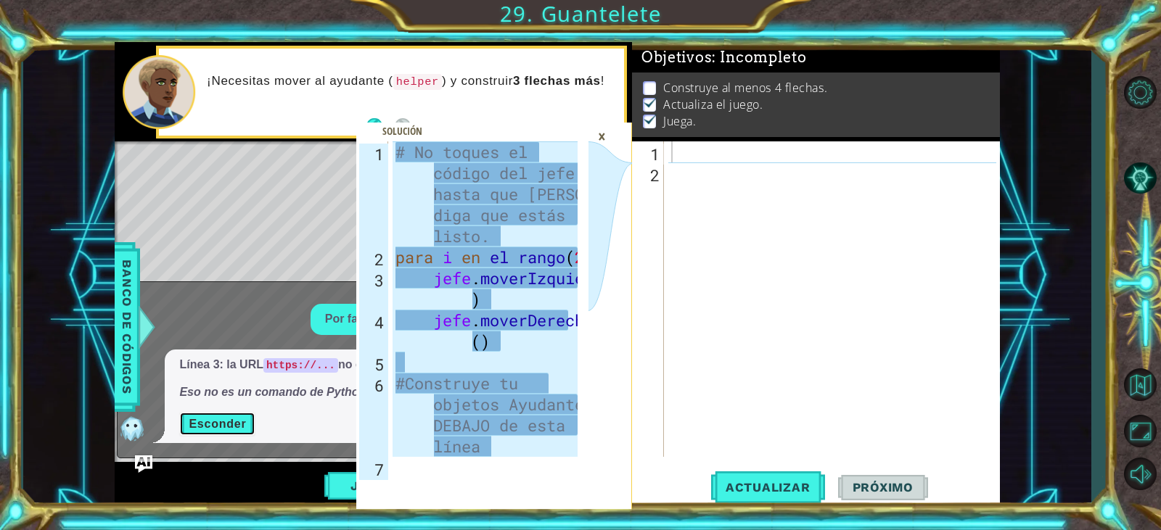
scroll to position [84, 0]
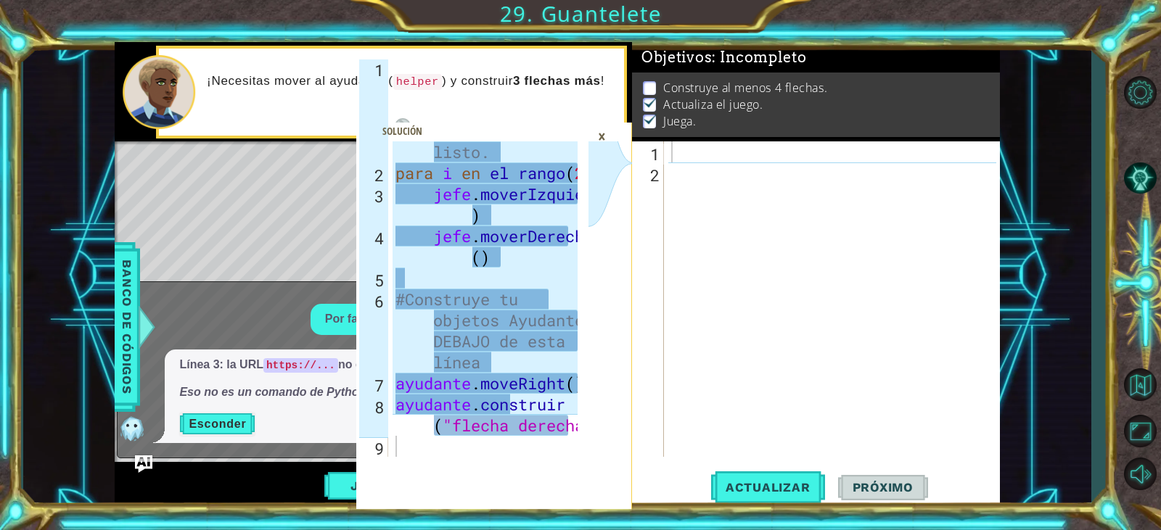
click at [490, 119] on div "1 2 3 4 5 6 7 8 9 # No toques el código del jefe hasta que [PERSON_NAME] diga q…" at bounding box center [494, 275] width 276 height 467
drag, startPoint x: 606, startPoint y: 130, endPoint x: 609, endPoint y: 139, distance: 9.2
click at [609, 134] on div "×" at bounding box center [602, 136] width 22 height 25
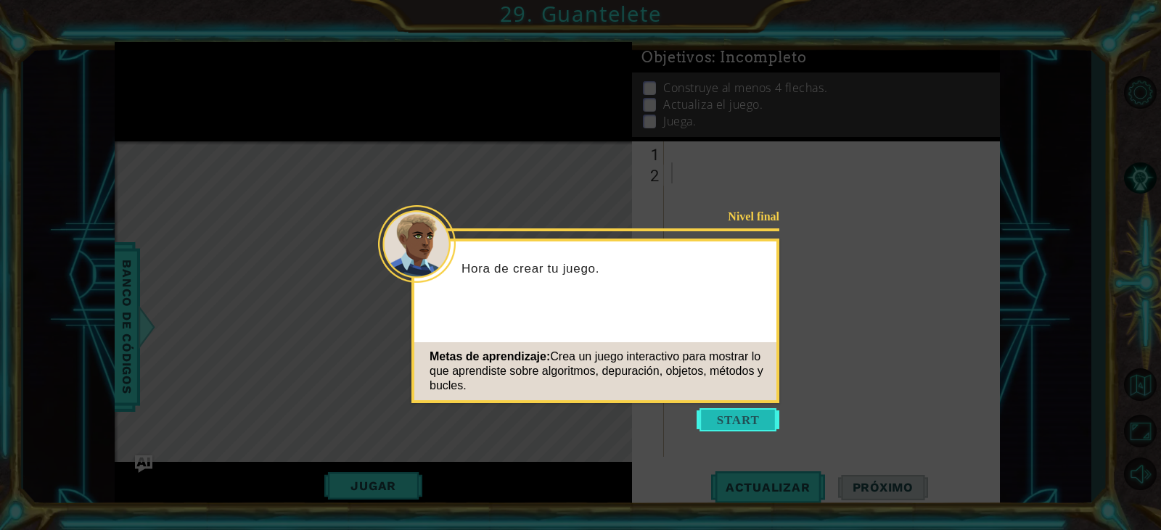
click at [757, 418] on button "Start" at bounding box center [737, 419] width 83 height 23
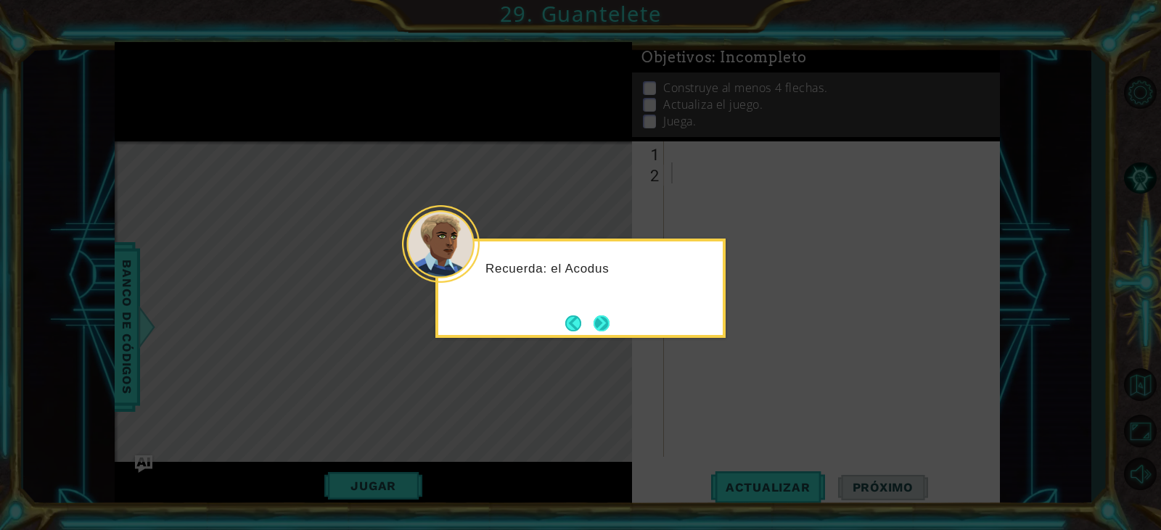
click at [607, 316] on button "Next" at bounding box center [601, 324] width 16 height 16
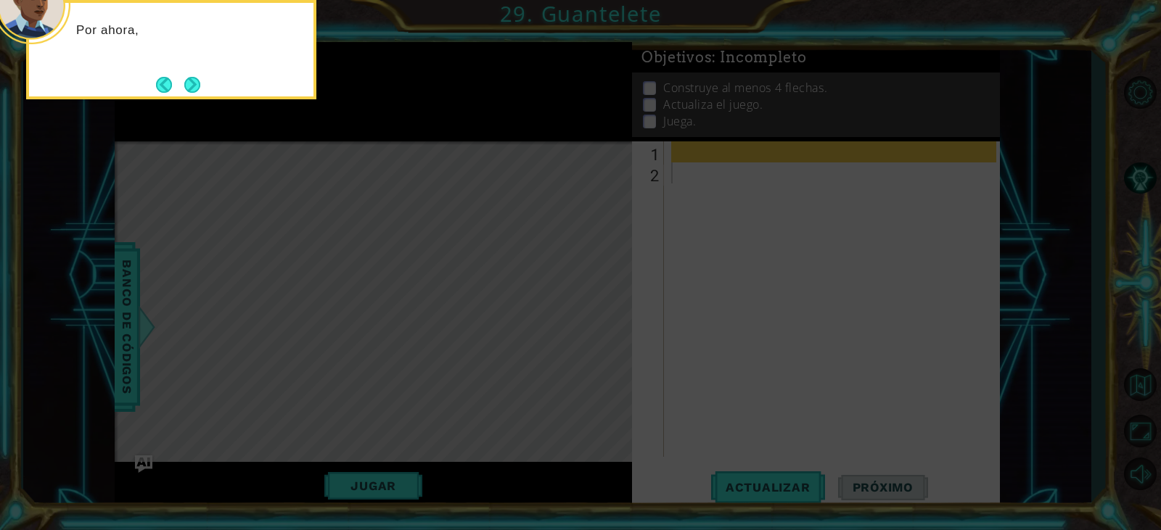
drag, startPoint x: 682, startPoint y: 292, endPoint x: 688, endPoint y: 266, distance: 27.5
click at [686, 284] on icon at bounding box center [580, 80] width 1161 height 902
click at [183, 83] on button "Back" at bounding box center [170, 85] width 28 height 16
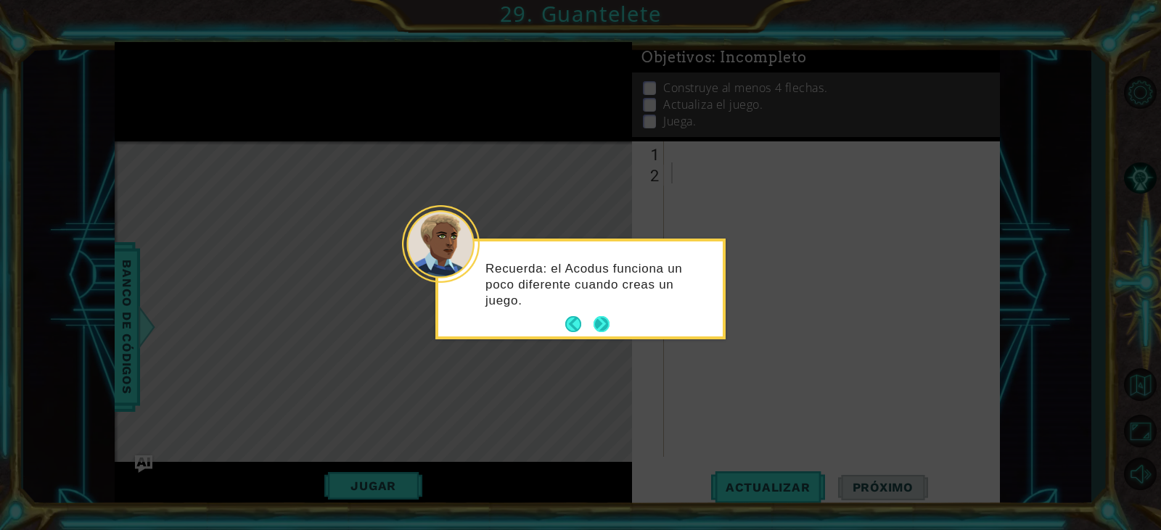
drag, startPoint x: 578, startPoint y: 310, endPoint x: 591, endPoint y: 318, distance: 14.7
click at [591, 316] on div "Recuerda: el Acodus funciona un poco diferente cuando creas un juego." at bounding box center [580, 289] width 284 height 95
click at [591, 320] on button "Next" at bounding box center [601, 324] width 21 height 21
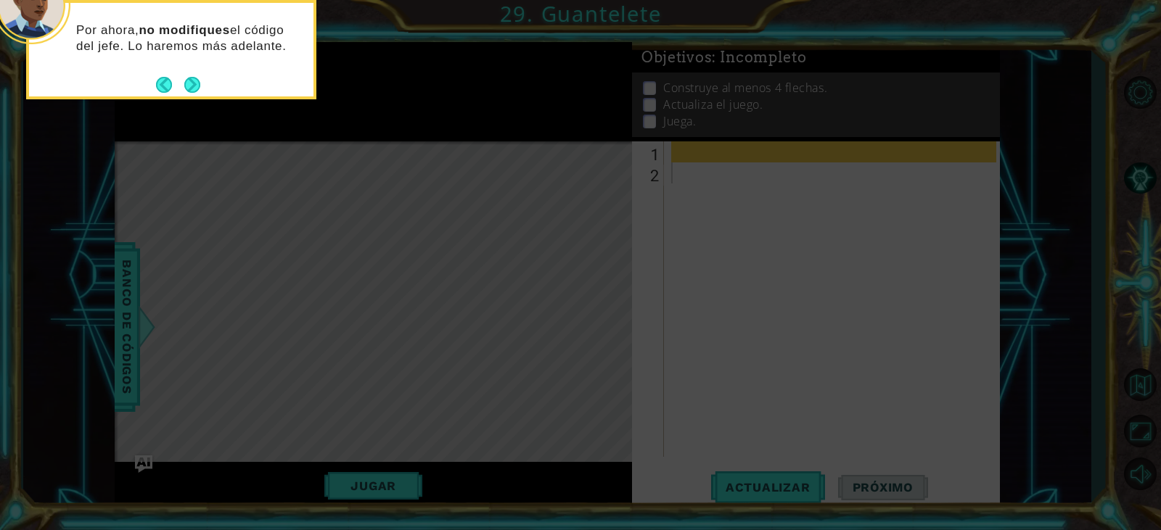
click at [212, 80] on div "Por ahora, no modifiques el código del jefe. Lo haremos más adelante." at bounding box center [171, 45] width 284 height 73
click at [204, 89] on div "Por ahora, no modifiques el código del jefe. Lo haremos más adelante." at bounding box center [171, 49] width 290 height 99
drag, startPoint x: 181, startPoint y: 74, endPoint x: 188, endPoint y: 82, distance: 10.3
click at [181, 75] on footer at bounding box center [178, 85] width 44 height 22
click at [191, 82] on button "Next" at bounding box center [192, 84] width 18 height 18
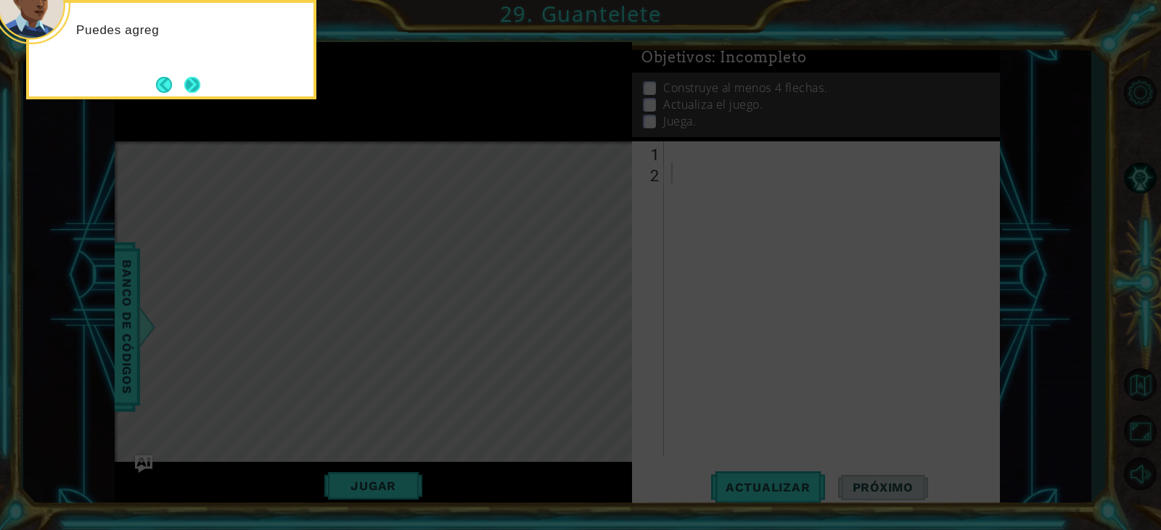
click at [197, 75] on button "Next" at bounding box center [192, 84] width 23 height 23
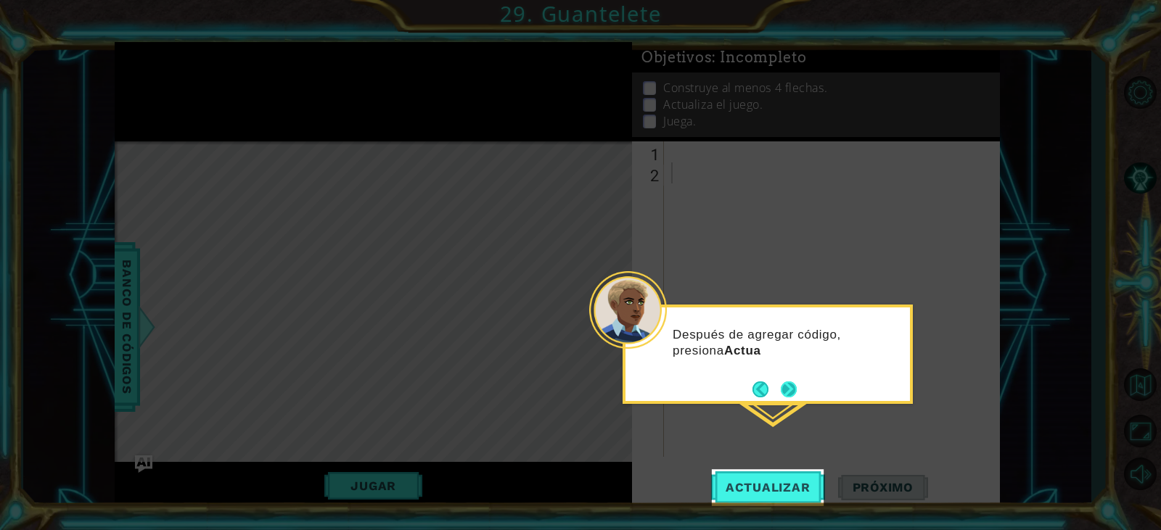
click at [791, 387] on button "Next" at bounding box center [789, 389] width 17 height 17
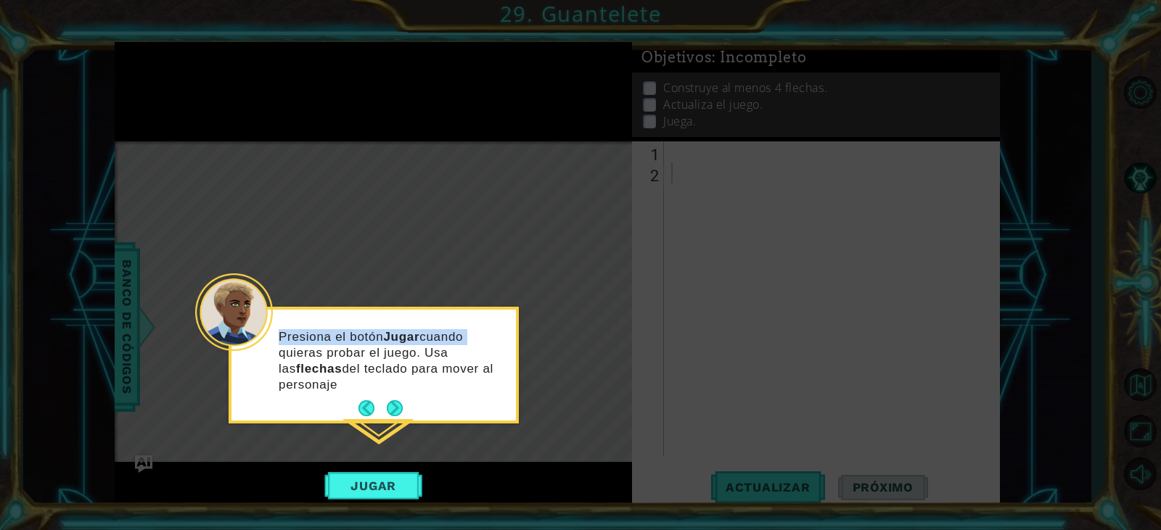
drag, startPoint x: 485, startPoint y: 339, endPoint x: 466, endPoint y: 350, distance: 22.1
click at [476, 347] on div "Presiona el botón Jugar cuando quieras probar el juego. Usa las flechas del tec…" at bounding box center [373, 365] width 284 height 111
click at [397, 403] on button "Next" at bounding box center [394, 408] width 17 height 17
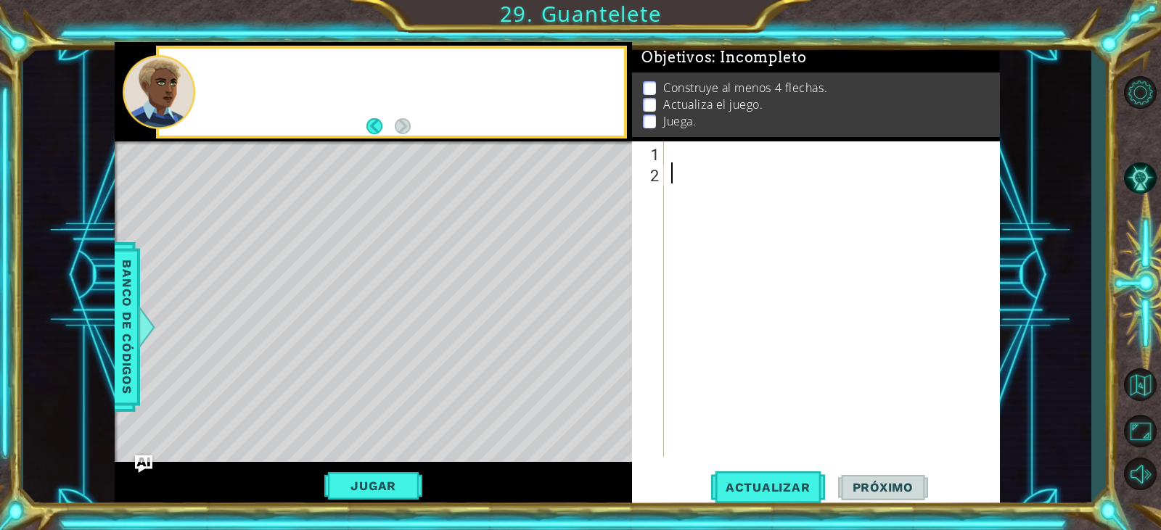
click at [397, 403] on div "Level Map" at bounding box center [450, 354] width 670 height 427
click at [712, 176] on div at bounding box center [835, 320] width 334 height 358
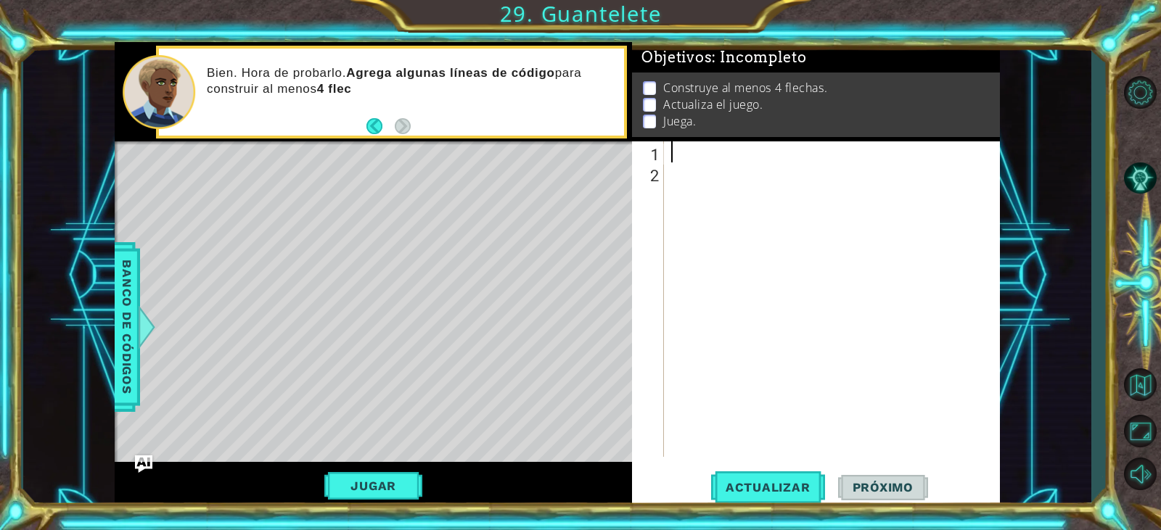
click at [706, 159] on div at bounding box center [835, 320] width 334 height 358
drag, startPoint x: 374, startPoint y: 482, endPoint x: 371, endPoint y: 489, distance: 7.8
click at [372, 488] on button "Jugar" at bounding box center [373, 486] width 98 height 28
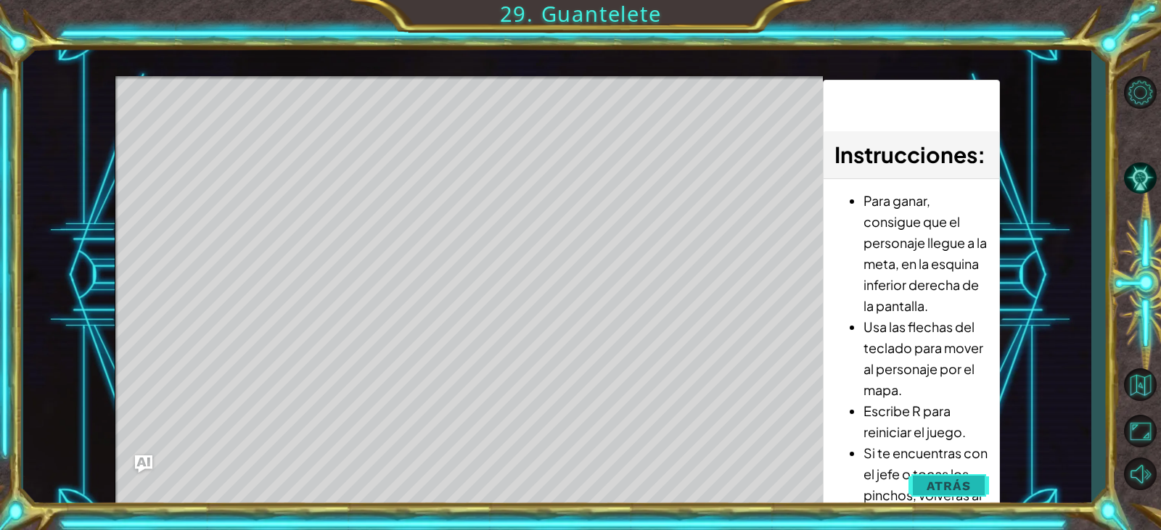
click at [972, 491] on button "Atrás" at bounding box center [948, 486] width 81 height 29
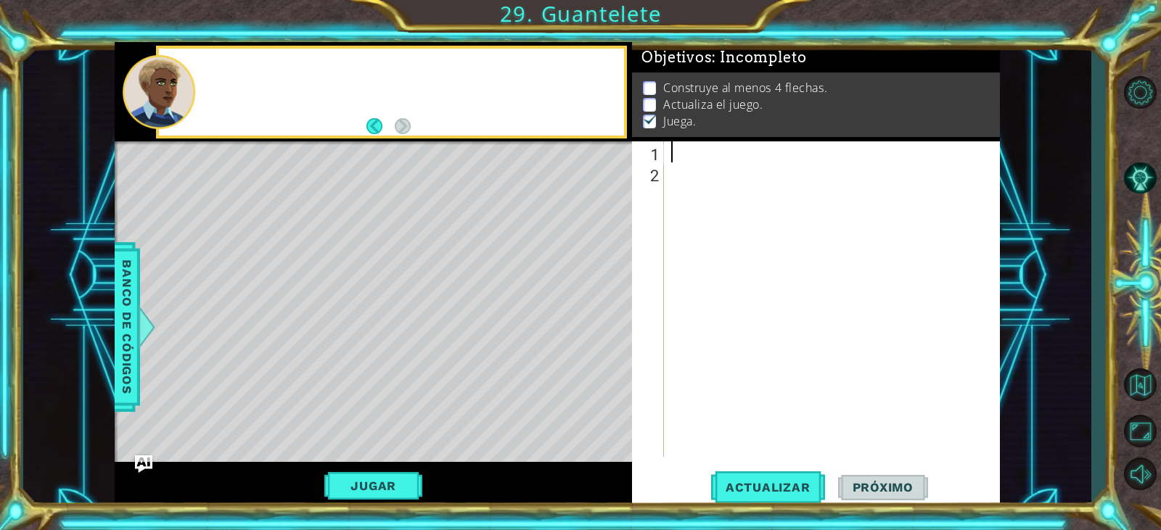
scroll to position [7, 0]
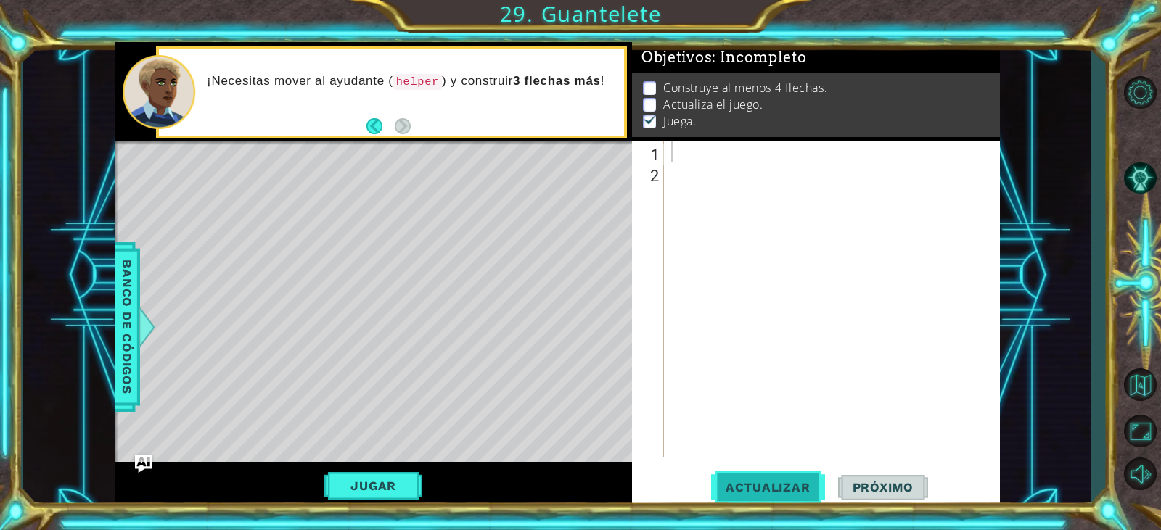
drag, startPoint x: 794, startPoint y: 480, endPoint x: 788, endPoint y: 488, distance: 9.9
click at [792, 485] on button "Actualizar" at bounding box center [768, 487] width 114 height 37
click at [681, 160] on div at bounding box center [835, 320] width 334 height 358
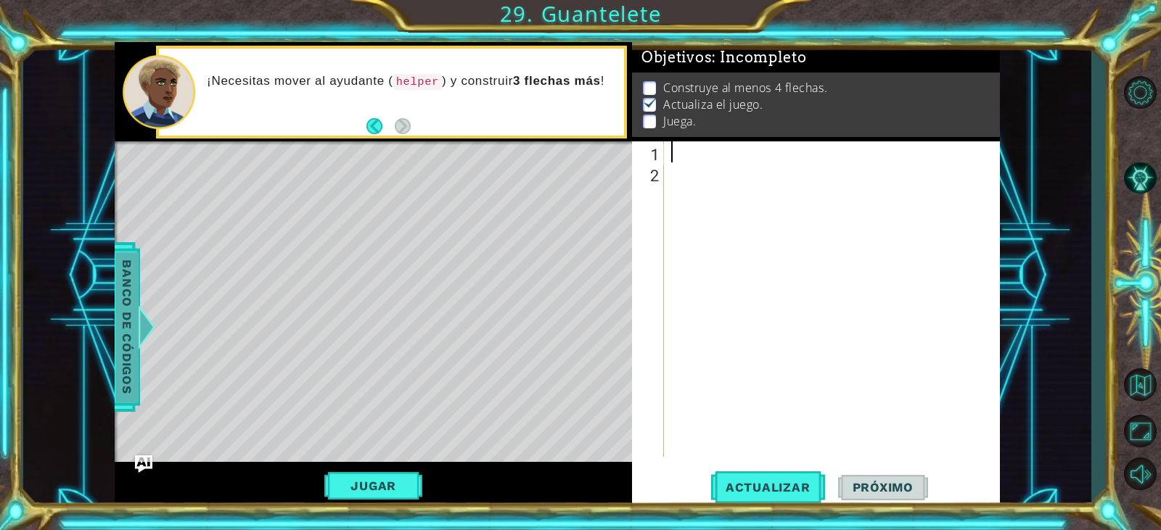
click at [131, 350] on span "Banco de códigos" at bounding box center [126, 327] width 23 height 150
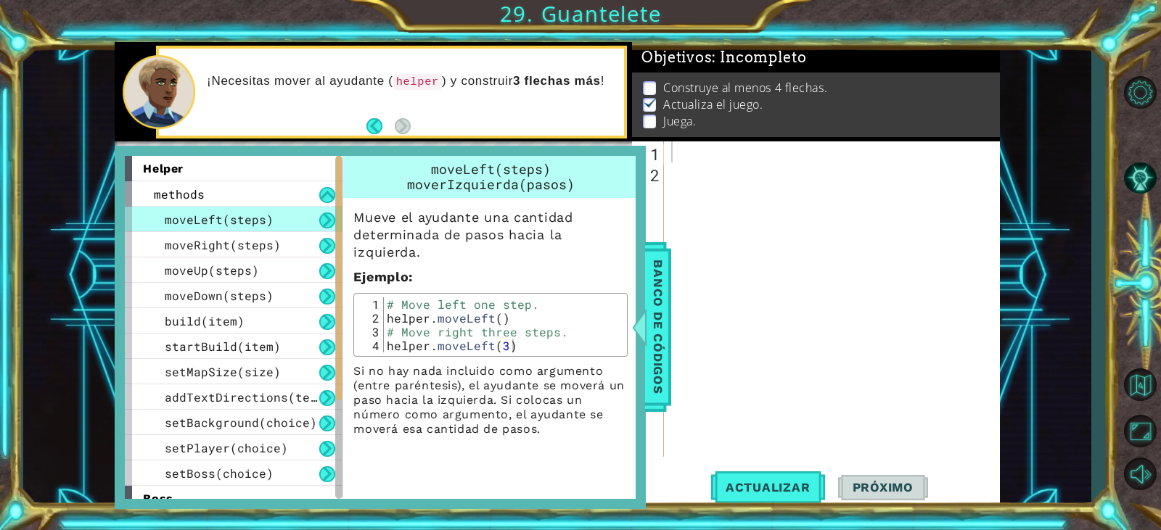
click at [1056, 34] on div "1 ההההההההההההההההההההההההההההההההההההההההההההההההההההההההההההההההההההההההההההה…" at bounding box center [580, 265] width 1161 height 530
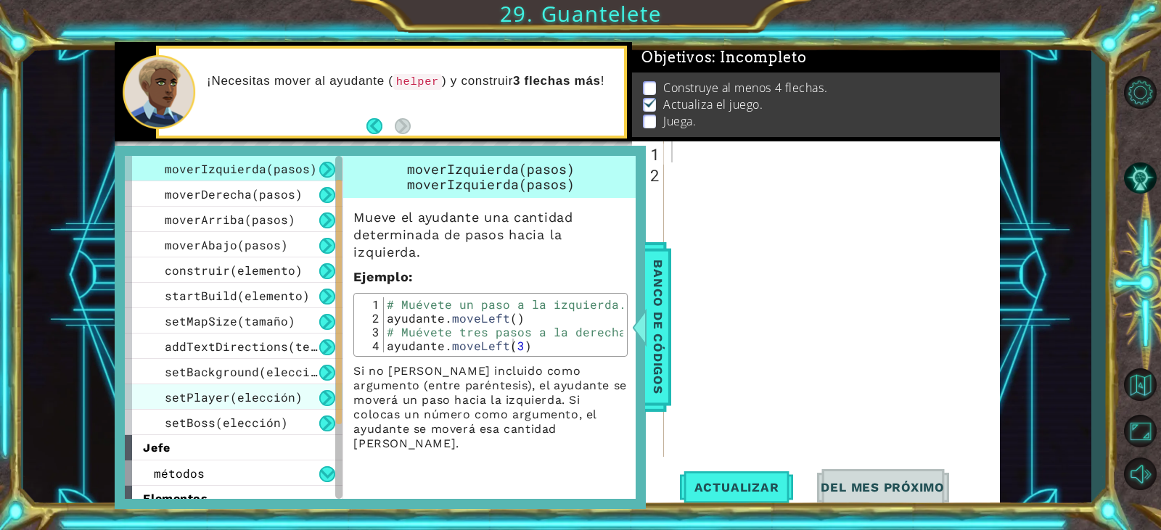
scroll to position [73, 0]
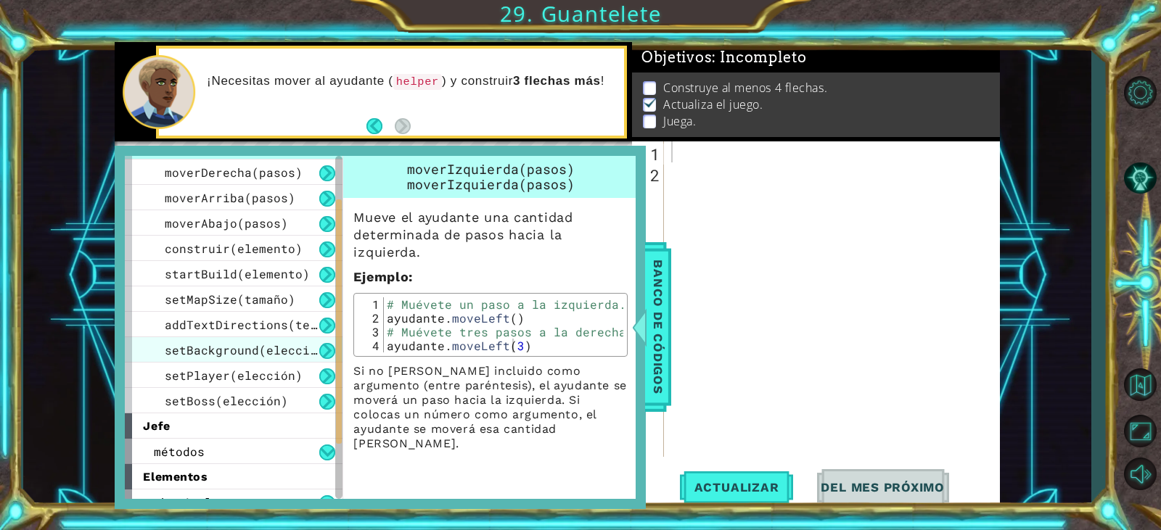
click at [273, 338] on div "setBackground(elección)" at bounding box center [234, 349] width 218 height 25
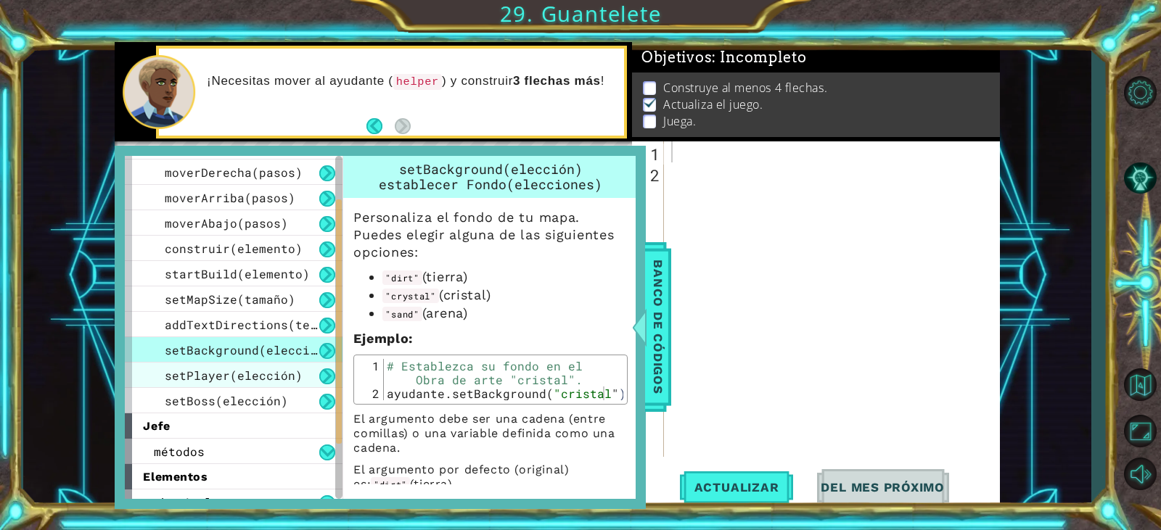
click at [267, 365] on div "moverIzquierda(pasos) moverDerecha(pasos) moverArriba(pasos) moverAbajo(pasos) …" at bounding box center [234, 273] width 218 height 279
click at [266, 375] on font "setPlayer(elección)" at bounding box center [234, 375] width 138 height 15
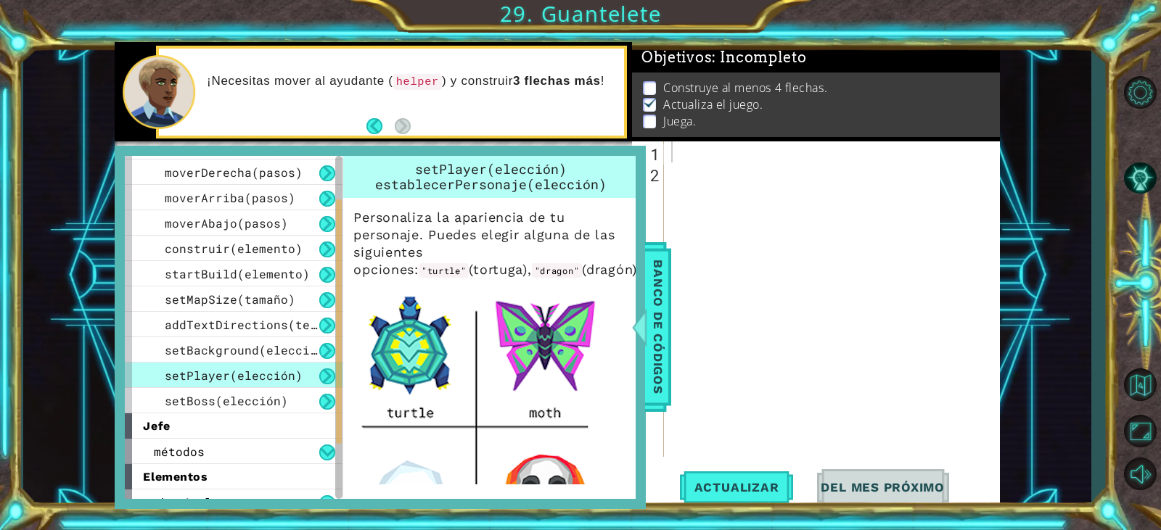
click at [261, 386] on div "setPlayer(elección)" at bounding box center [234, 375] width 218 height 25
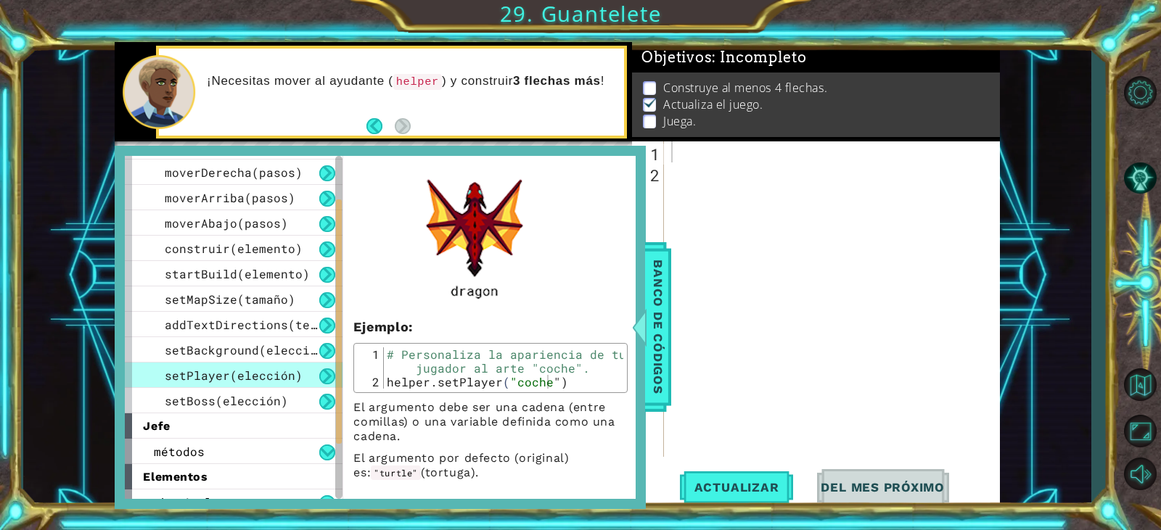
scroll to position [638, 0]
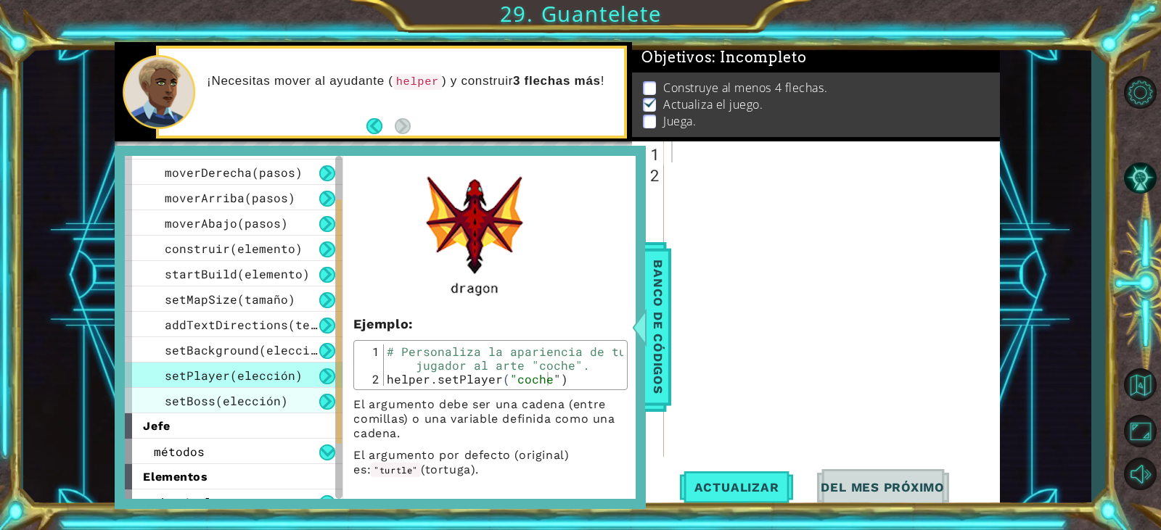
click at [244, 393] on div "setBoss(elección)" at bounding box center [234, 400] width 218 height 25
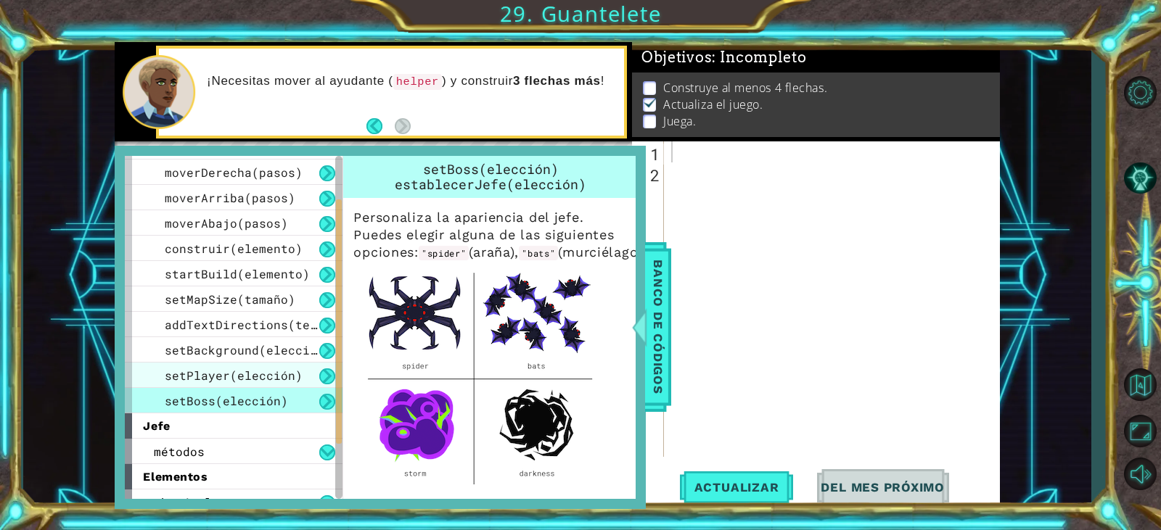
click at [269, 383] on font "setPlayer(elección)" at bounding box center [234, 375] width 138 height 15
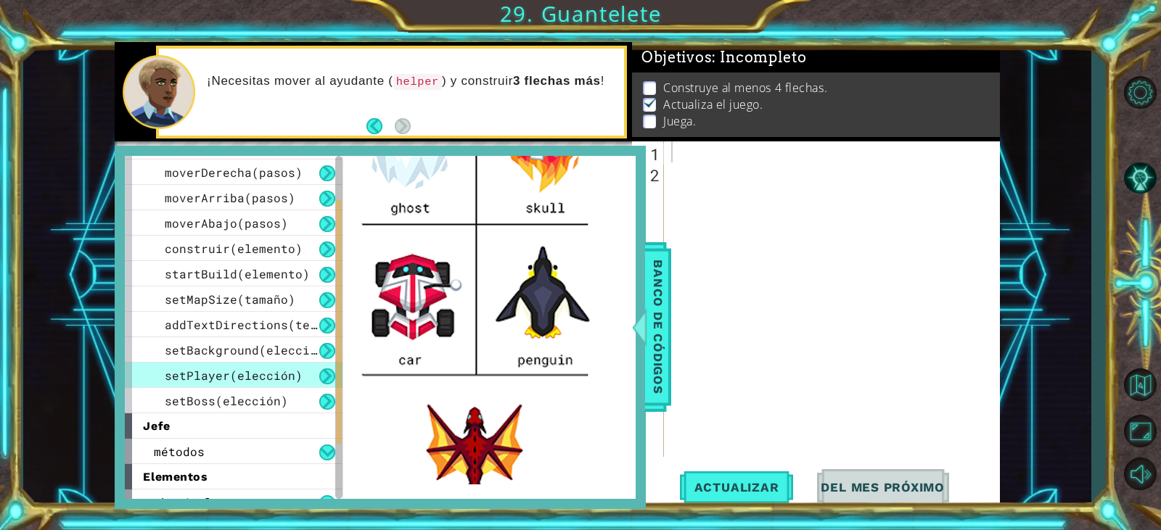
scroll to position [363, 0]
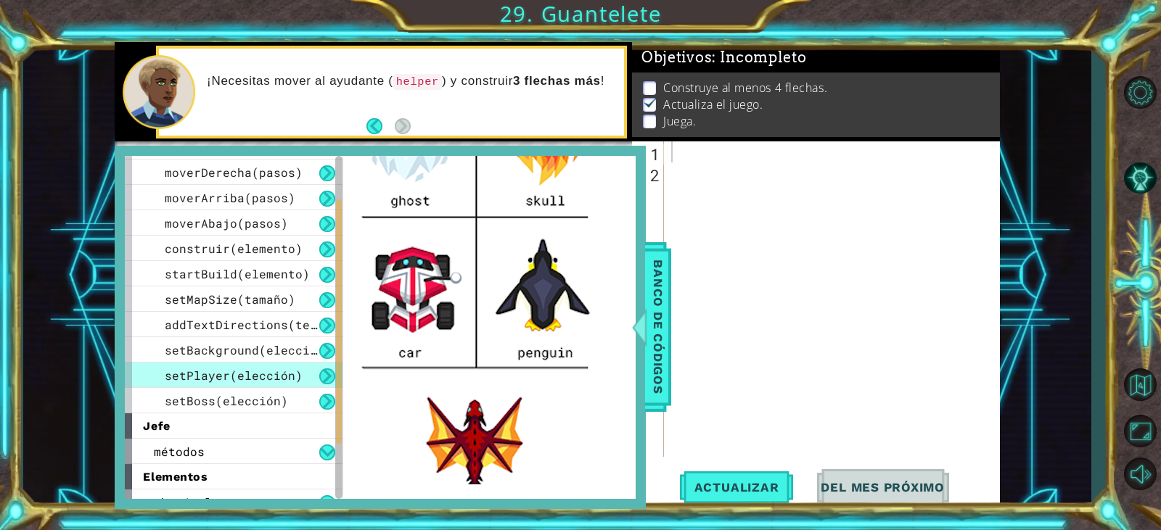
click at [530, 200] on img at bounding box center [480, 226] width 254 height 605
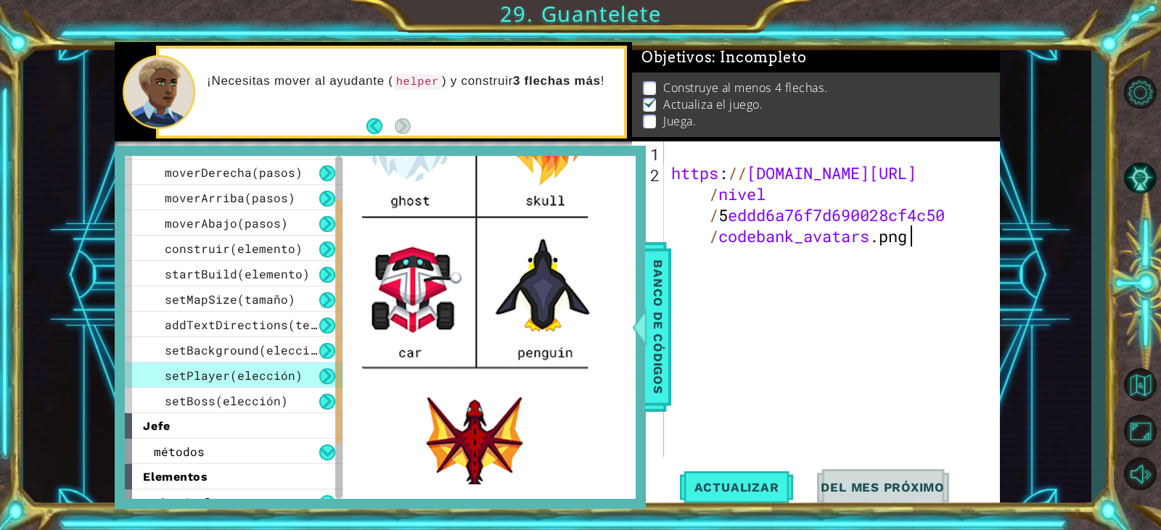
click at [946, 244] on div "https : // www.ozaria.com/archivo/db ​ ​ ​ ​ ​ ​ ​ ​ / nivel / 5 eddd6a76f7d690…" at bounding box center [835, 320] width 334 height 358
click at [947, 238] on div "https : // www.ozaria.com/archivo/db ​ ​ ​ ​ ​ ​ ​ ​ / nivel / 5 eddd6a76f7d690…" at bounding box center [835, 320] width 334 height 358
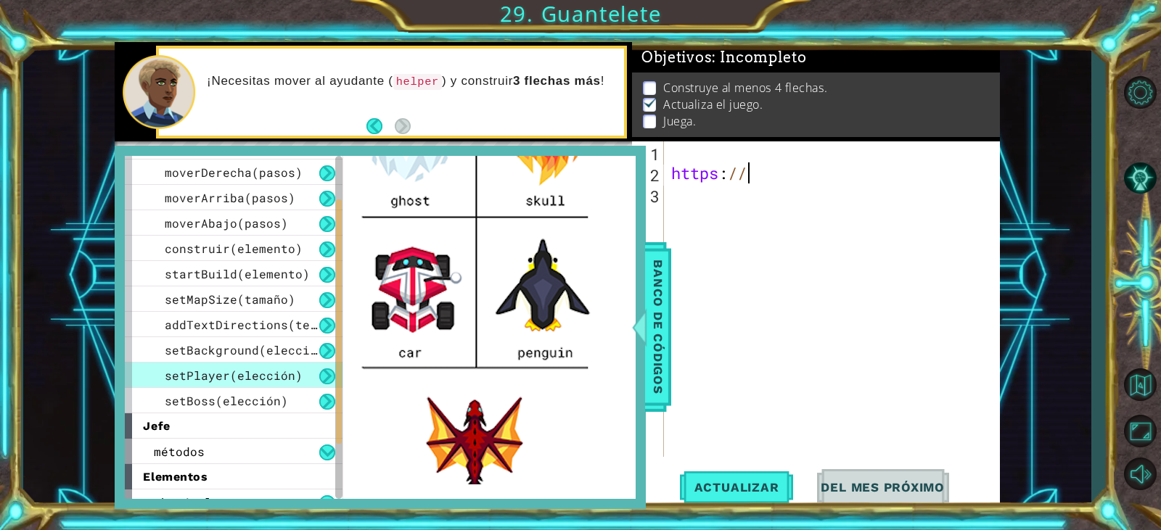
type textarea "h"
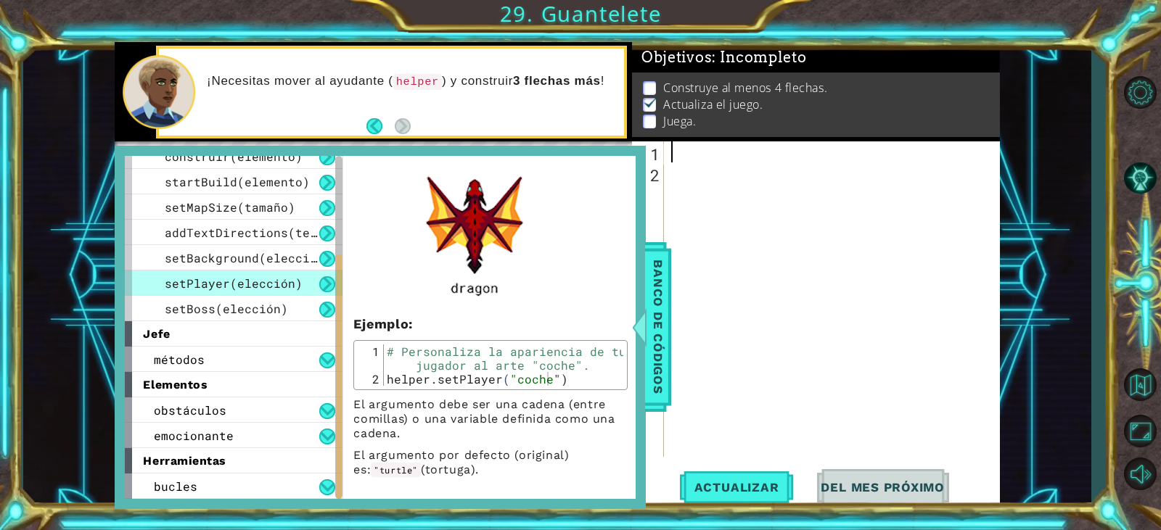
scroll to position [638, 0]
drag, startPoint x: 387, startPoint y: 379, endPoint x: 580, endPoint y: 379, distance: 193.0
click at [580, 379] on div "# Personaliza la apariencia de tu jugador al arte "coche". helper .setPlayer ( …" at bounding box center [503, 386] width 239 height 83
click at [589, 379] on div "# Personaliza la apariencia de tu jugador al arte "coche". helper .setPlayer ( …" at bounding box center [503, 365] width 239 height 41
drag, startPoint x: 382, startPoint y: 376, endPoint x: 574, endPoint y: 393, distance: 193.0
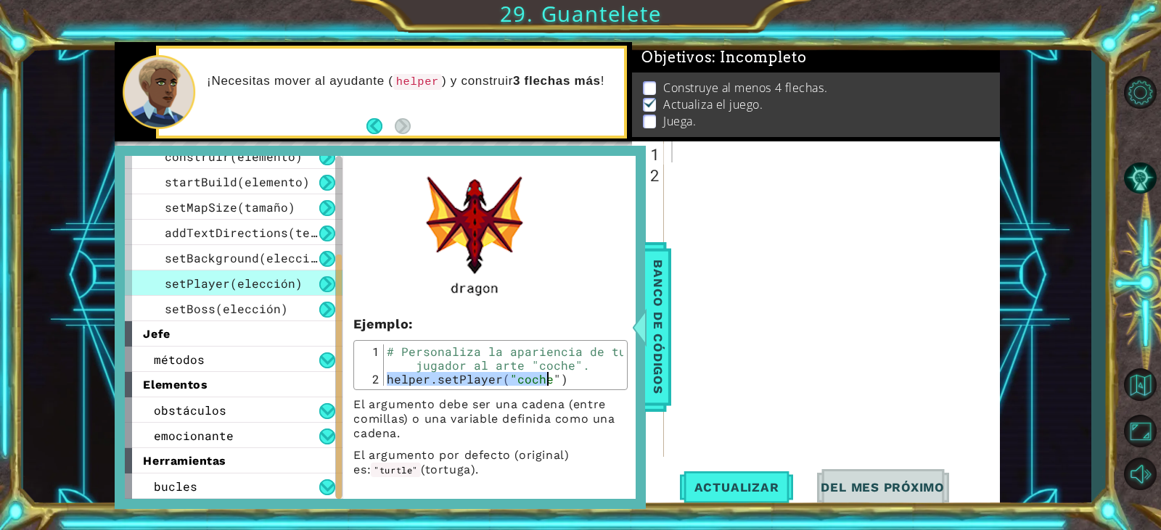
click at [592, 386] on div "helper.setPlayer("car") 1 2 # Personaliza la apariencia de tu jugador al arte "…" at bounding box center [491, 365] width 266 height 41
drag, startPoint x: 585, startPoint y: 432, endPoint x: 566, endPoint y: 366, distance: 68.2
click at [586, 431] on p "El argumento debe ser una cadena (entre comillas) o una variable definida como …" at bounding box center [490, 420] width 274 height 44
click at [578, 388] on div "helper.setPlayer("car") 1 2 # Personaliza la apariencia de tu jugador al arte "…" at bounding box center [490, 365] width 274 height 50
click at [384, 373] on div "# Personaliza la apariencia de tu jugador al arte "coche". helper .setPlayer ( …" at bounding box center [503, 365] width 239 height 41
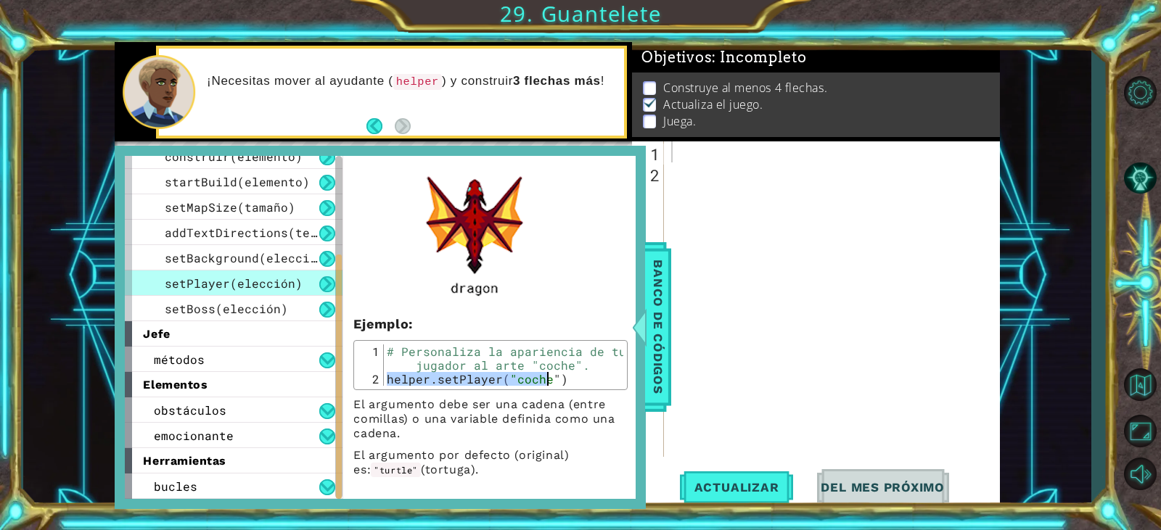
drag, startPoint x: 388, startPoint y: 380, endPoint x: 585, endPoint y: 379, distance: 197.3
click at [585, 379] on div "# Personaliza la apariencia de tu jugador al arte "coche". helper .setPlayer ( …" at bounding box center [503, 386] width 239 height 83
click at [585, 379] on div "# Personaliza la apariencia de tu jugador al arte "coche". helper .setPlayer ( …" at bounding box center [503, 365] width 239 height 41
drag, startPoint x: 385, startPoint y: 371, endPoint x: 426, endPoint y: 378, distance: 41.2
click at [437, 378] on div "# Personaliza la apariencia de tu jugador al arte "coche". helper .setPlayer ( …" at bounding box center [503, 386] width 239 height 83
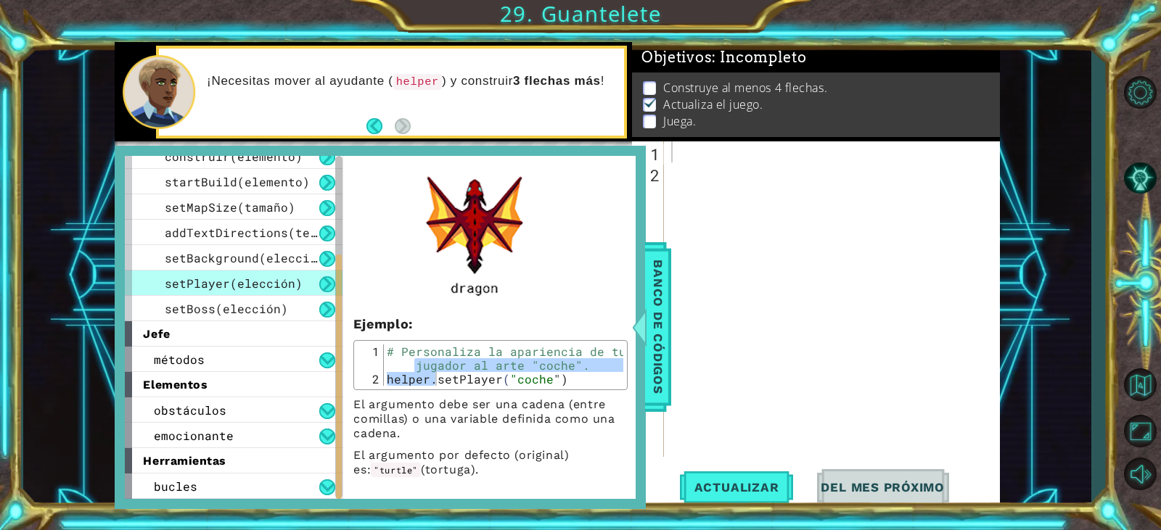
drag, startPoint x: 468, startPoint y: 408, endPoint x: 439, endPoint y: 395, distance: 31.8
click at [469, 408] on font "El argumento debe ser una cadena (entre comillas) o una variable definida como …" at bounding box center [483, 419] width 261 height 43
click at [400, 386] on div "# Personaliza la apariencia de tu jugador al arte "coche". helper .setPlayer ( …" at bounding box center [503, 365] width 239 height 41
type textarea "helper.setPlayer("car")"
click at [397, 395] on div "Personaliza la apariencia de tu personaje. Puedes elegir alguna de las siguient…" at bounding box center [490, 46] width 295 height 863
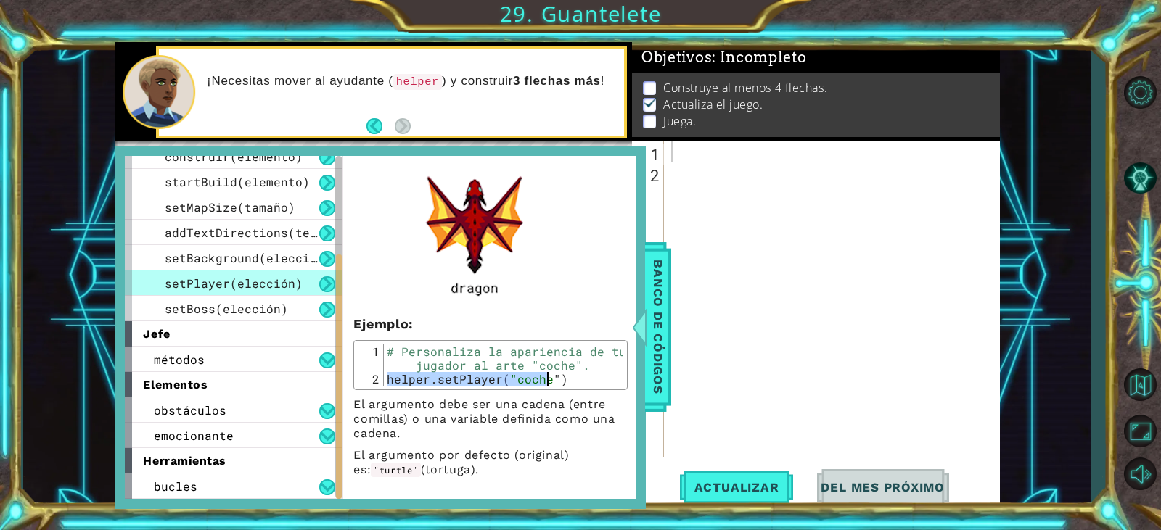
drag, startPoint x: 389, startPoint y: 384, endPoint x: 604, endPoint y: 389, distance: 215.5
click at [604, 389] on div "helper.setPlayer("car") 1 2 # Personaliza la apariencia de tu jugador al arte "…" at bounding box center [490, 365] width 274 height 50
click at [749, 197] on div at bounding box center [835, 320] width 334 height 358
click at [659, 99] on li "Actualiza el juego." at bounding box center [817, 104] width 349 height 17
click at [682, 141] on div "Objetivos : Incompleto Construye al menos 4 flechas. Actualiza el juego. Juega." at bounding box center [816, 91] width 368 height 99
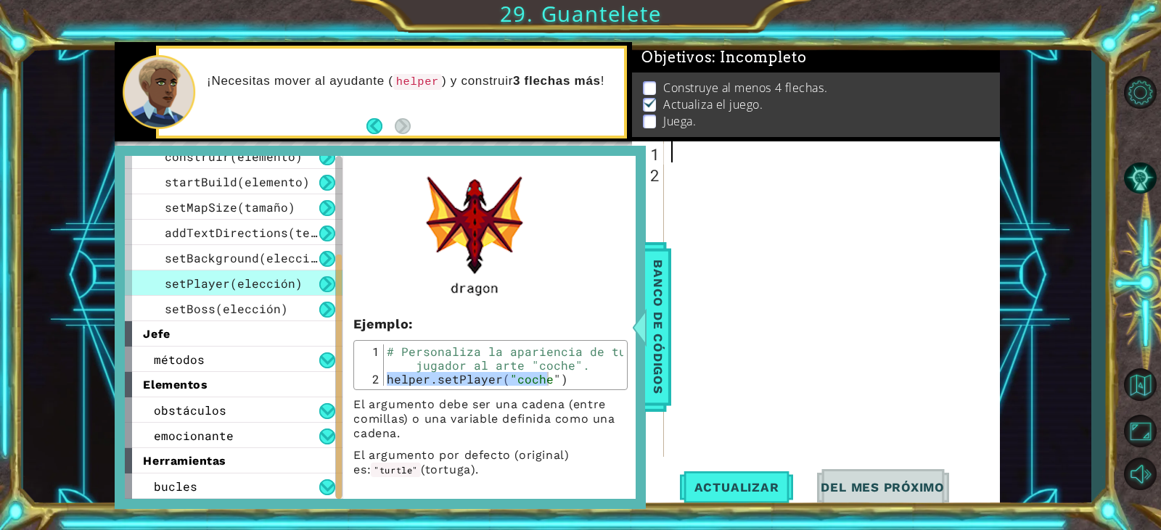
click at [681, 146] on div at bounding box center [835, 320] width 334 height 358
paste textarea "helper.setPlayer("car")"
click at [913, 155] on div "helper .setPlayer ( "coche " )" at bounding box center [835, 320] width 334 height 358
click at [932, 149] on div "helper .setPlayer ( "coche " )" at bounding box center [835, 320] width 334 height 358
click at [932, 156] on div "helper .setPlayer ( "coche " )" at bounding box center [835, 320] width 334 height 358
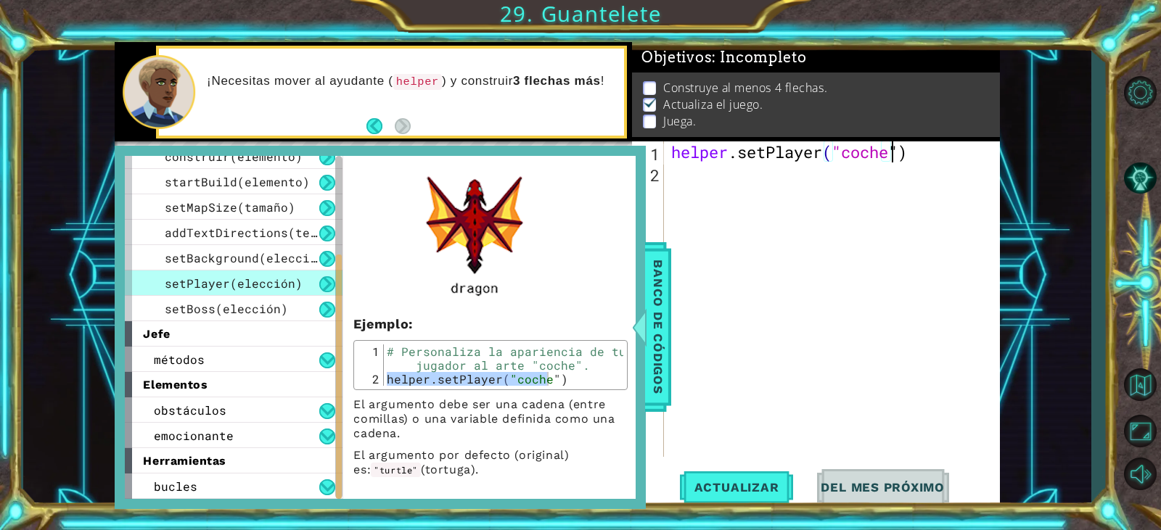
click at [921, 160] on div "helper .setPlayer ( "coche " )" at bounding box center [835, 320] width 334 height 358
click at [915, 149] on div "helper .setPlayer ( "coche " )" at bounding box center [835, 320] width 334 height 358
click at [668, 358] on div "Banco de códigos" at bounding box center [658, 327] width 26 height 170
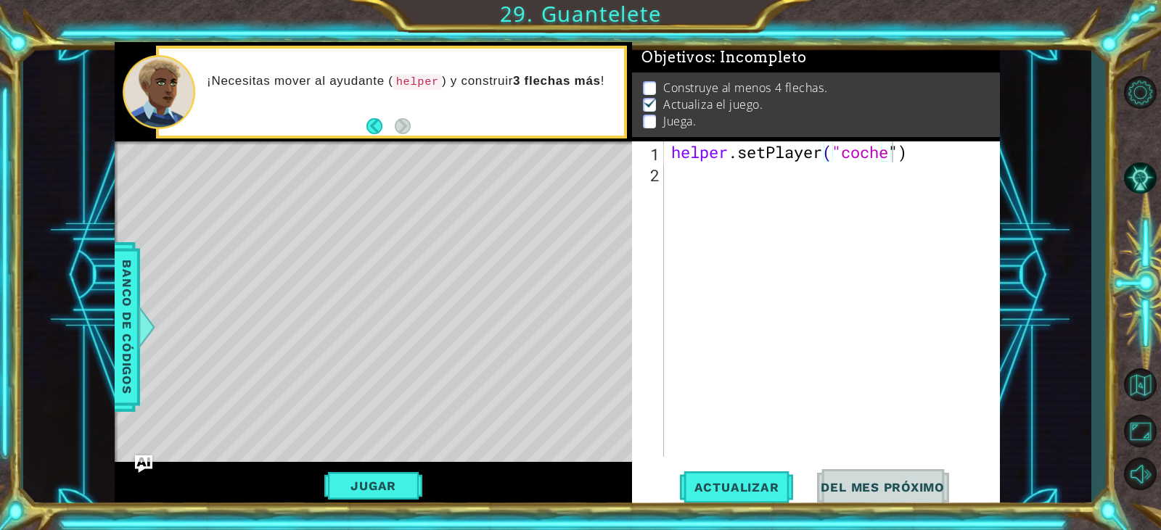
drag, startPoint x: 861, startPoint y: 152, endPoint x: 886, endPoint y: 152, distance: 24.7
click at [868, 152] on div "helper .setPlayer ( "coche " )" at bounding box center [835, 320] width 334 height 358
click at [887, 152] on div "helper .setPlayer ( "coche " )" at bounding box center [835, 320] width 334 height 358
drag, startPoint x: 916, startPoint y: 156, endPoint x: 876, endPoint y: 157, distance: 39.9
click at [876, 157] on div "helper .setPlayer ( "coche " )" at bounding box center [835, 320] width 334 height 358
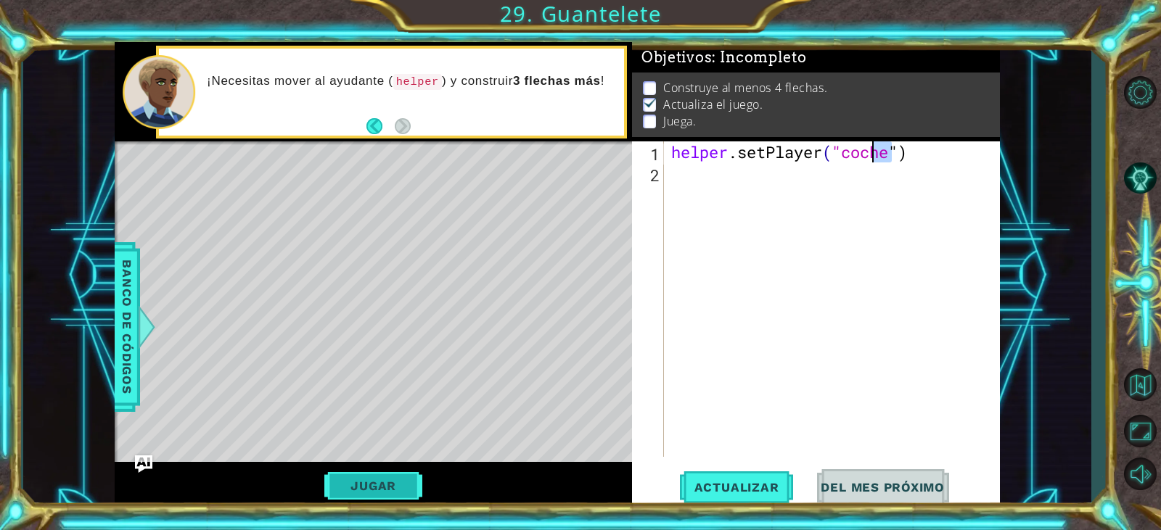
click at [385, 477] on button "Jugar" at bounding box center [373, 486] width 98 height 28
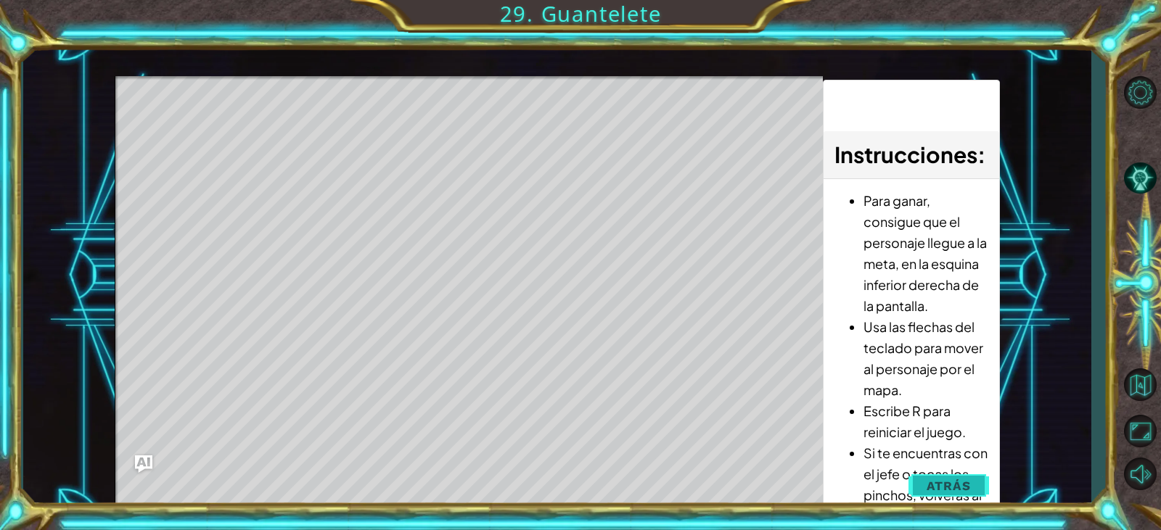
click at [963, 475] on button "Atrás" at bounding box center [948, 486] width 81 height 29
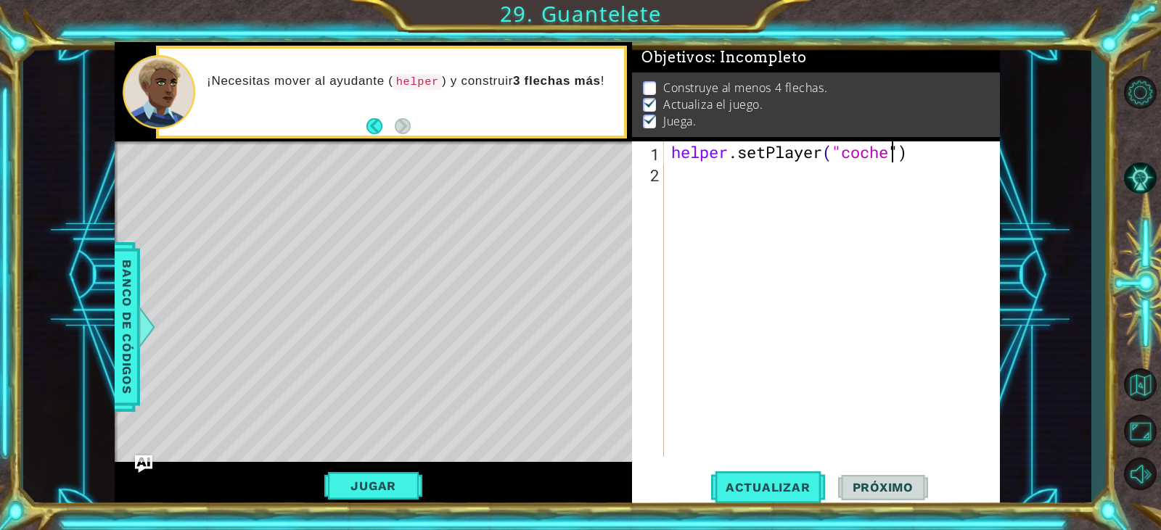
click at [934, 155] on div "helper .setPlayer ( "coche " )" at bounding box center [835, 320] width 334 height 358
click at [926, 158] on div "helper .setPlayer ( "coche " )" at bounding box center [835, 320] width 334 height 358
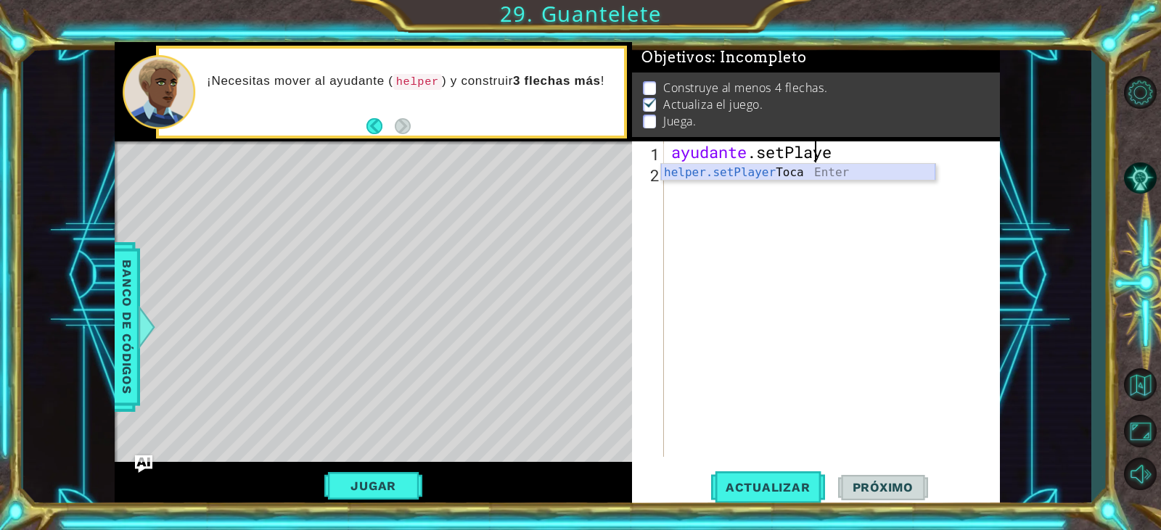
click at [865, 173] on div "helper.setPlayer Toca Enter" at bounding box center [798, 190] width 274 height 52
type textarea "helper.setPlayer("dragon")"
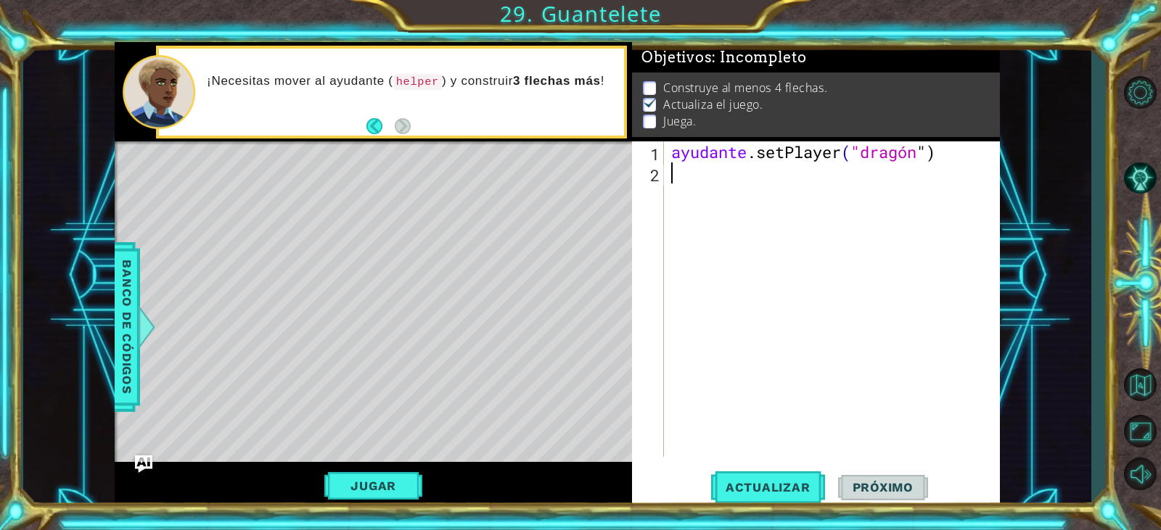
click at [940, 164] on div "ayudante .setPlayer ( "dragón " )" at bounding box center [835, 320] width 334 height 358
click at [948, 150] on div "ayudante .setPlayer ( "dragón " )" at bounding box center [835, 320] width 334 height 358
click at [948, 151] on div "ayudante .setPlayer ( "dragón " )" at bounding box center [835, 320] width 334 height 358
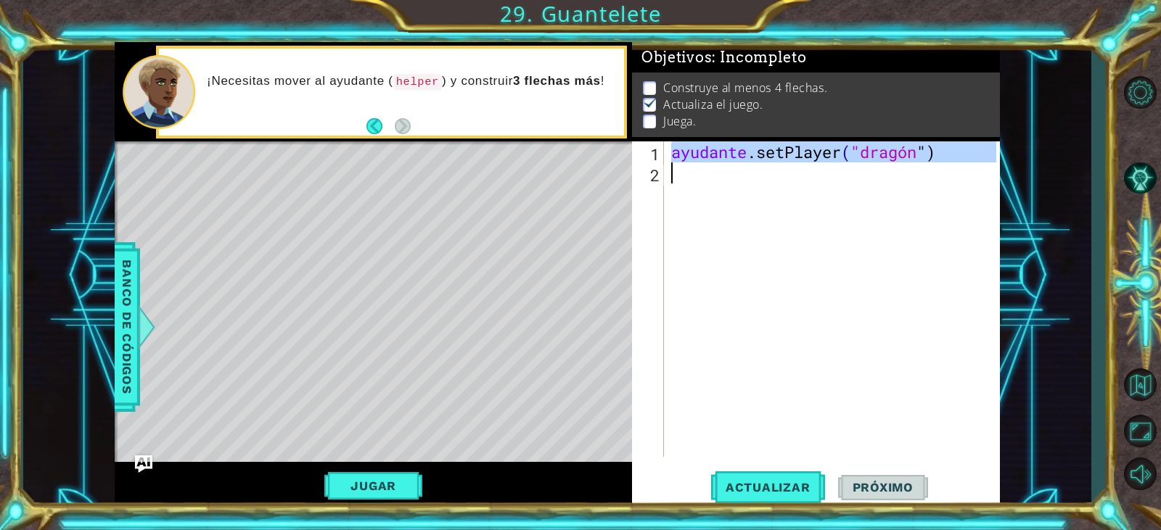
click at [948, 151] on div "ayudante .setPlayer ( "dragón " )" at bounding box center [831, 299] width 327 height 316
type textarea "helper.setPlayer("dragon")"
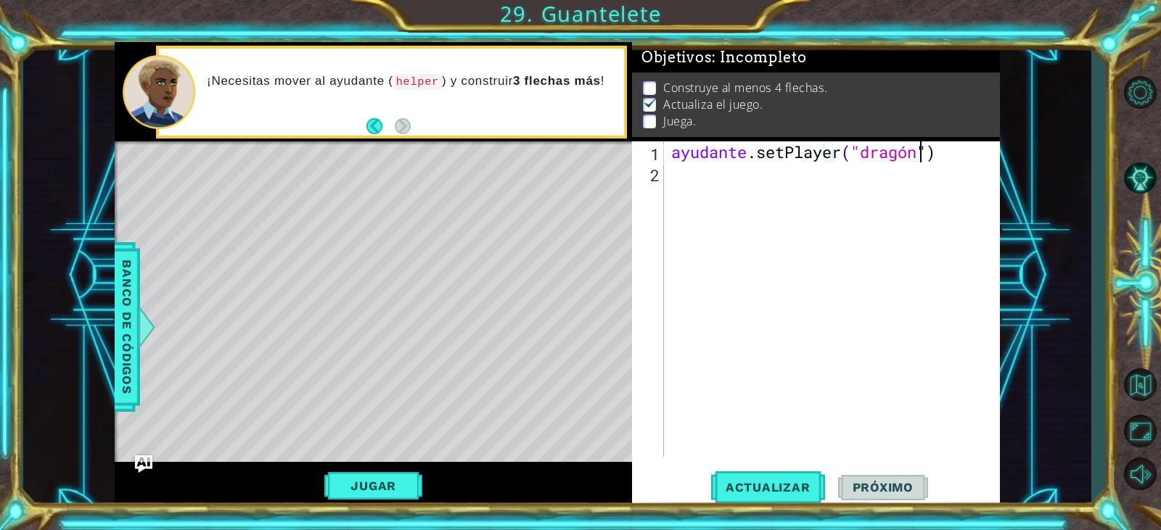
click at [948, 151] on div "ayudante .setPlayer ( "dragón " )" at bounding box center [835, 320] width 334 height 358
click at [925, 202] on div "ayudante .setPlayer ( "dragón " )" at bounding box center [835, 320] width 334 height 358
click at [406, 495] on button "Jugar" at bounding box center [373, 486] width 98 height 28
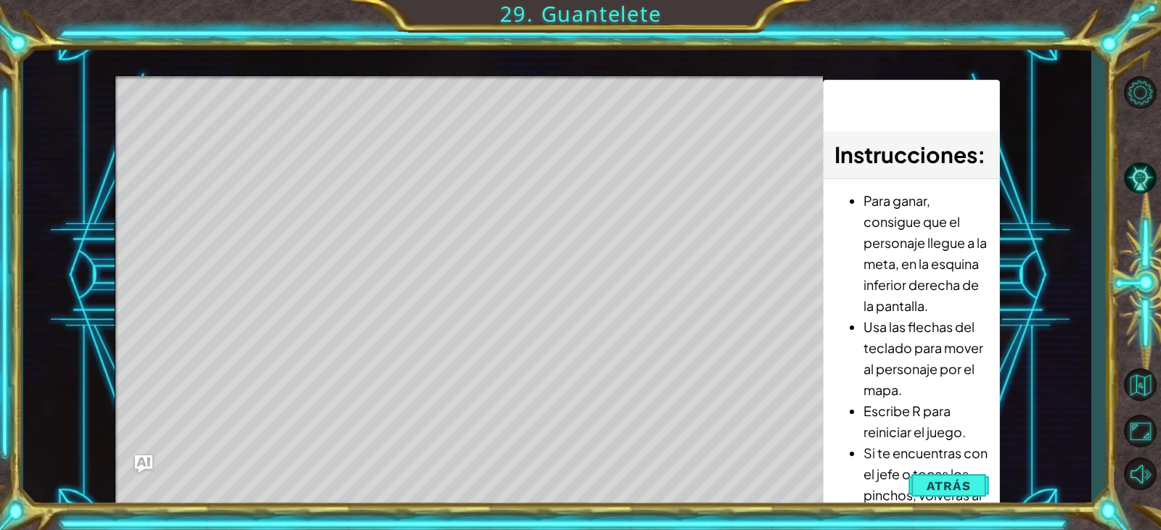
drag, startPoint x: 957, startPoint y: 481, endPoint x: 932, endPoint y: 468, distance: 27.9
click at [953, 479] on span "Atrás" at bounding box center [948, 486] width 44 height 15
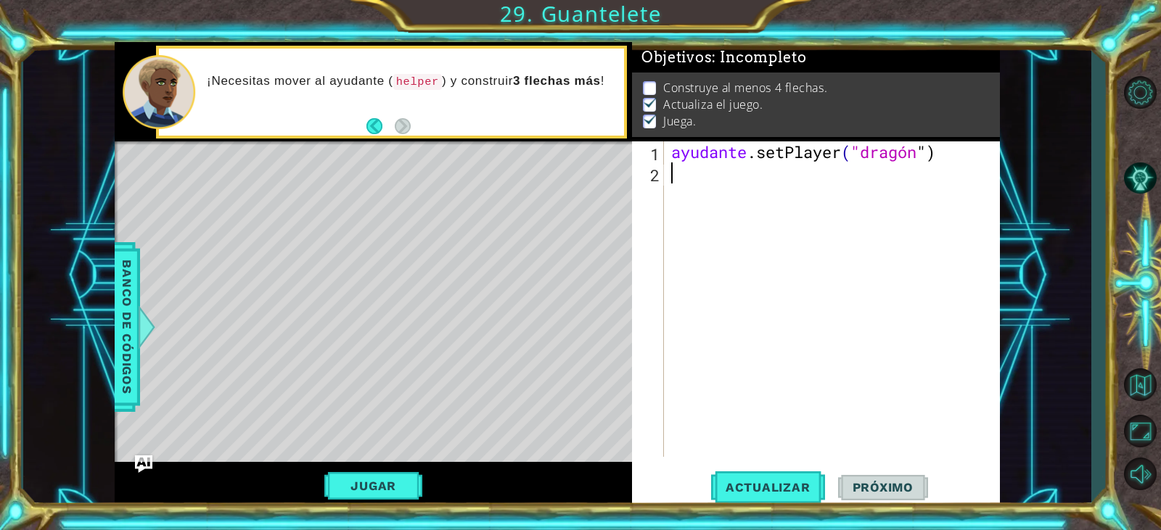
drag, startPoint x: 677, startPoint y: 163, endPoint x: 676, endPoint y: 170, distance: 7.3
click at [676, 170] on div "ayudante .setPlayer ( "dragón " )" at bounding box center [835, 320] width 334 height 358
click at [121, 371] on font "Banco de códigos" at bounding box center [127, 327] width 15 height 134
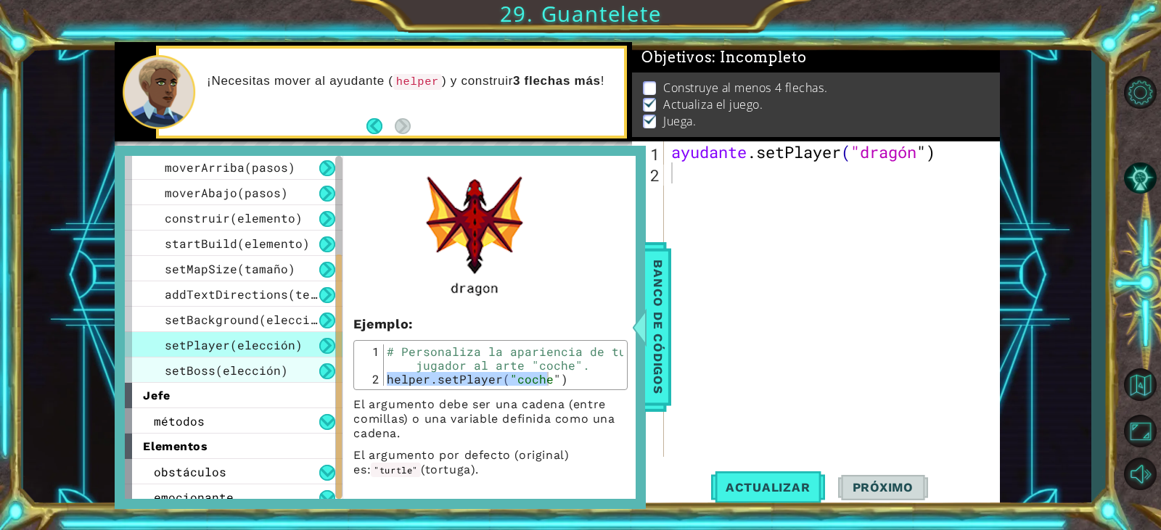
scroll to position [165, 0]
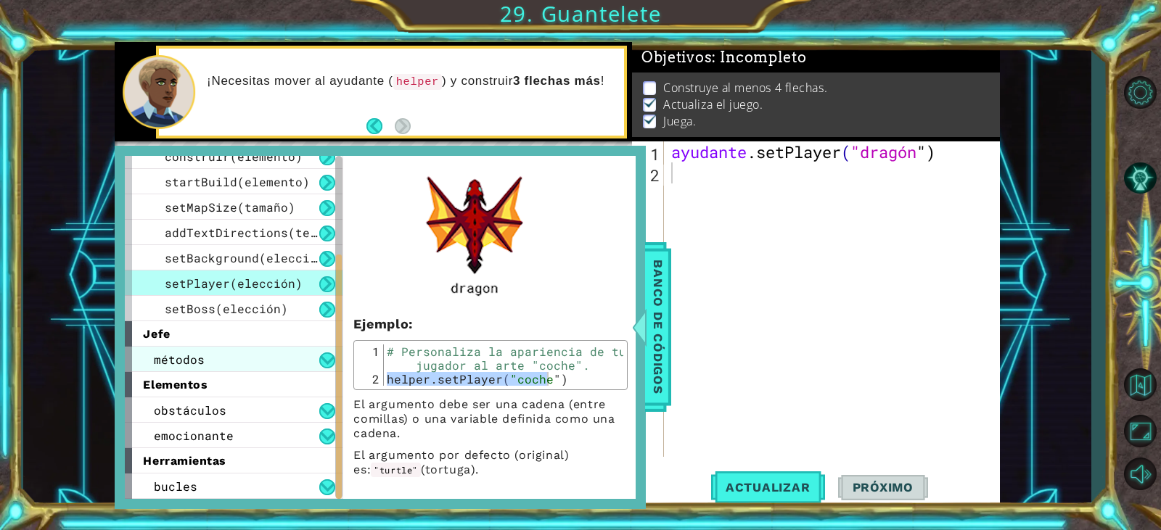
click at [231, 363] on div "métodos" at bounding box center [234, 359] width 218 height 25
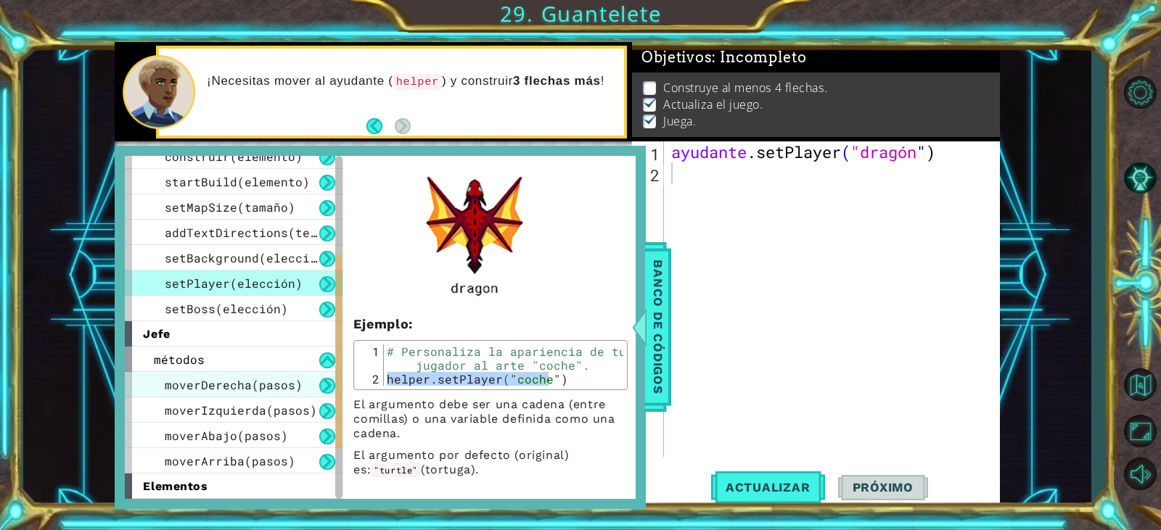
drag, startPoint x: 163, startPoint y: 381, endPoint x: 236, endPoint y: 388, distance: 73.6
click at [256, 390] on div "moverDerecha(pasos)" at bounding box center [234, 384] width 218 height 25
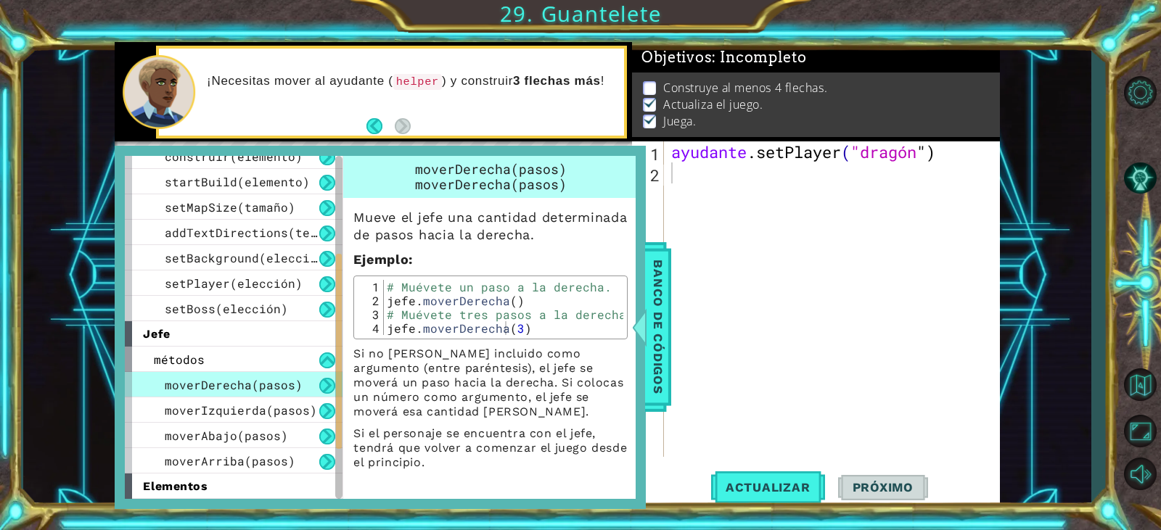
type textarea "boss.moveRight(3)"
drag, startPoint x: 383, startPoint y: 348, endPoint x: 511, endPoint y: 352, distance: 128.5
click at [511, 335] on div "boss.moveRight(3) 1 2 3 4 # Muévete un paso a la derecha. jefe . moverDerecha (…" at bounding box center [491, 307] width 266 height 55
click at [386, 349] on div "# Muévete un paso a la derecha. jefe . moverDerecha ( ) # Muévete tres pasos a …" at bounding box center [503, 321] width 239 height 83
drag, startPoint x: 386, startPoint y: 349, endPoint x: 573, endPoint y: 350, distance: 187.2
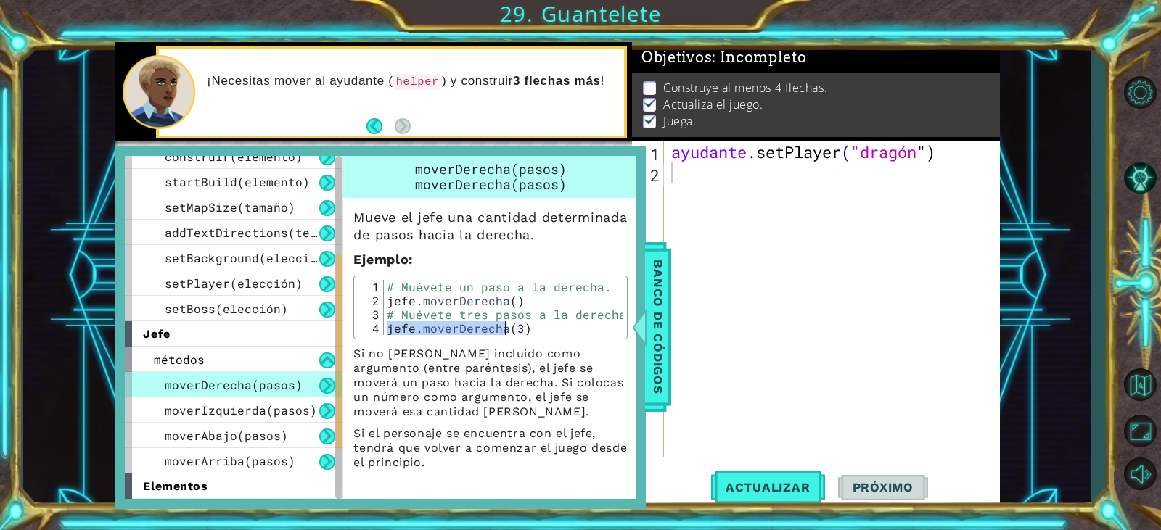
click at [573, 350] on div "# Muévete un paso a la derecha. jefe . moverDerecha ( ) # Muévete tres pasos a …" at bounding box center [503, 321] width 239 height 83
click at [699, 184] on div "ayudante .setPlayer ( "dragón " )" at bounding box center [835, 320] width 334 height 358
paste textarea "boss.moveRight(3)"
type textarea "boss.moveRight(3)"
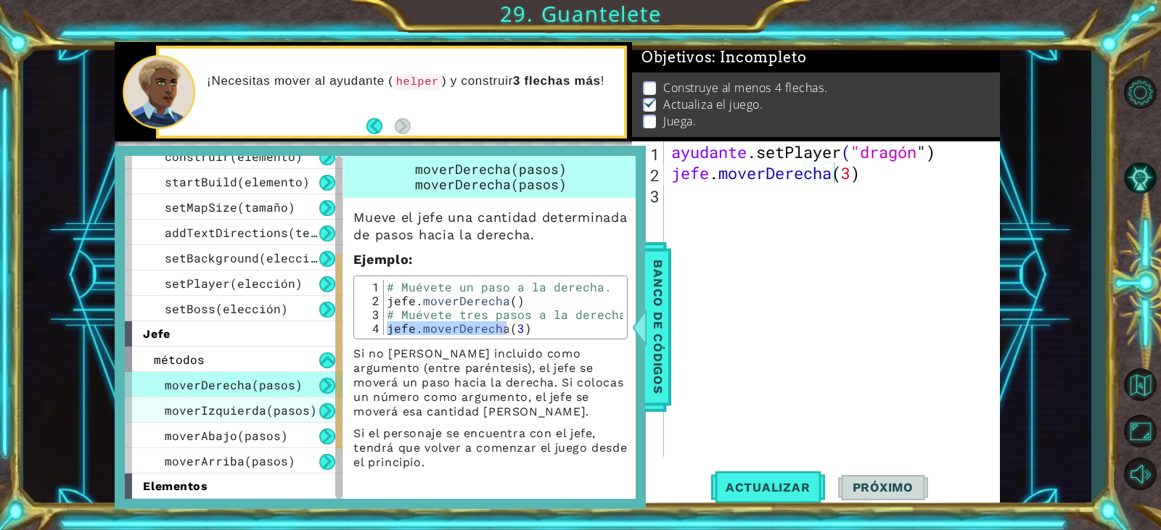
click at [260, 409] on font "moverIzquierda(pasos)" at bounding box center [241, 410] width 152 height 15
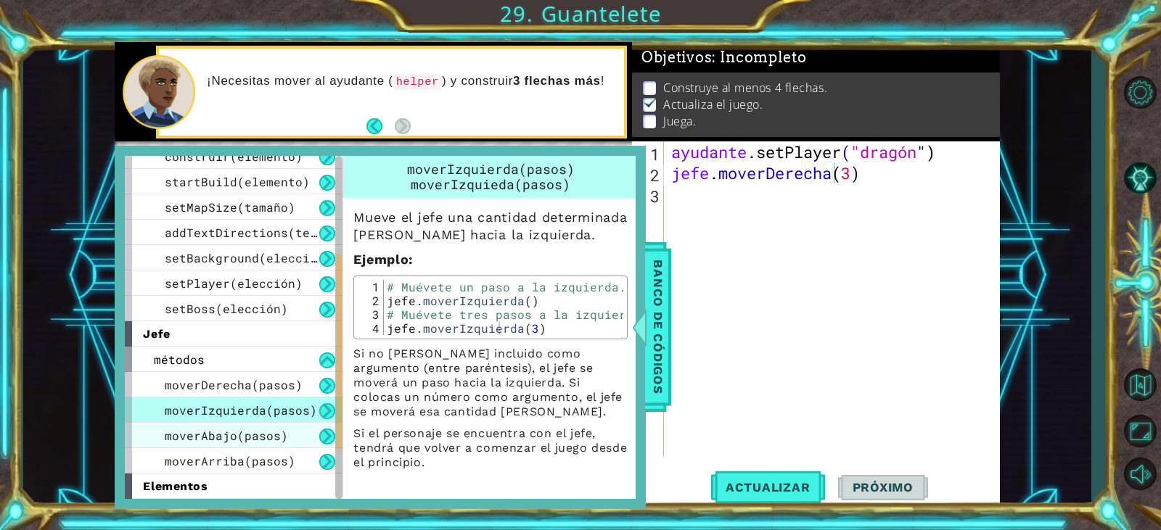
click at [274, 439] on font "moverAbajo(pasos)" at bounding box center [226, 435] width 123 height 15
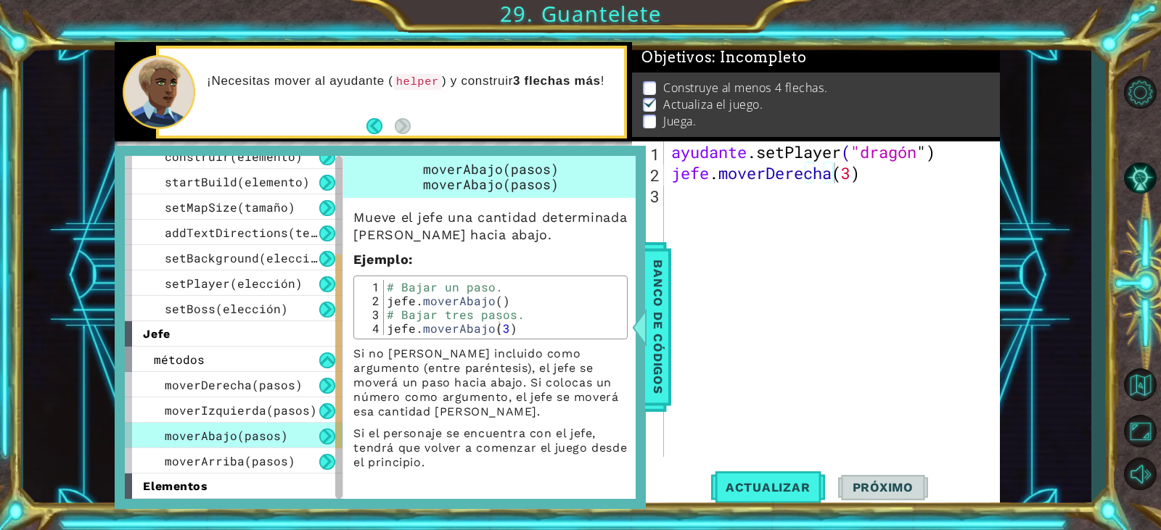
type textarea "boss.moveDown(3)"
drag, startPoint x: 380, startPoint y: 329, endPoint x: 551, endPoint y: 329, distance: 170.5
click at [559, 332] on div "boss.moveDown(3) 1 2 3 4 # Bajar un paso. jefe . moverAbajo ( ) # Bajar tres pa…" at bounding box center [491, 307] width 266 height 55
click at [244, 458] on font "moverArriba(pasos)" at bounding box center [230, 460] width 131 height 15
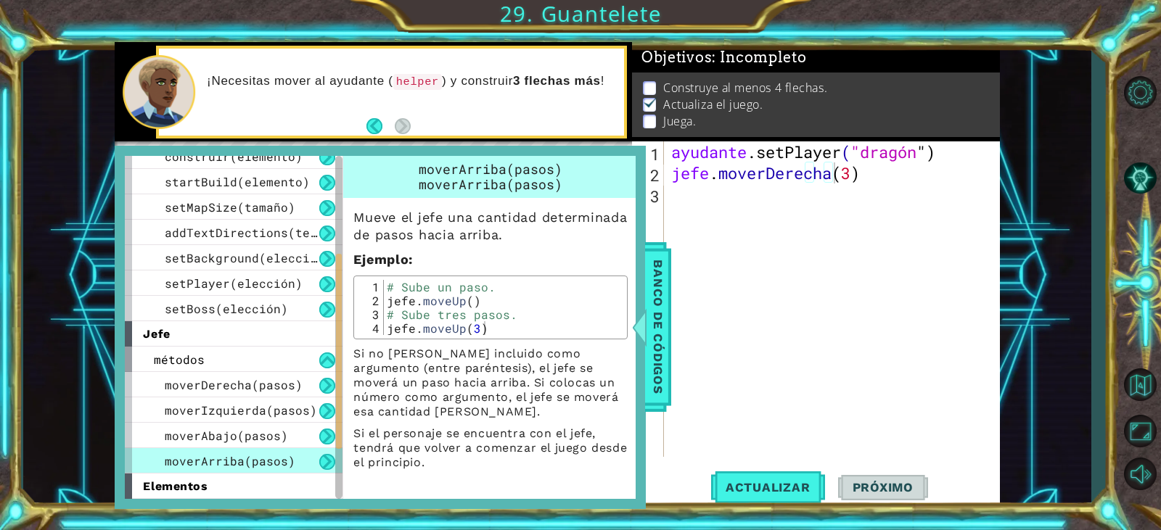
click at [383, 333] on div "1 2 3 4" at bounding box center [371, 307] width 26 height 55
type textarea "# Move up three steps. boss.moveUp(3)"
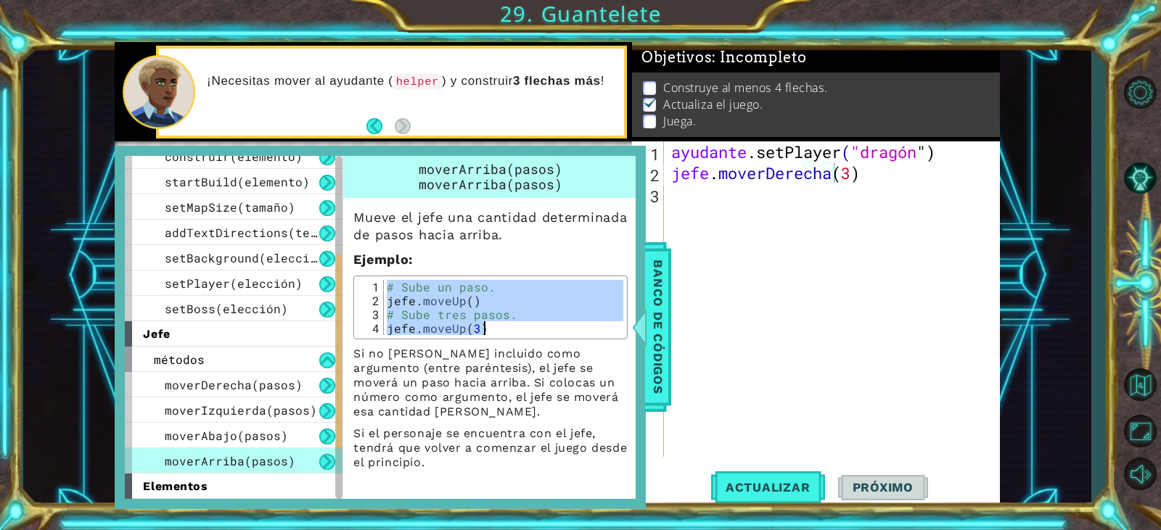
drag, startPoint x: 383, startPoint y: 333, endPoint x: 498, endPoint y: 341, distance: 114.9
click at [512, 356] on div "Mueve el jefe una cantidad determinada de pasos hacia arriba. Ejemplo : # Move …" at bounding box center [490, 334] width 295 height 272
click at [371, 348] on font "Si no hay nada incluido como argumento (entre paréntesis), el jefe se moverá un…" at bounding box center [485, 383] width 265 height 72
click at [414, 345] on div "Mueve el jefe una cantidad determinada de pasos hacia arriba. Ejemplo : # Move …" at bounding box center [490, 334] width 295 height 272
drag, startPoint x: 444, startPoint y: 244, endPoint x: 444, endPoint y: 258, distance: 13.8
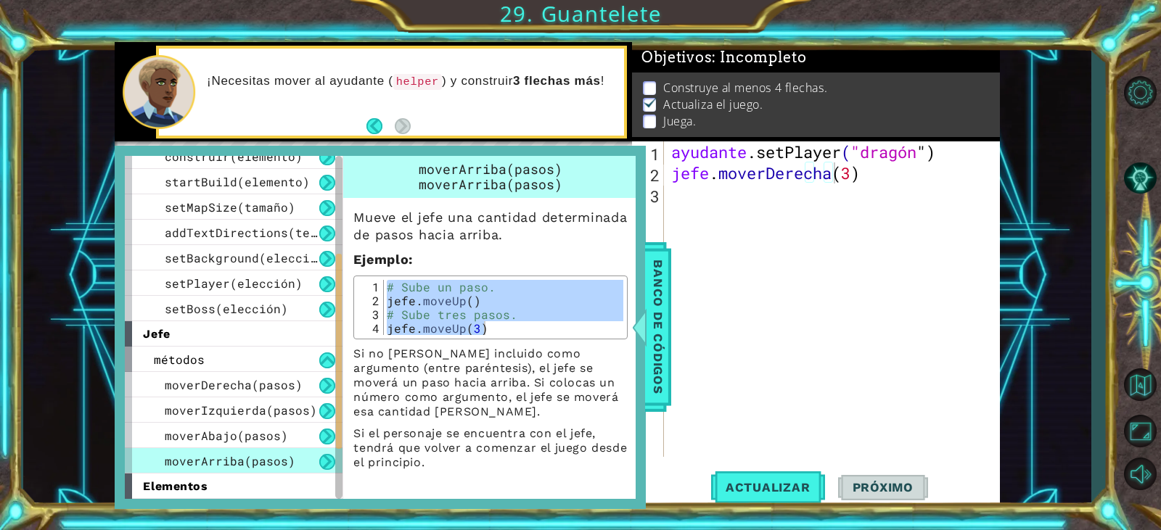
click at [445, 252] on div "Mueve el jefe una cantidad determinada de pasos hacia arriba. Ejemplo : # Move …" at bounding box center [490, 334] width 295 height 272
drag, startPoint x: 566, startPoint y: 271, endPoint x: 588, endPoint y: 287, distance: 27.6
click at [584, 284] on div "Mueve el jefe una cantidad determinada de pasos hacia arriba. Ejemplo : # Move …" at bounding box center [490, 334] width 295 height 272
drag, startPoint x: 527, startPoint y: 422, endPoint x: 376, endPoint y: 395, distance: 154.1
click at [514, 421] on div "Si no hay nada incluido como argumento (entre paréntesis), el jefe se moverá un…" at bounding box center [490, 408] width 274 height 123
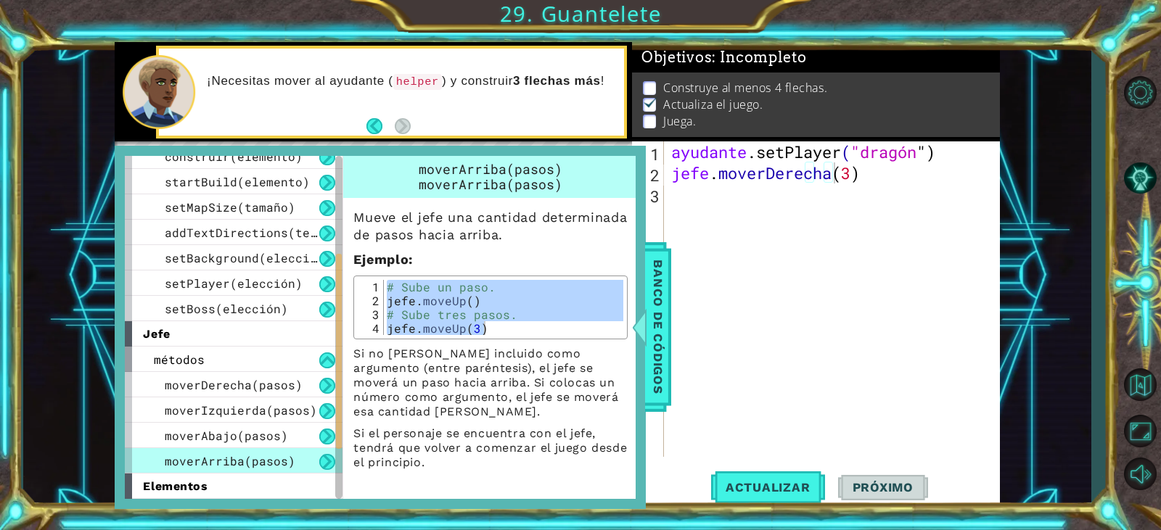
click at [373, 394] on font "Si no hay nada incluido como argumento (entre paréntesis), el jefe se moverá un…" at bounding box center [485, 383] width 265 height 72
drag, startPoint x: 309, startPoint y: 377, endPoint x: 263, endPoint y: 341, distance: 58.9
click at [292, 371] on div "métodos moverDerecha(pasos) moverIzquierda(pasos) moverAbajo(pasos) moverArriba…" at bounding box center [234, 410] width 218 height 127
drag, startPoint x: 831, startPoint y: 311, endPoint x: 648, endPoint y: 360, distance: 190.1
drag, startPoint x: 648, startPoint y: 360, endPoint x: 604, endPoint y: 349, distance: 45.6
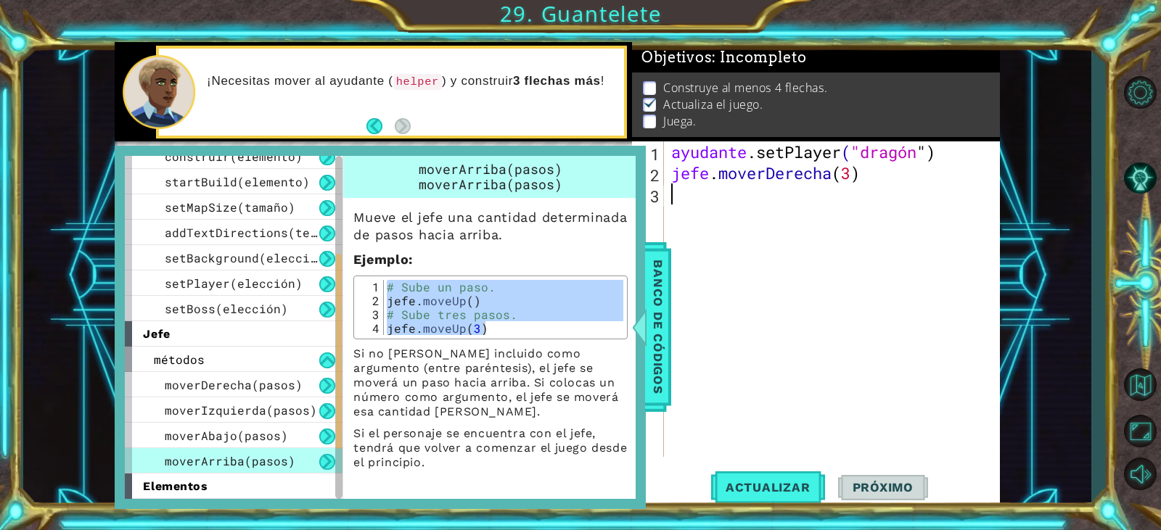
click at [604, 349] on div "Mueve el jefe una cantidad determinada de pasos hacia arriba. Ejemplo : # Move …" at bounding box center [490, 334] width 295 height 272
drag, startPoint x: 496, startPoint y: 335, endPoint x: 502, endPoint y: 329, distance: 8.7
click at [501, 329] on div "# Move up three steps. boss.moveUp(3) 1 2 3 4 # Sube un paso. jefe . moveUp ( )…" at bounding box center [490, 308] width 274 height 64
click at [689, 200] on div "ayudante .setPlayer ( "dragón " ) jefe . moverDerecha ( 3 )" at bounding box center [835, 320] width 334 height 358
paste textarea "boss.moveUp(3)"
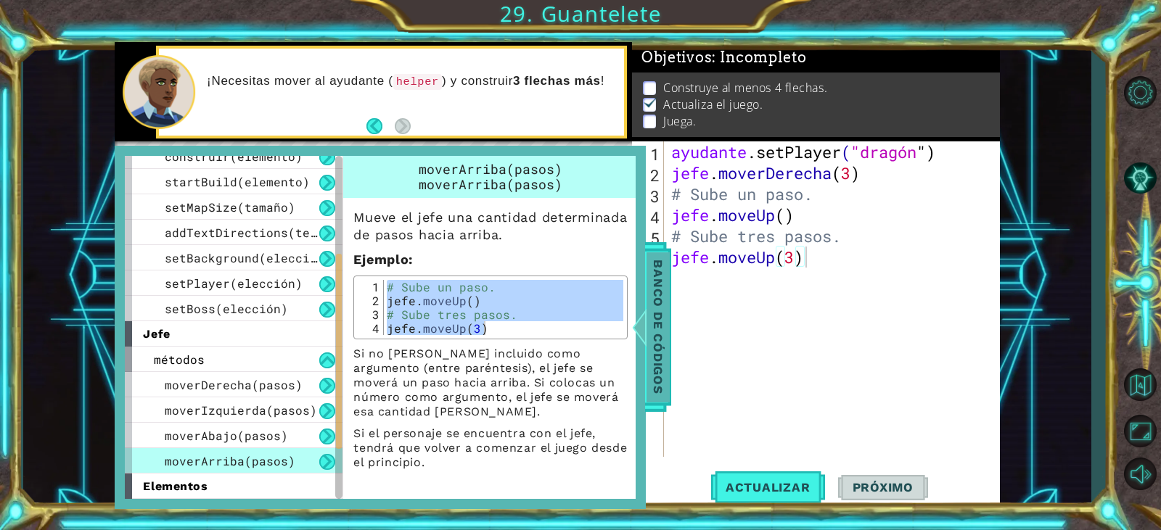
click at [661, 356] on font "Banco de códigos" at bounding box center [658, 327] width 15 height 134
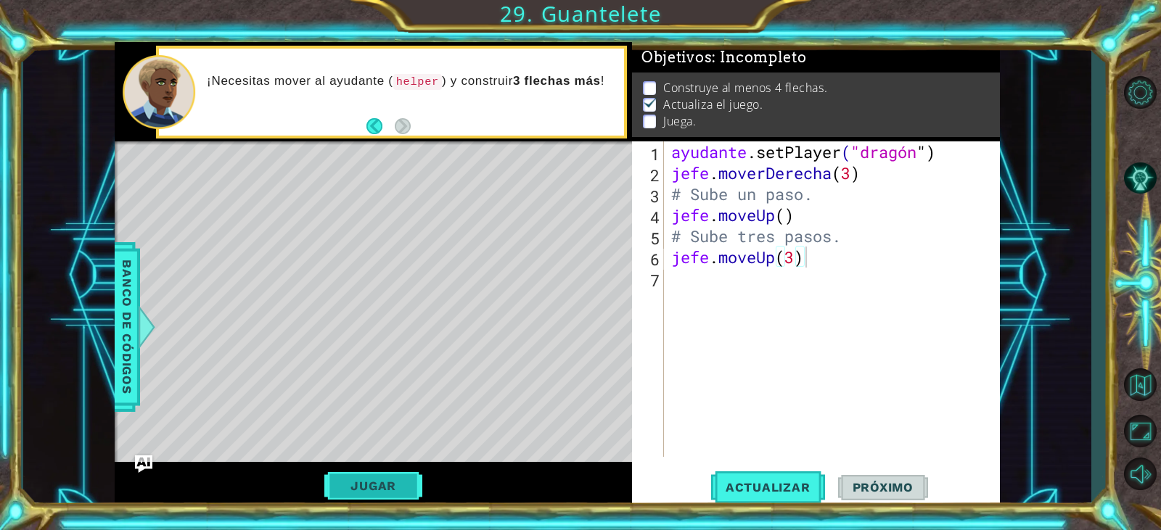
click at [362, 476] on button "Jugar" at bounding box center [373, 486] width 98 height 28
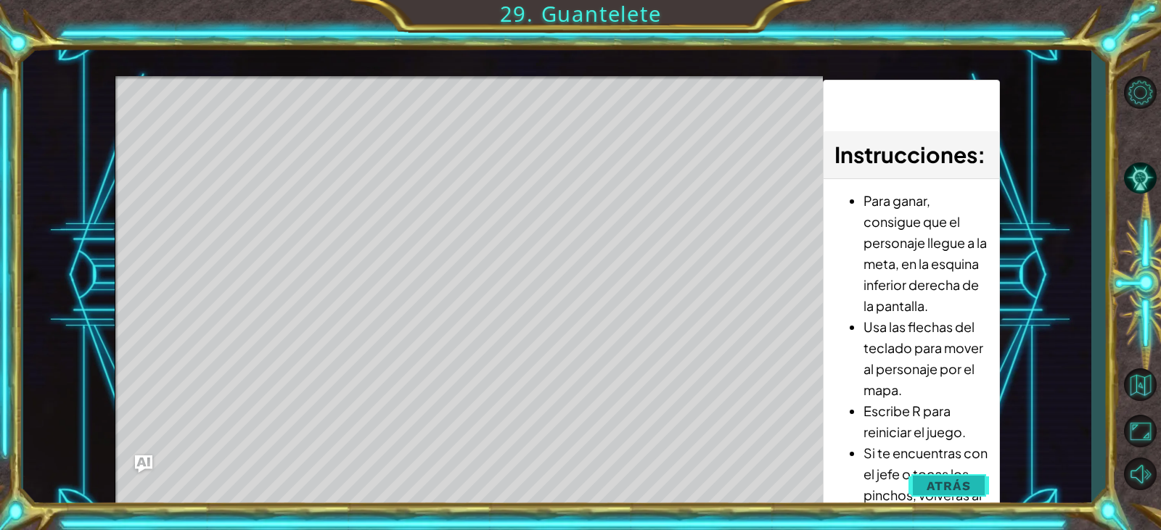
click at [948, 490] on span "Atrás" at bounding box center [948, 486] width 44 height 15
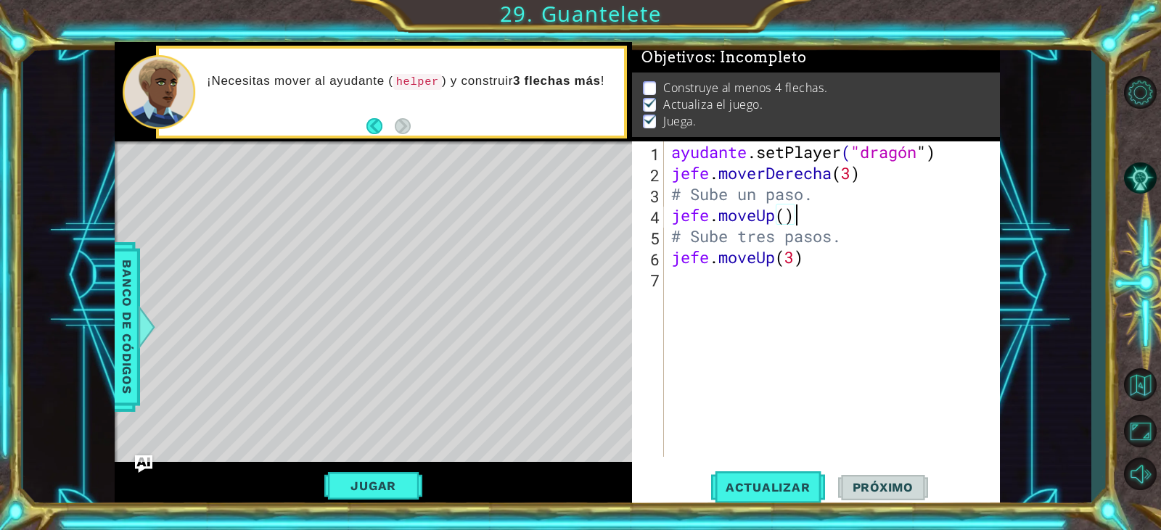
click at [834, 214] on div "ayudante .setPlayer ( "dragón " ) jefe . moverDerecha ( 3 ) # Sube un paso. jef…" at bounding box center [835, 320] width 334 height 358
click at [868, 237] on div "ayudante .setPlayer ( "dragón " ) jefe . moverDerecha ( 3 ) # Sube un paso. jef…" at bounding box center [835, 320] width 334 height 358
click at [855, 213] on div "ayudante .setPlayer ( "dragón " ) jefe . moverDerecha ( 3 ) # Sube un paso. jef…" at bounding box center [835, 320] width 334 height 358
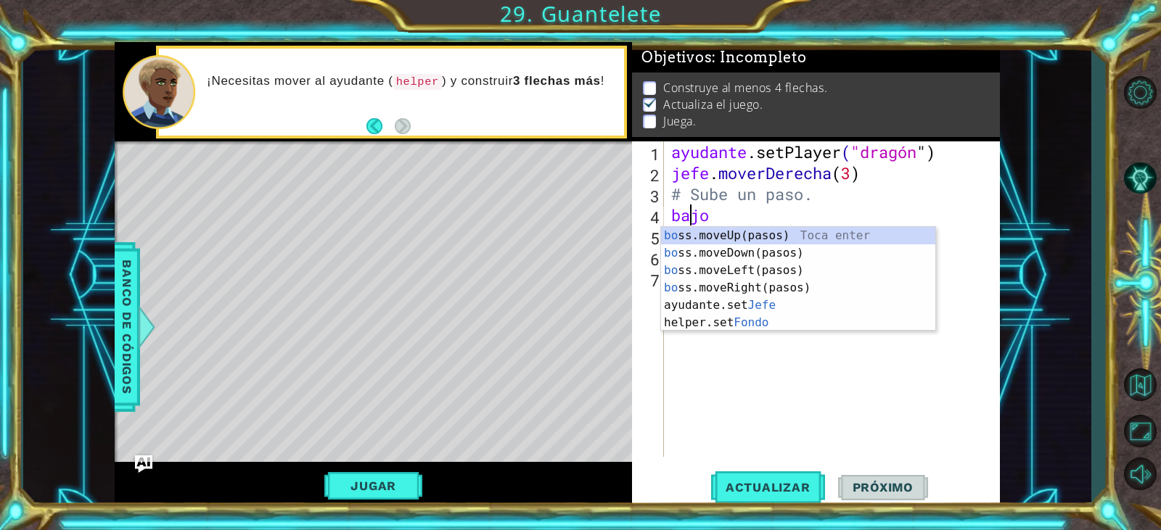
type textarea "b"
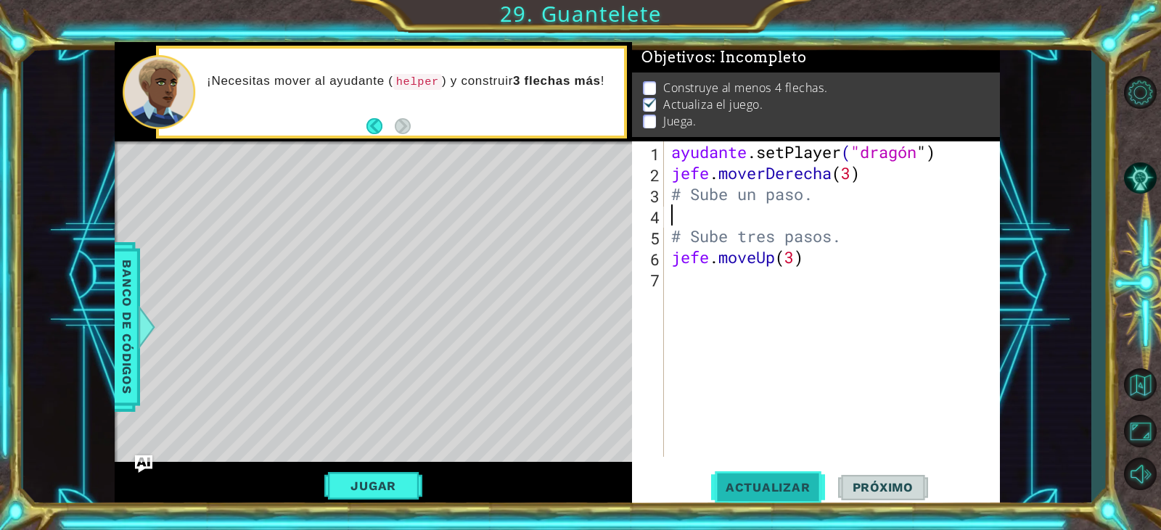
click at [793, 494] on button "Actualizar" at bounding box center [768, 487] width 114 height 37
click at [386, 480] on font "Jugar" at bounding box center [373, 486] width 46 height 15
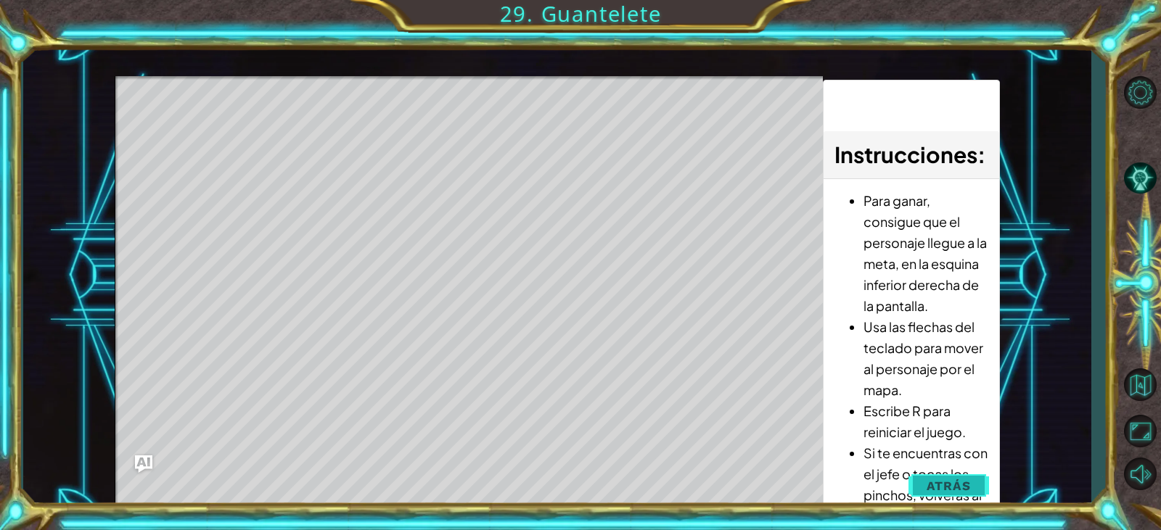
click at [930, 477] on button "Atrás" at bounding box center [948, 486] width 81 height 29
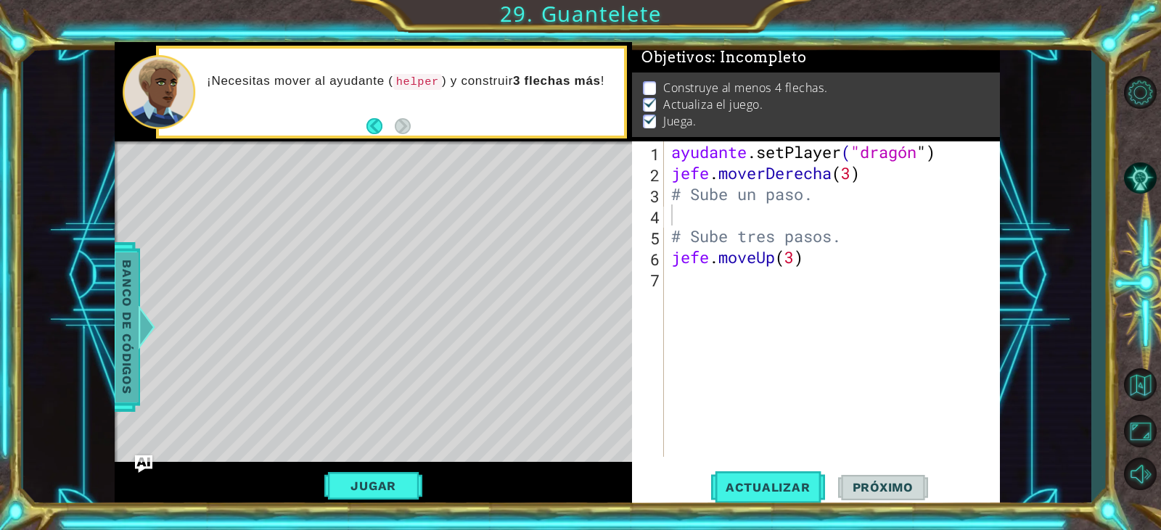
click at [126, 390] on font "Banco de códigos" at bounding box center [127, 327] width 15 height 134
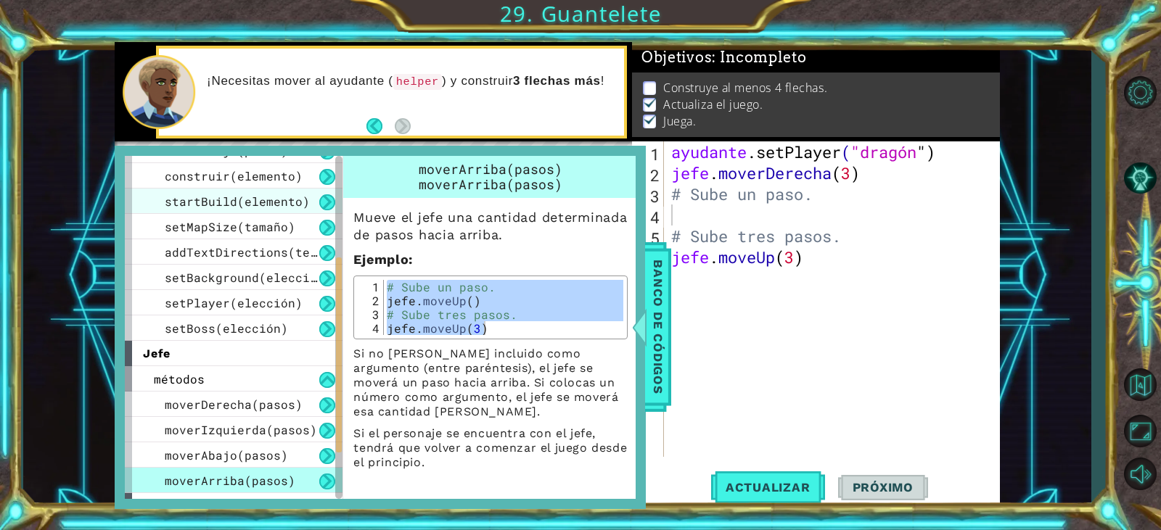
scroll to position [266, 0]
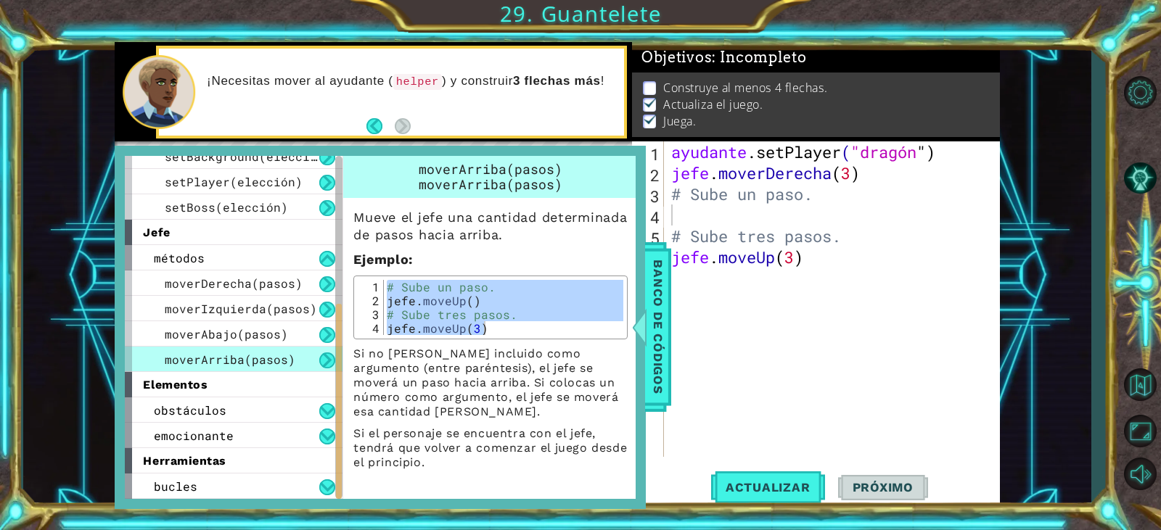
click at [233, 394] on div "elementos" at bounding box center [234, 384] width 218 height 25
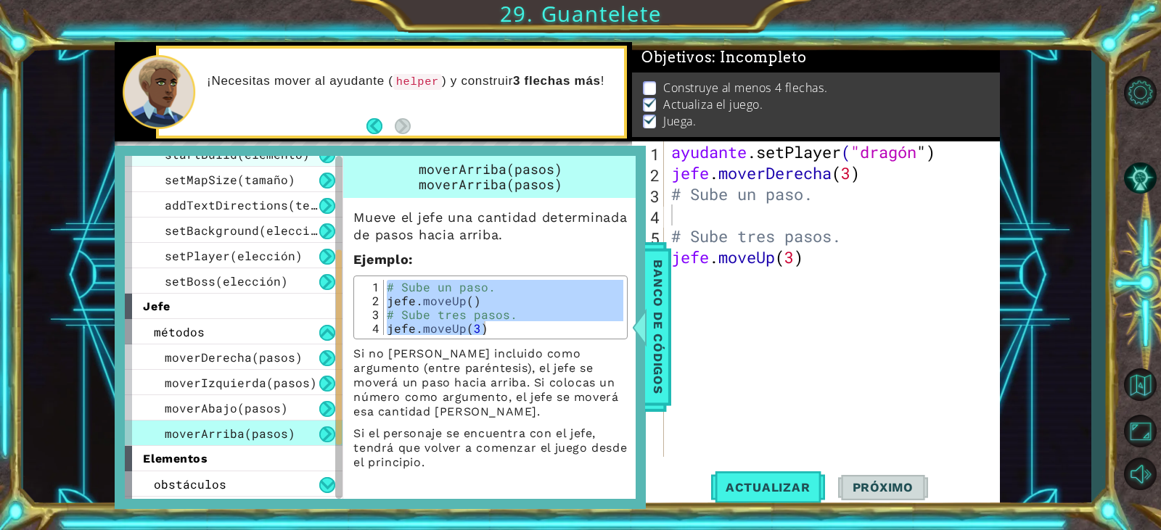
scroll to position [0, 0]
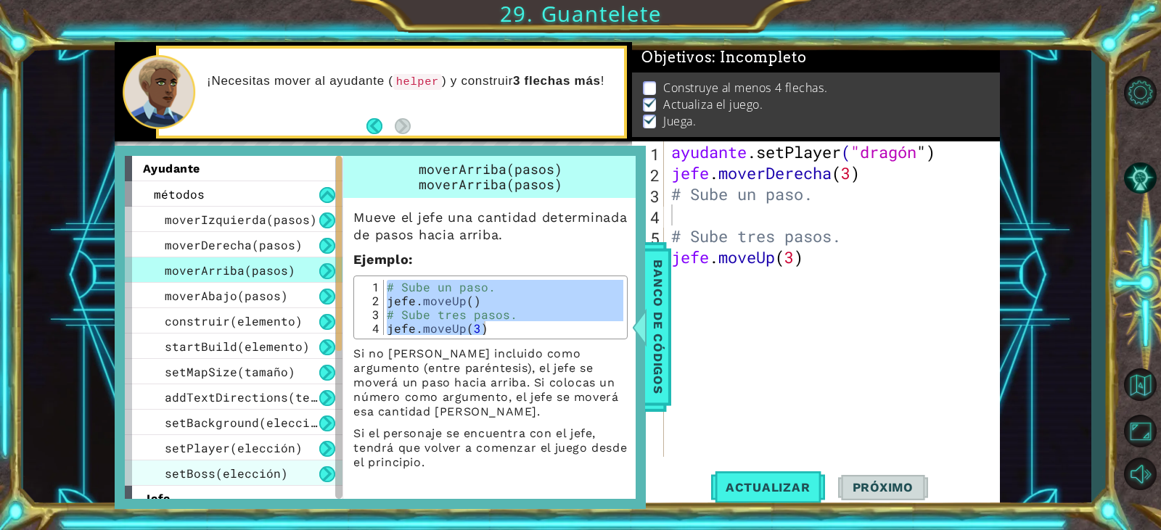
click at [263, 467] on font "setBoss(elección)" at bounding box center [226, 473] width 123 height 15
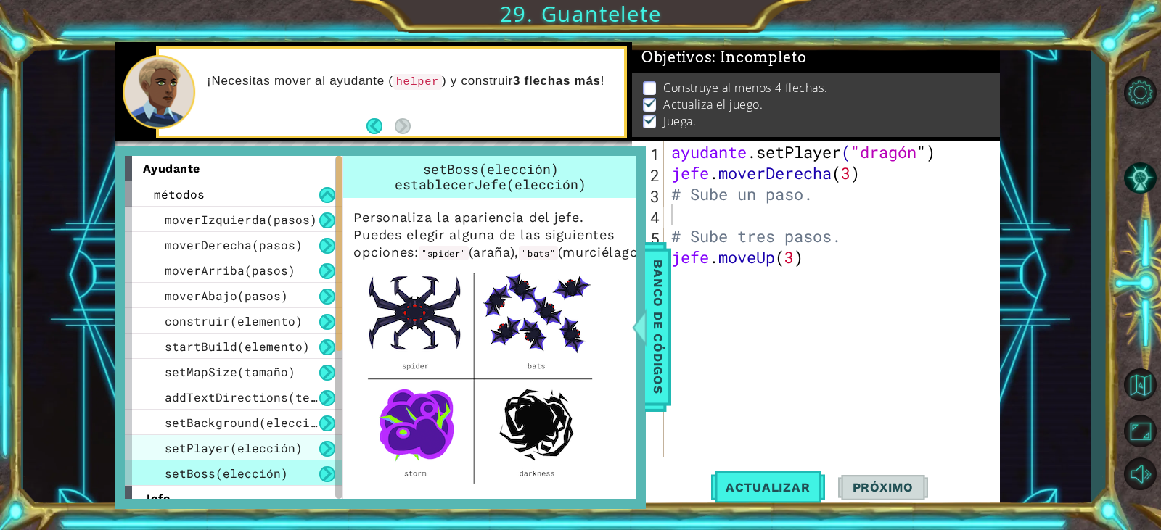
click at [284, 437] on div "setPlayer(elección)" at bounding box center [234, 447] width 218 height 25
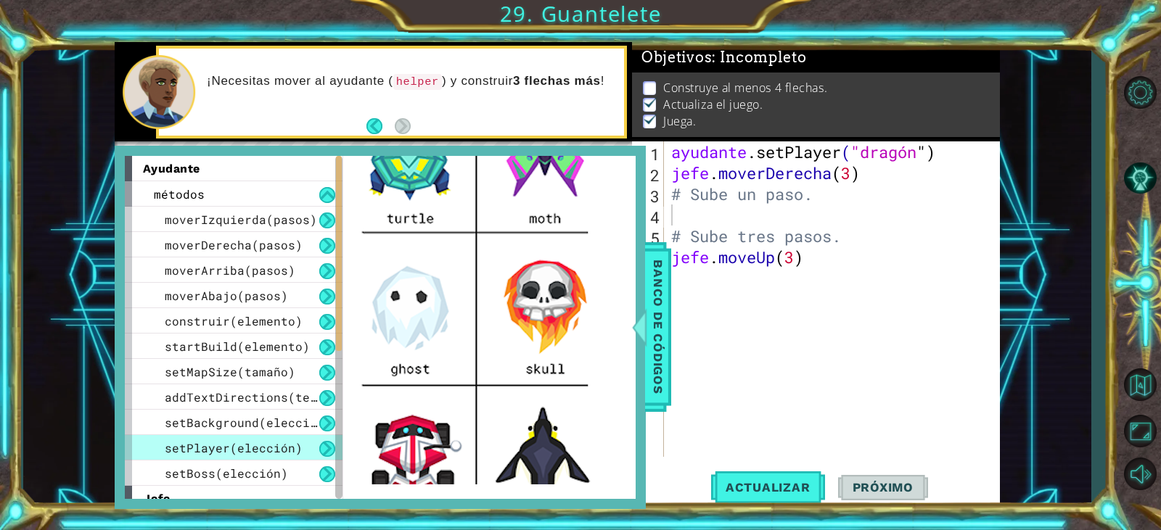
scroll to position [218, 0]
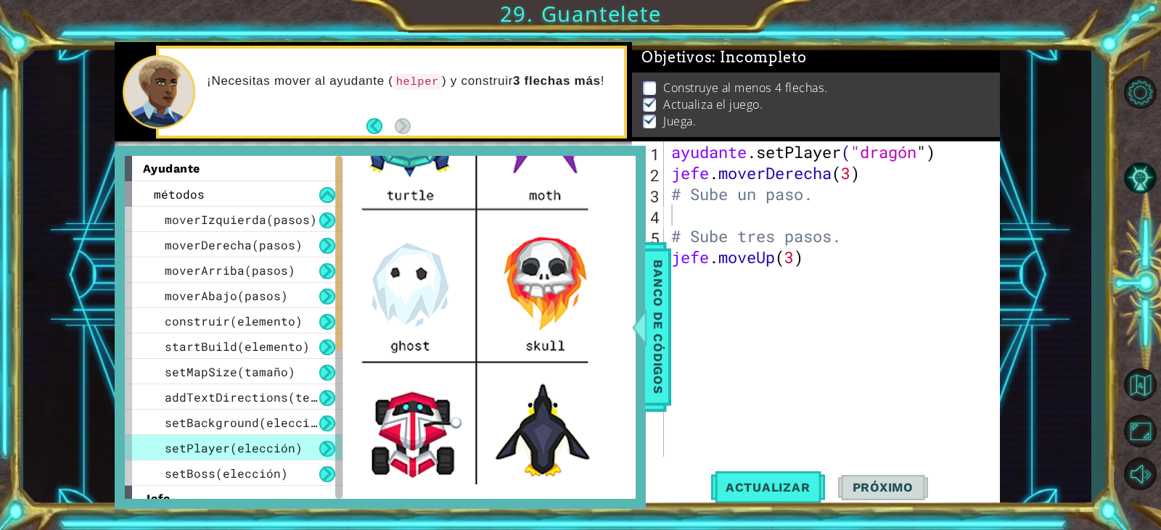
drag, startPoint x: 524, startPoint y: 399, endPoint x: 555, endPoint y: 397, distance: 31.3
drag, startPoint x: 555, startPoint y: 397, endPoint x: 530, endPoint y: 400, distance: 25.6
click at [530, 400] on img at bounding box center [480, 371] width 254 height 605
drag, startPoint x: 530, startPoint y: 400, endPoint x: 543, endPoint y: 398, distance: 13.9
click at [538, 399] on img at bounding box center [480, 371] width 254 height 605
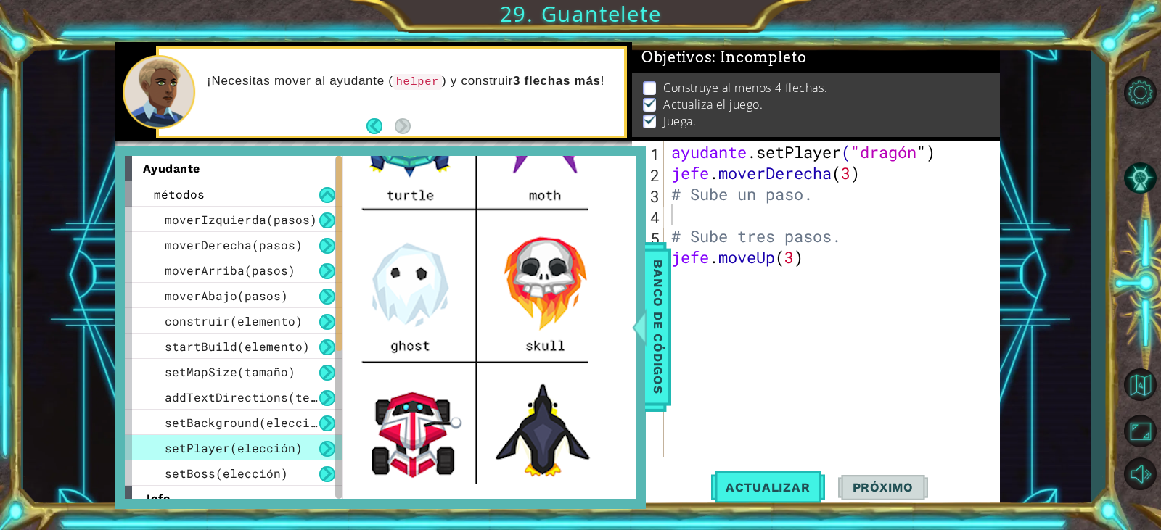
click at [942, 157] on div "ayudante .setPlayer ( "dragón " ) jefe . moverDerecha ( 3 ) # Sube un paso. # S…" at bounding box center [835, 320] width 334 height 358
click at [956, 153] on div "ayudante .setPlayer ( "dragón " ) jefe . moverDerecha ( 3 ) # Sube un paso. # S…" at bounding box center [835, 320] width 334 height 358
click at [666, 340] on span "Banco de códigos" at bounding box center [657, 327] width 23 height 150
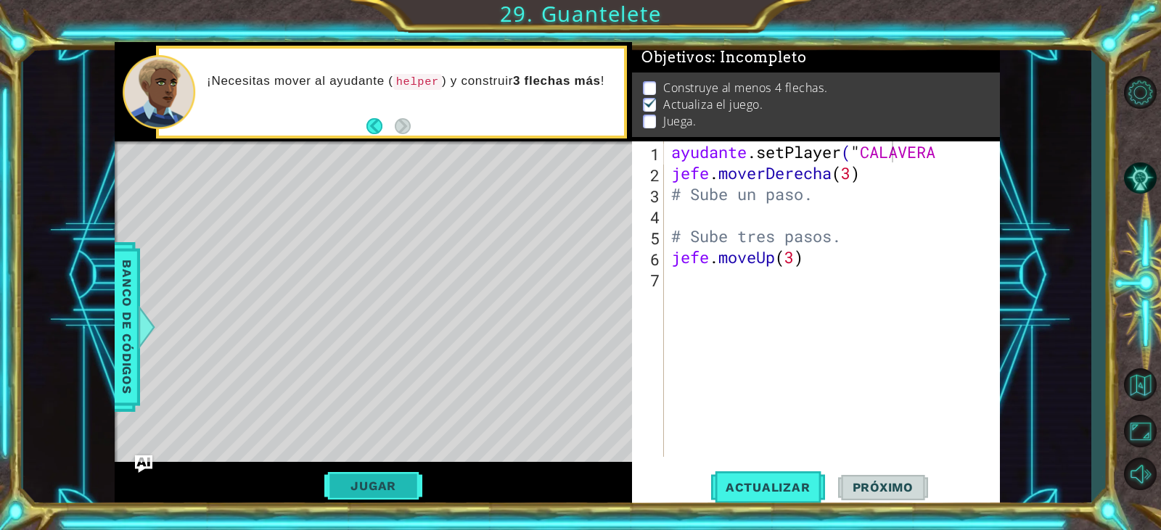
click at [390, 484] on font "Jugar" at bounding box center [373, 486] width 46 height 15
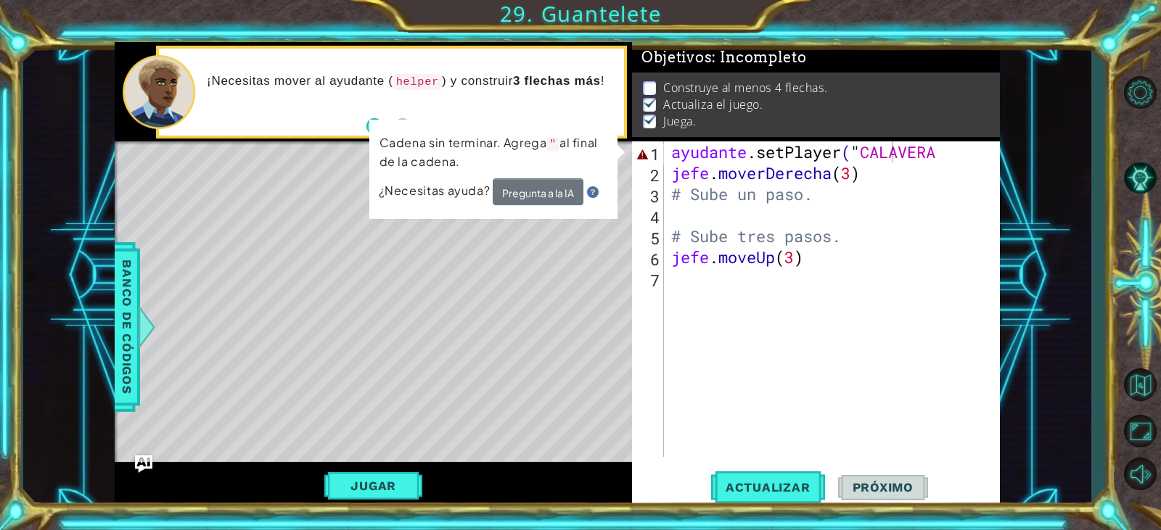
click at [979, 149] on div "Objetivos : Incompleto Construye al menos 4 flechas. Actualiza el juego. Juega.…" at bounding box center [816, 275] width 368 height 467
click at [982, 156] on div "ayudante .setPlayer ( " CALAVERA jefe . moverDerecha ( 3 ) # Sube un paso. # Su…" at bounding box center [835, 320] width 334 height 358
click at [991, 151] on div "ayudante .setPlayer ( " CALAVERA jefe . moverDerecha ( 3 ) # Sube un paso. # Su…" at bounding box center [835, 320] width 334 height 358
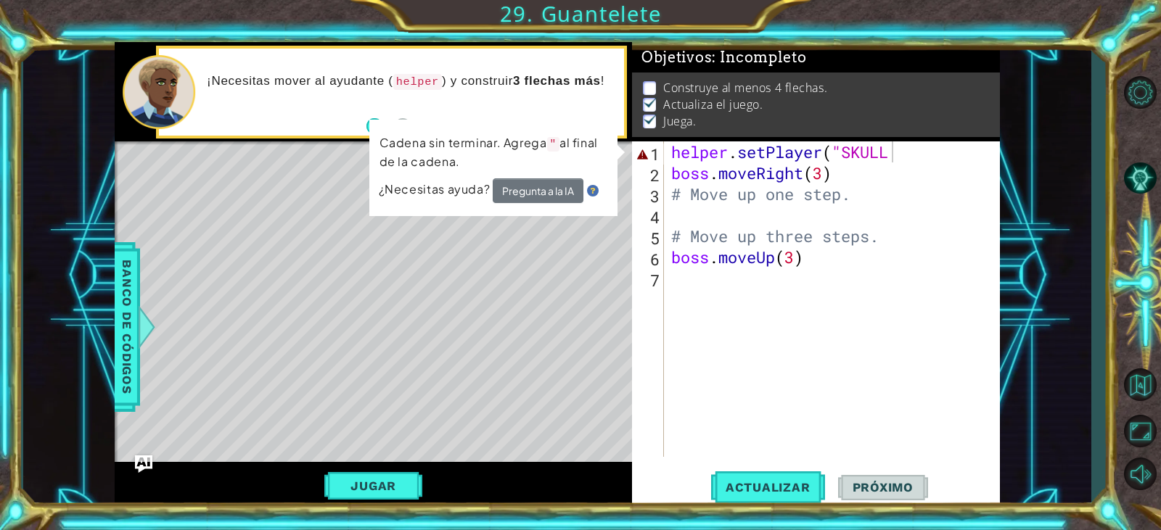
click at [903, 141] on div "Objetivos : Incompleto Construye al menos 4 flechas. Actualiza el juego. Juega.…" at bounding box center [816, 275] width 368 height 467
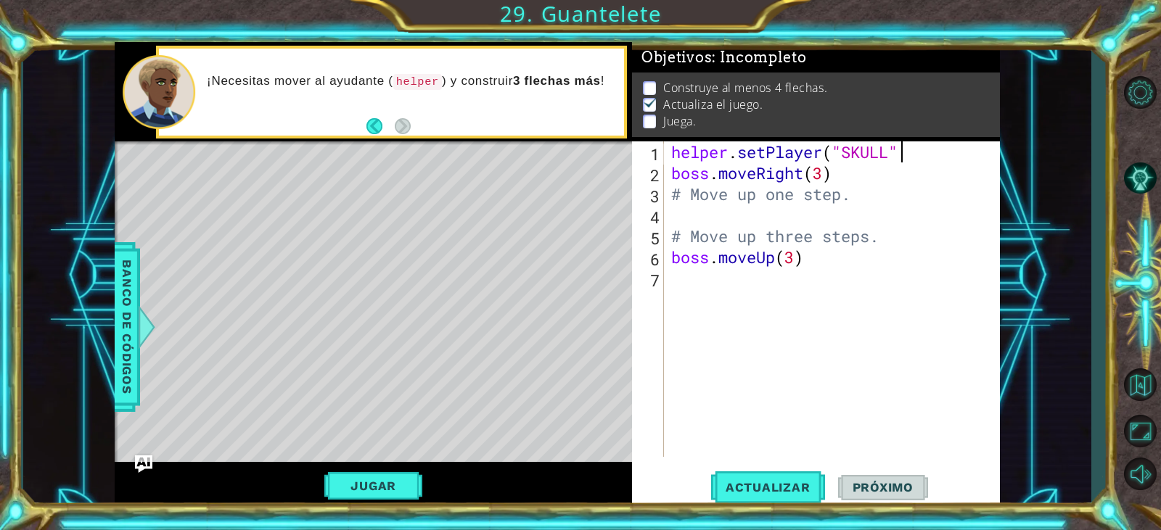
scroll to position [0, 10]
click at [808, 469] on button "Actualizar" at bounding box center [768, 487] width 114 height 37
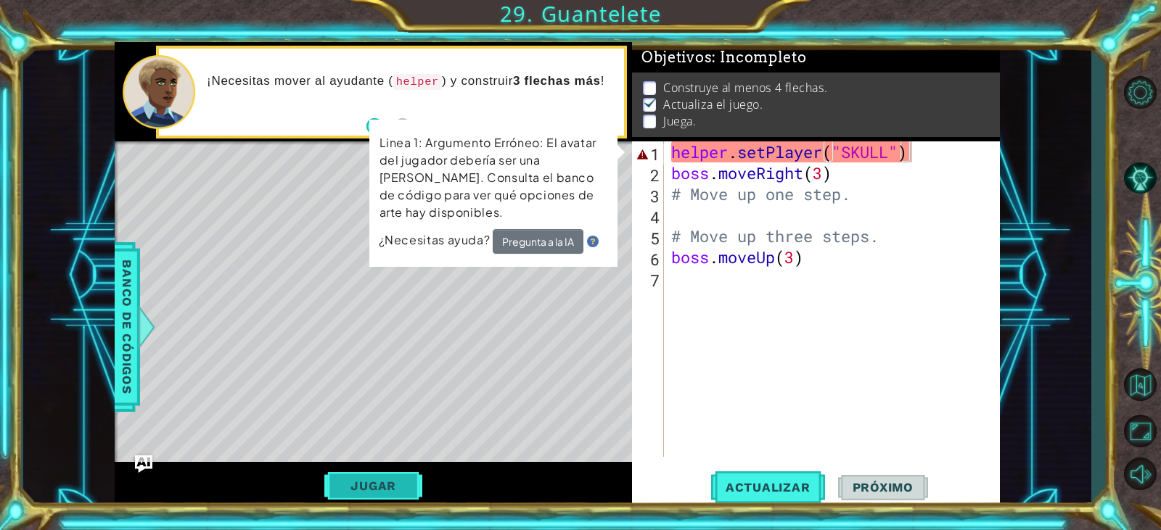
click at [408, 482] on button "Jugar" at bounding box center [373, 486] width 98 height 28
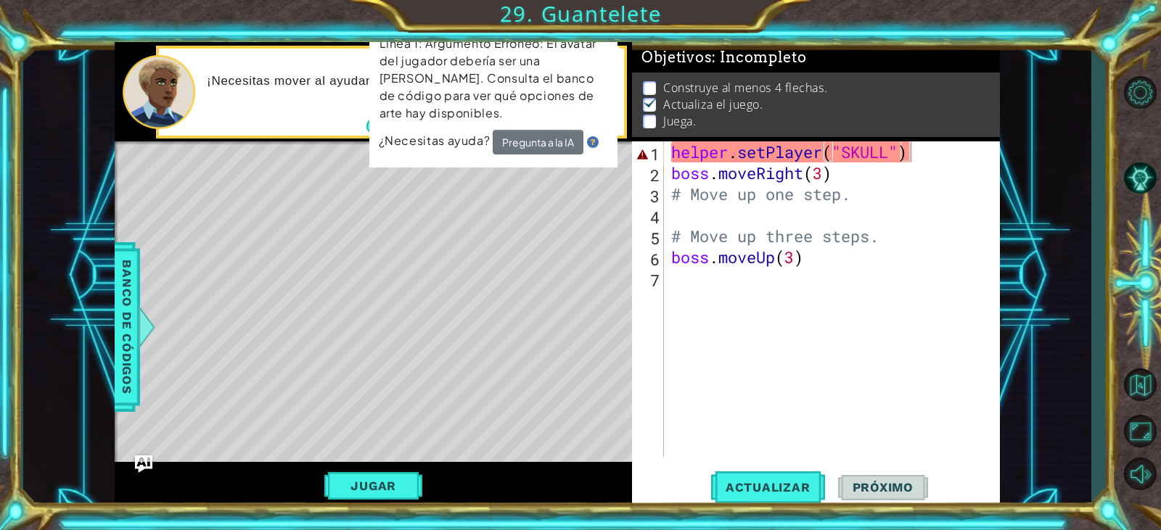
scroll to position [0, 9]
drag, startPoint x: 951, startPoint y: 231, endPoint x: 935, endPoint y: 233, distance: 16.0
click at [937, 232] on div "helper . setPlayer ( "SKULL" ) boss . moveRight ( 3 ) # Move up one step. # Mov…" at bounding box center [835, 320] width 334 height 358
click at [888, 155] on div "helper . setPlayer ( "SKULL" ) boss . moveRight ( 3 ) # Move up one step. # Mov…" at bounding box center [835, 320] width 334 height 358
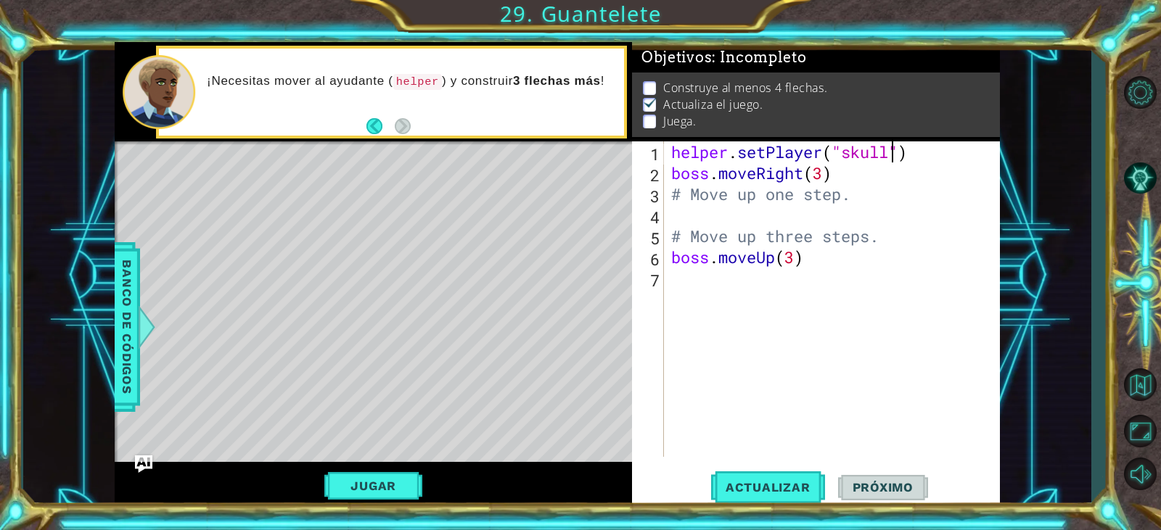
scroll to position [0, 10]
click at [799, 490] on span "Actualizar" at bounding box center [768, 487] width 114 height 15
click at [393, 480] on button "Jugar" at bounding box center [373, 486] width 98 height 28
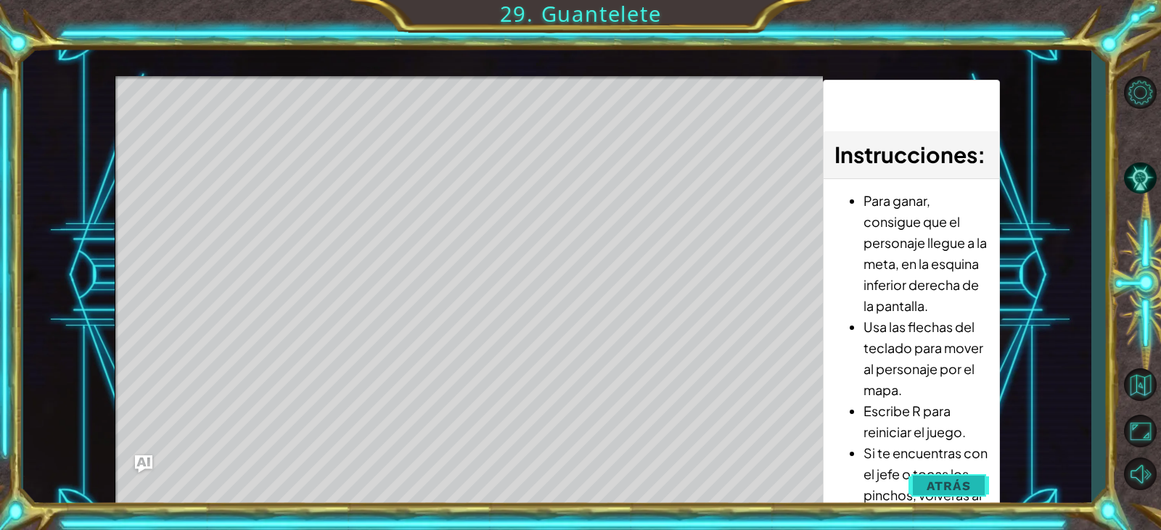
click at [979, 480] on button "Atrás" at bounding box center [948, 486] width 81 height 29
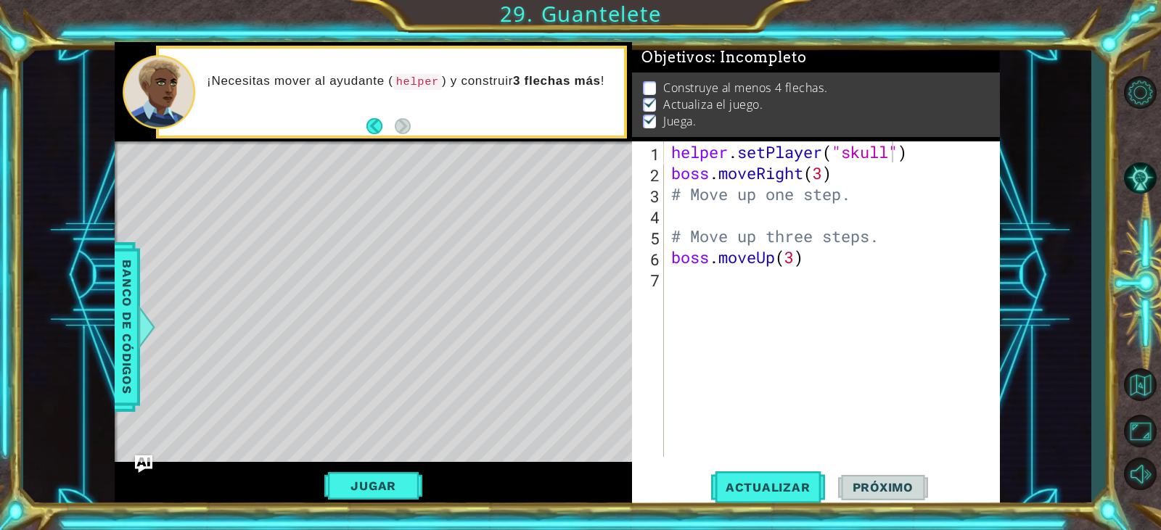
type textarea "boss.moveRight(3)"
click at [837, 167] on div "helper . setPlayer ( "skull" ) boss . moveRight ( 3 ) # Move up one step. # Mov…" at bounding box center [835, 320] width 334 height 358
click at [397, 480] on button "Jugar" at bounding box center [373, 486] width 98 height 28
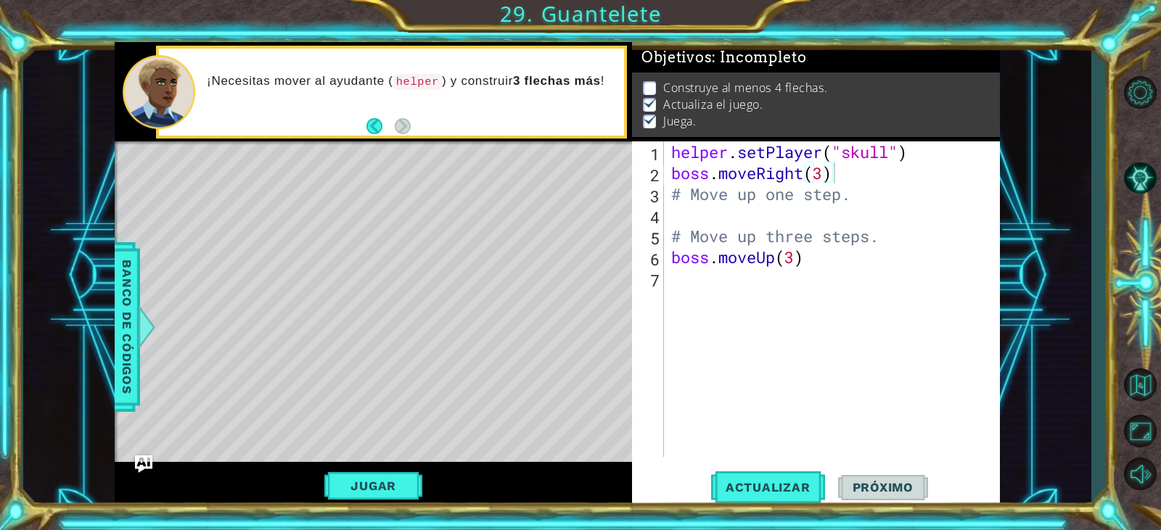
click at [705, 299] on div "helper . setPlayer ( "skull" ) boss . moveRight ( 3 ) # Move up one step. # Mov…" at bounding box center [835, 320] width 334 height 358
type textarea "h"
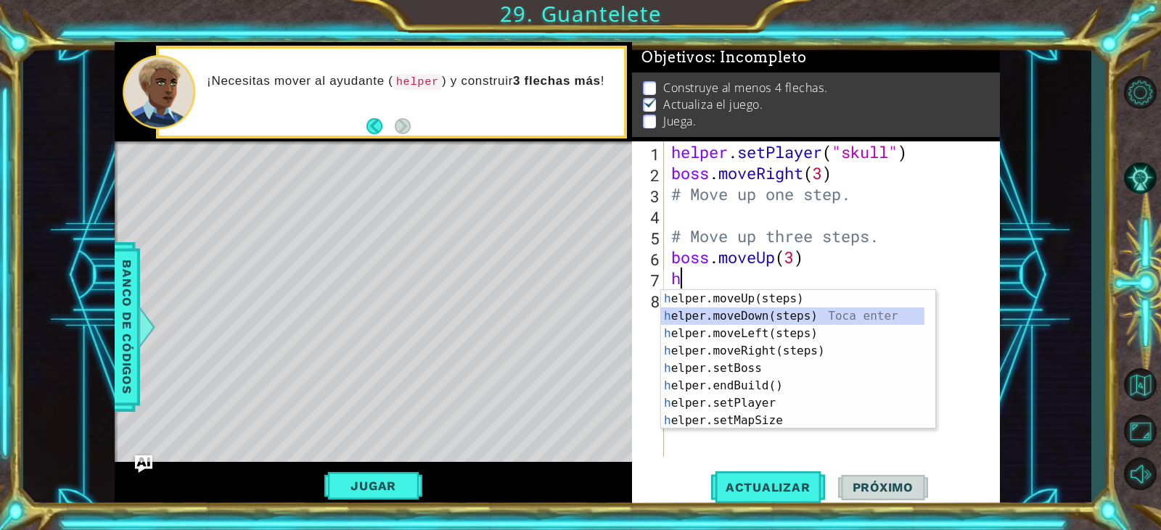
click at [733, 316] on div "h elper.moveUp(steps) Toca enter h elper.moveDown(steps) Toca enter h elper.mov…" at bounding box center [792, 377] width 263 height 174
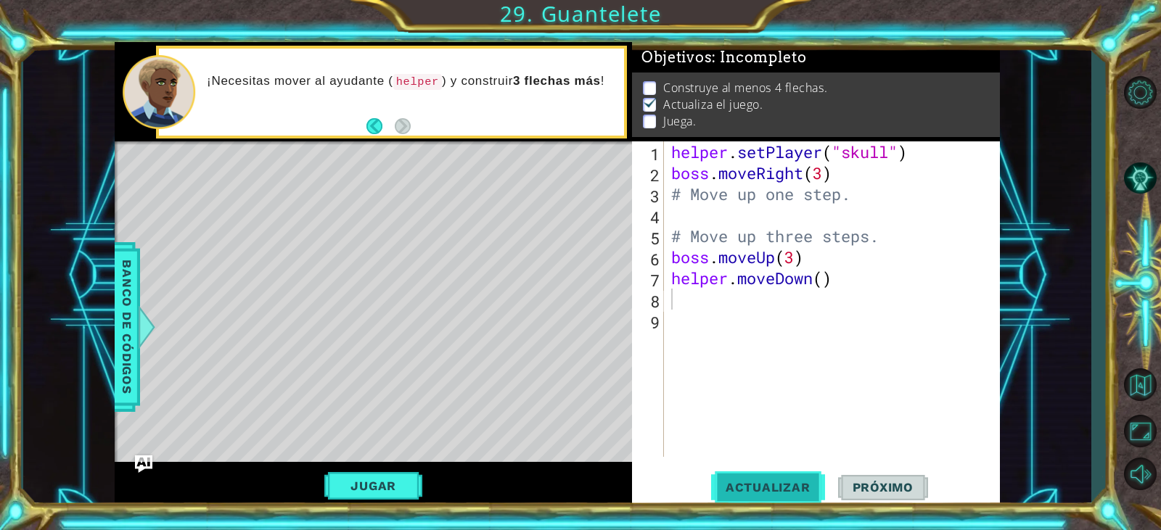
click at [731, 482] on button "Actualizar" at bounding box center [768, 487] width 114 height 37
click at [376, 489] on button "Jugar" at bounding box center [373, 486] width 98 height 28
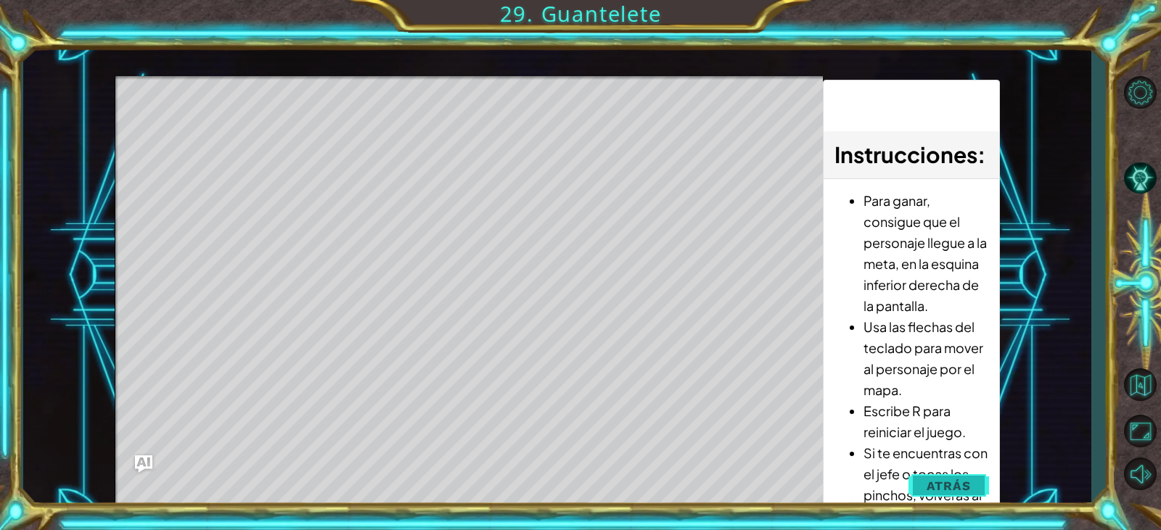
click at [963, 491] on span "Atrás" at bounding box center [948, 486] width 44 height 15
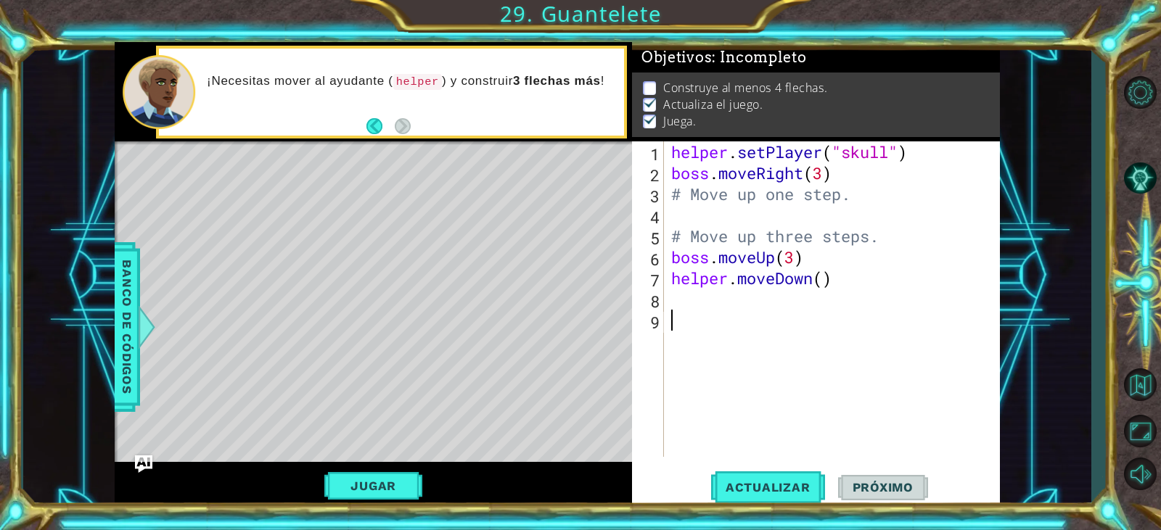
drag, startPoint x: 837, startPoint y: 504, endPoint x: 801, endPoint y: 443, distance: 71.2
click at [801, 443] on div "helper . setPlayer ( "skull" ) boss . moveRight ( 3 ) # Move up one step. # Mov…" at bounding box center [835, 320] width 334 height 358
click at [390, 476] on button "Jugar" at bounding box center [373, 486] width 98 height 28
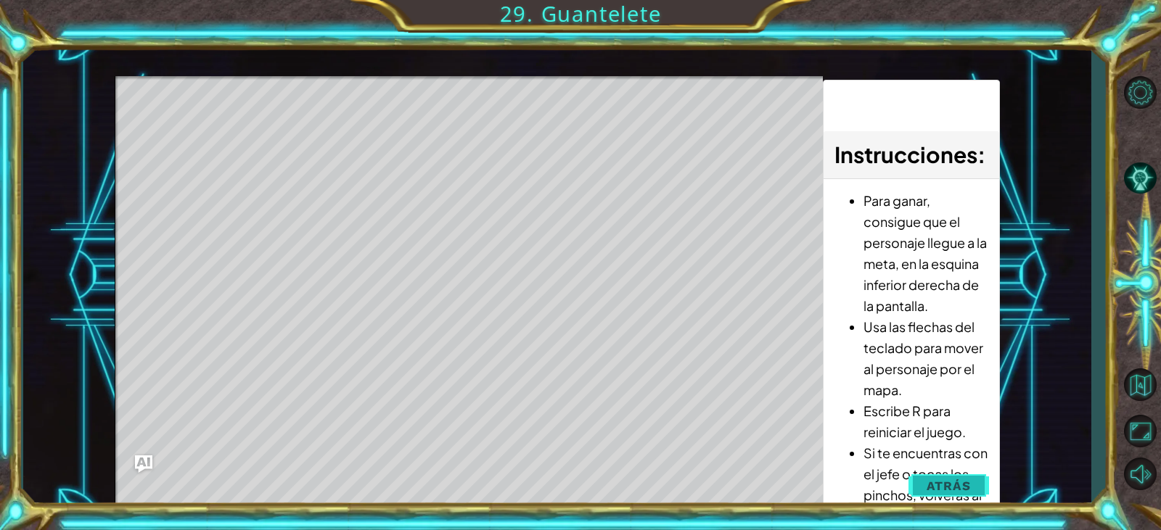
click at [945, 476] on button "Atrás" at bounding box center [948, 486] width 81 height 29
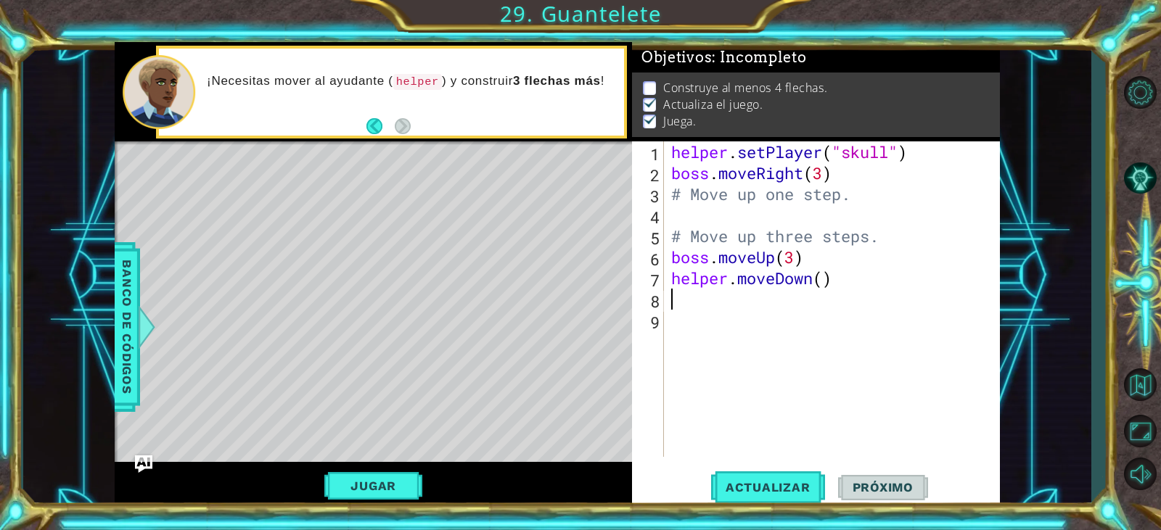
click at [684, 302] on div "helper . setPlayer ( "skull" ) boss . moveRight ( 3 ) # Move up one step. # Mov…" at bounding box center [835, 320] width 334 height 358
click at [744, 480] on span "Actualizar" at bounding box center [768, 487] width 114 height 15
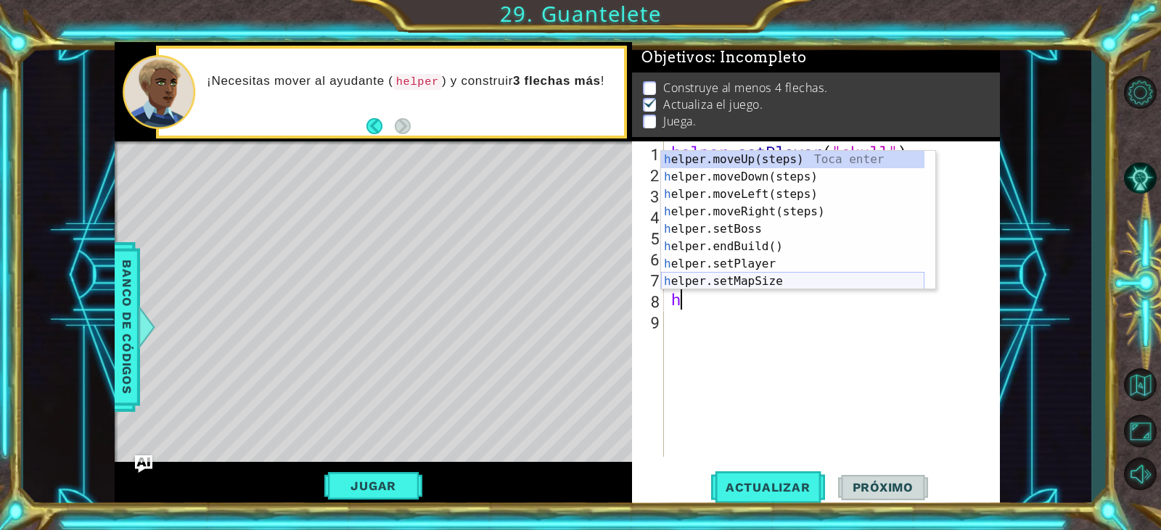
drag, startPoint x: 718, startPoint y: 279, endPoint x: 730, endPoint y: 275, distance: 12.9
click at [720, 280] on div "h elper.moveUp(steps) Toca enter h elper.moveDown(steps) Toca enter h elper.mov…" at bounding box center [792, 238] width 263 height 174
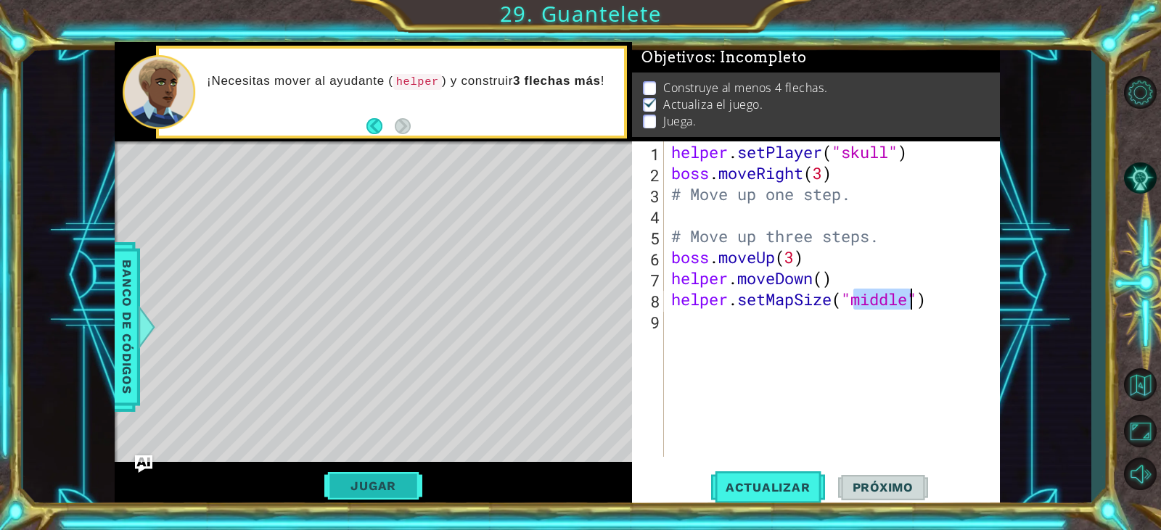
type textarea "helper.setMapSize("middle")"
click at [368, 488] on button "Jugar" at bounding box center [373, 486] width 98 height 28
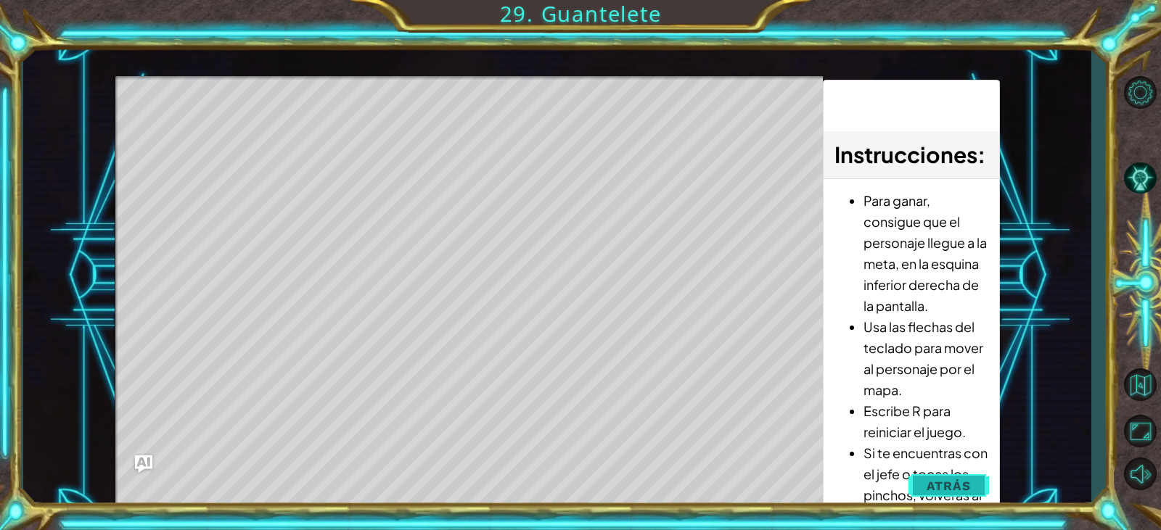
click at [954, 483] on span "Atrás" at bounding box center [948, 486] width 44 height 15
